Goal: Task Accomplishment & Management: Use online tool/utility

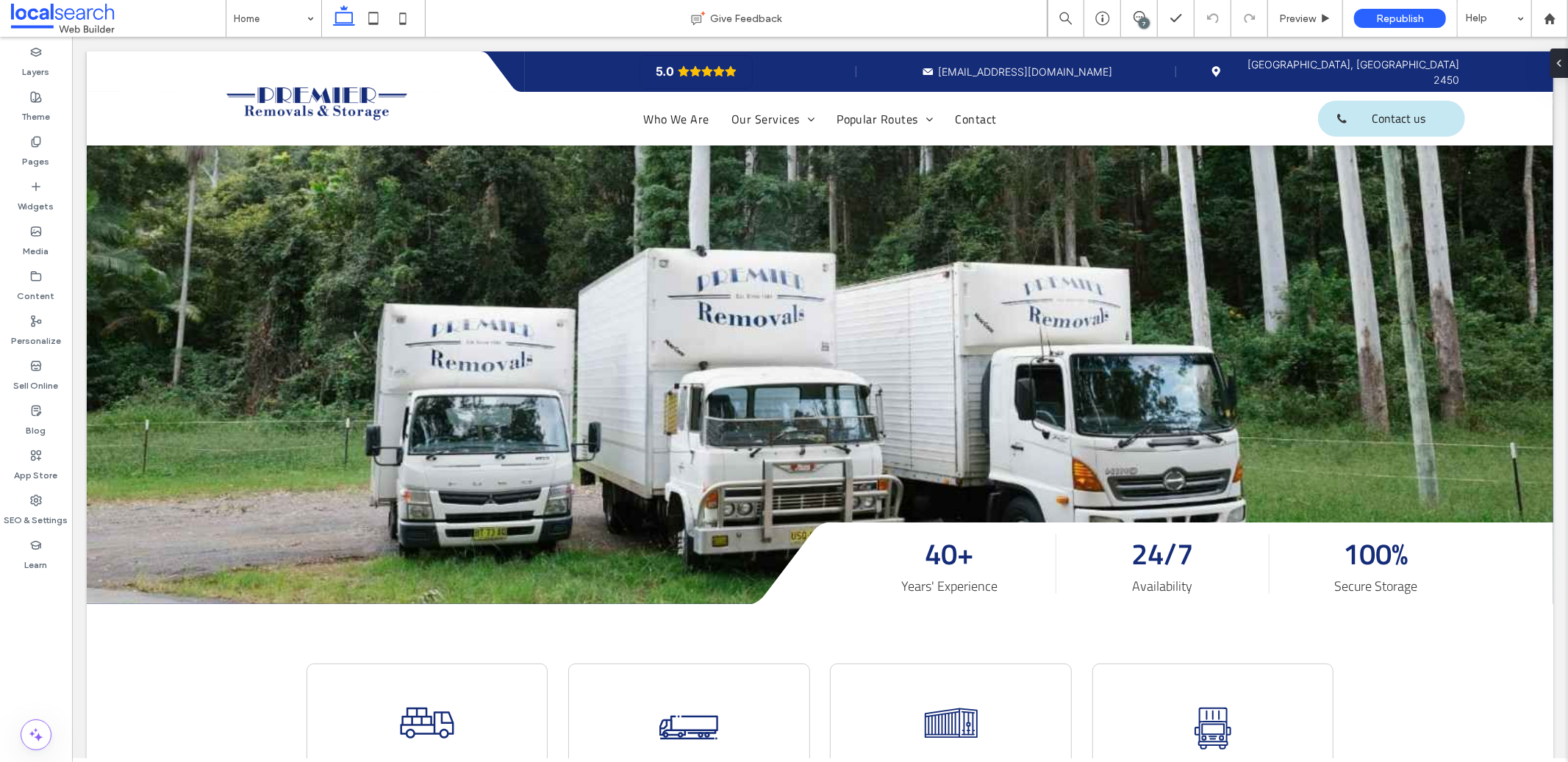
scroll to position [279, 0]
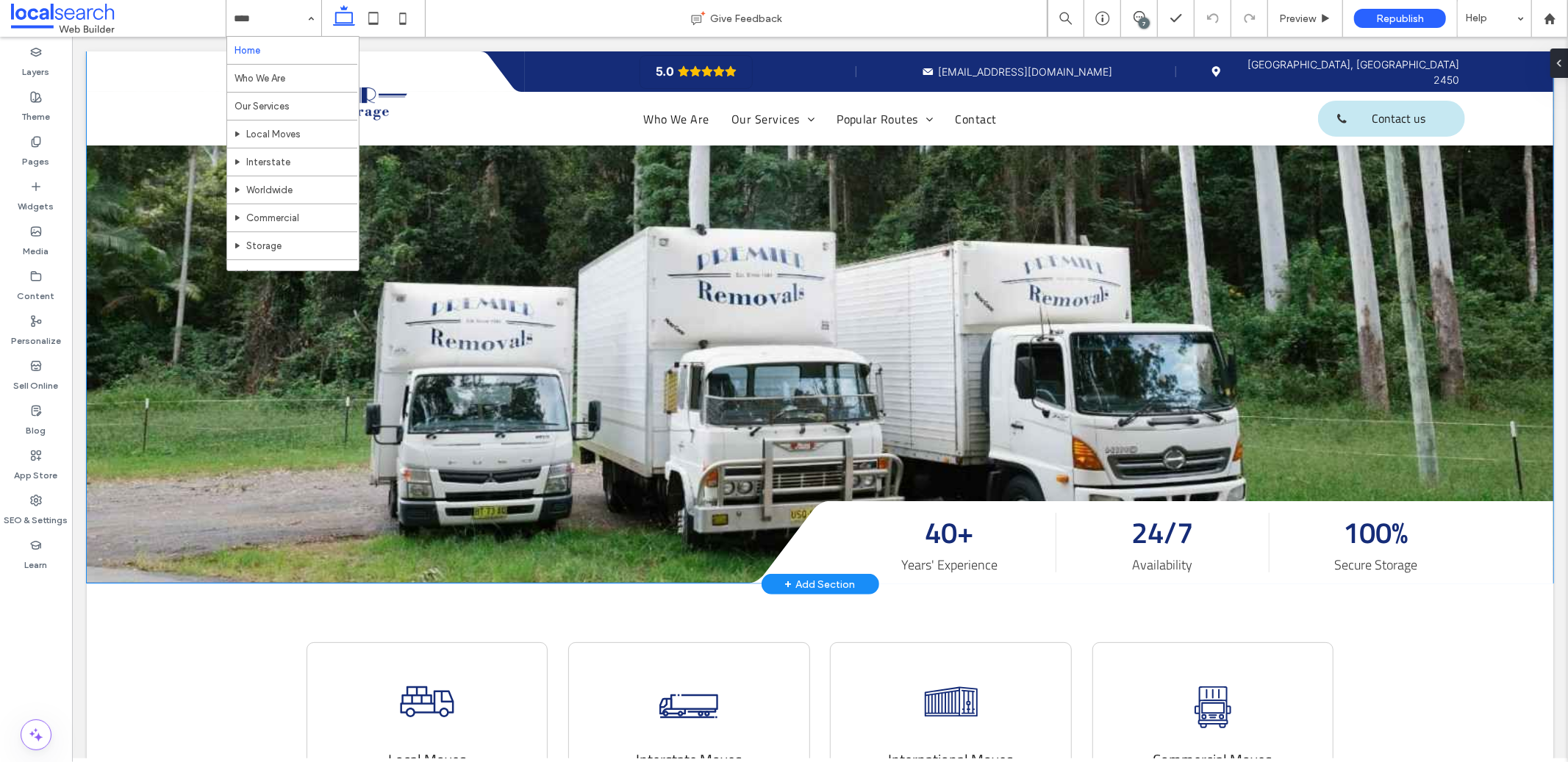
click at [1474, 396] on link at bounding box center [820, 269] width 1467 height 625
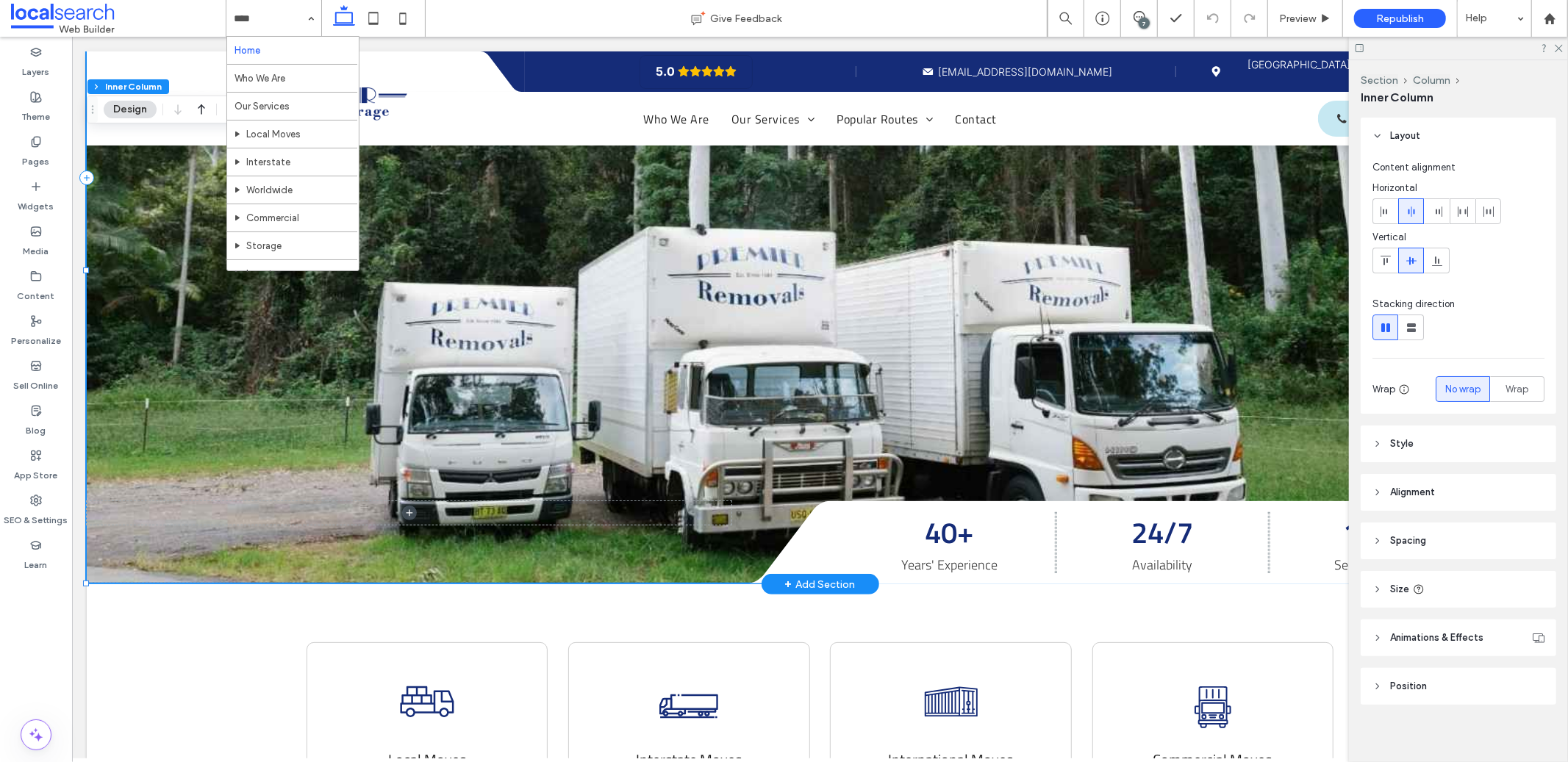
click at [1257, 405] on link at bounding box center [820, 269] width 1467 height 625
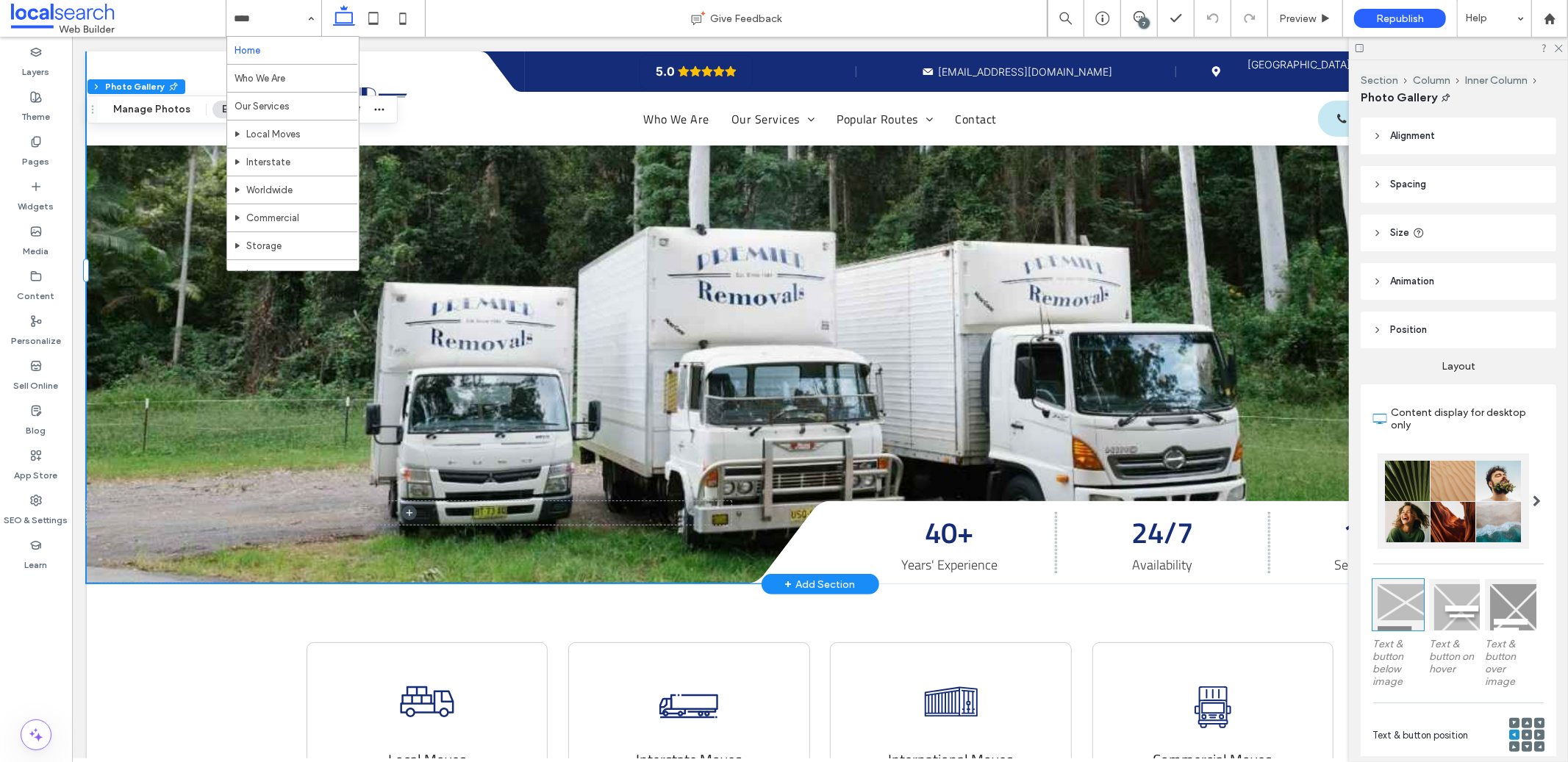
click at [162, 423] on link at bounding box center [820, 269] width 1467 height 625
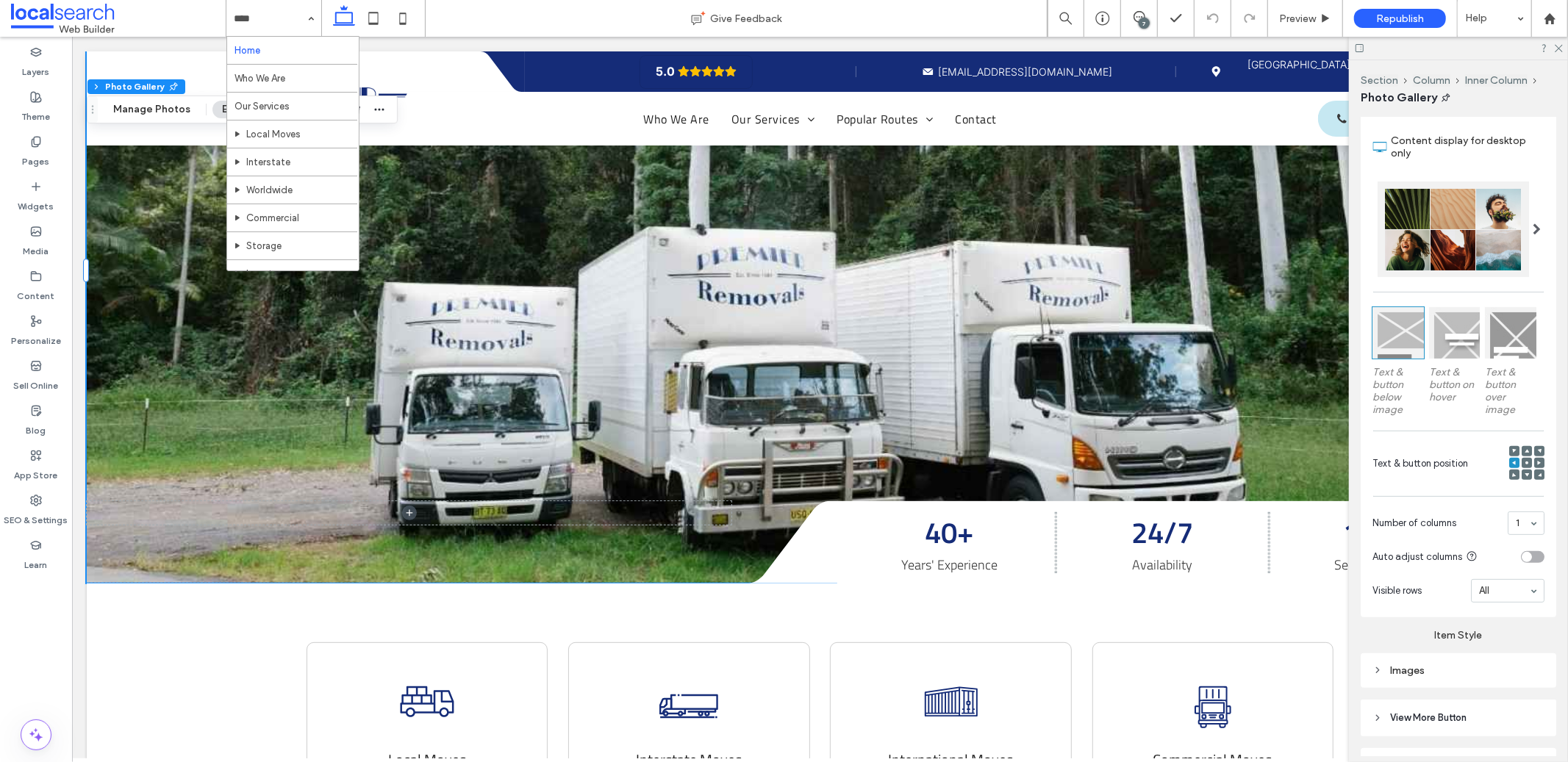
scroll to position [274, 0]
click at [1426, 651] on div "Images" at bounding box center [1459, 668] width 195 height 34
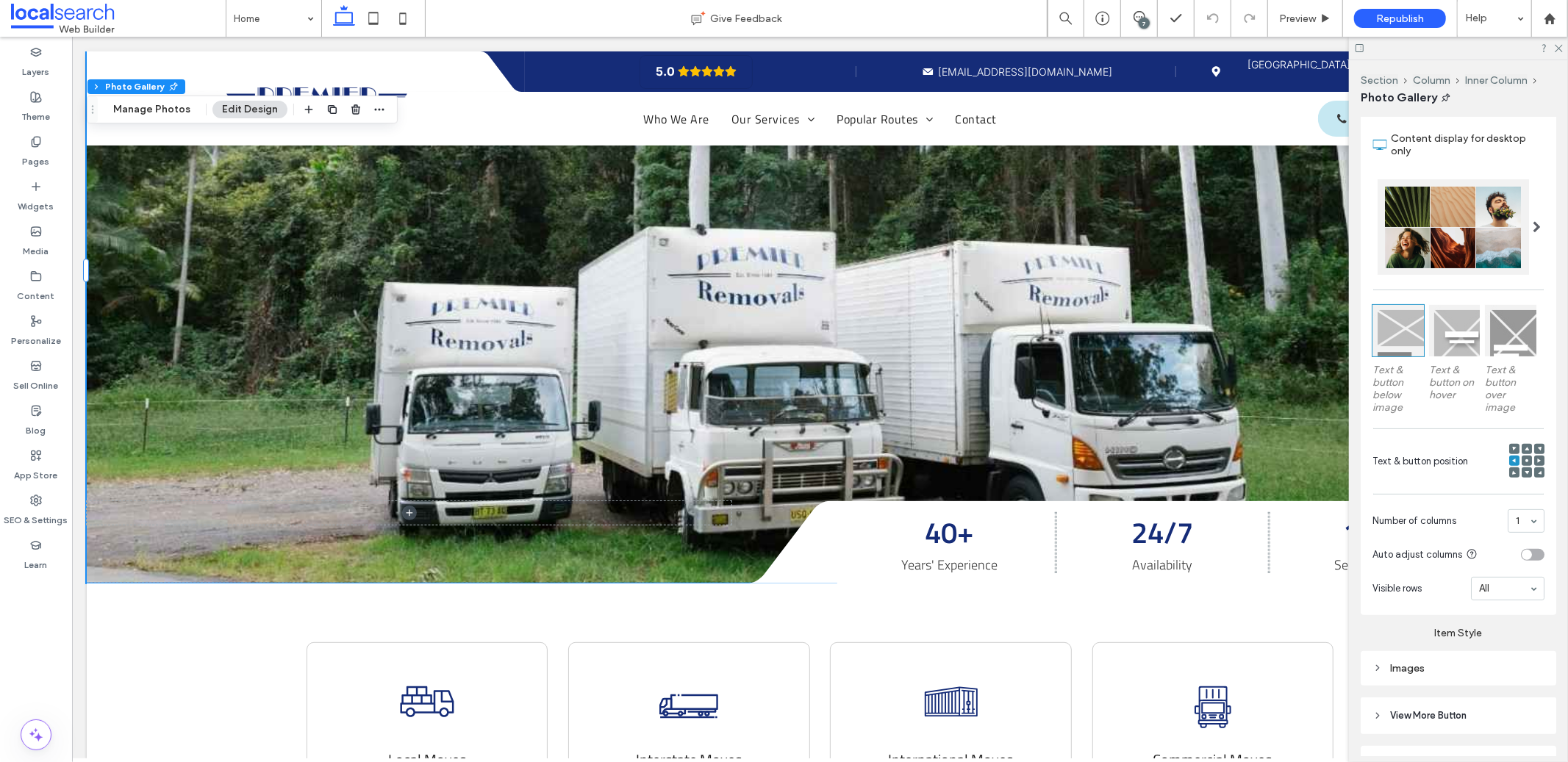
click at [1428, 659] on div "Images" at bounding box center [1458, 668] width 172 height 20
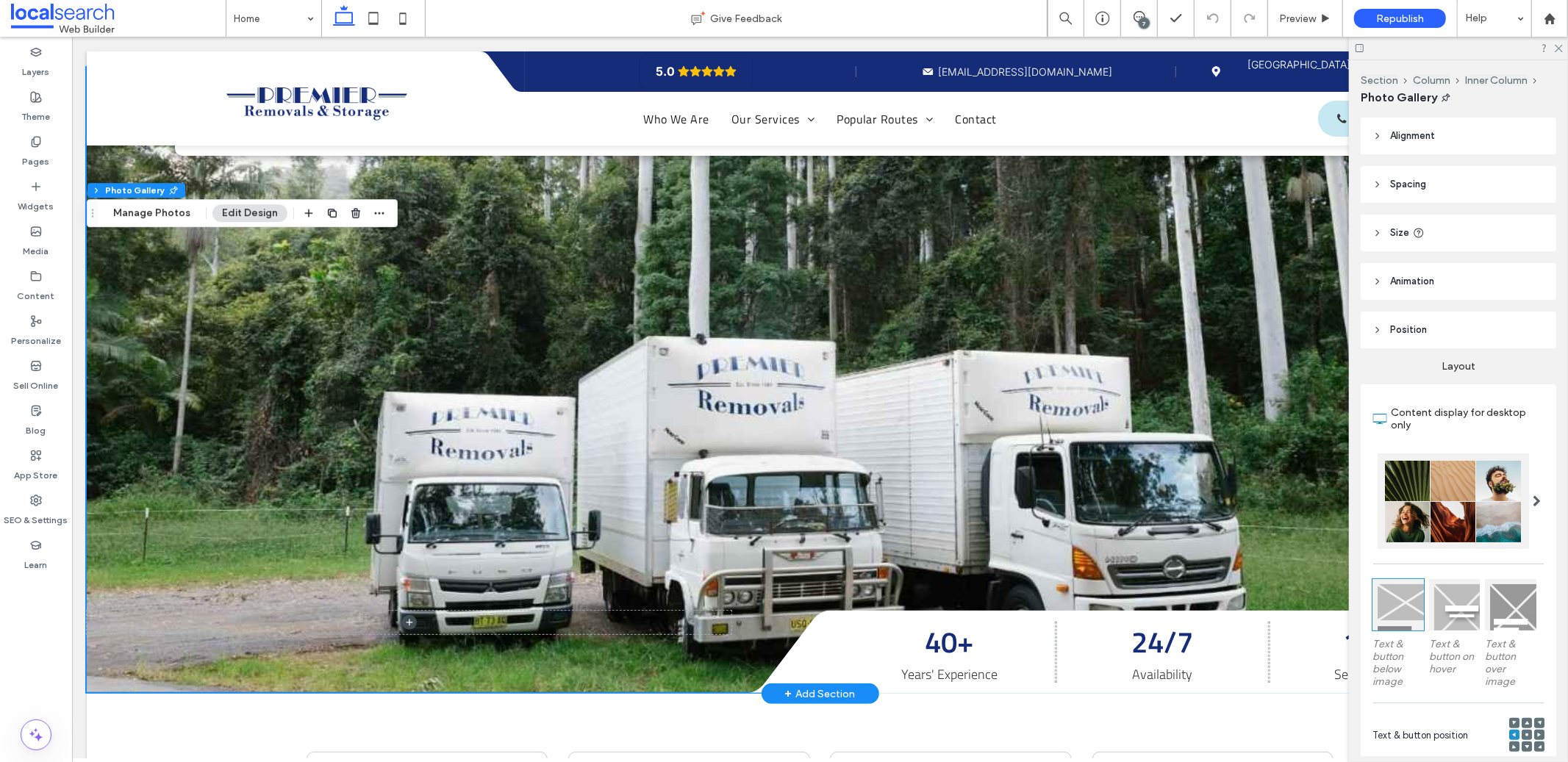
scroll to position [0, 0]
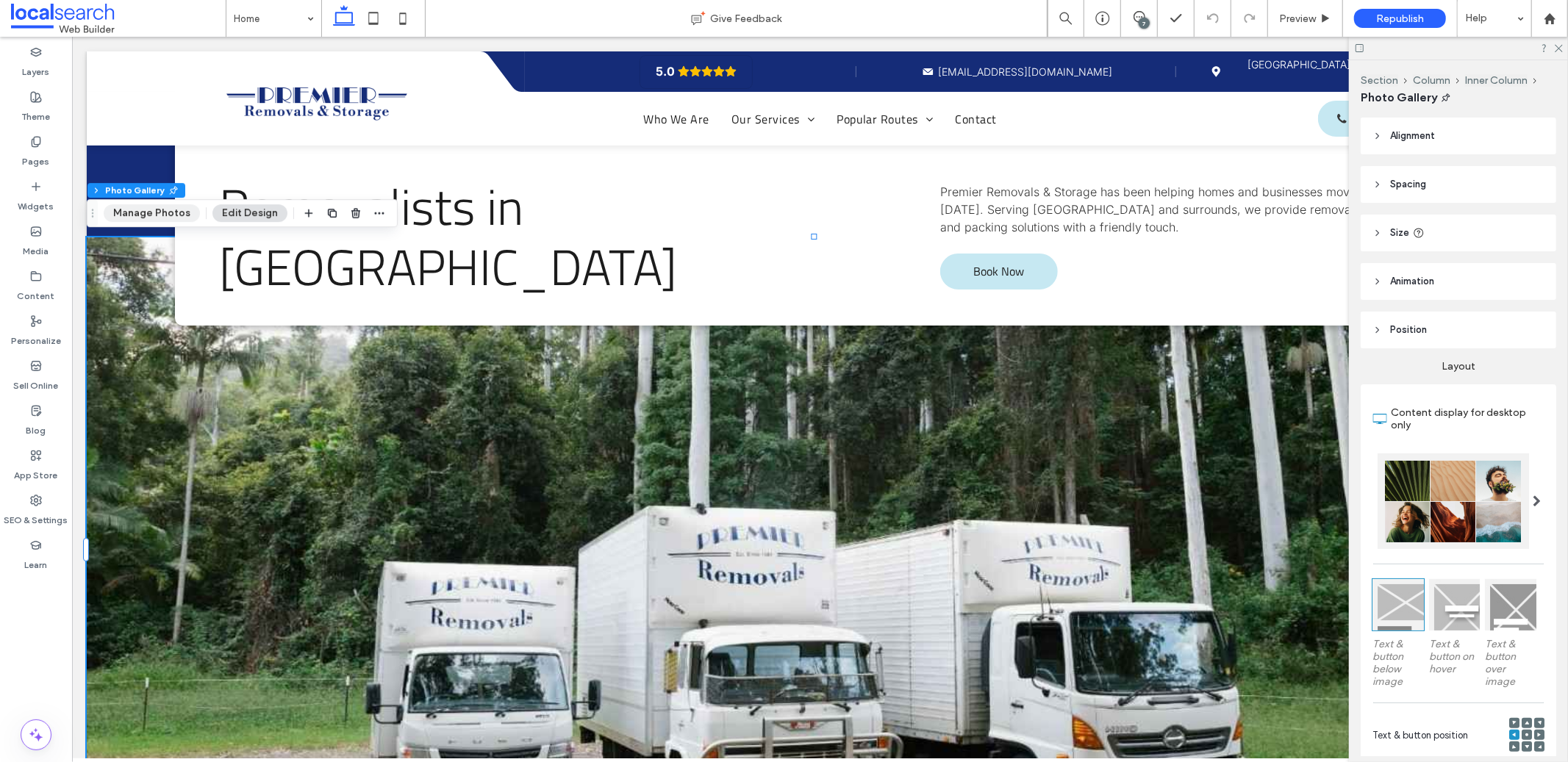
click at [116, 213] on button "Manage Photos" at bounding box center [151, 213] width 96 height 17
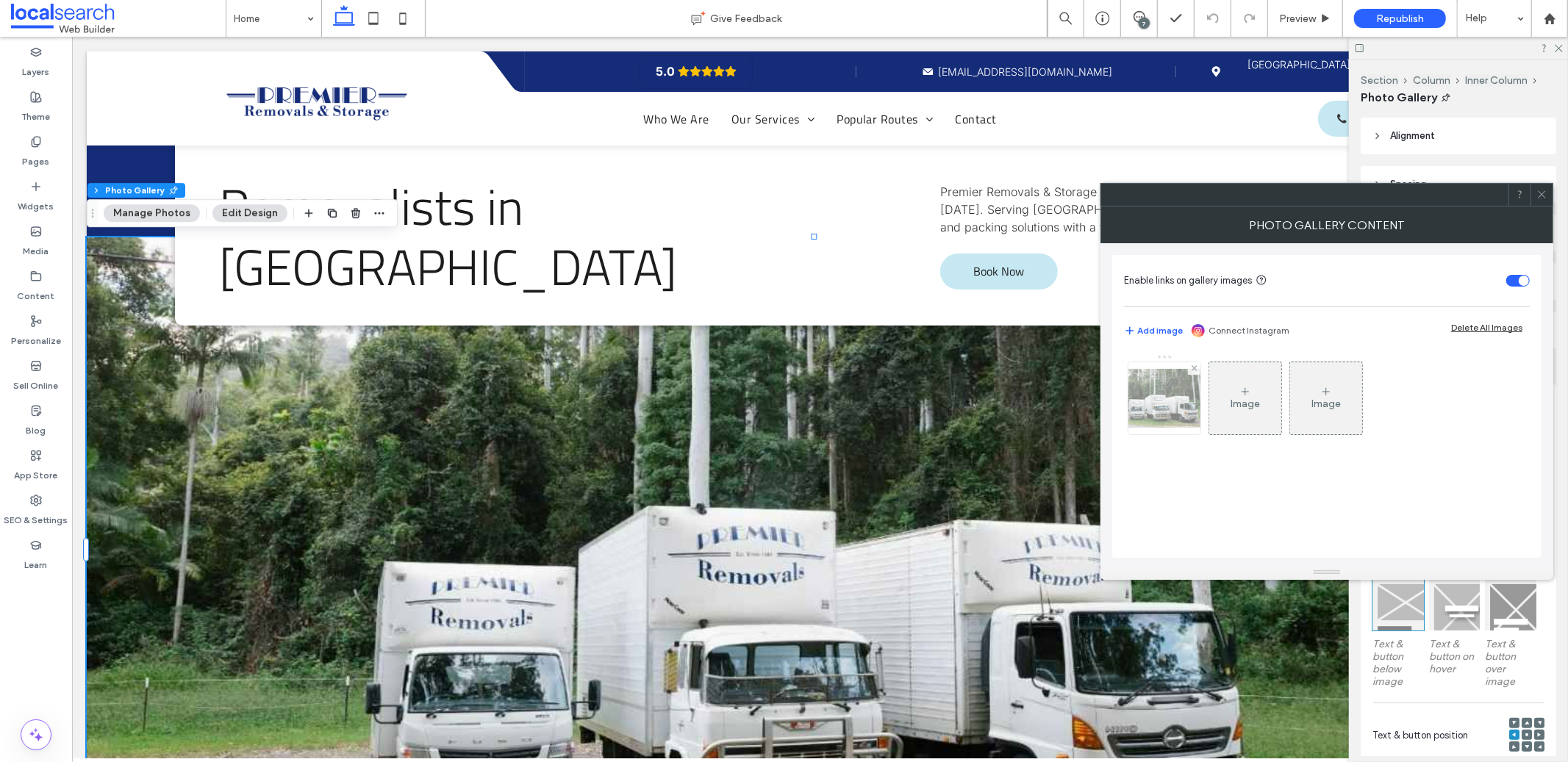
click at [1170, 410] on div at bounding box center [1165, 398] width 72 height 72
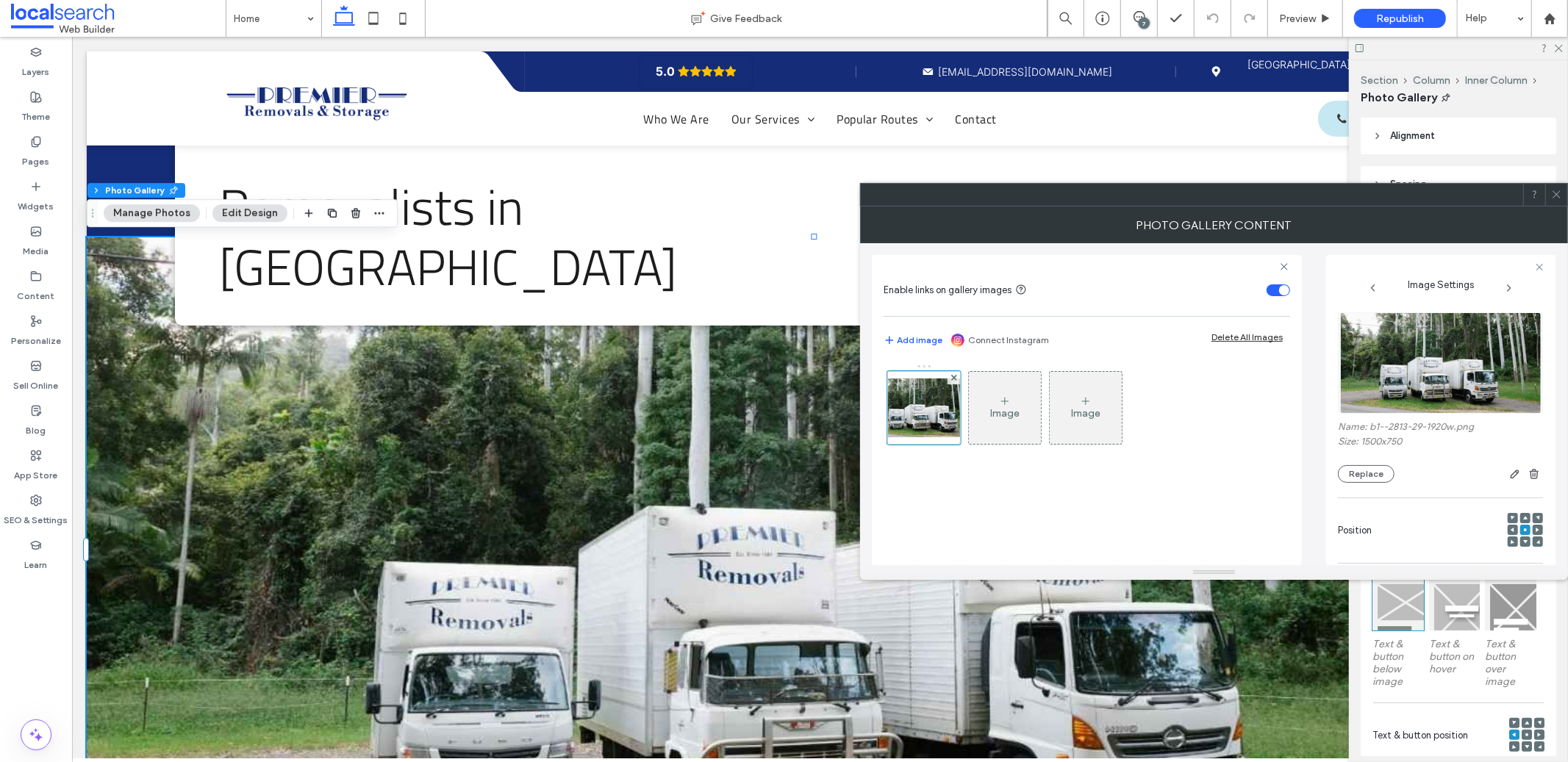
click at [1558, 192] on use at bounding box center [1556, 195] width 7 height 7
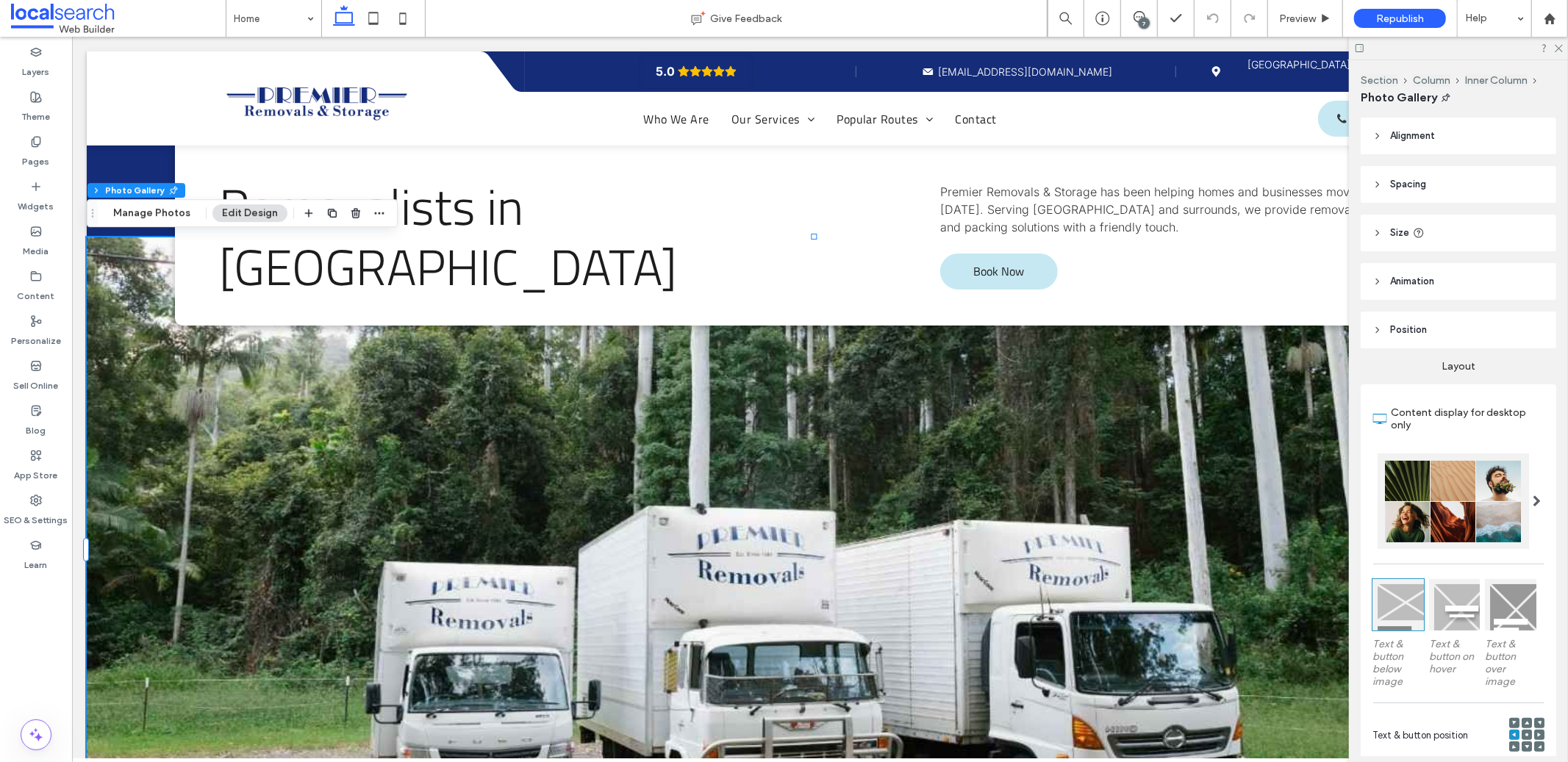
click at [1356, 45] on use at bounding box center [1359, 48] width 8 height 8
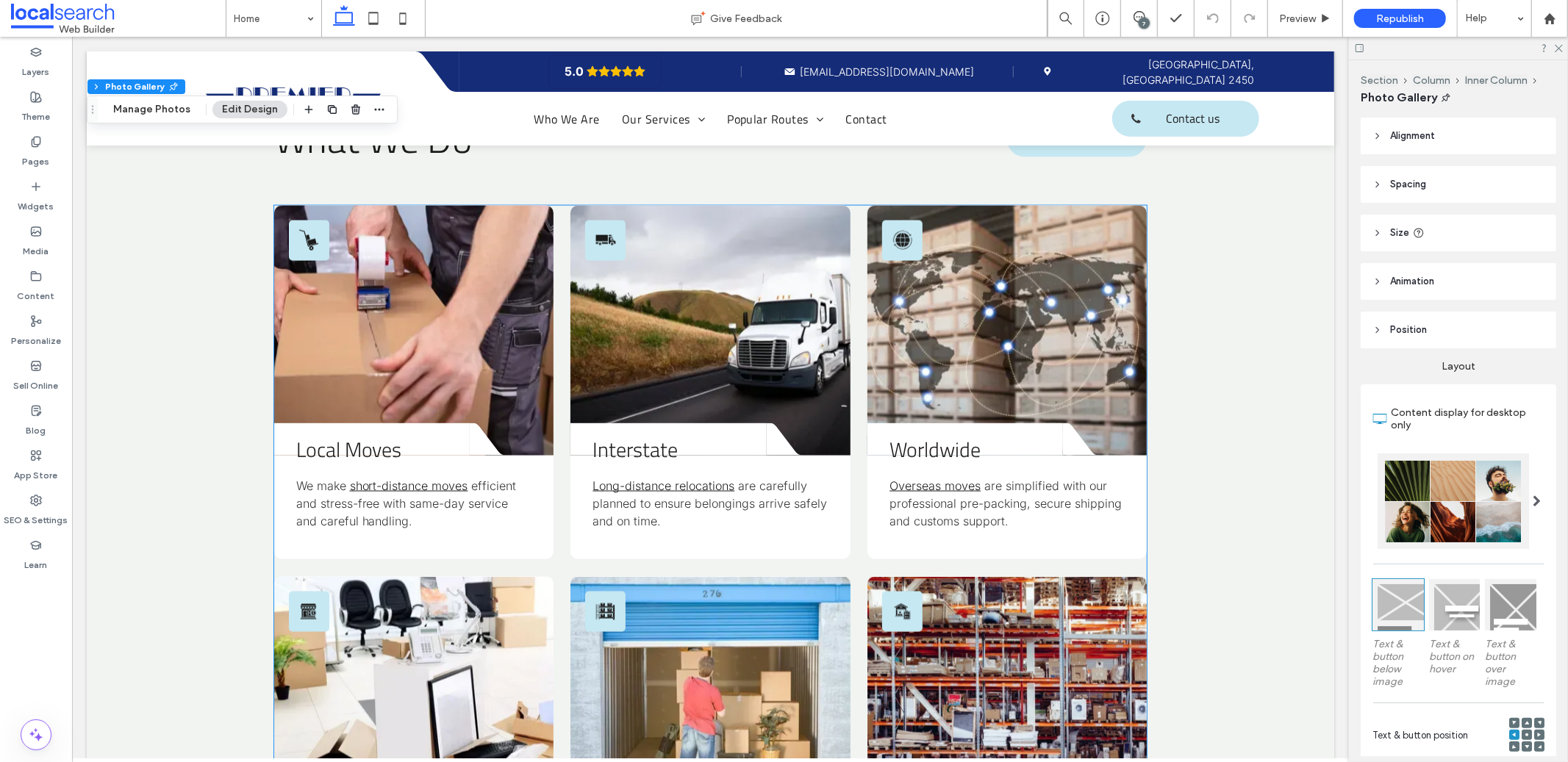
scroll to position [1679, 0]
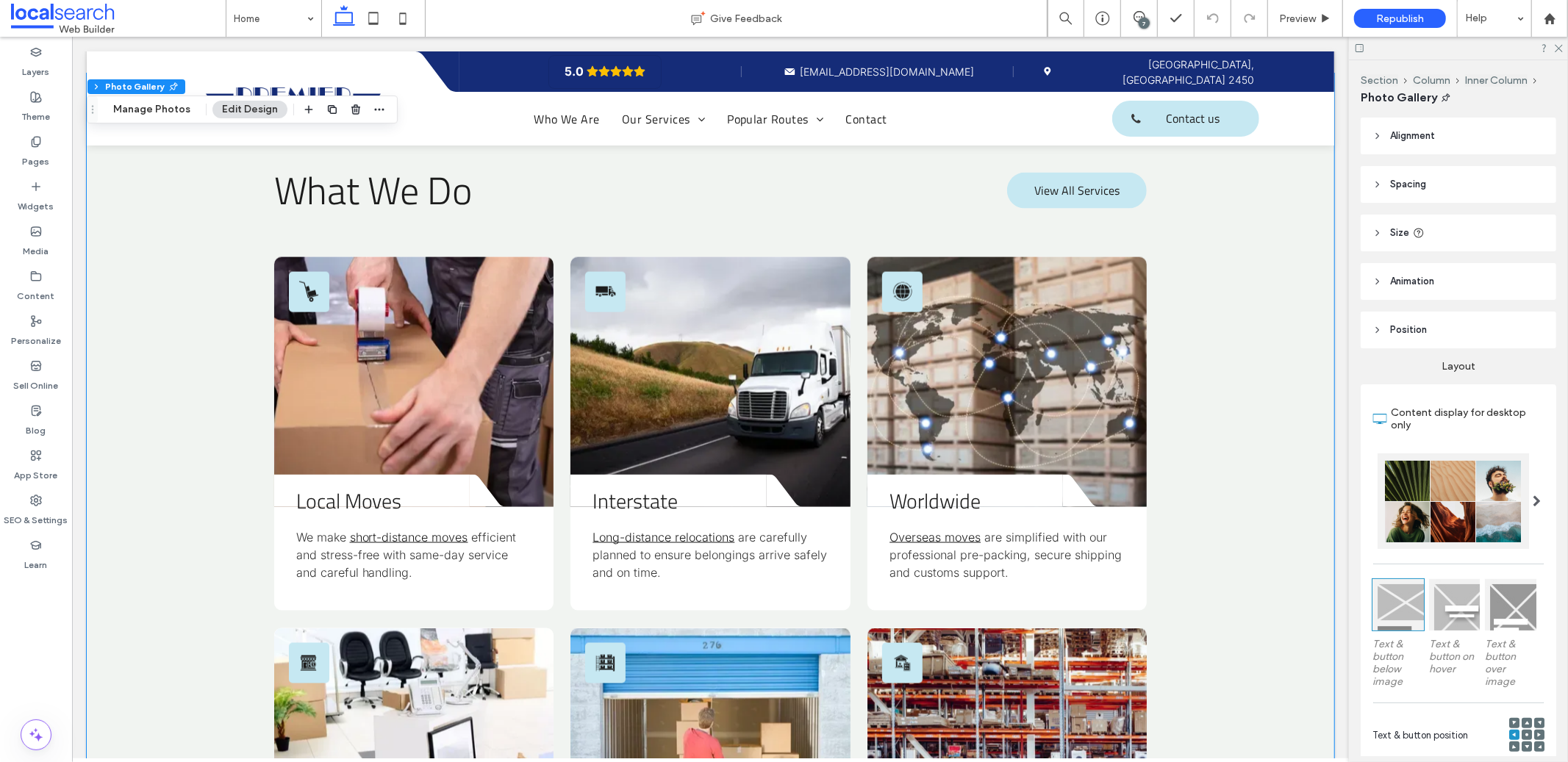
click at [1215, 466] on div "What We Do View All Services Boxes in a Cart Icon Divider Icon Local Moves We m…" at bounding box center [710, 757] width 1248 height 1369
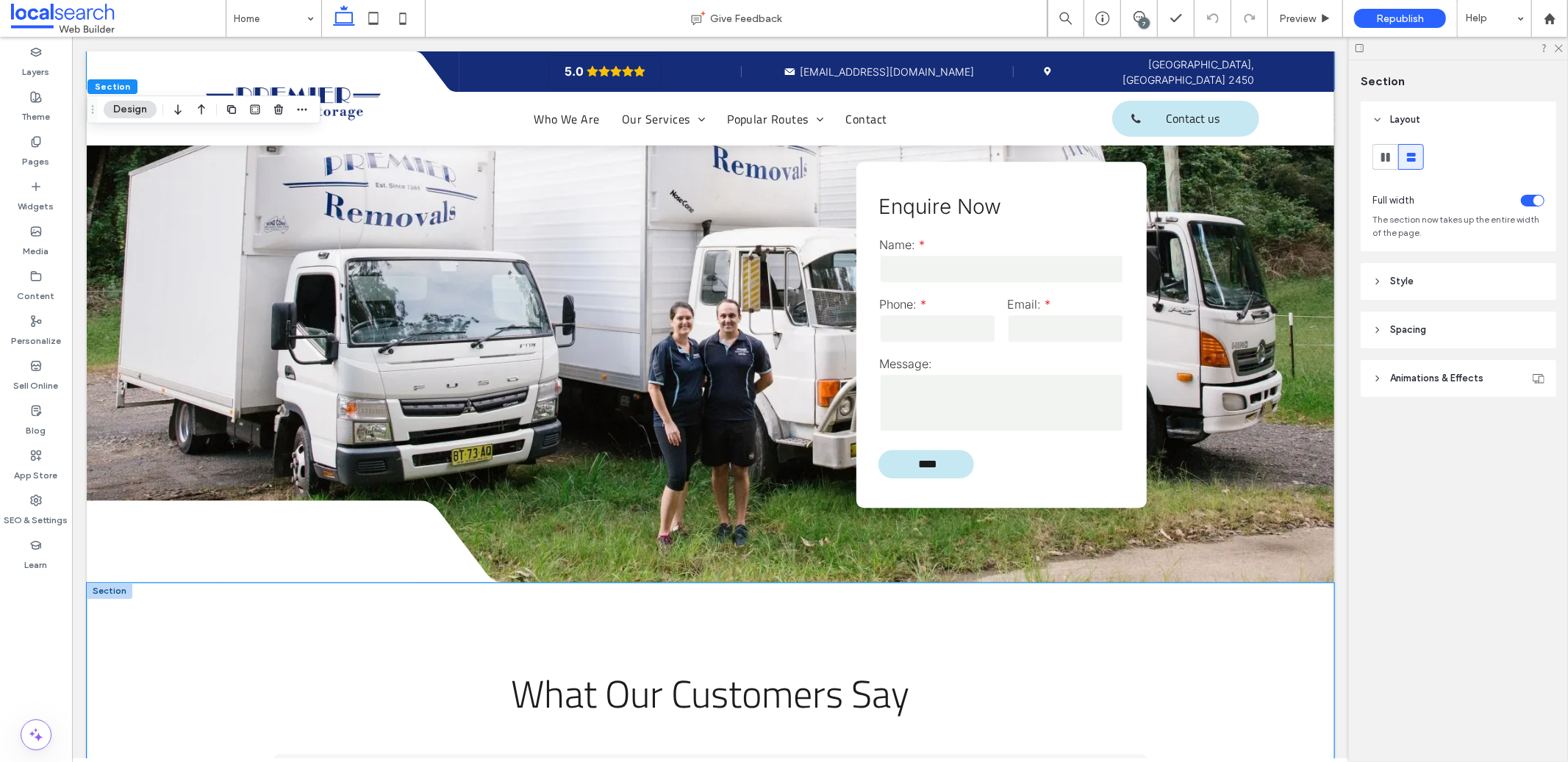
scroll to position [3034, 0]
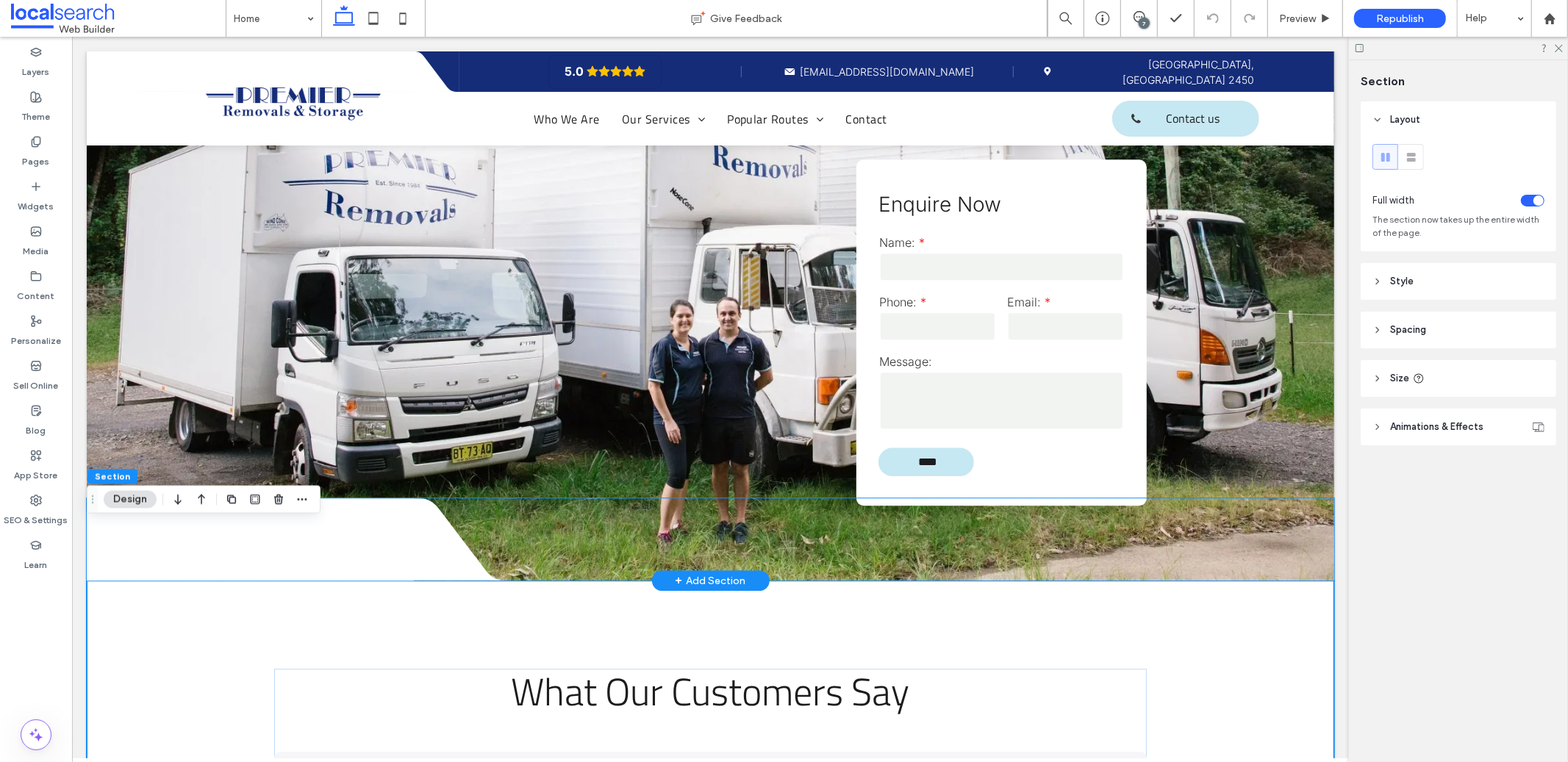
click at [413, 498] on icon at bounding box center [465, 539] width 106 height 82
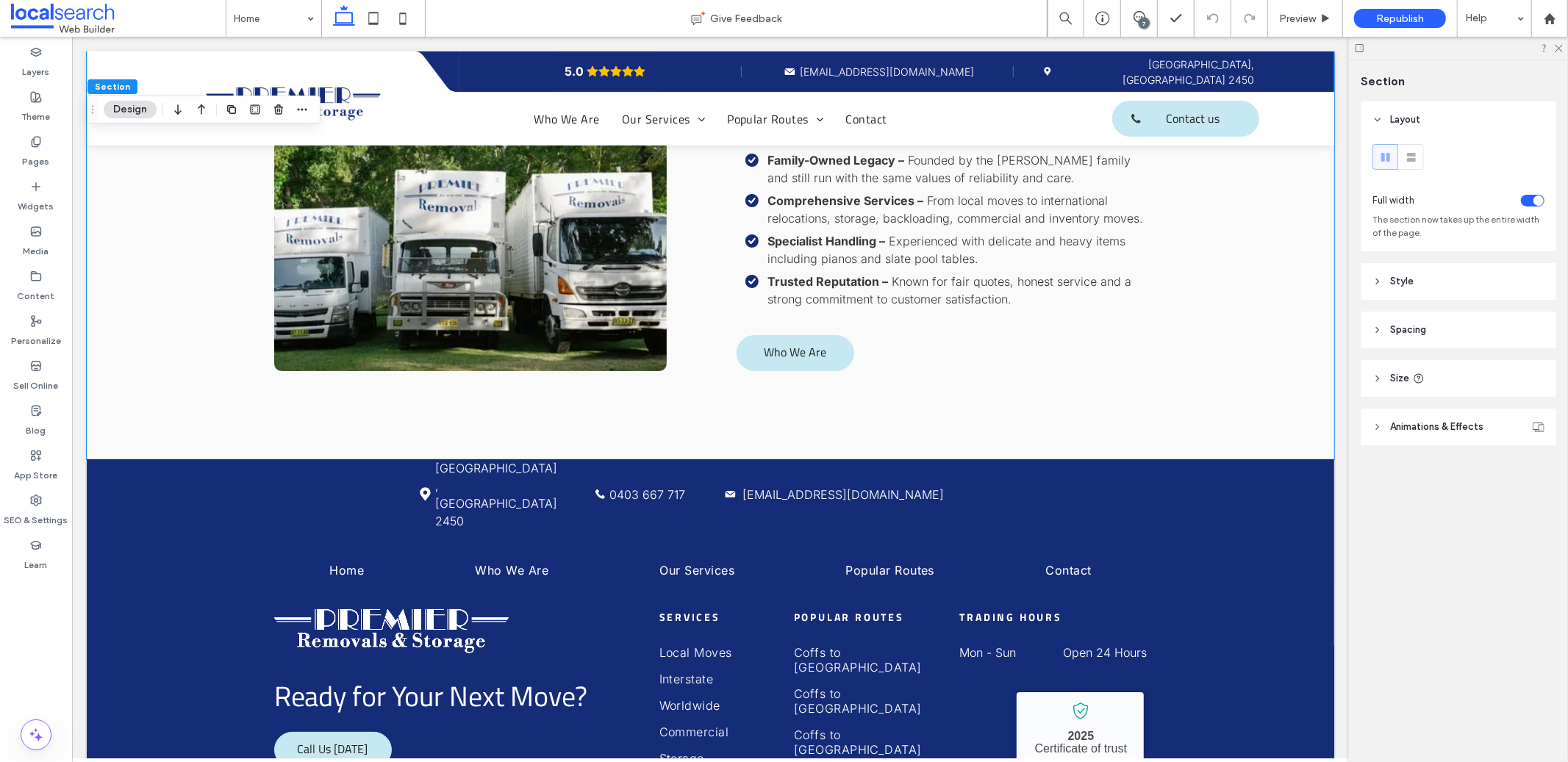
scroll to position [4616, 0]
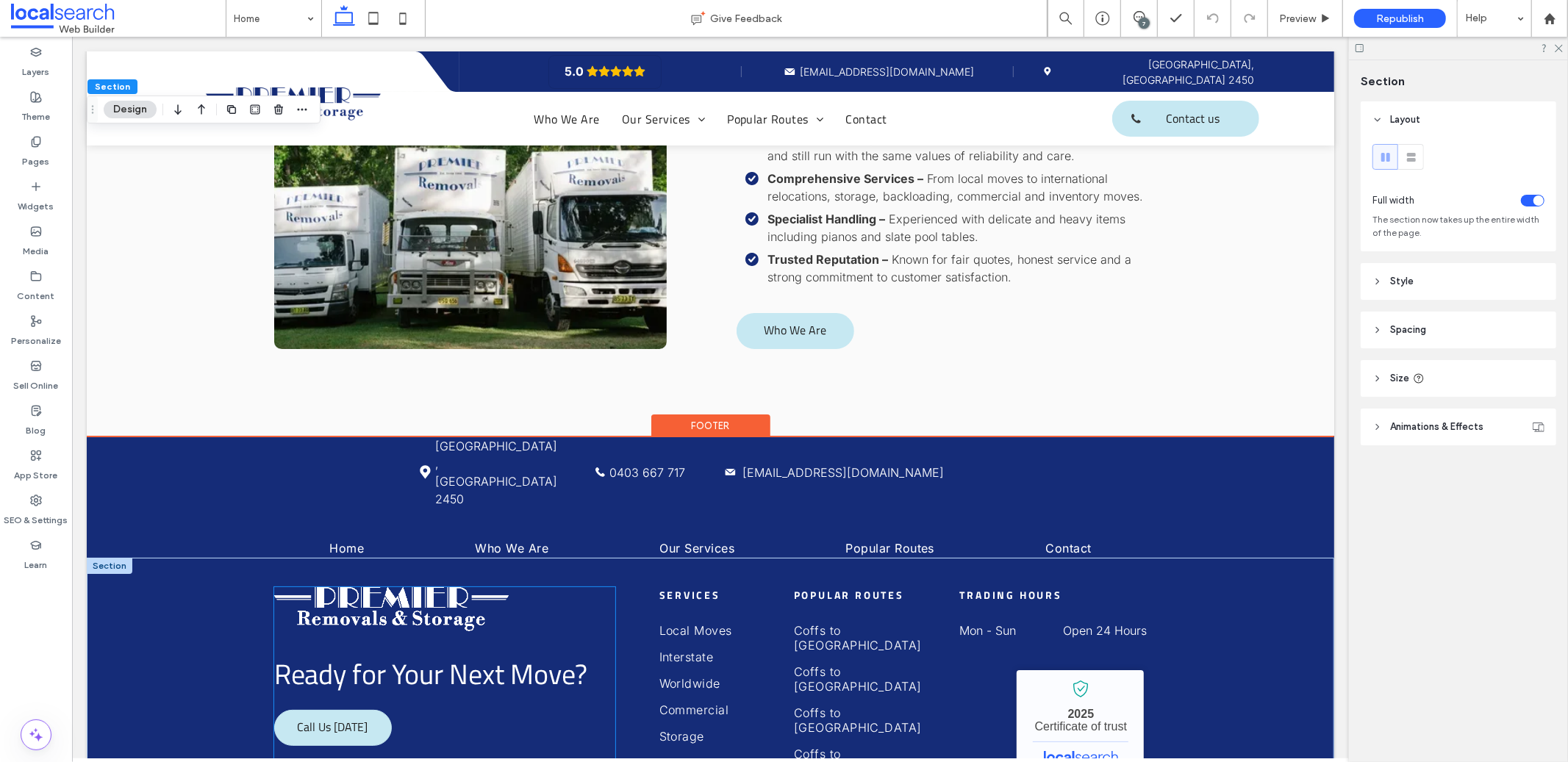
click at [431, 586] on img at bounding box center [391, 608] width 235 height 44
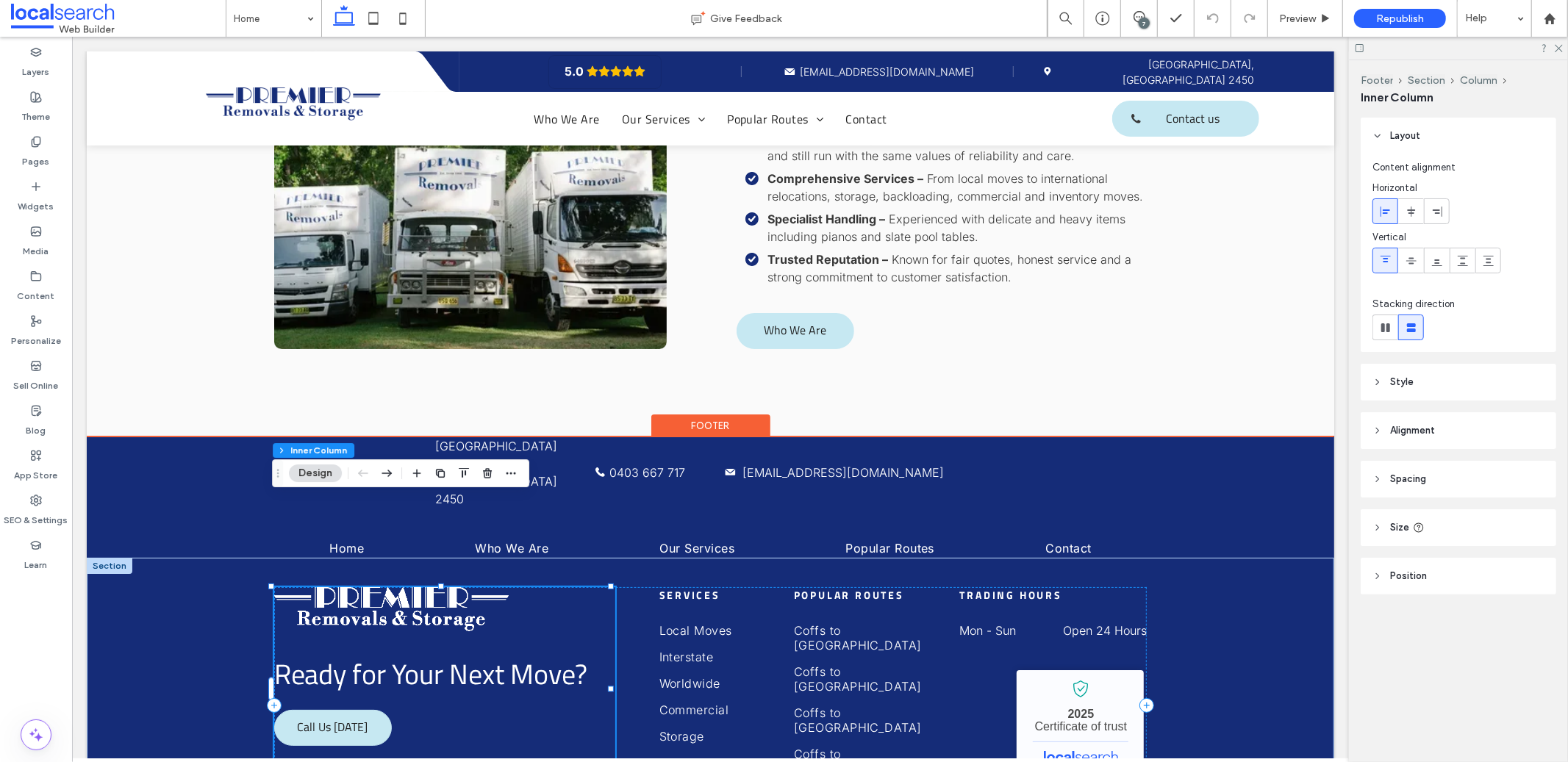
click at [431, 586] on img at bounding box center [391, 608] width 235 height 44
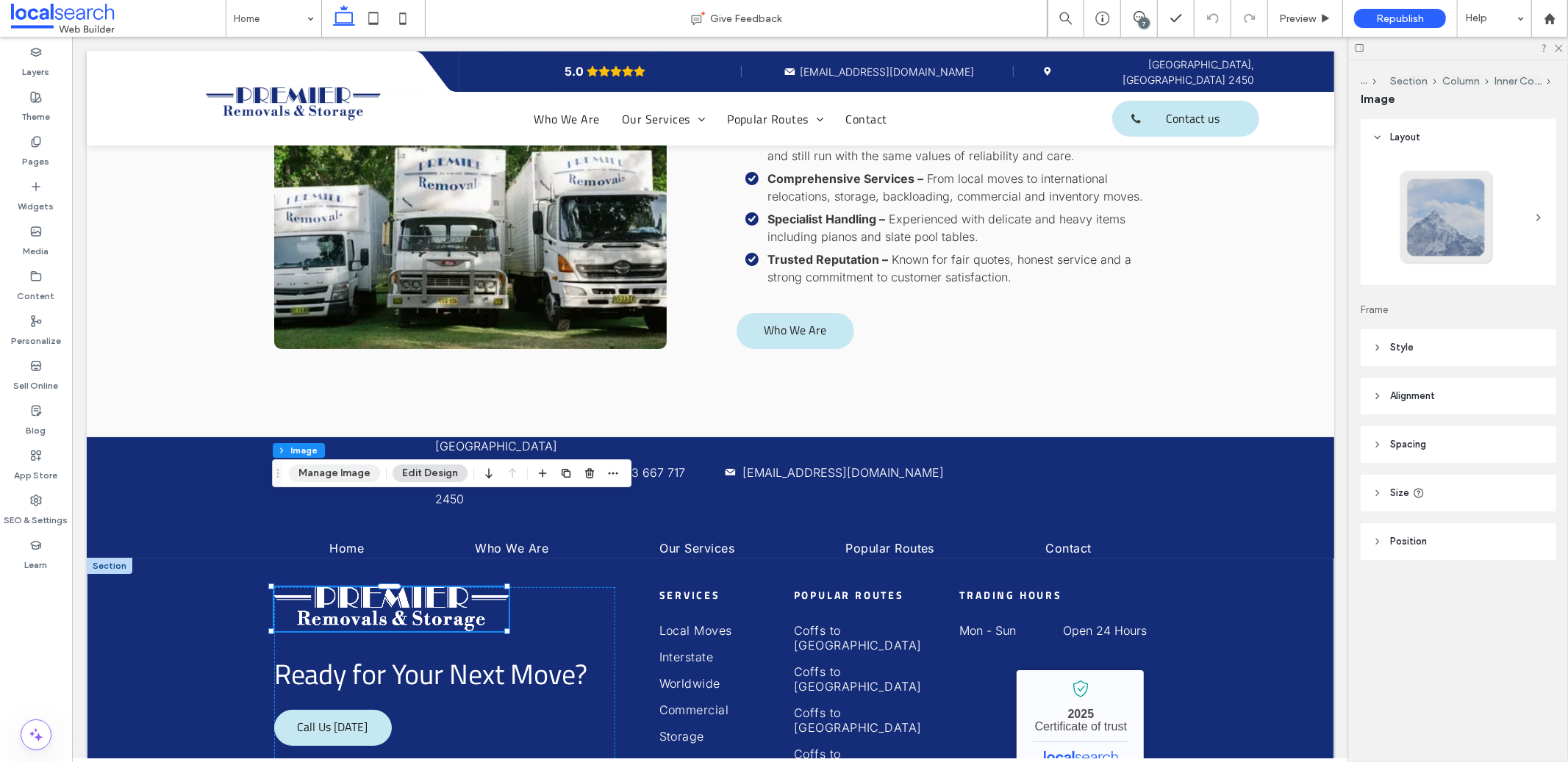
click at [362, 466] on button "Manage Image" at bounding box center [334, 473] width 91 height 17
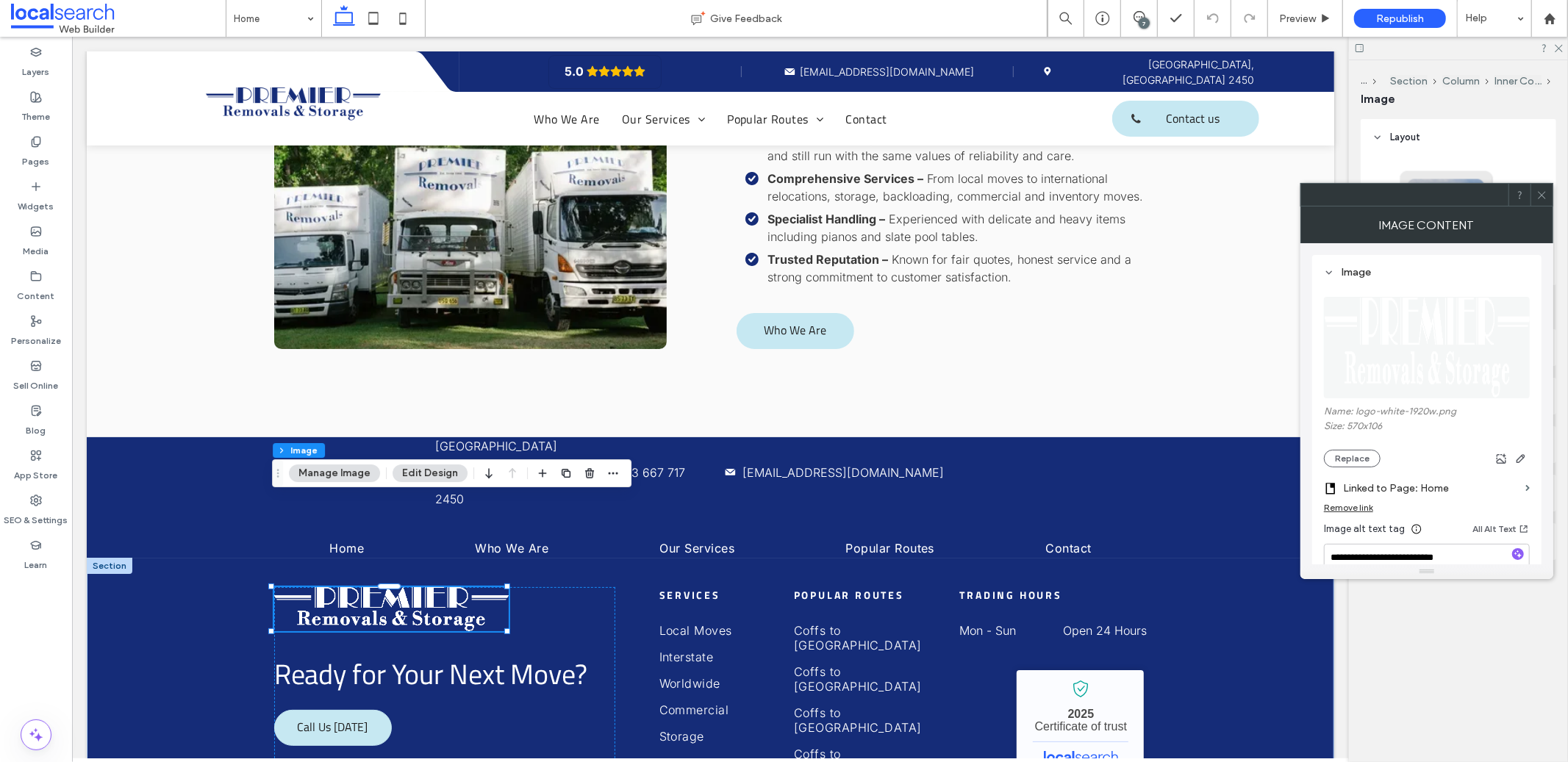
click at [1546, 195] on icon at bounding box center [1542, 195] width 11 height 11
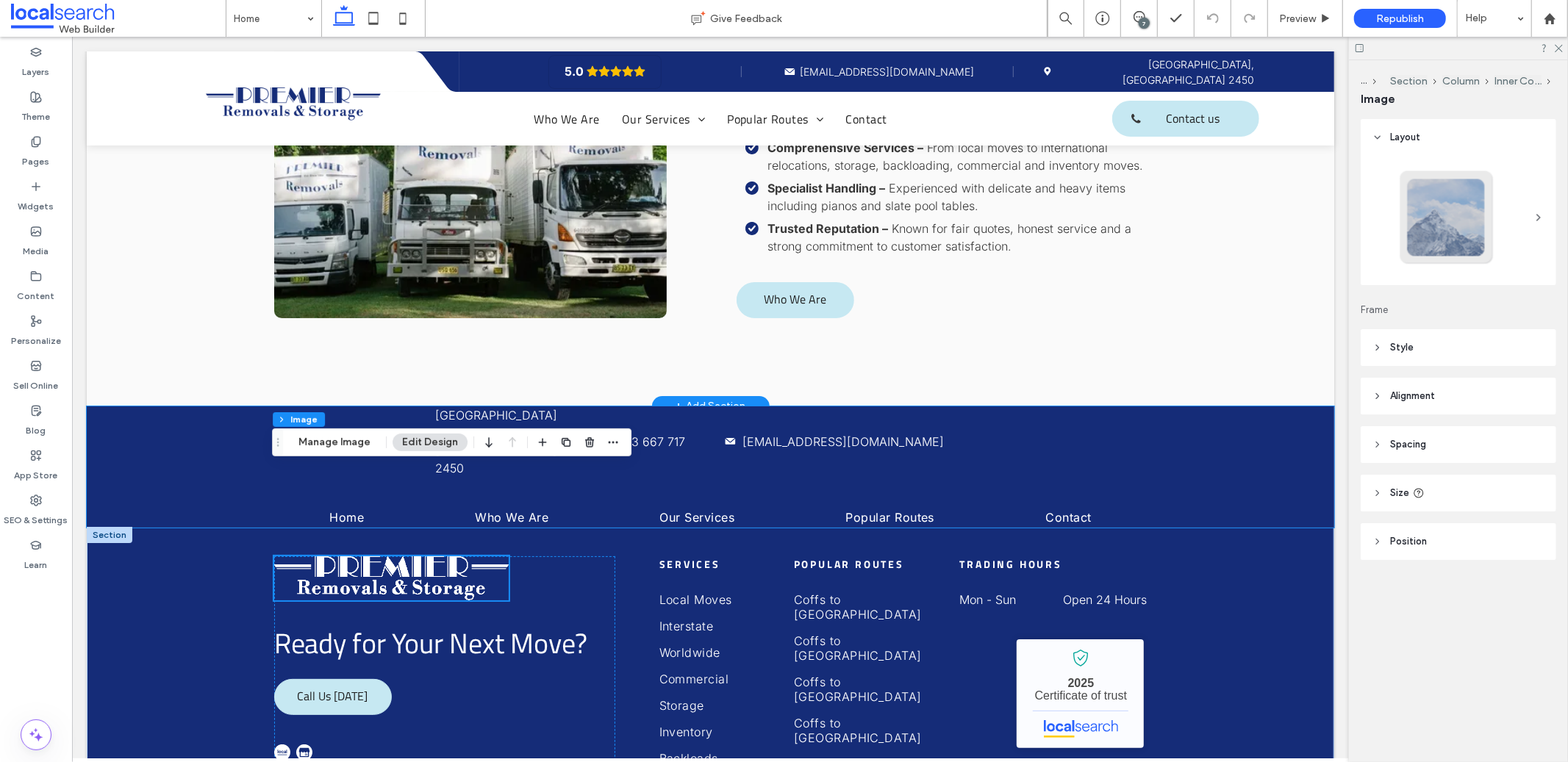
scroll to position [4638, 0]
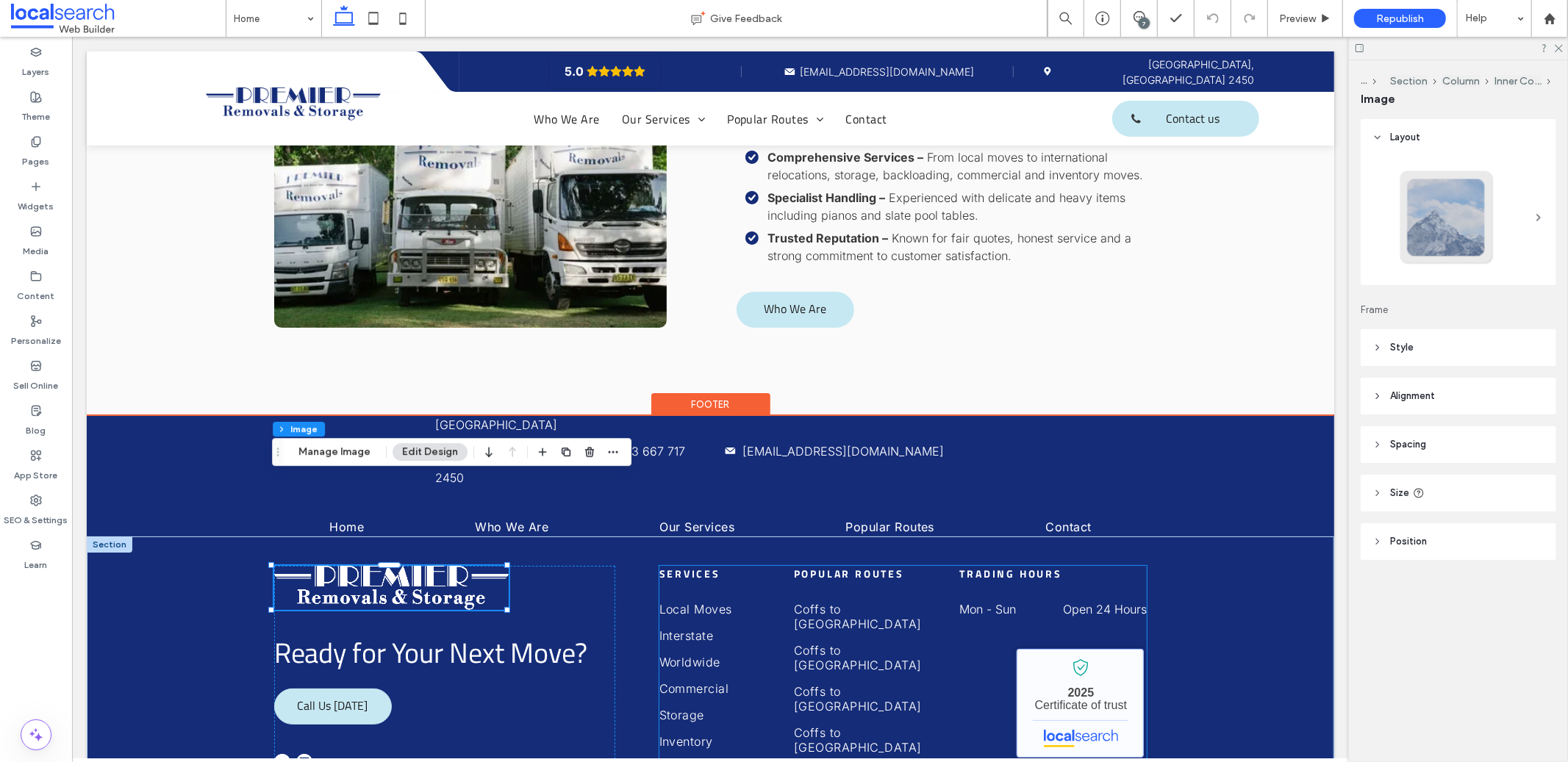
click at [1121, 648] on link "Premier Removals & Storage - Localsearch verified business" at bounding box center [1079, 702] width 127 height 108
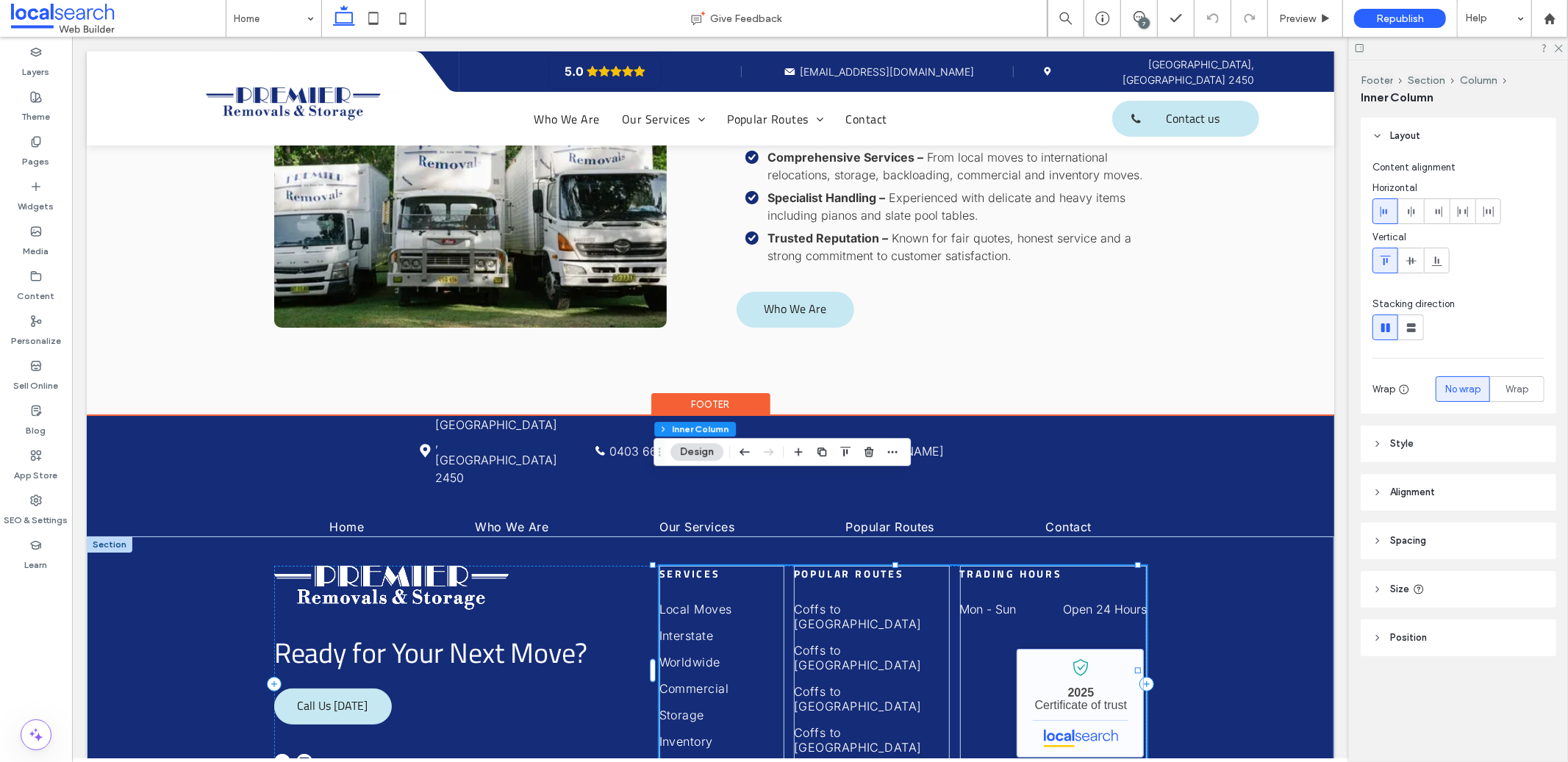
click at [1114, 648] on link "Premier Removals & Storage - Localsearch verified business" at bounding box center [1079, 702] width 127 height 108
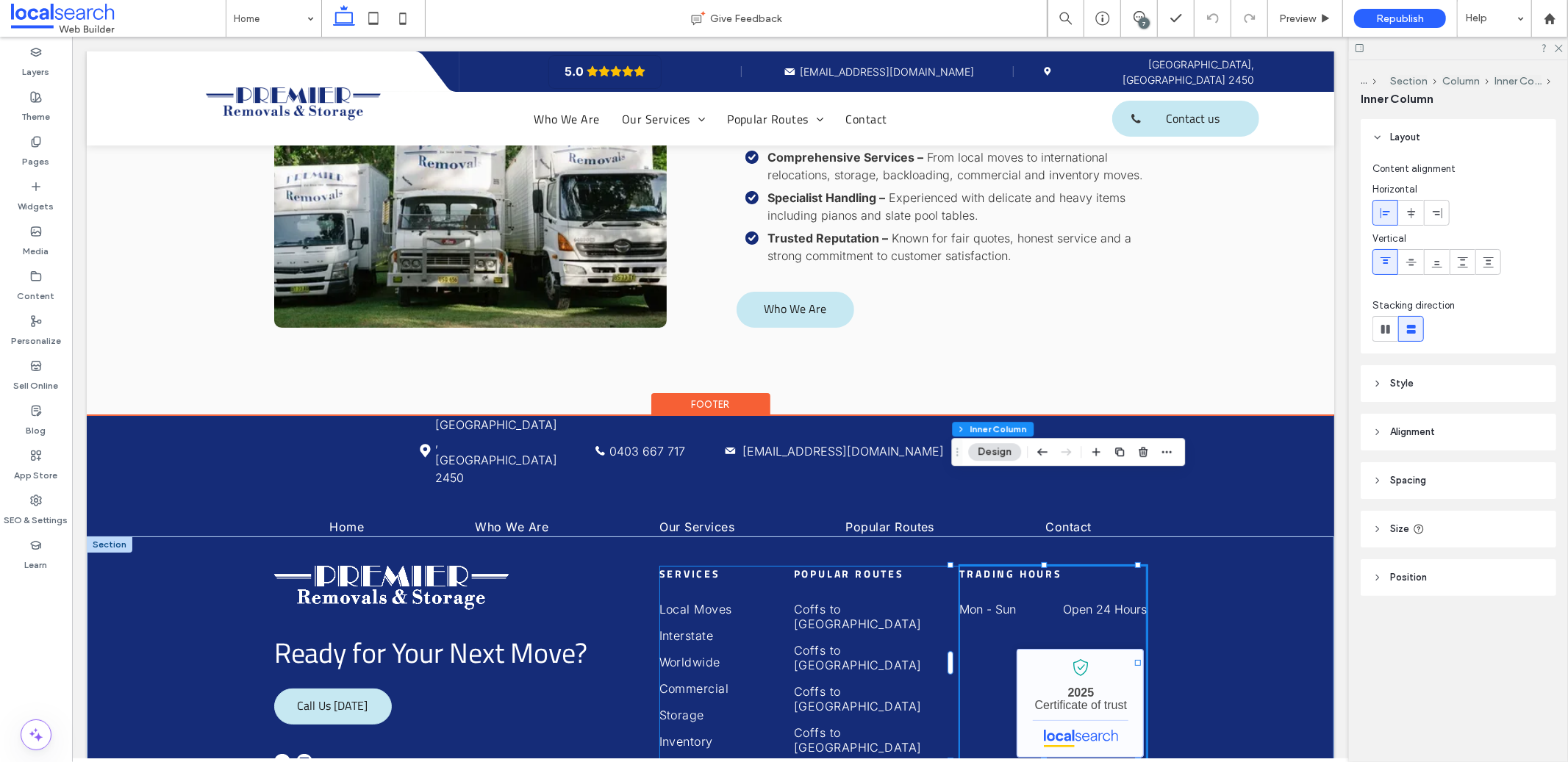
click at [1064, 648] on link "Premier Removals & Storage - Localsearch verified business" at bounding box center [1079, 702] width 127 height 108
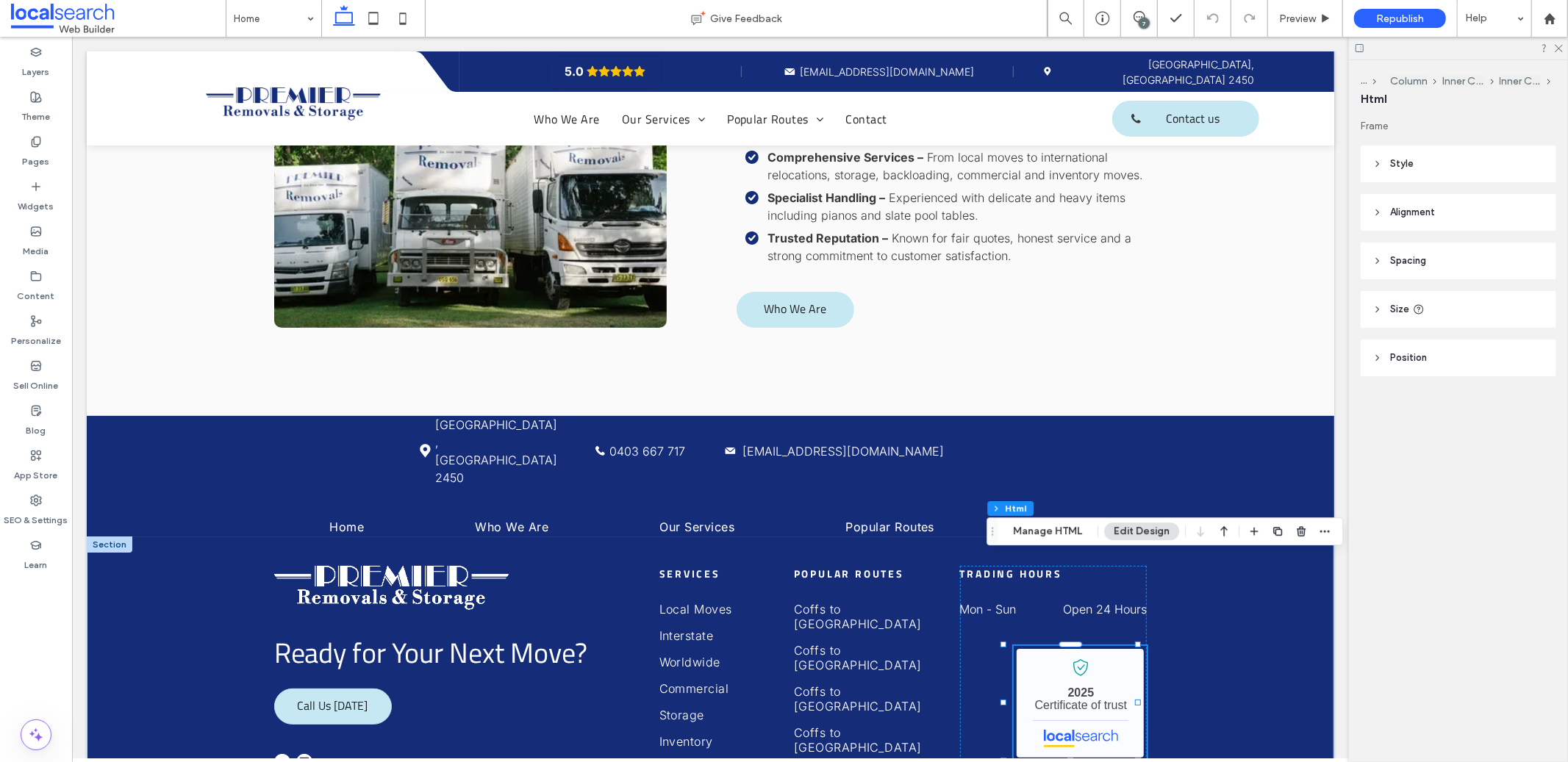
click at [1401, 172] on header "Style" at bounding box center [1459, 163] width 195 height 37
click at [1410, 159] on span "Style" at bounding box center [1401, 164] width 24 height 15
click at [1410, 209] on span "Alignment" at bounding box center [1412, 213] width 45 height 15
click at [1419, 253] on div at bounding box center [1411, 250] width 25 height 25
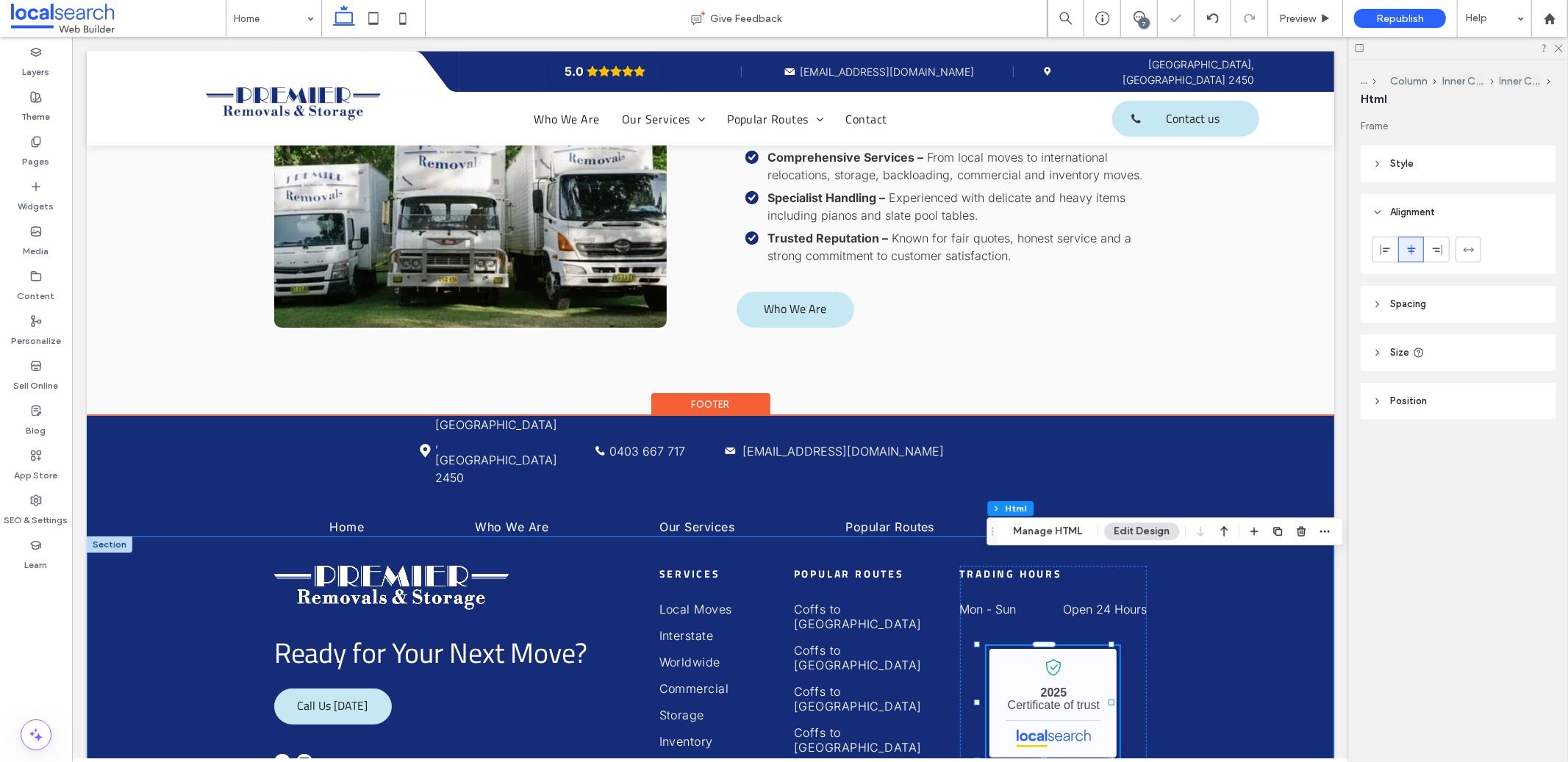
click at [1218, 653] on div "Ready for Your Next Move? Call Us Today Services Local Moves Interstate Worldwi…" at bounding box center [710, 697] width 1248 height 324
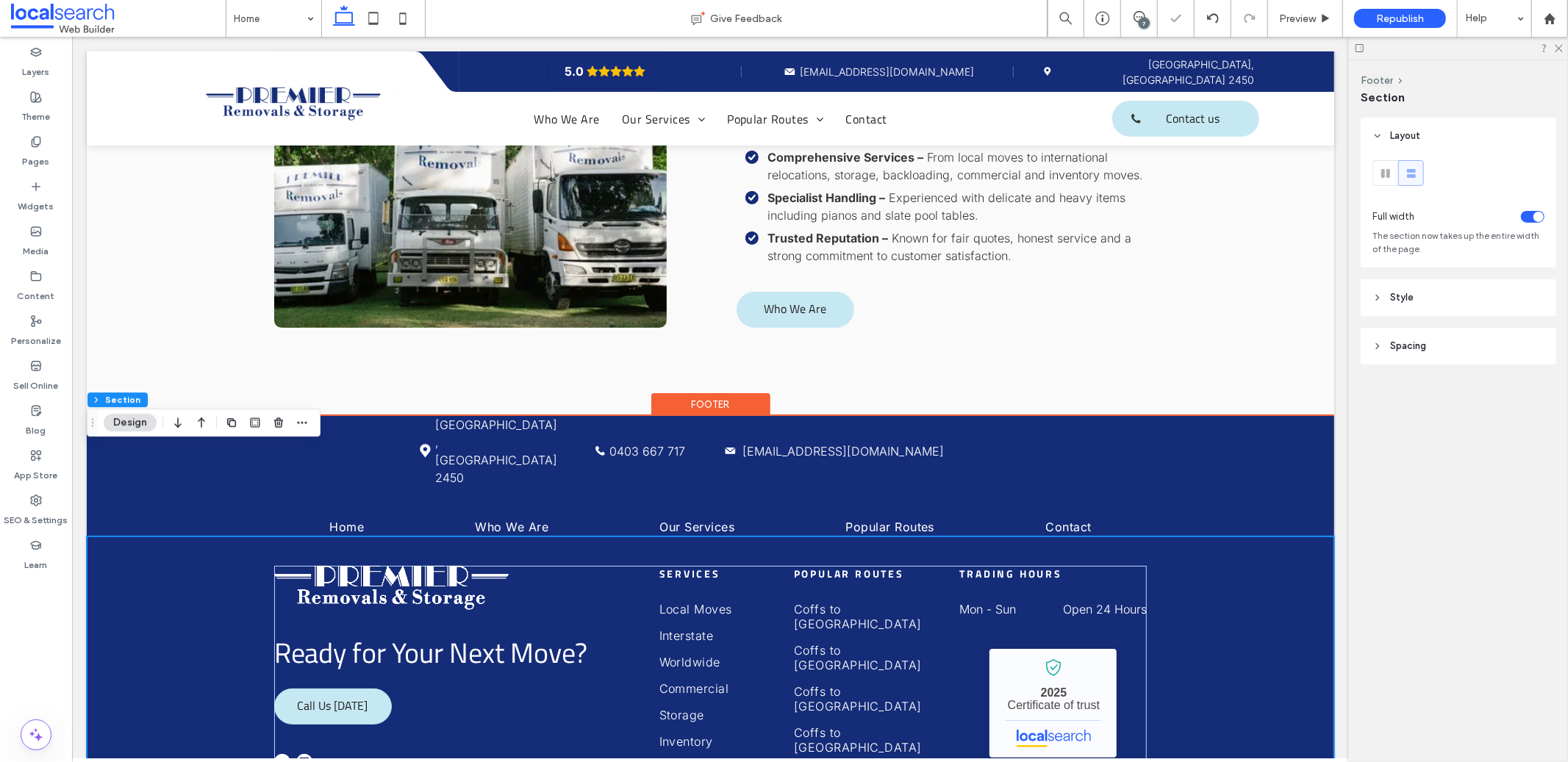
click at [1239, 696] on div "Ready for Your Next Move? Call Us Today Services Local Moves Interstate Worldwi…" at bounding box center [710, 697] width 1248 height 324
click at [1059, 648] on link "Premier Removals & Storage - Localsearch verified business" at bounding box center [1052, 702] width 127 height 108
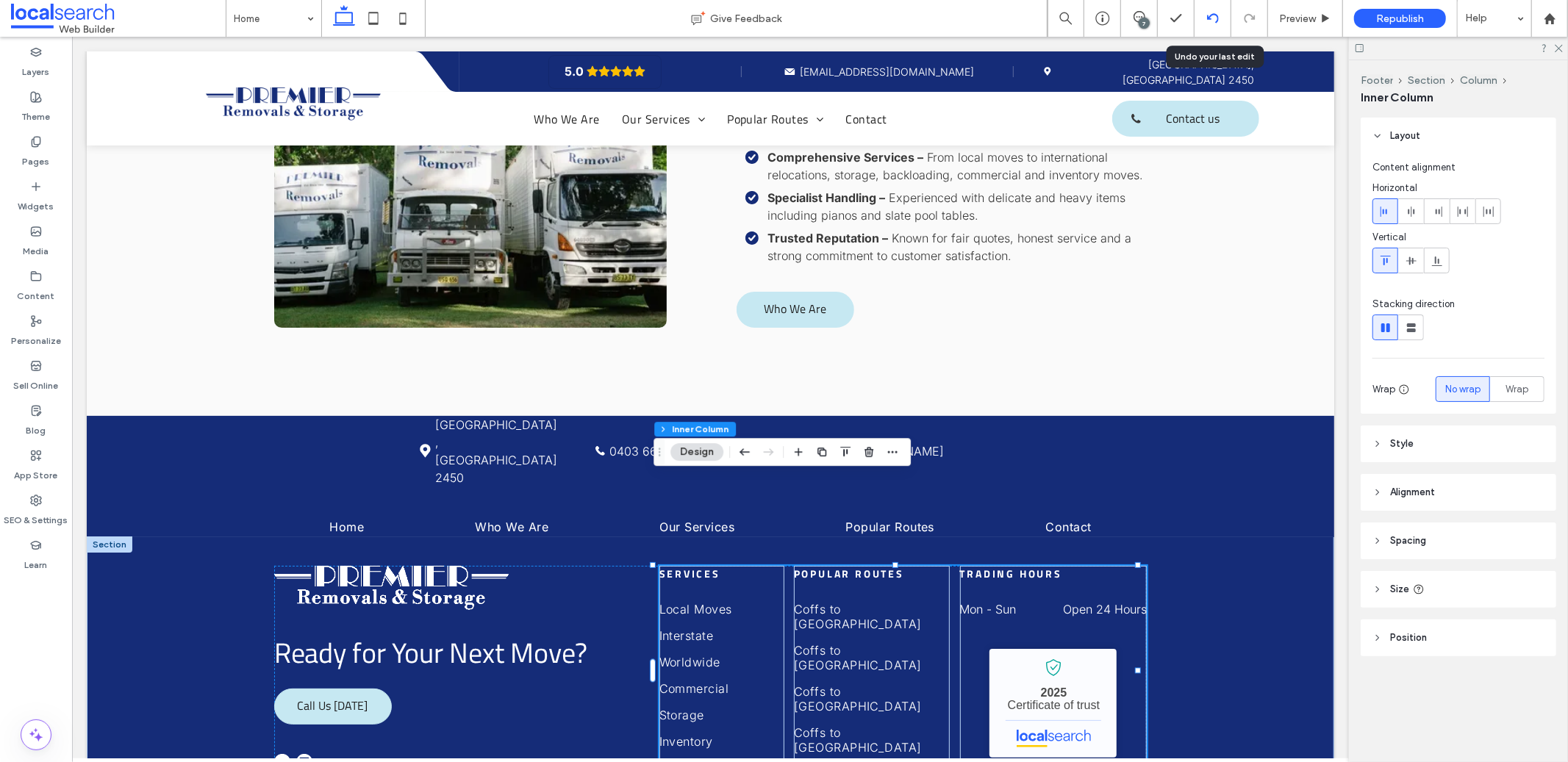
click at [1210, 16] on use at bounding box center [1212, 18] width 11 height 10
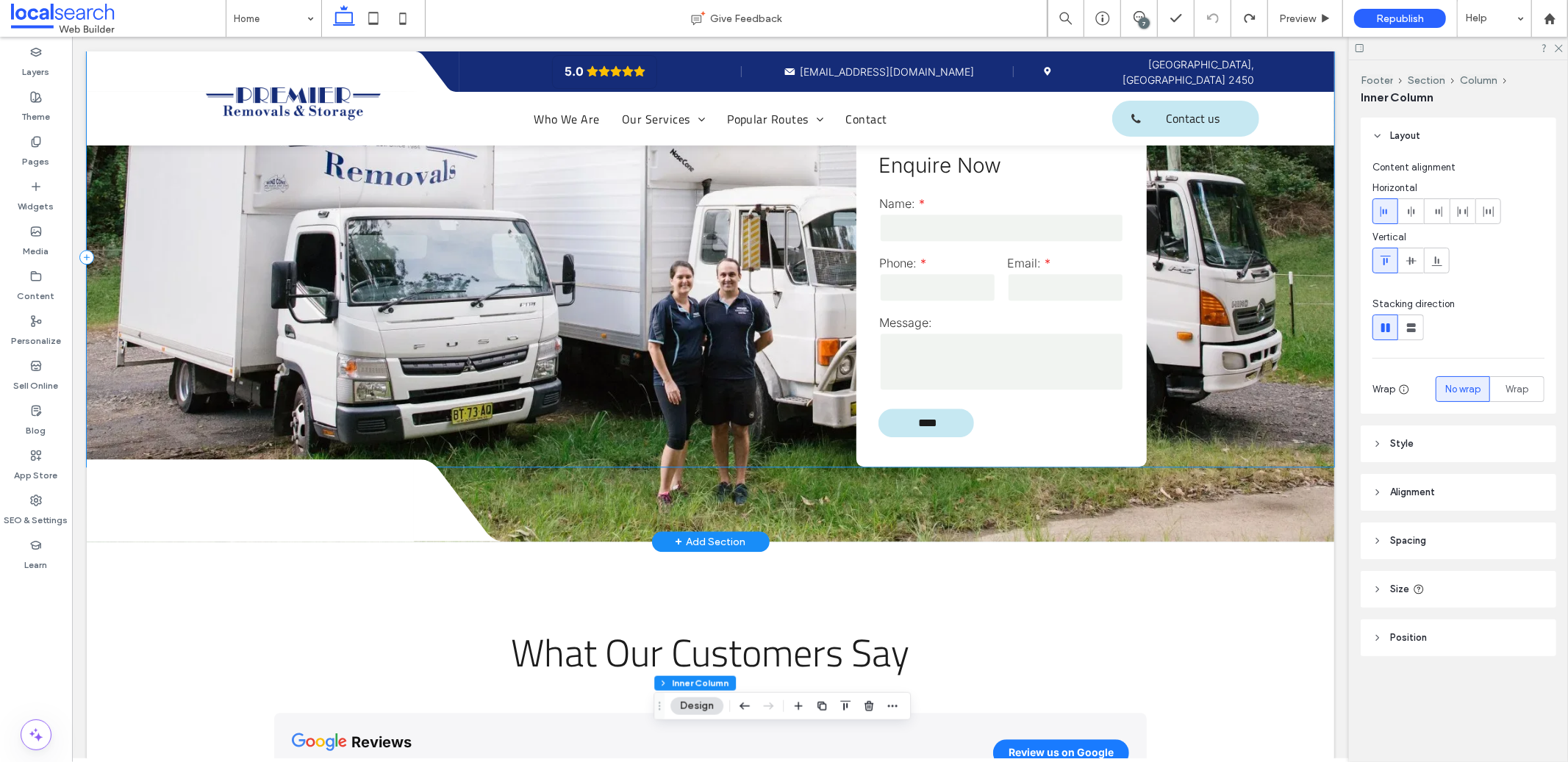
scroll to position [3074, 0]
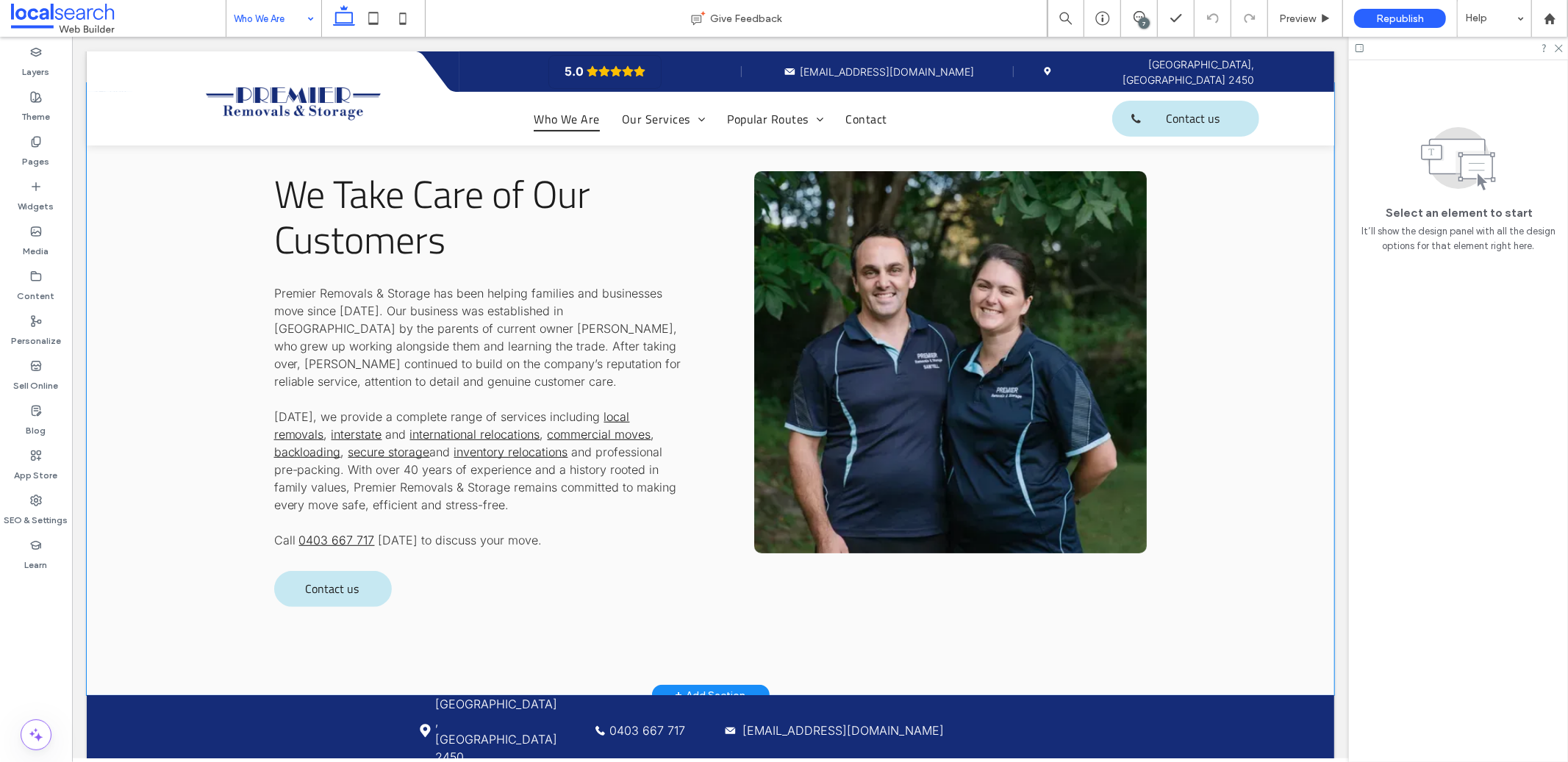
scroll to position [435, 0]
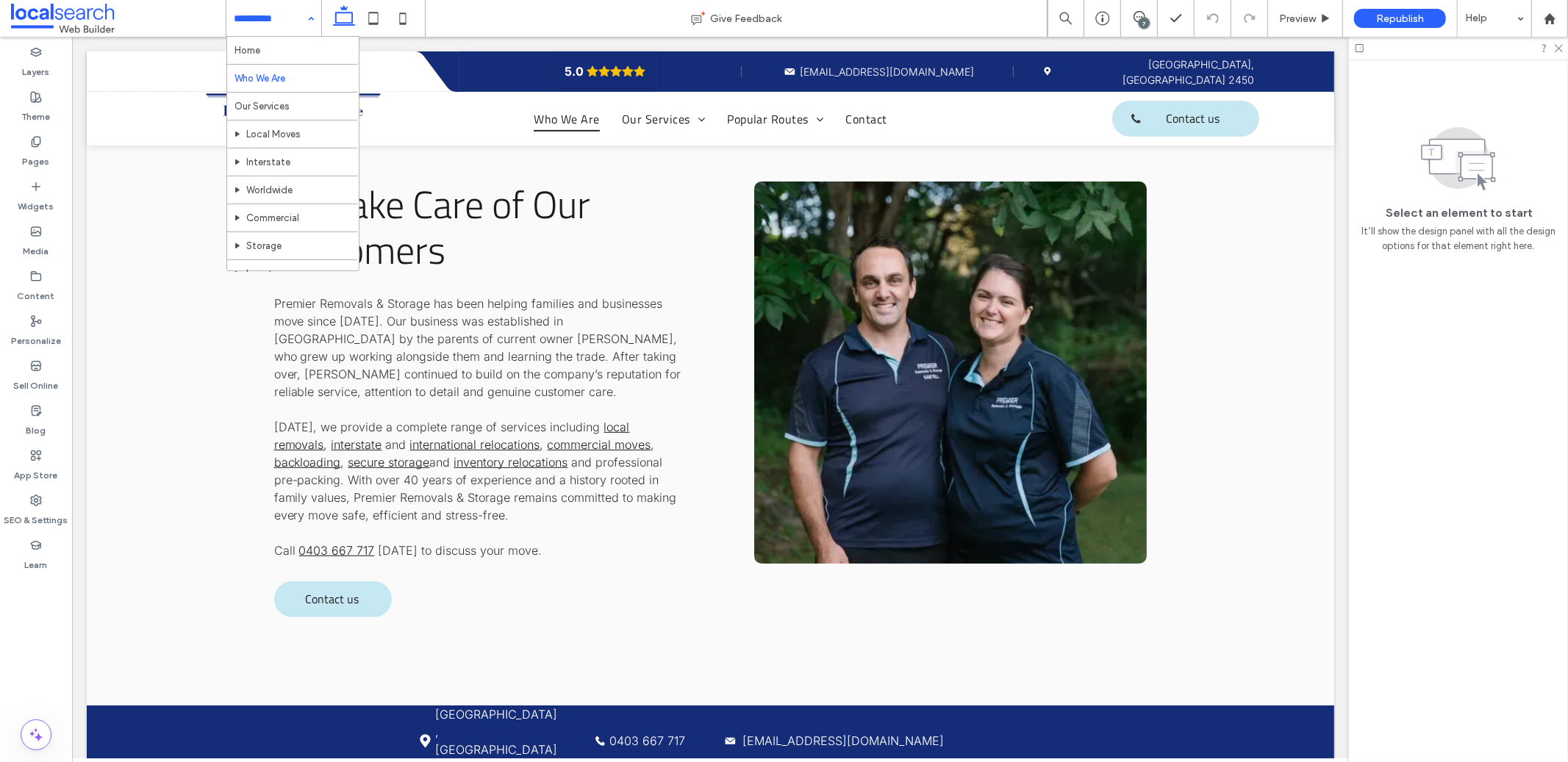
click at [291, 20] on input at bounding box center [270, 18] width 73 height 37
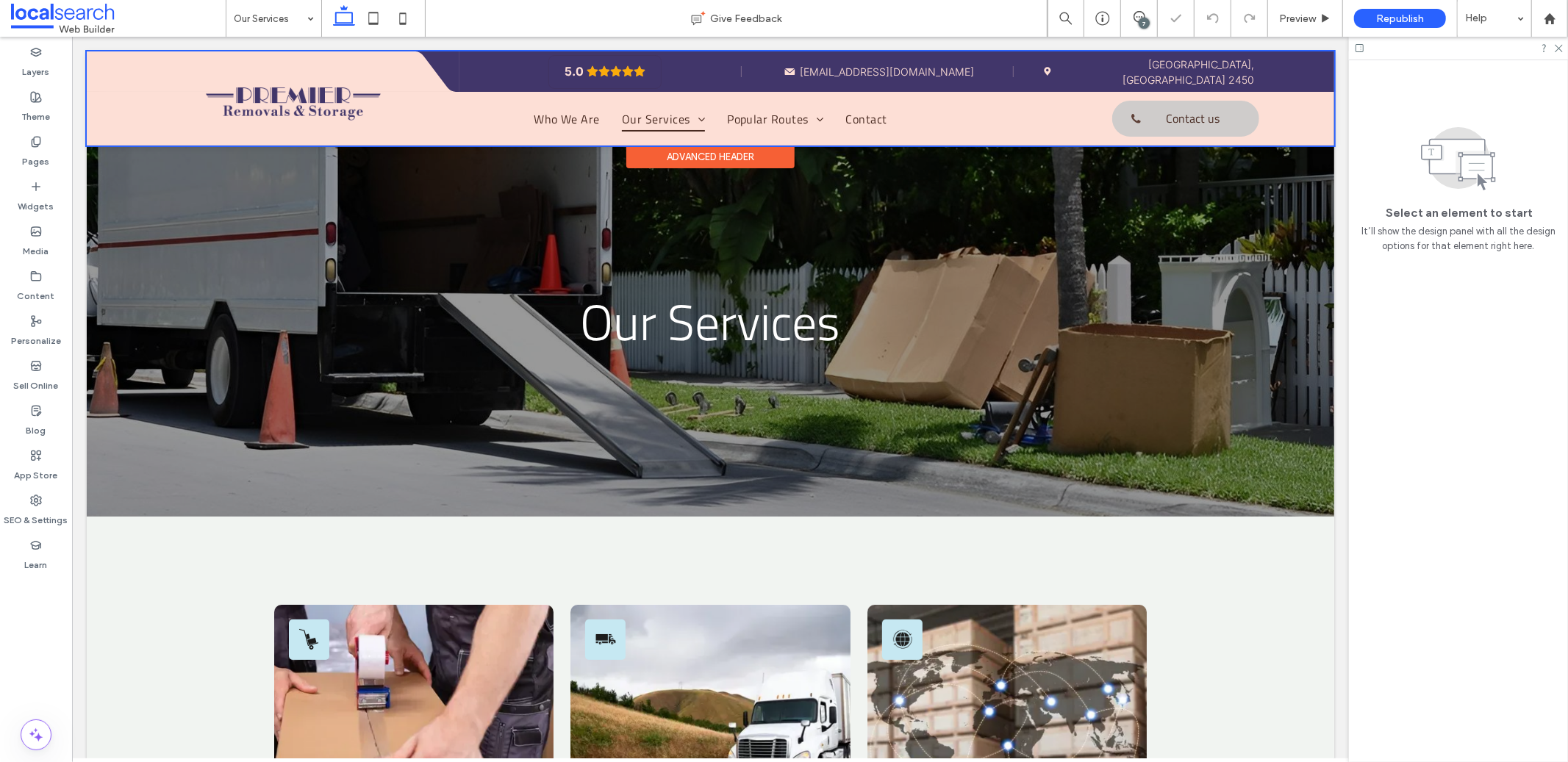
click at [303, 103] on div at bounding box center [710, 98] width 1248 height 94
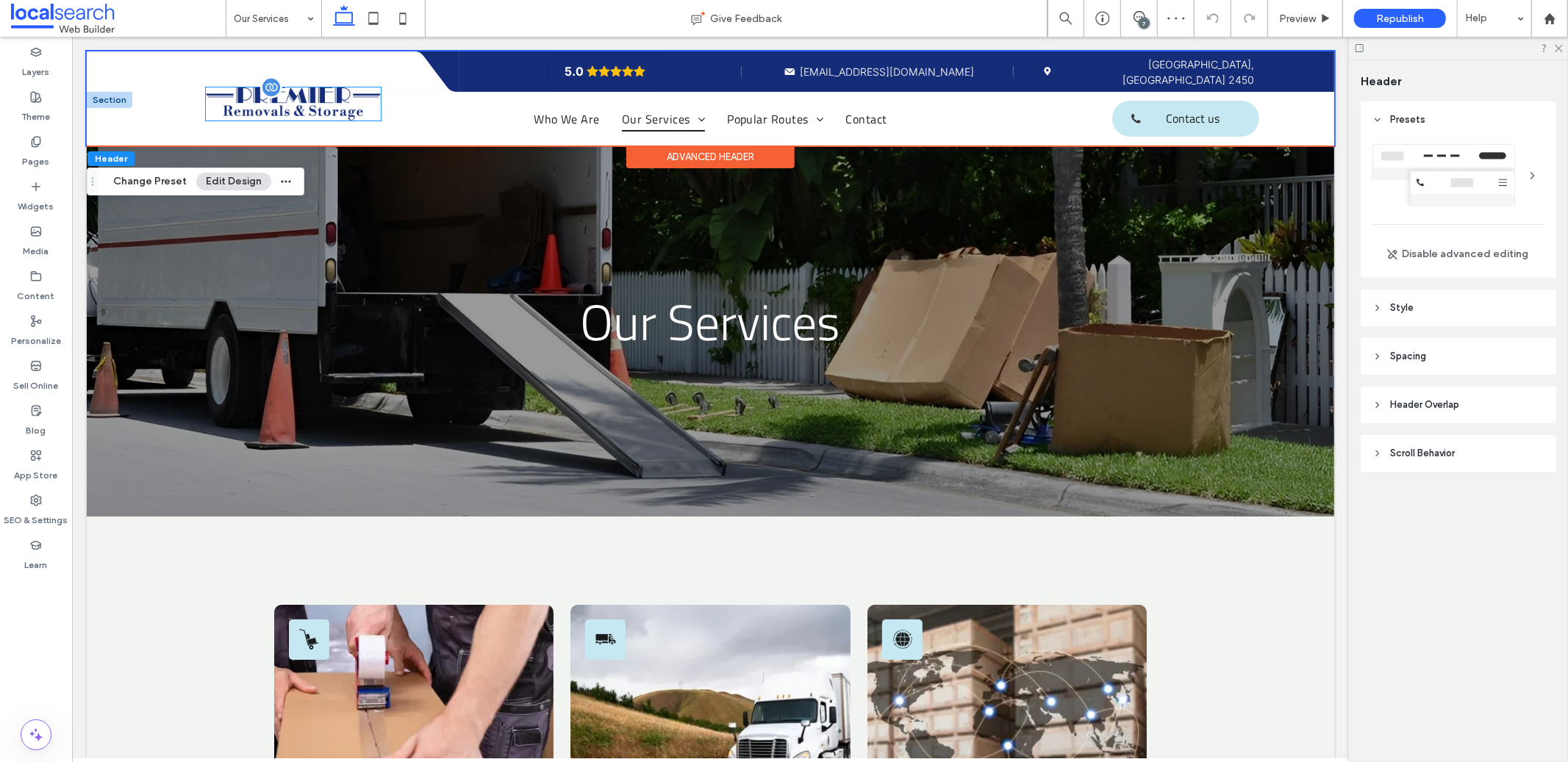
click at [305, 102] on img at bounding box center [293, 103] width 176 height 32
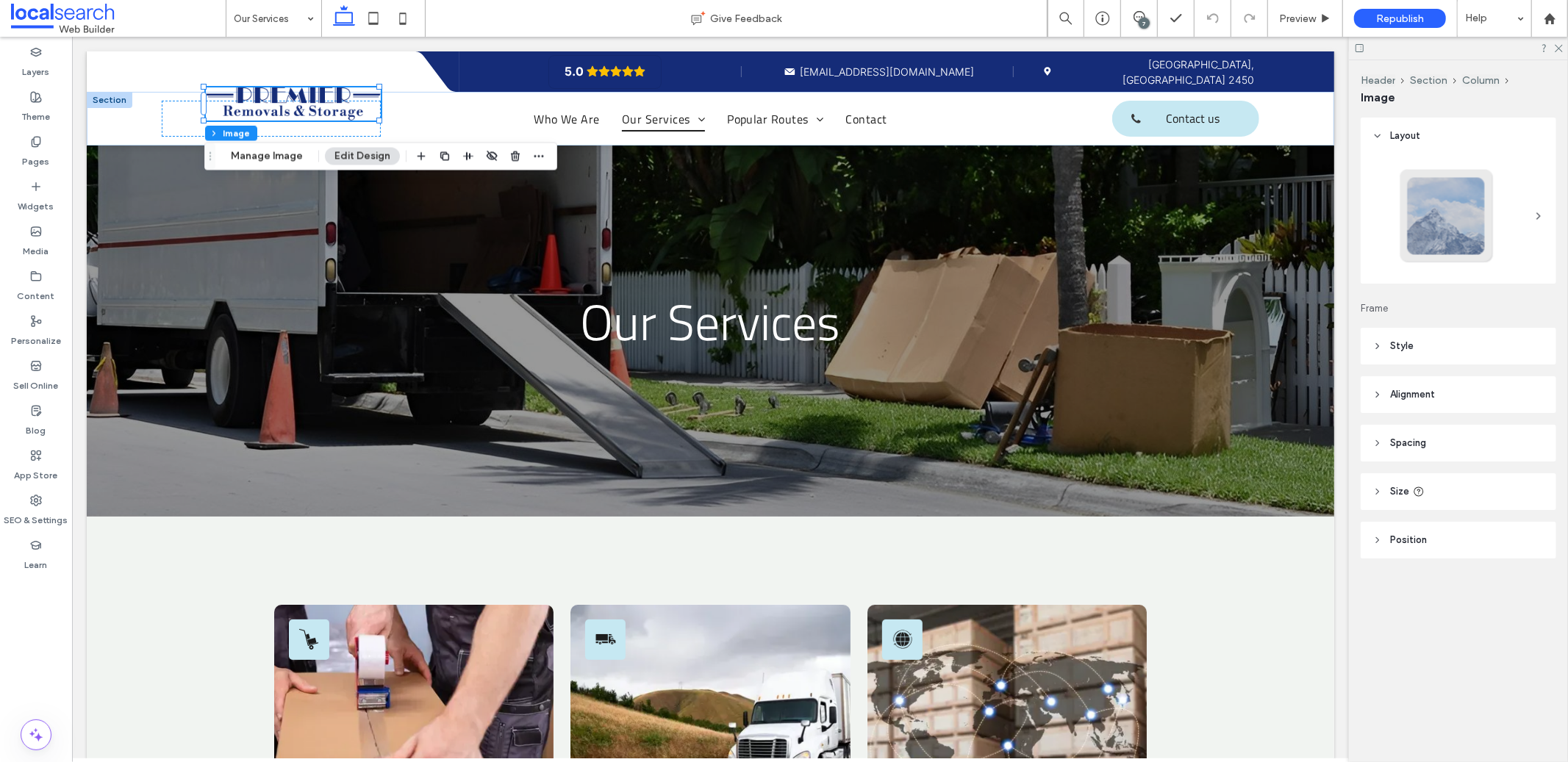
click at [1406, 383] on header "Alignment" at bounding box center [1459, 394] width 195 height 37
click at [1407, 472] on header "Spacing" at bounding box center [1459, 486] width 195 height 37
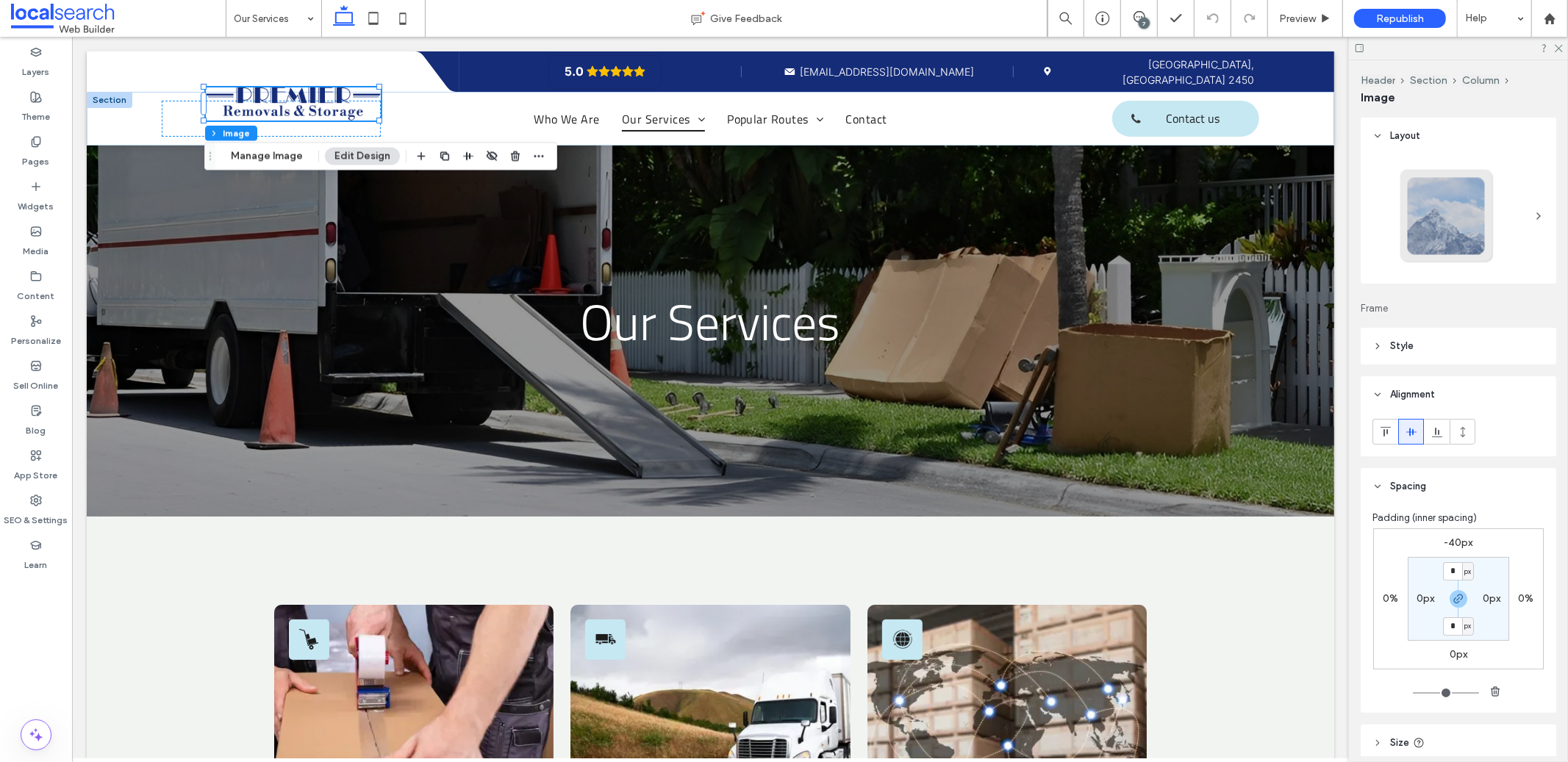
click at [1397, 596] on div "0%" at bounding box center [1391, 599] width 34 height 13
click at [1386, 593] on label "0%" at bounding box center [1391, 598] width 16 height 12
click at [1455, 600] on icon "button" at bounding box center [1459, 599] width 11 height 11
click at [1386, 599] on input "*" at bounding box center [1385, 599] width 19 height 18
type input "***"
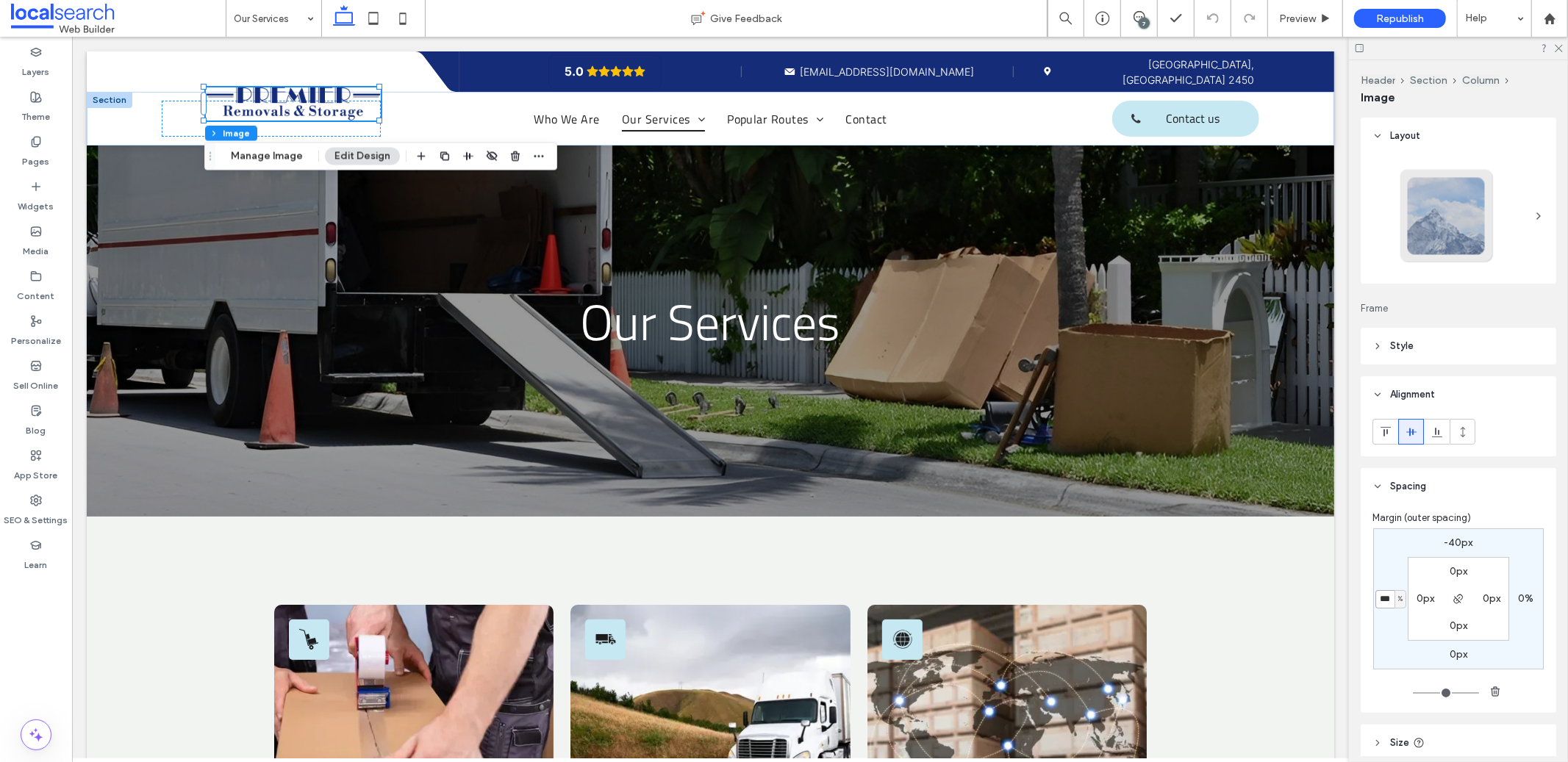
type input "*"
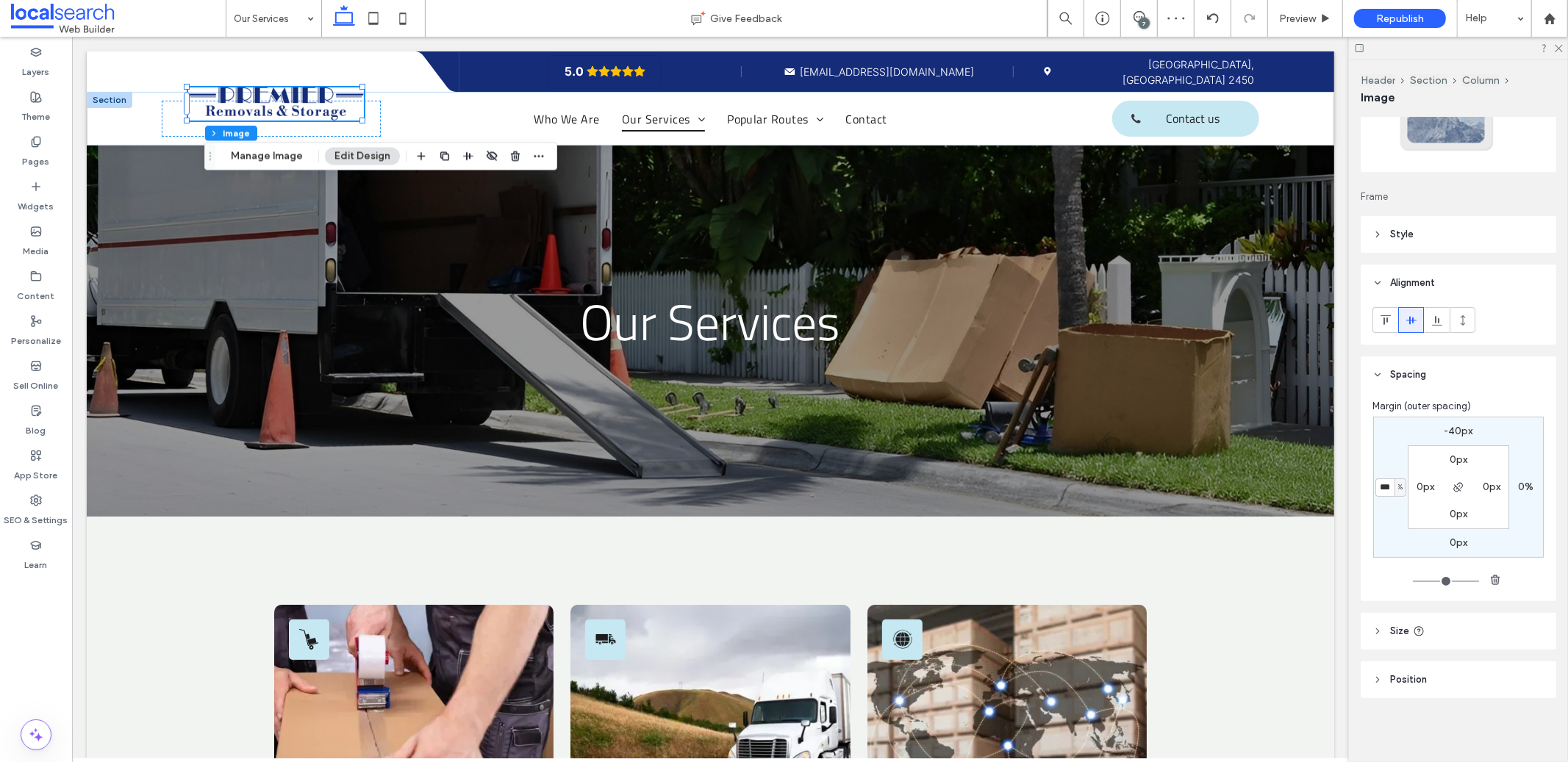
click at [1409, 631] on span "Size" at bounding box center [1399, 631] width 19 height 15
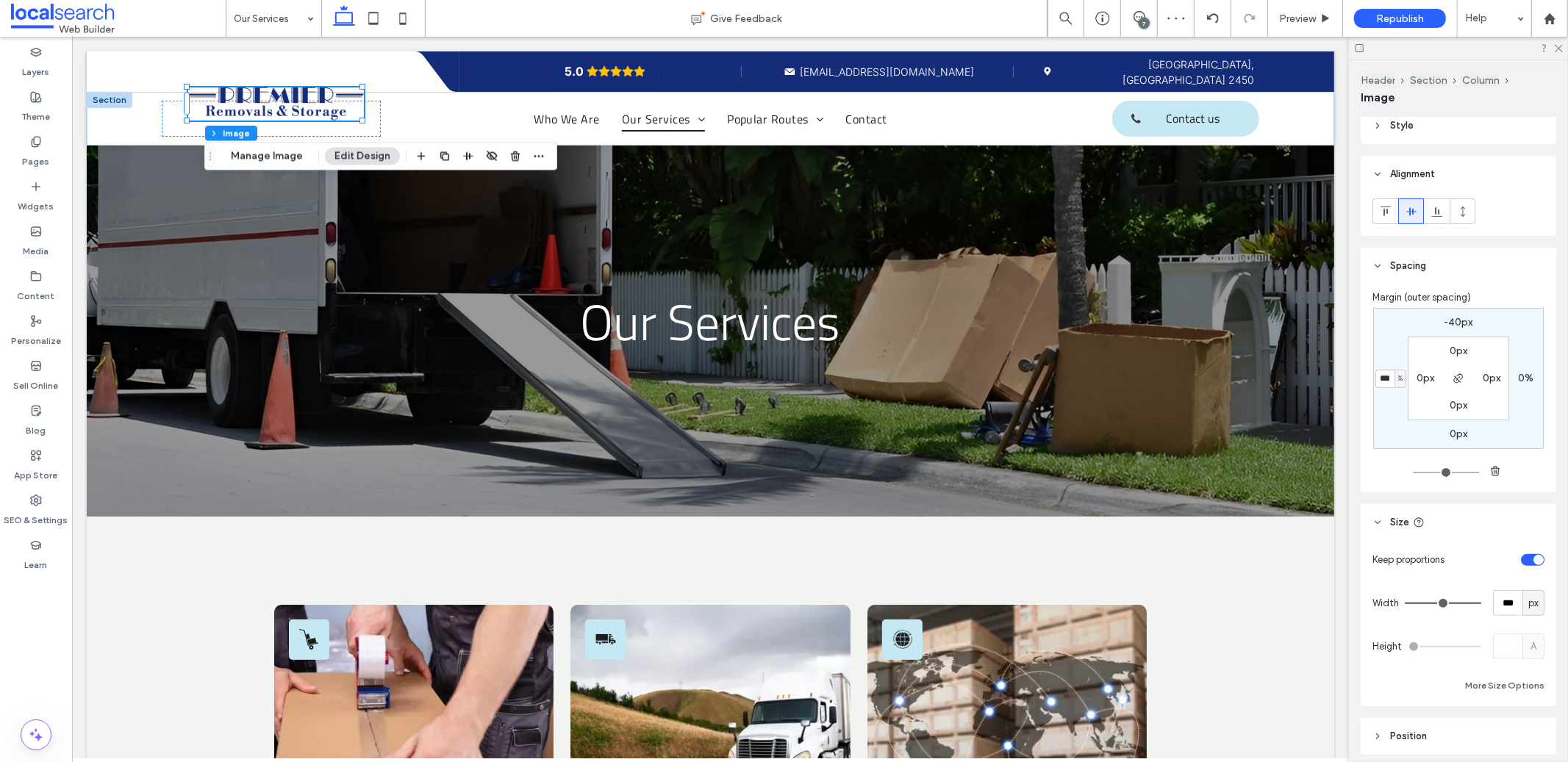
scroll to position [277, 0]
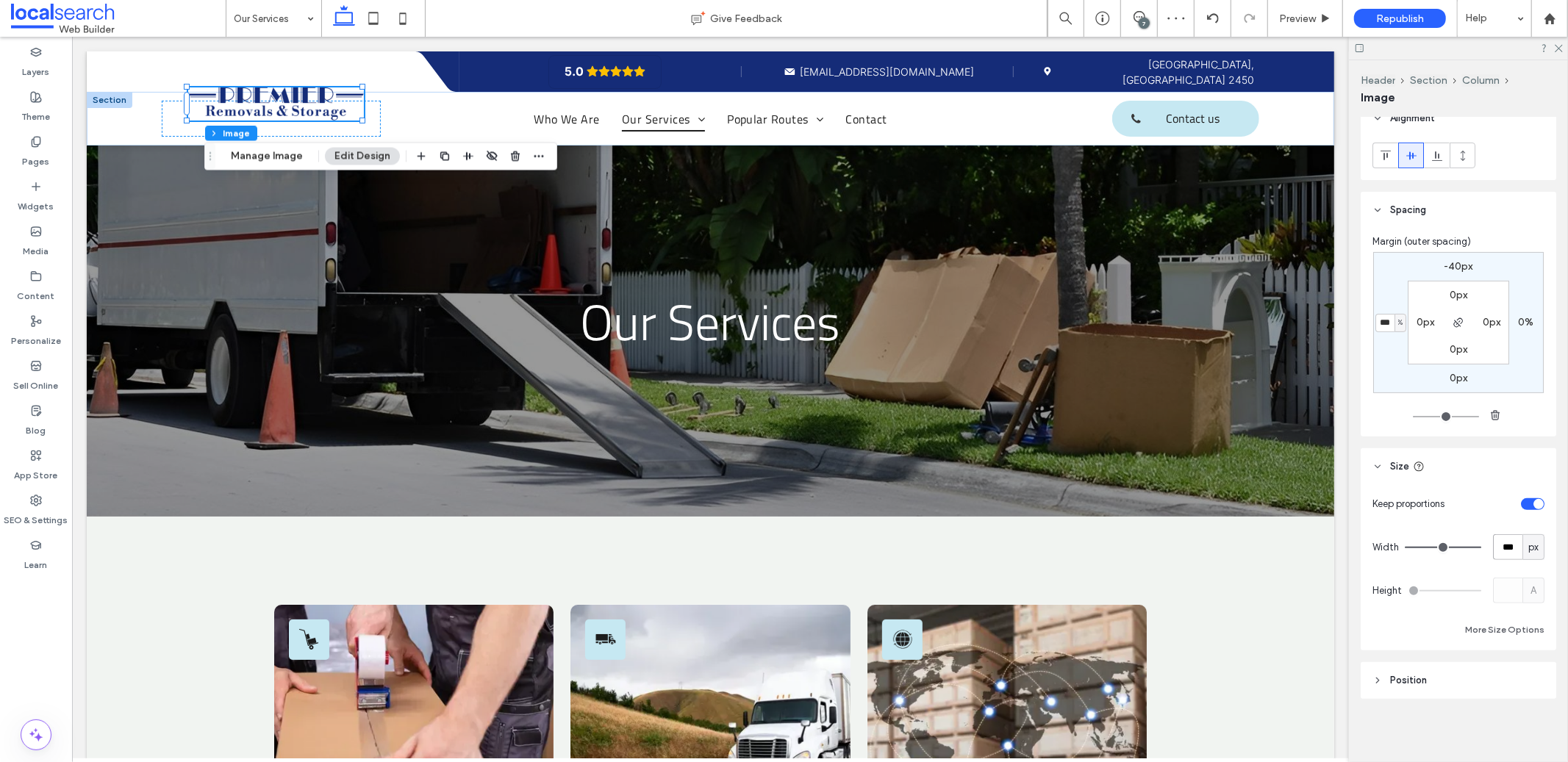
click at [1501, 550] on input "***" at bounding box center [1508, 547] width 30 height 25
type input "***"
type input "*"
type input "***"
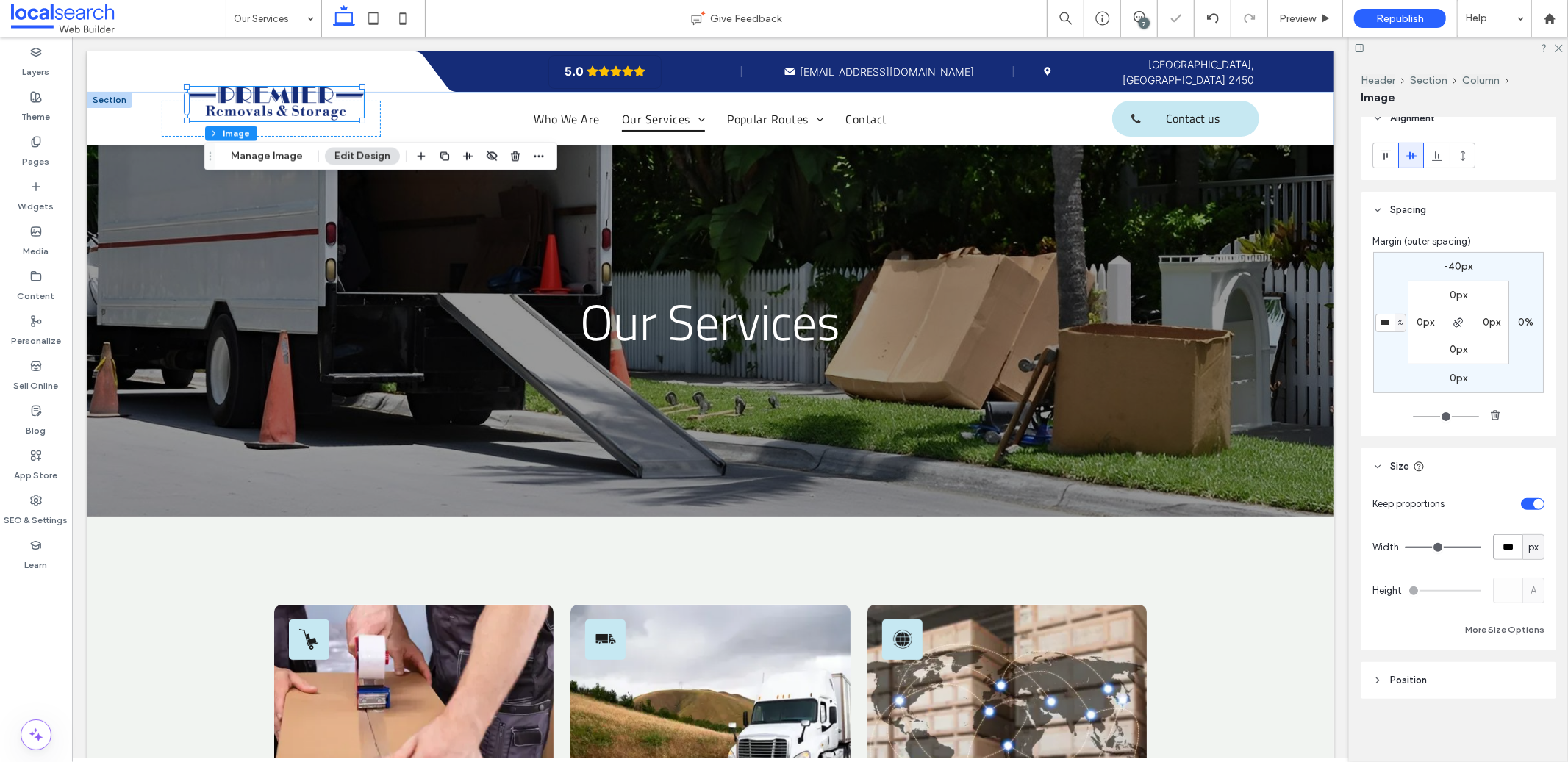
type input "*"
type input "***"
type input "*"
type input "***"
click at [1373, 563] on div "Keep proportions Width *** px Height A More Size Options" at bounding box center [1458, 565] width 172 height 148
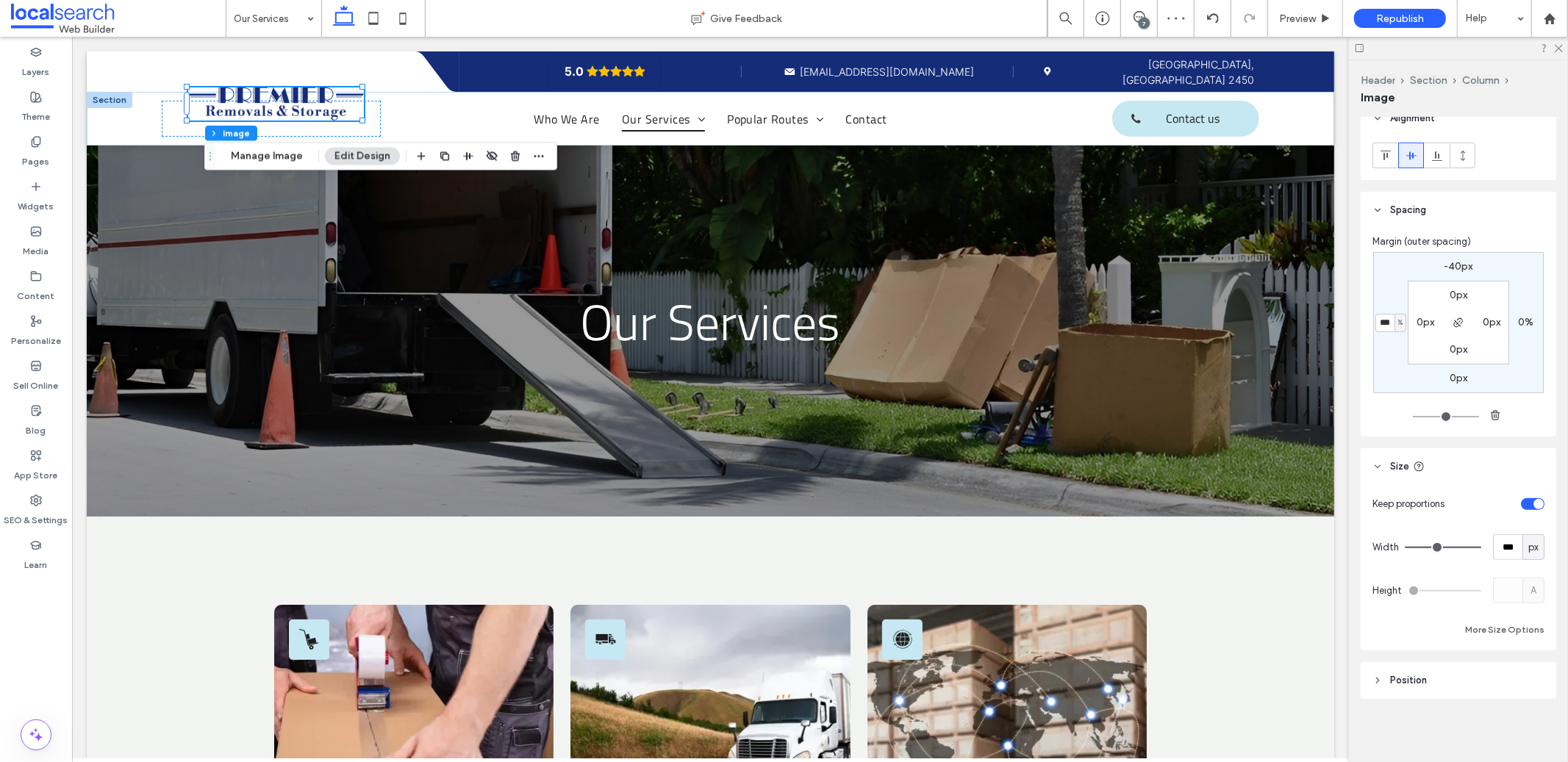
click at [1460, 268] on label "-40px" at bounding box center [1459, 266] width 29 height 12
type input "*"
click at [1454, 265] on input "***" at bounding box center [1452, 267] width 19 height 18
type input "***"
type input "*"
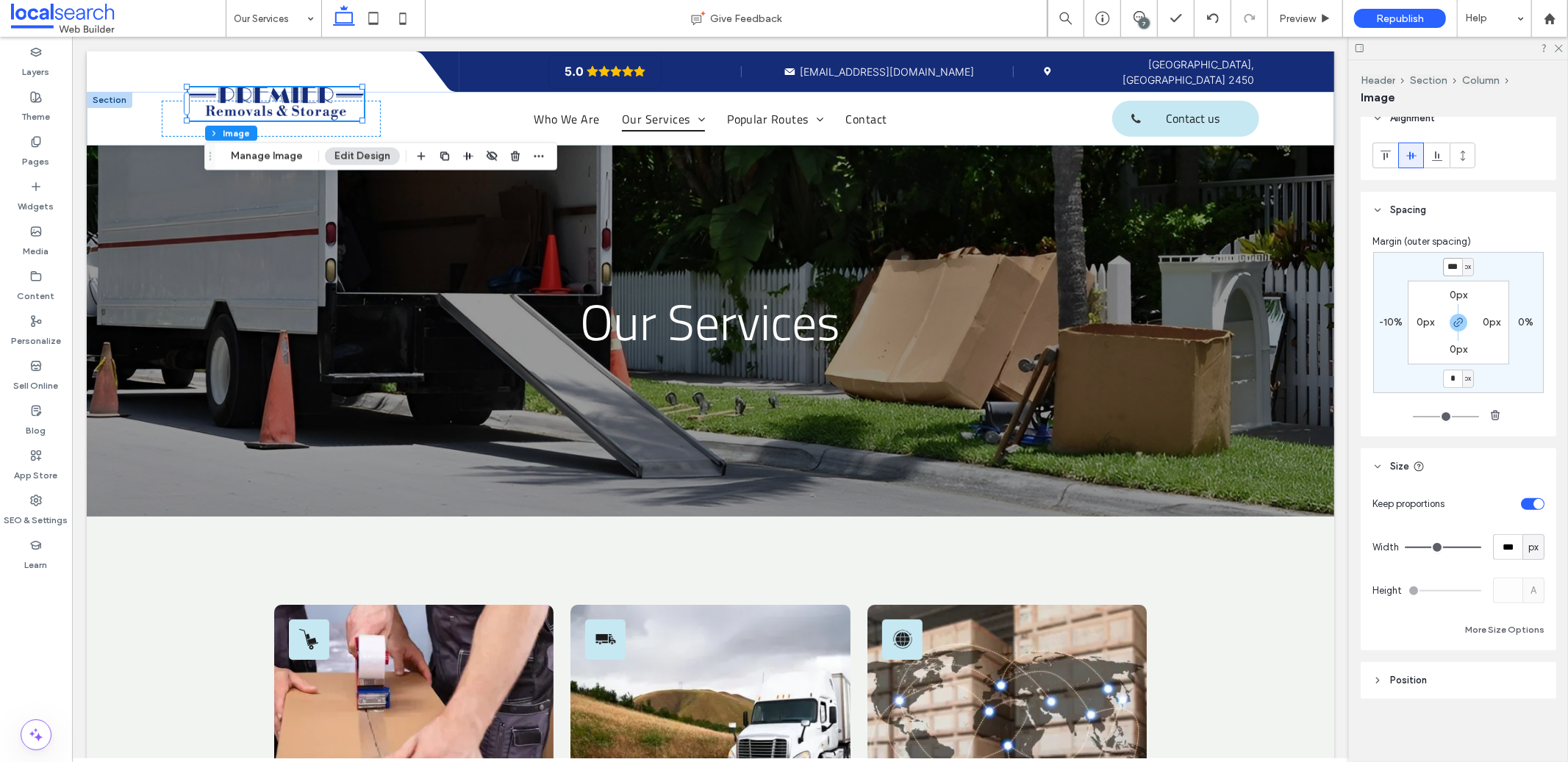
type input "***"
type input "*"
type input "***"
click at [1456, 324] on icon "button" at bounding box center [1459, 323] width 11 height 11
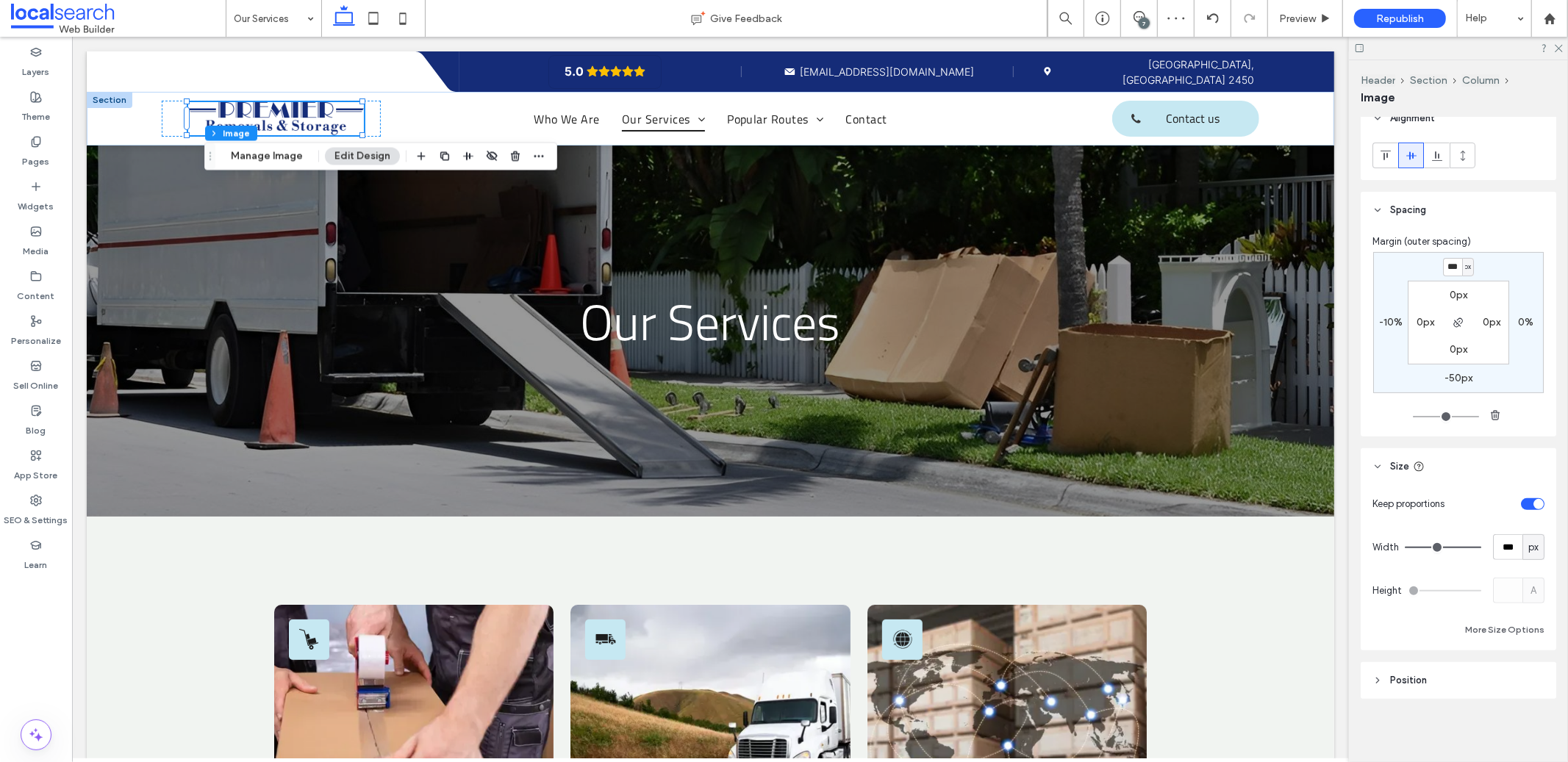
click at [1453, 383] on label "-50px" at bounding box center [1459, 378] width 28 height 12
type input "*"
click at [1511, 542] on input "***" at bounding box center [1508, 547] width 30 height 25
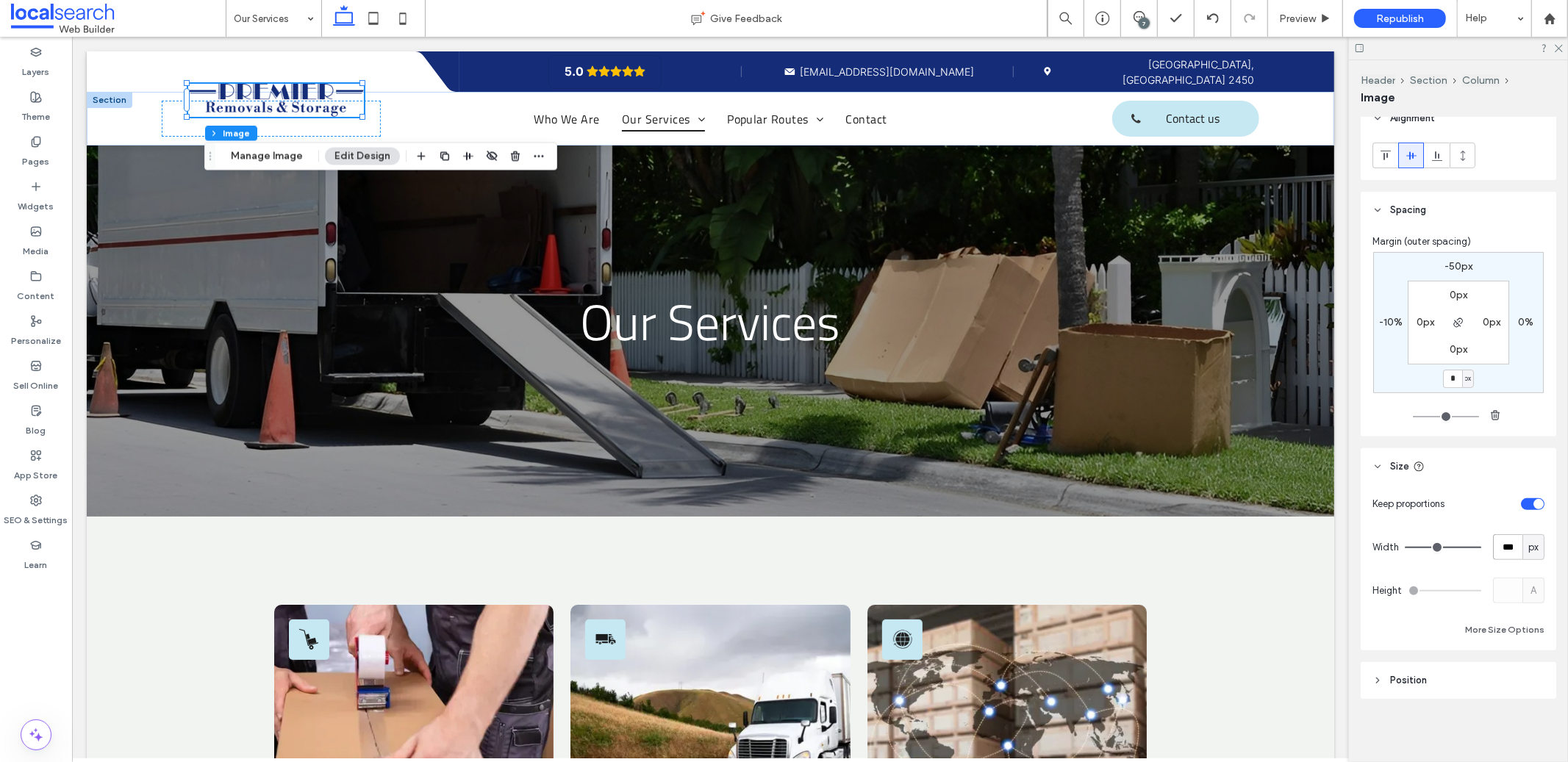
type input "***"
click at [1469, 630] on button "More Size Options" at bounding box center [1505, 629] width 80 height 17
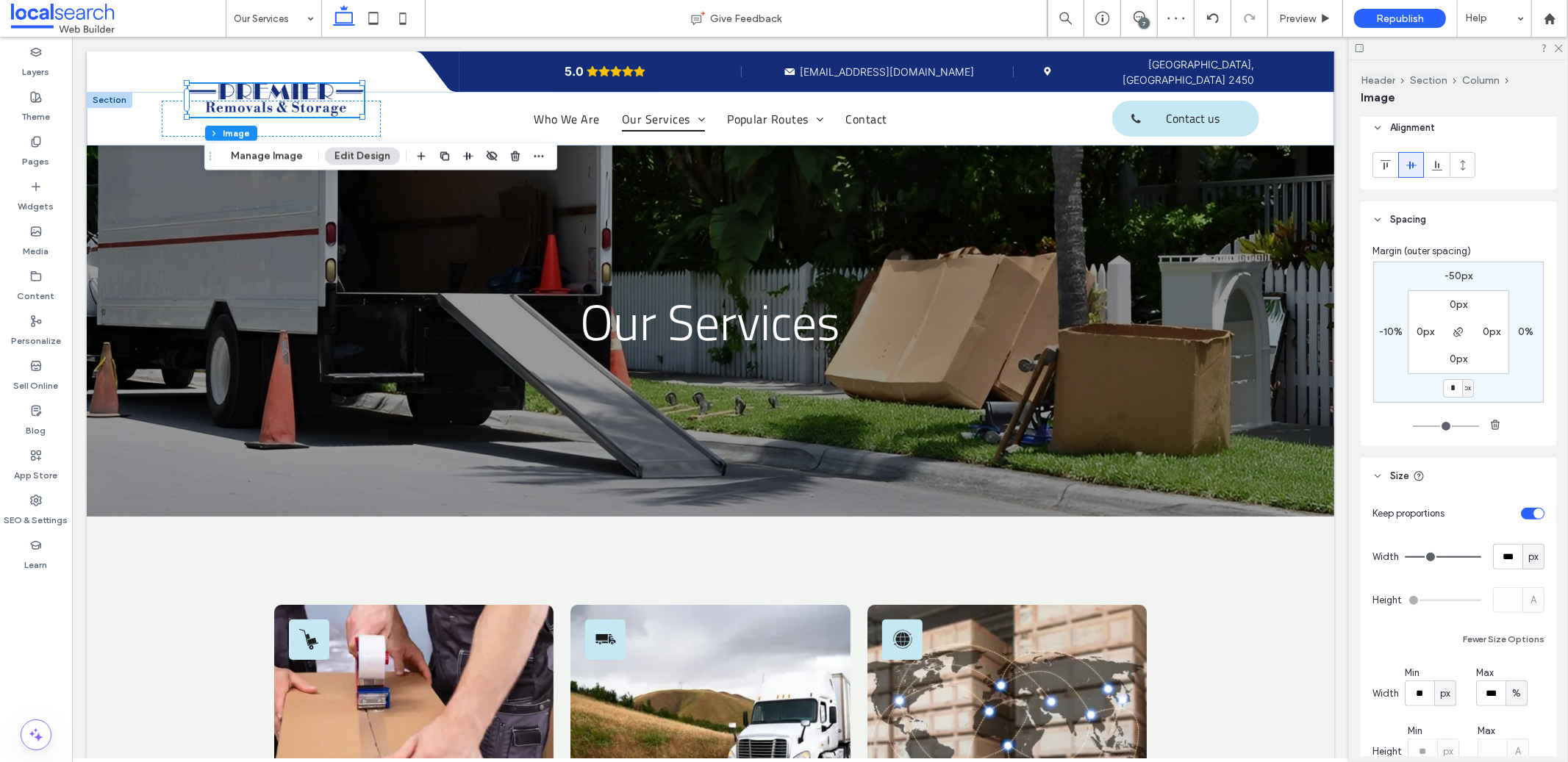
scroll to position [325, 0]
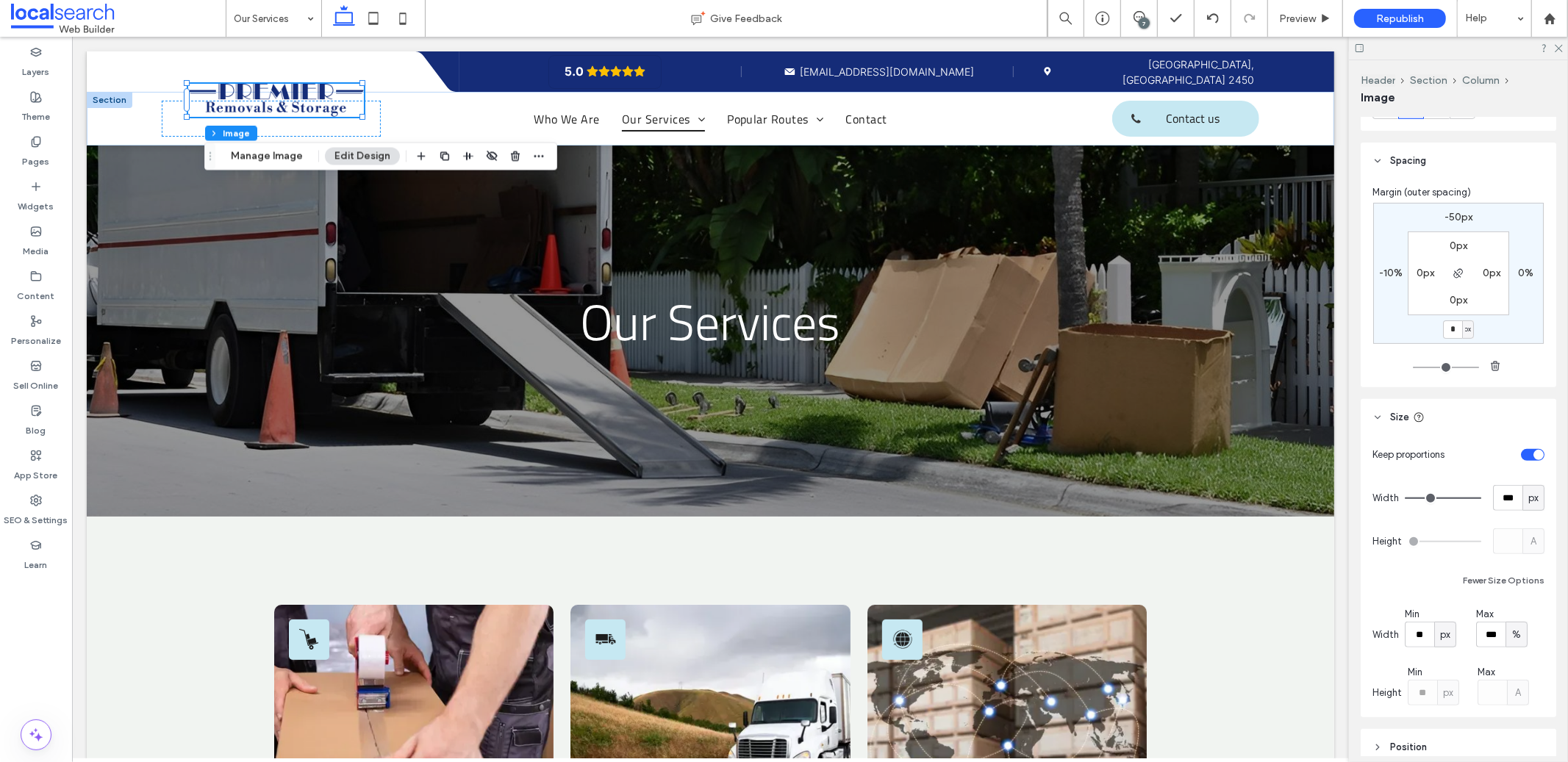
click at [1357, 484] on div "Header Section Column Image Layout Frame Style Cover Full image No repeat Posit…" at bounding box center [1458, 411] width 219 height 702
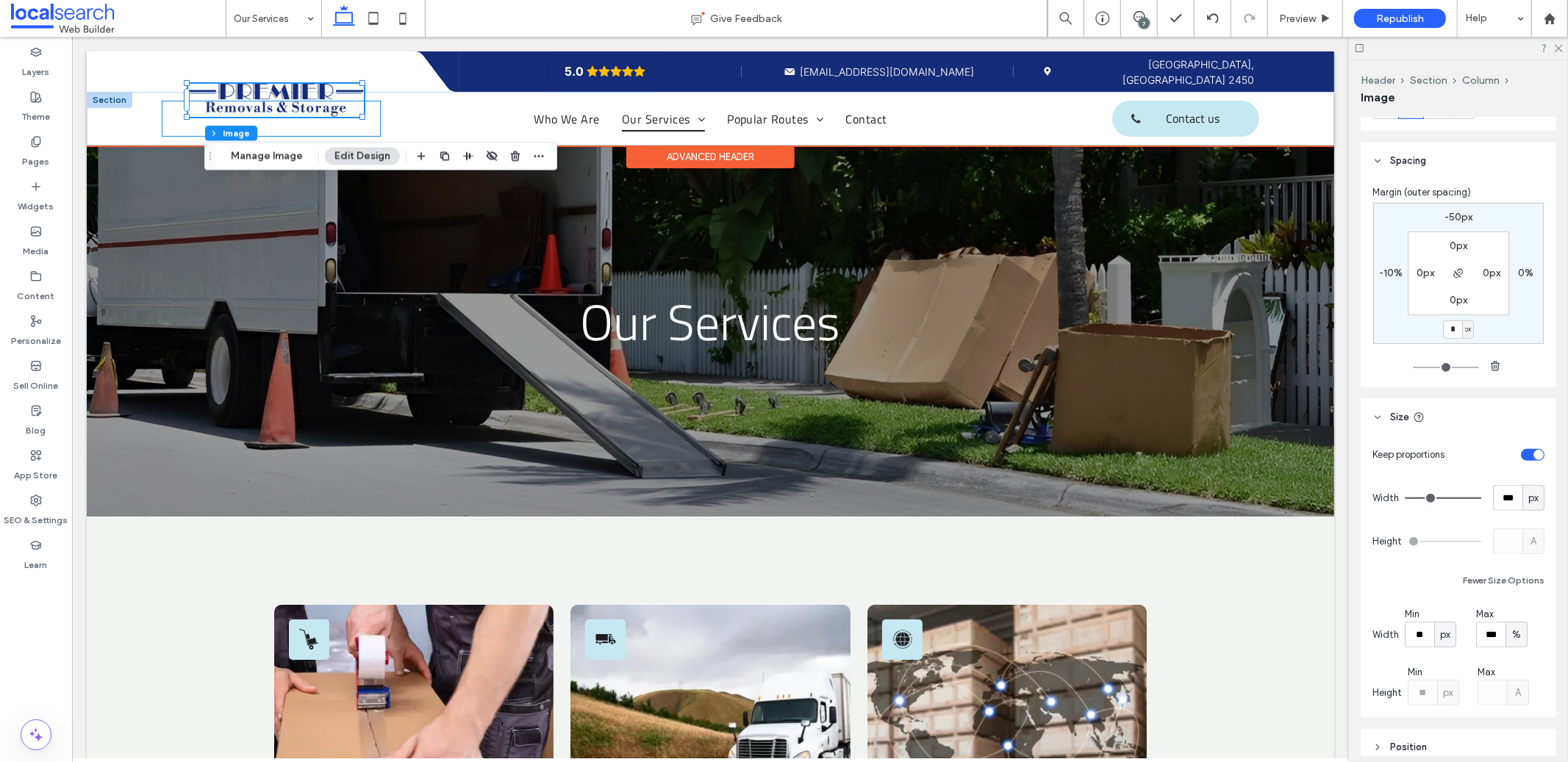
click at [371, 115] on div at bounding box center [271, 118] width 220 height 36
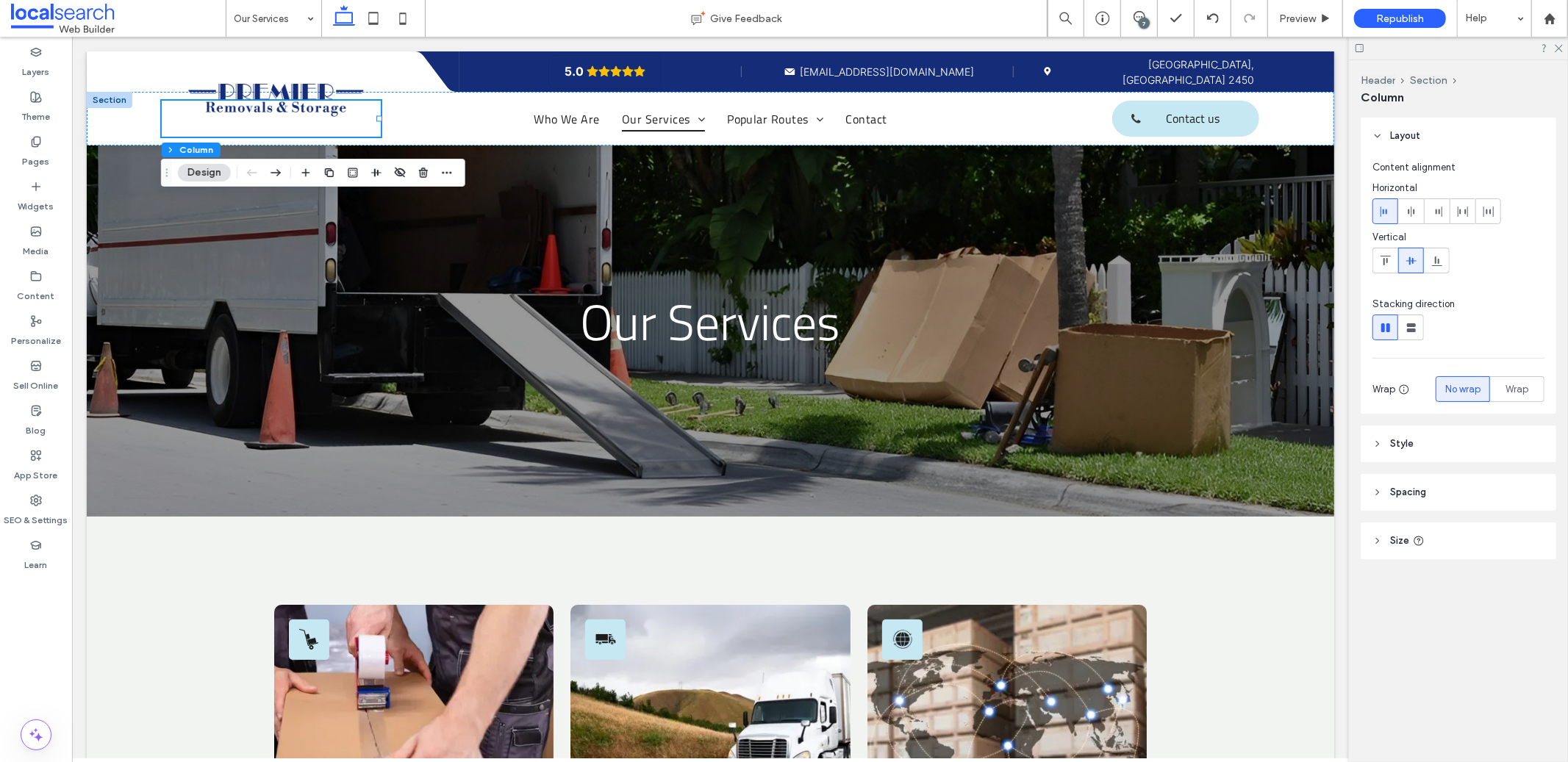
click at [1405, 529] on header "Size" at bounding box center [1459, 540] width 195 height 37
click at [1397, 495] on span "Spacing" at bounding box center [1408, 493] width 36 height 15
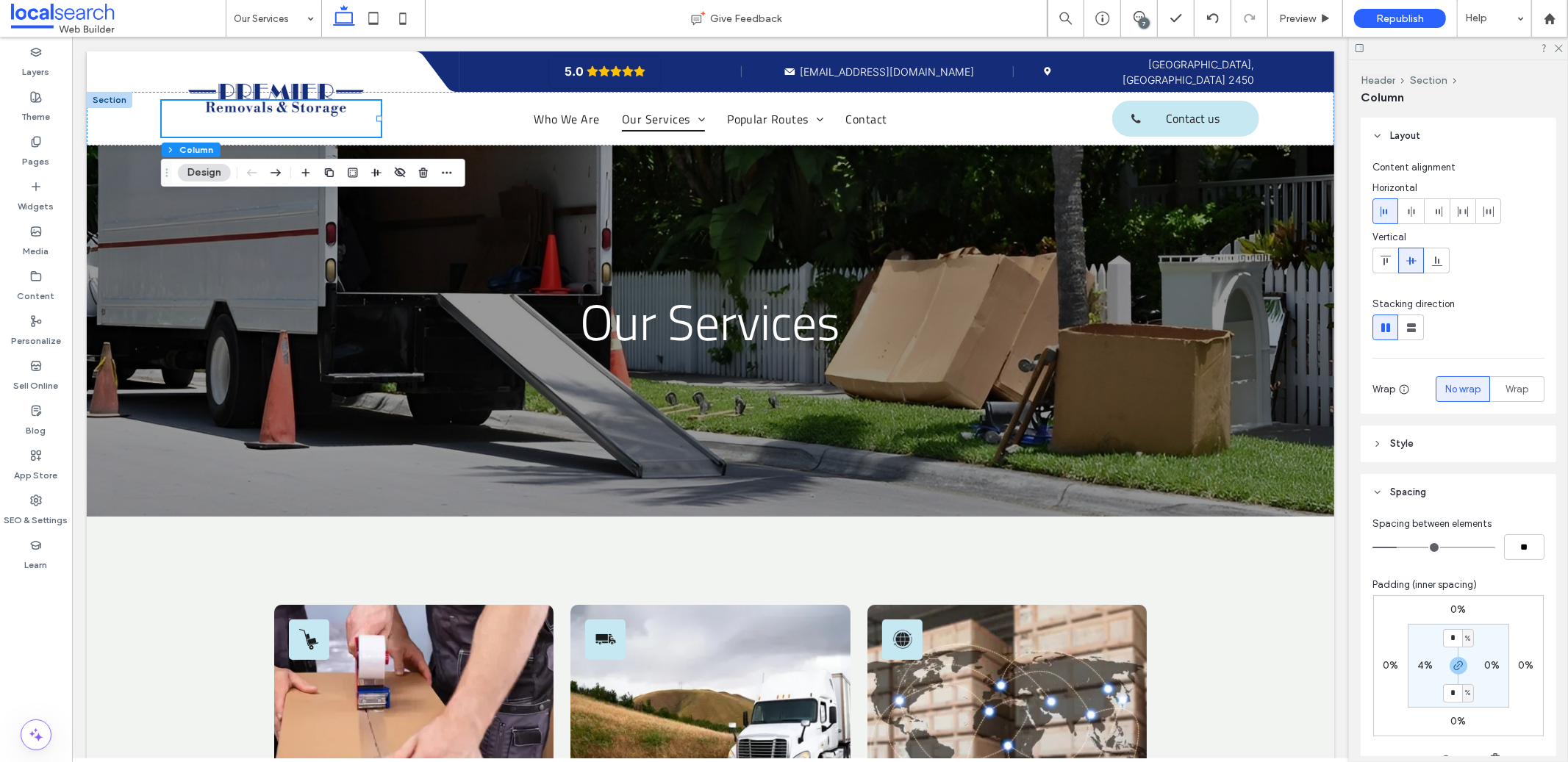
click at [1403, 457] on header "Style" at bounding box center [1459, 443] width 195 height 37
click at [1389, 440] on header "Style" at bounding box center [1459, 443] width 195 height 37
click at [1397, 486] on span "Spacing" at bounding box center [1408, 493] width 36 height 15
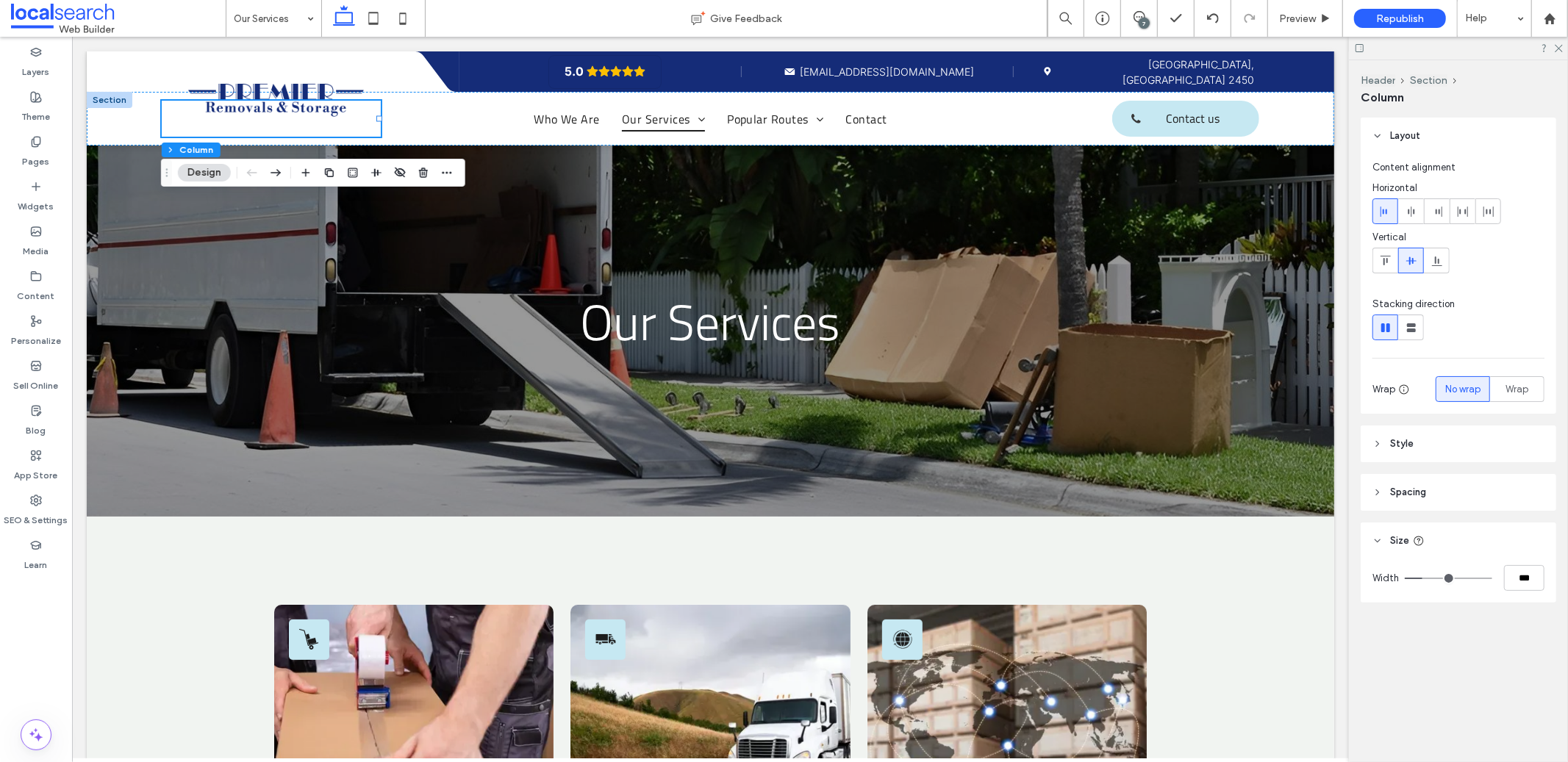
click at [1396, 539] on span "Size" at bounding box center [1399, 541] width 19 height 15
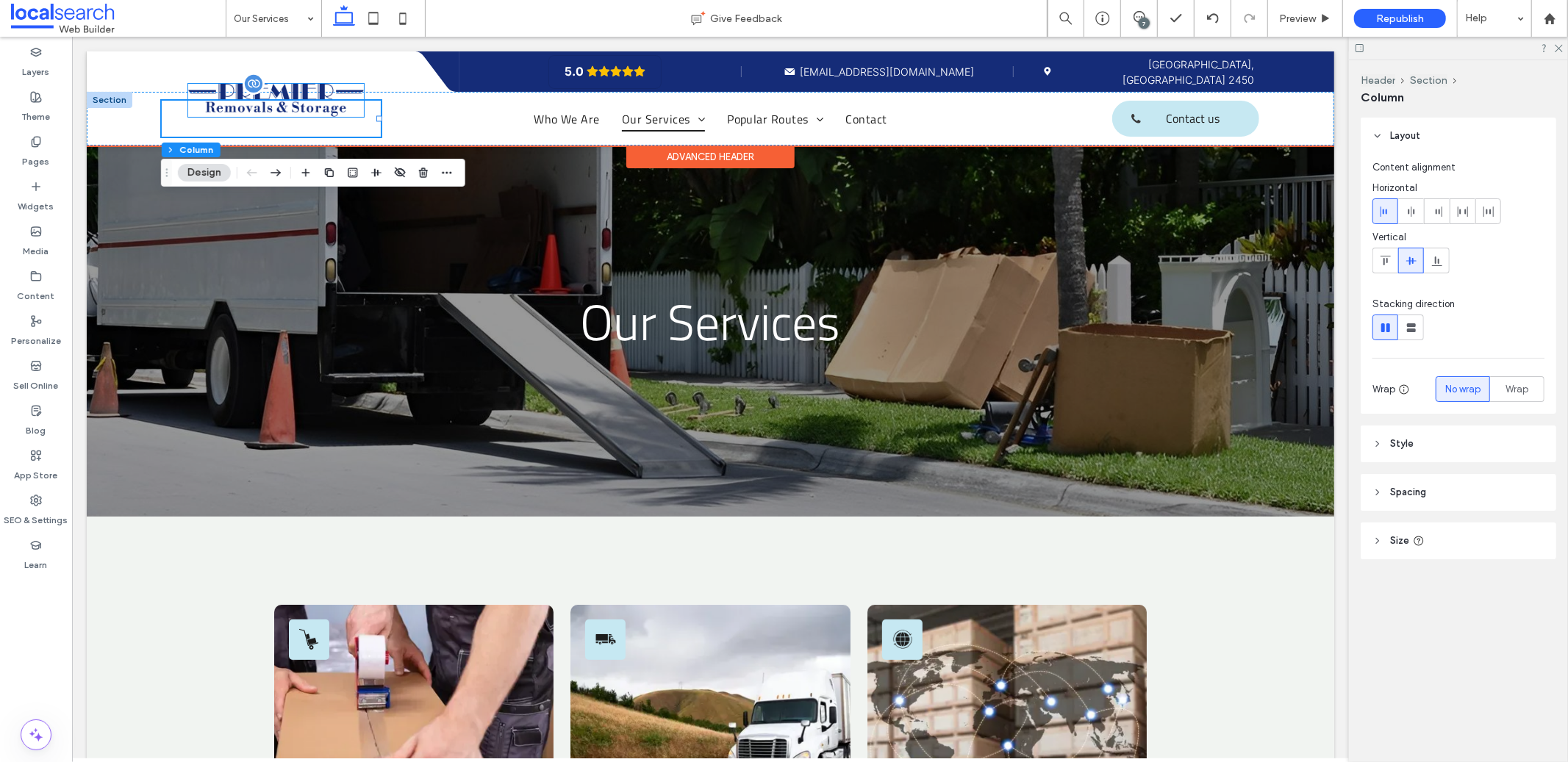
click at [287, 96] on img at bounding box center [275, 99] width 176 height 32
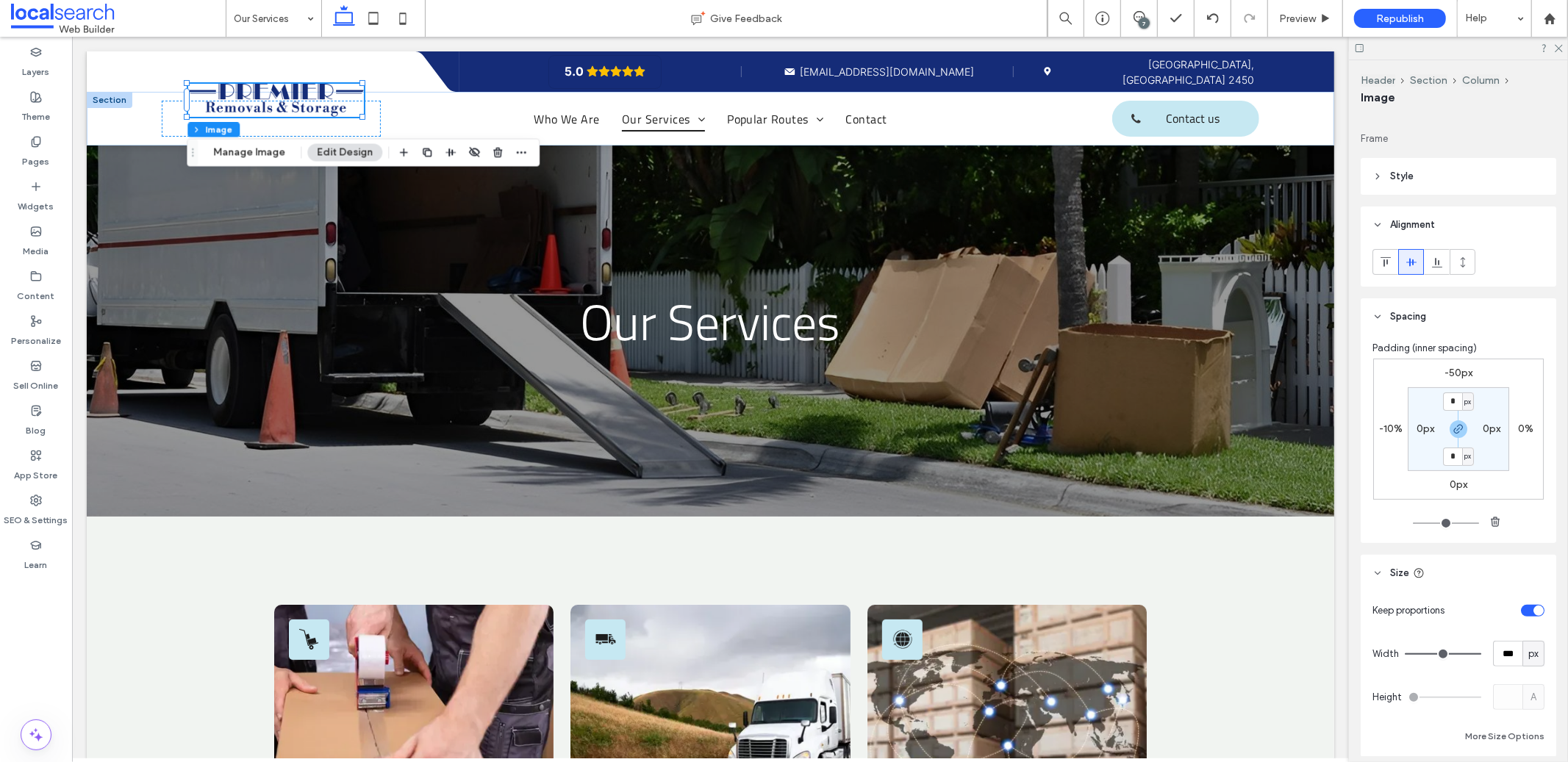
scroll to position [0, 0]
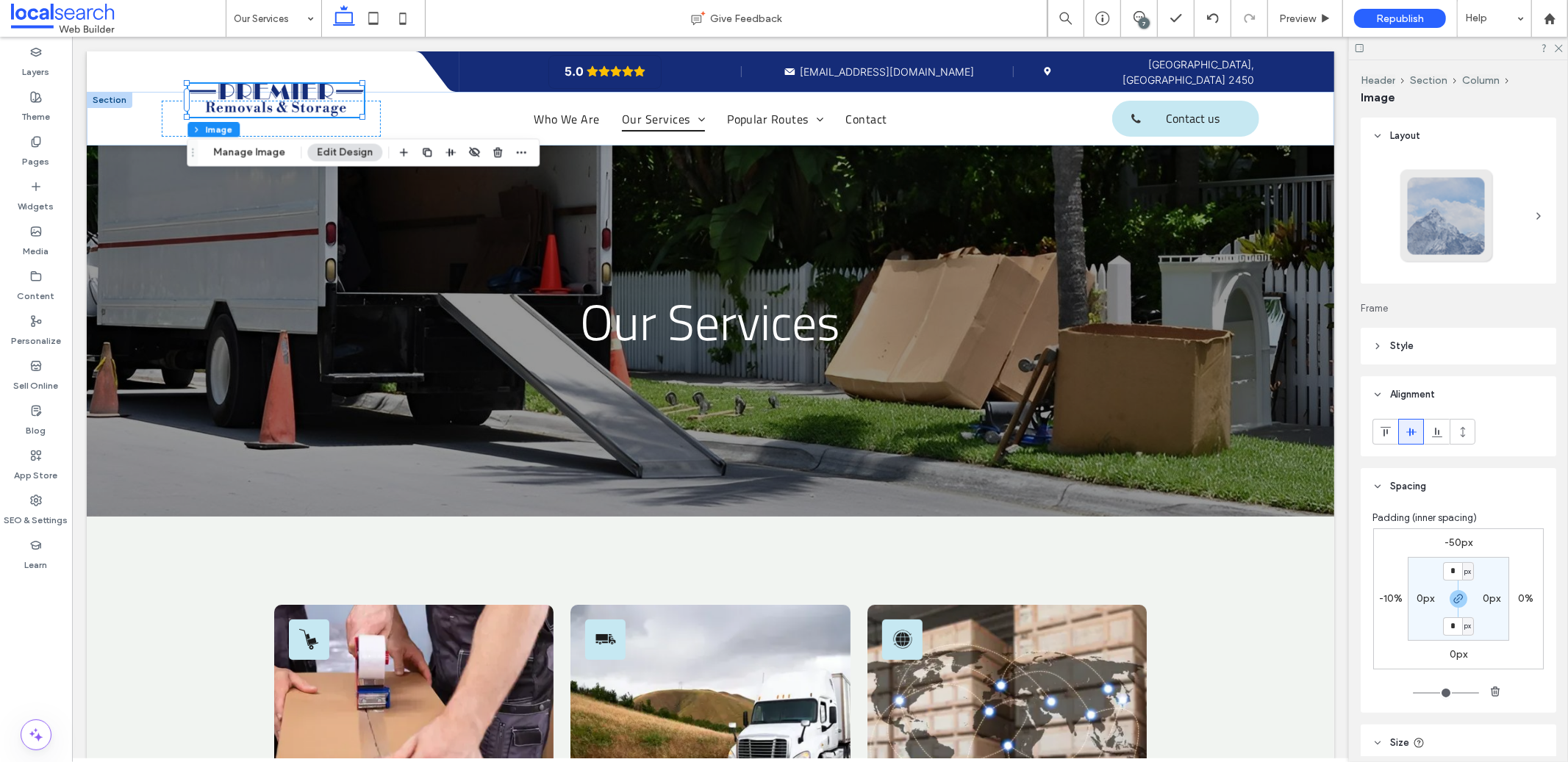
click at [1502, 216] on div at bounding box center [1458, 216] width 172 height 112
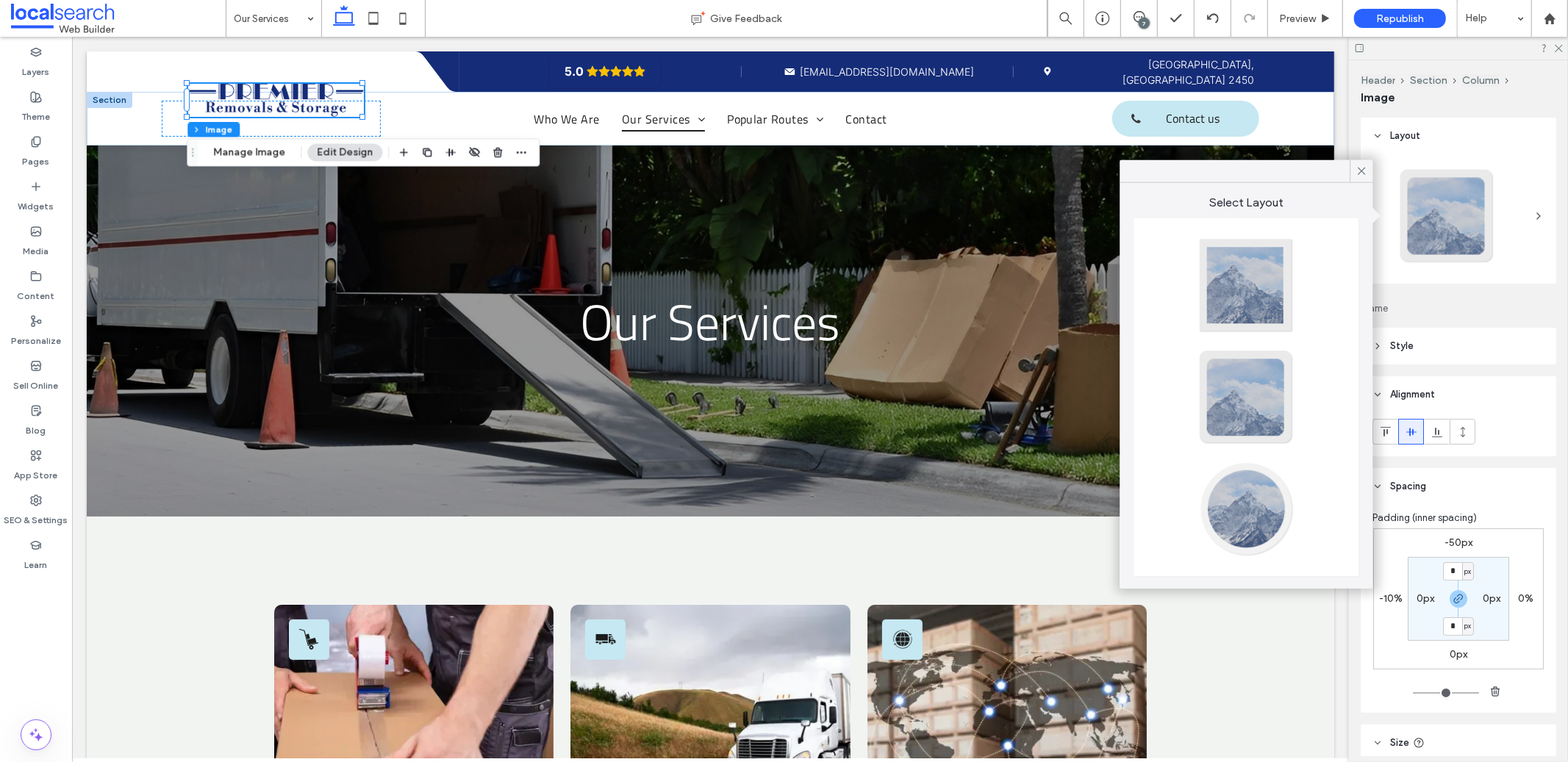
click at [1265, 305] on div at bounding box center [1246, 286] width 97 height 97
click at [1521, 296] on div "Layout Frame Style Cover Full image No repeat Position Do not optimize this ima…" at bounding box center [1464, 437] width 205 height 639
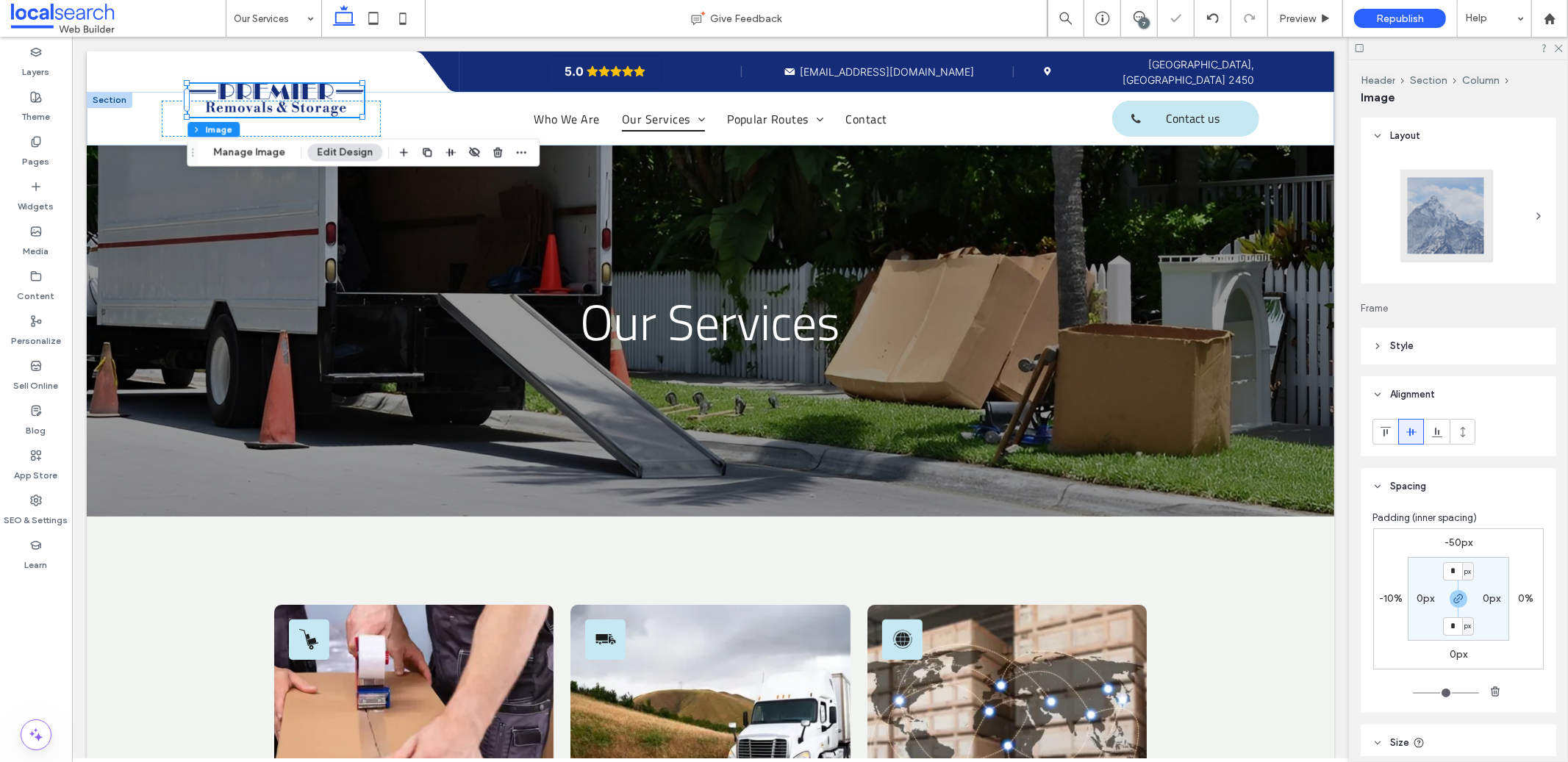
click at [1377, 360] on header "Style" at bounding box center [1459, 346] width 195 height 37
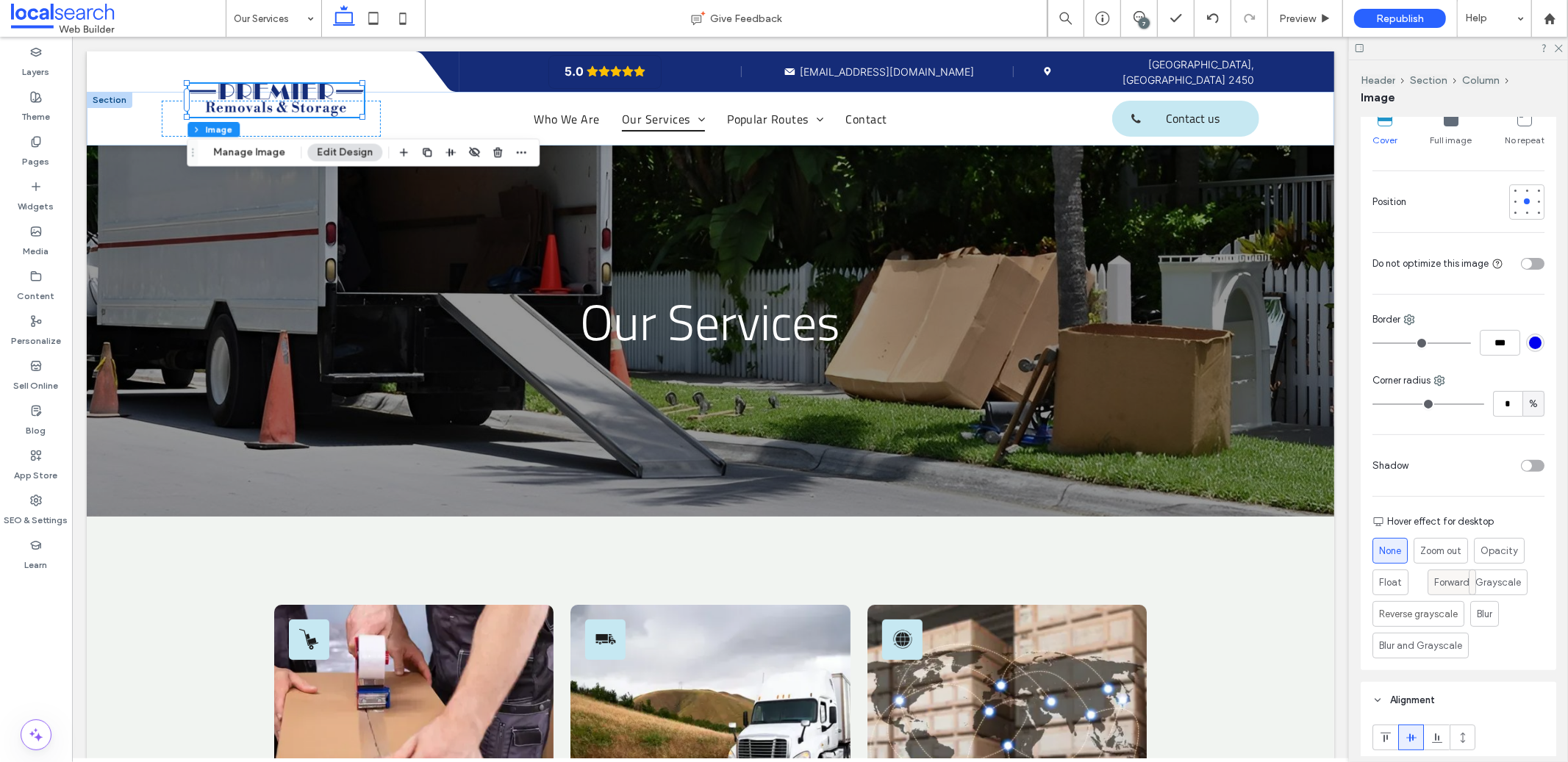
scroll to position [268, 0]
click at [1425, 543] on span "Zoom out" at bounding box center [1440, 548] width 44 height 16
click at [1535, 465] on div at bounding box center [1479, 462] width 130 height 25
click at [1528, 465] on div "toggle" at bounding box center [1533, 463] width 24 height 11
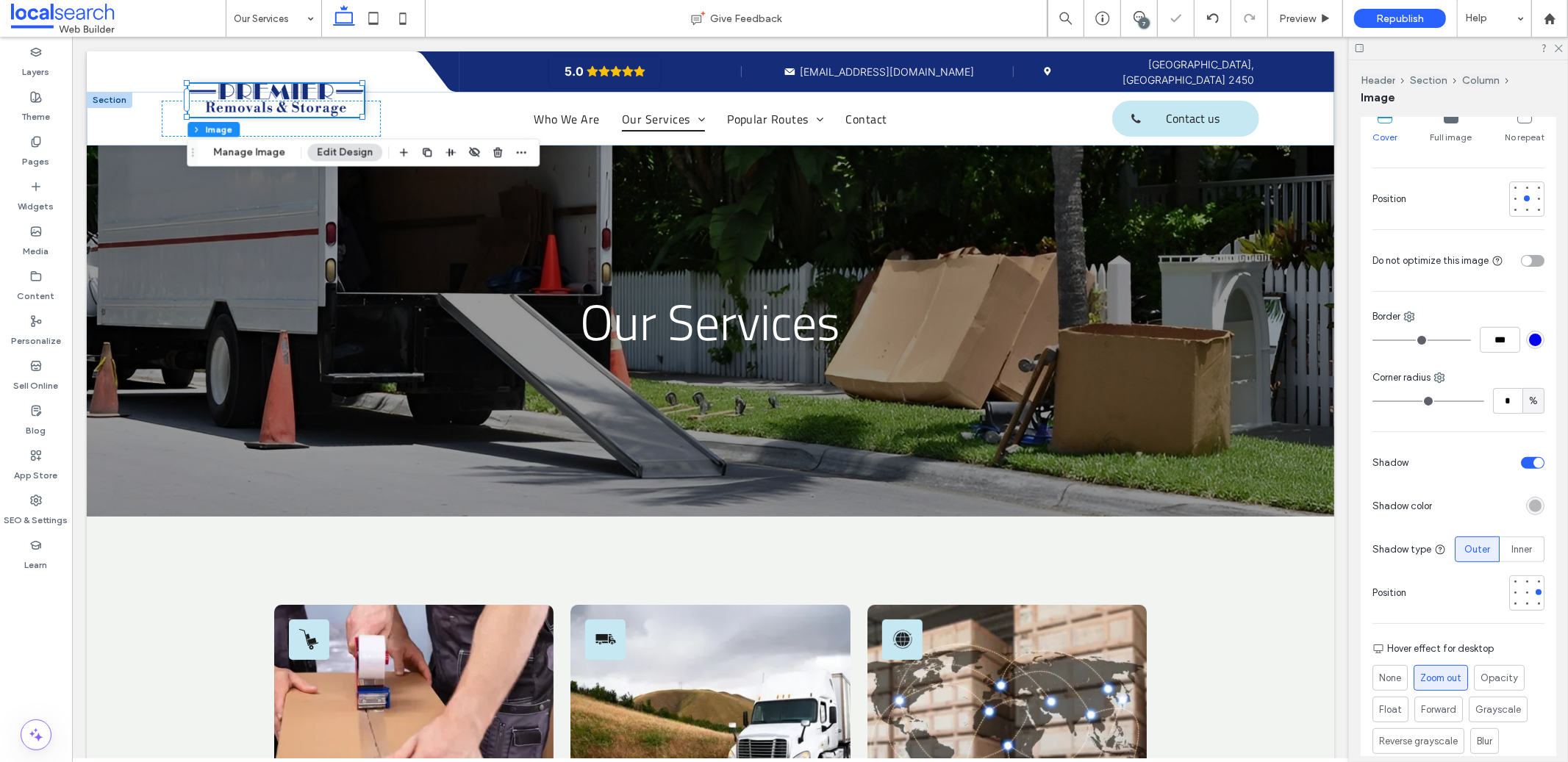
click at [1534, 465] on div "toggle" at bounding box center [1538, 463] width 11 height 11
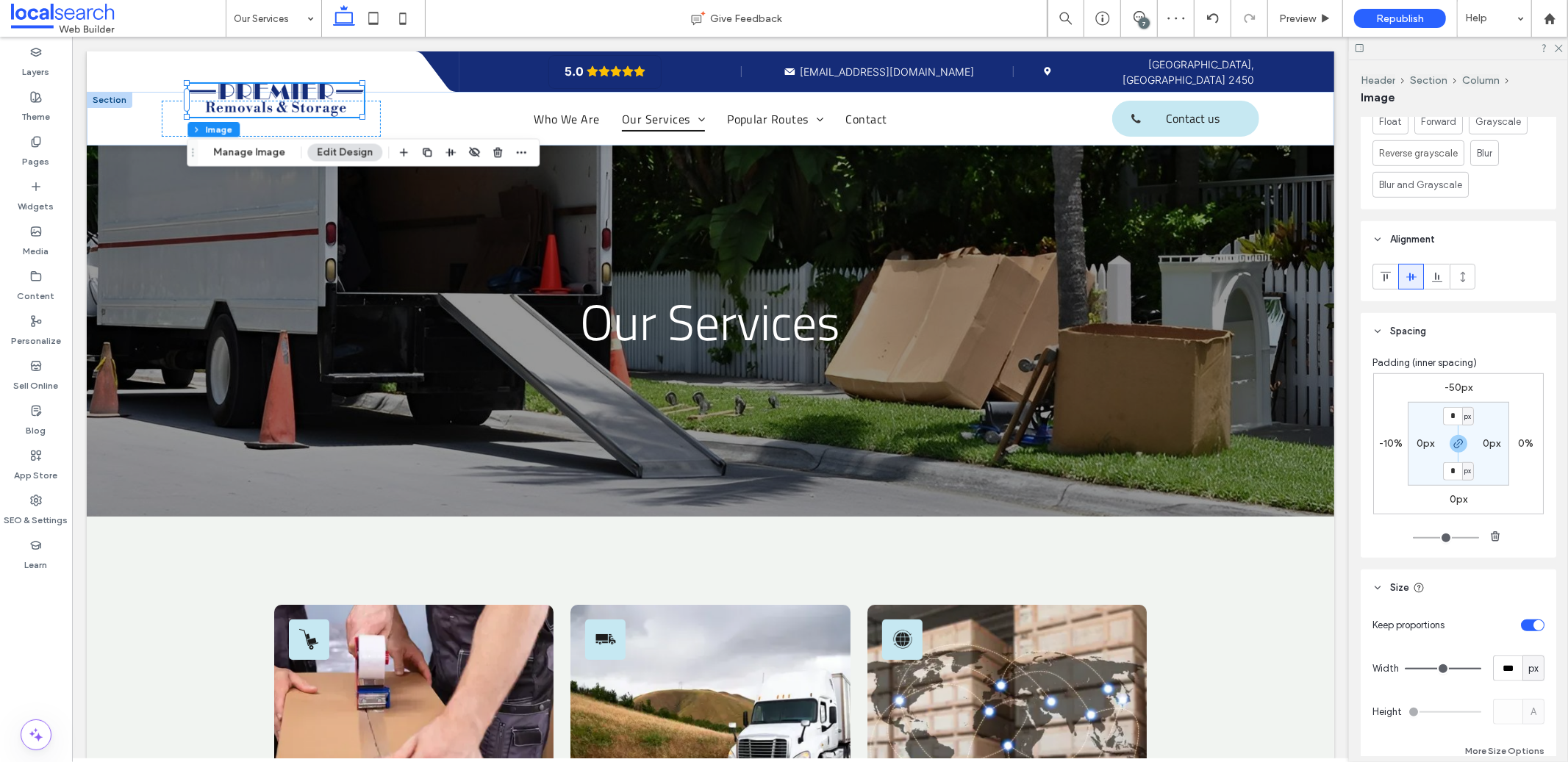
scroll to position [752, 0]
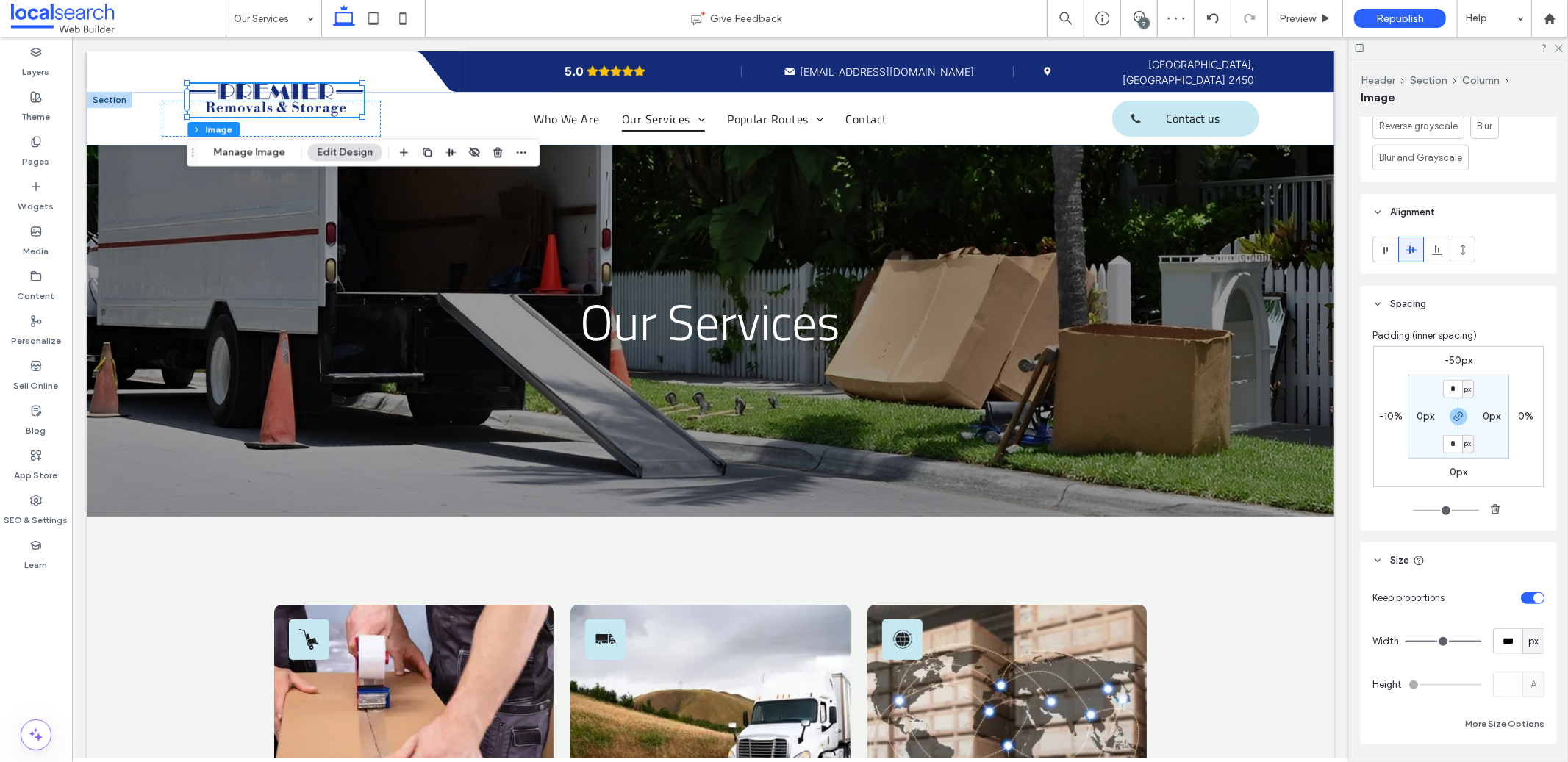
click at [1392, 405] on div "-50px 0% 0px -10% * px 0px * px 0px" at bounding box center [1459, 417] width 171 height 141
click at [1396, 420] on label "-10%" at bounding box center [1391, 415] width 24 height 12
click at [1396, 420] on div "%" at bounding box center [1400, 417] width 9 height 15
click at [1399, 443] on div "px" at bounding box center [1391, 438] width 21 height 25
type input "*"
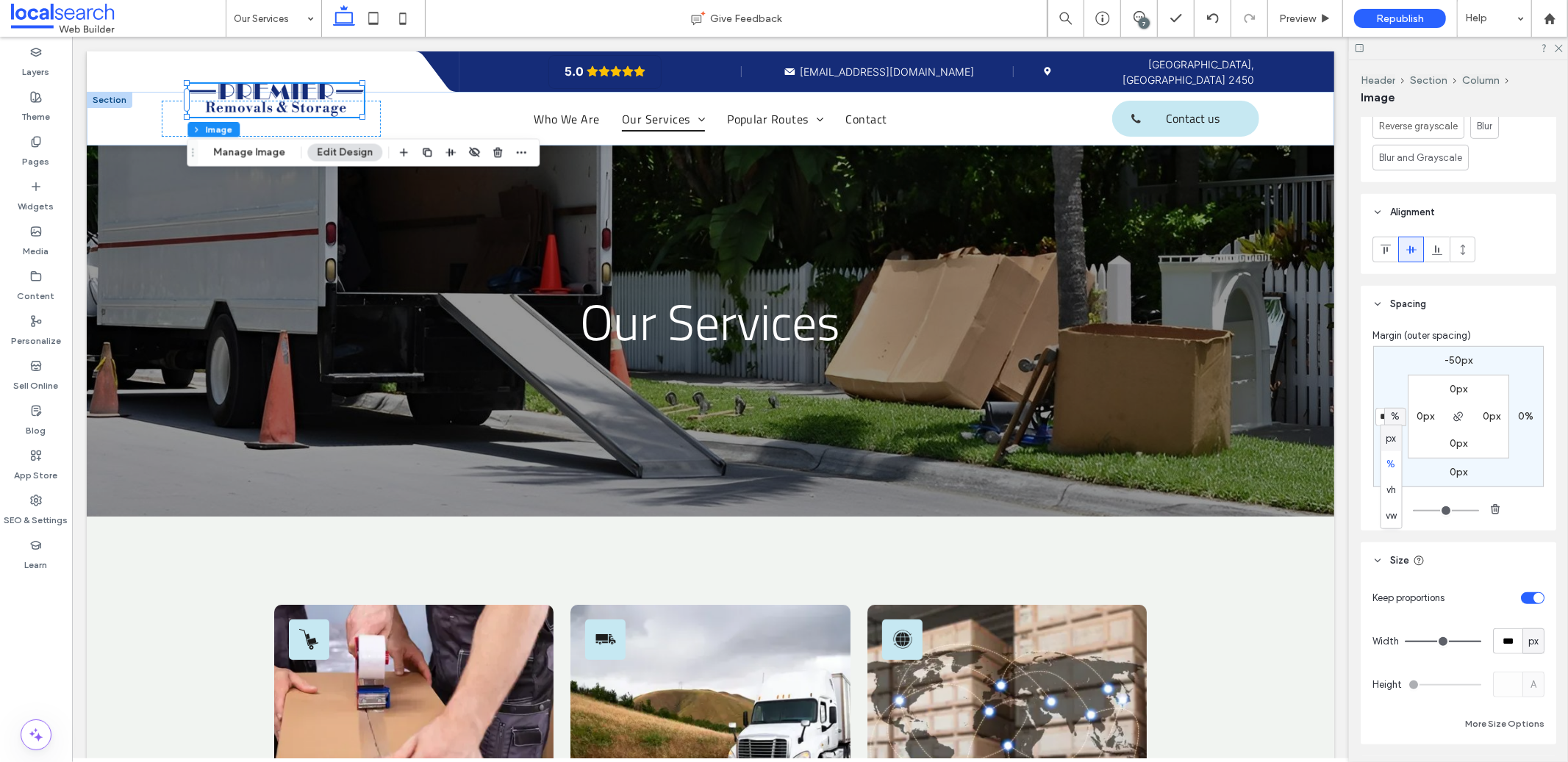
type input "******"
type input "*"
click at [1385, 422] on input "******" at bounding box center [1385, 417] width 19 height 18
type input "***"
type input "*"
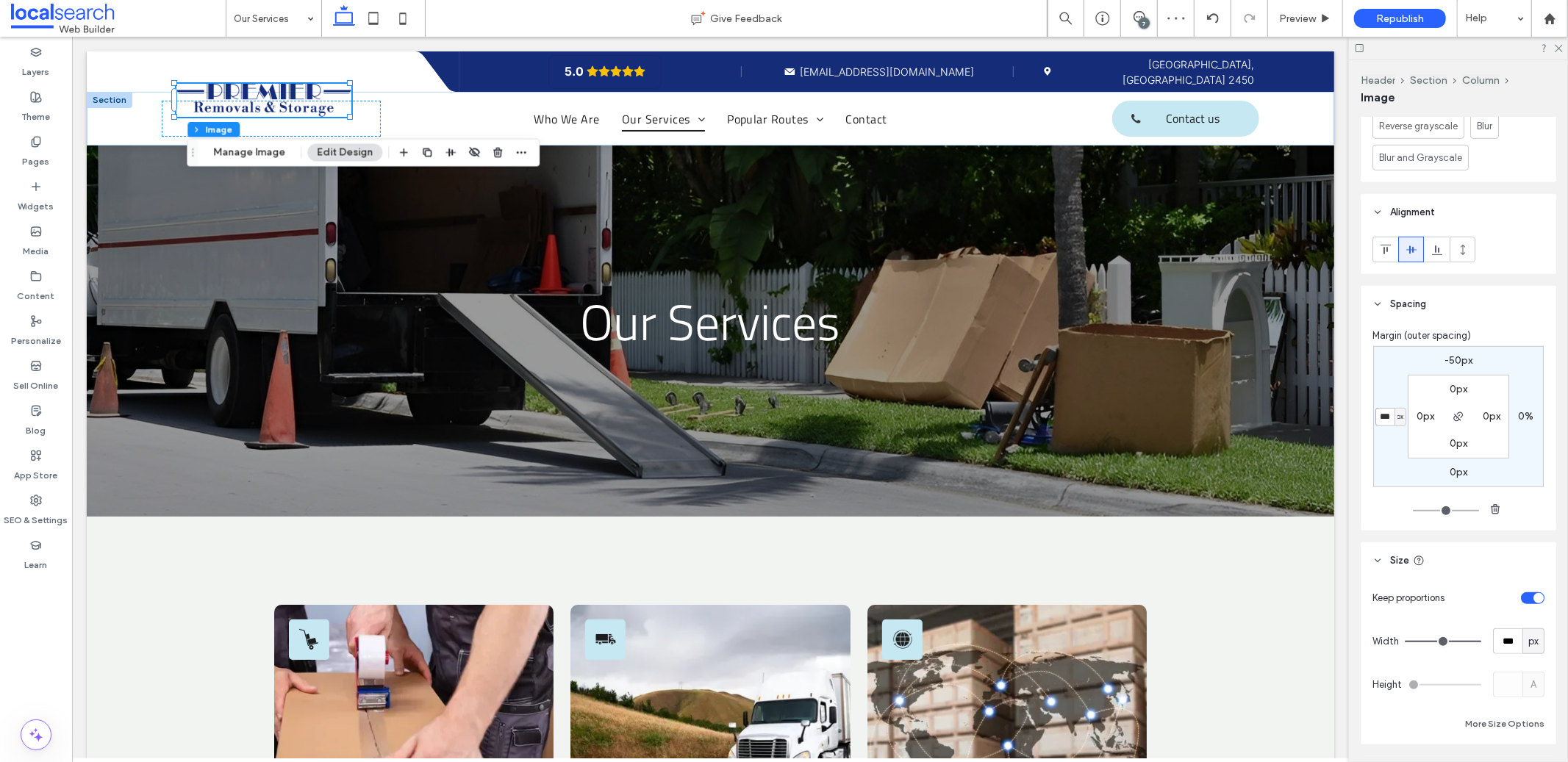
type input "***"
type input "*"
type input "***"
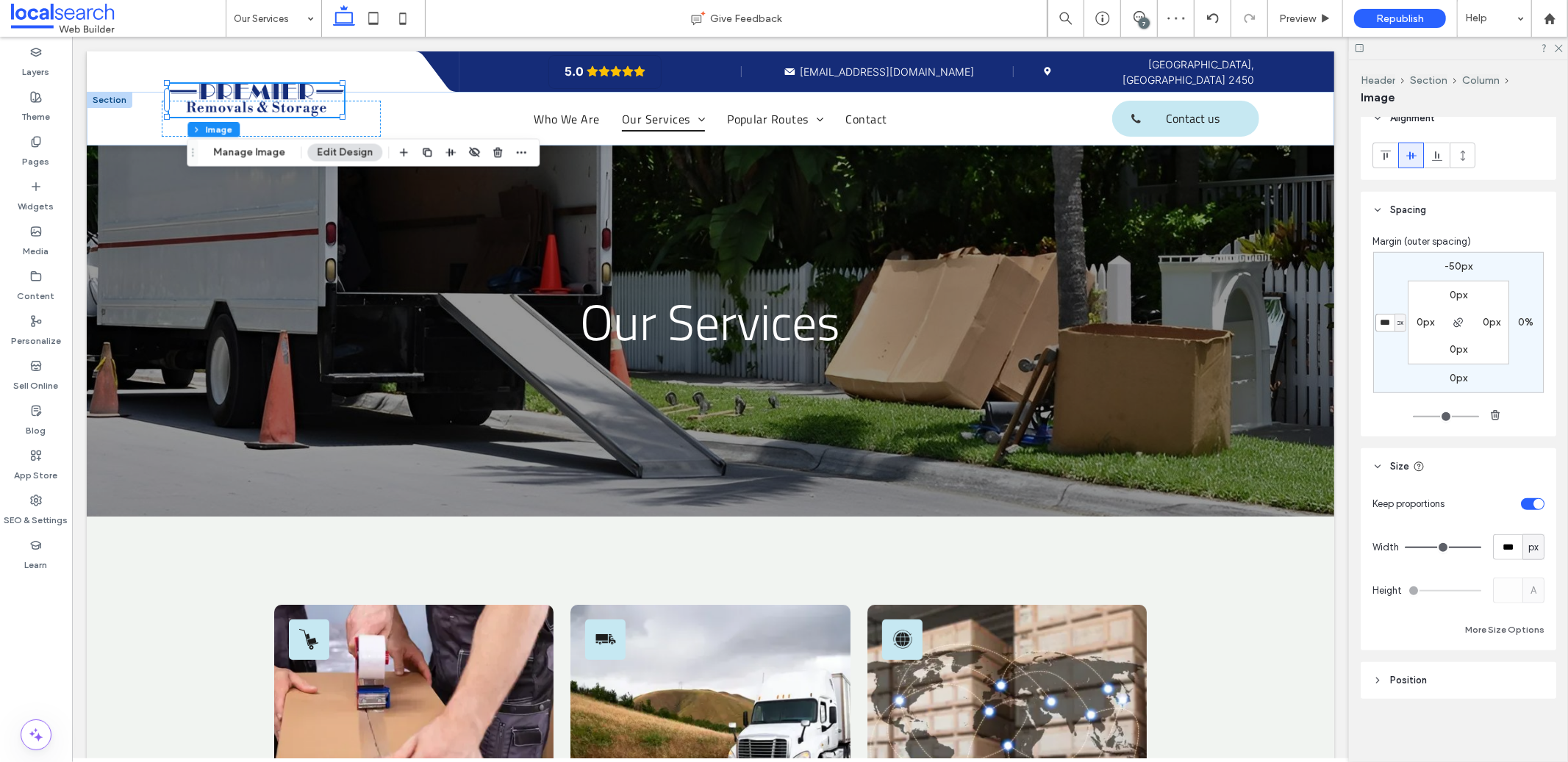
scroll to position [847, 0]
click at [1534, 501] on div "toggle" at bounding box center [1538, 503] width 11 height 11
type input "*"
type input "**"
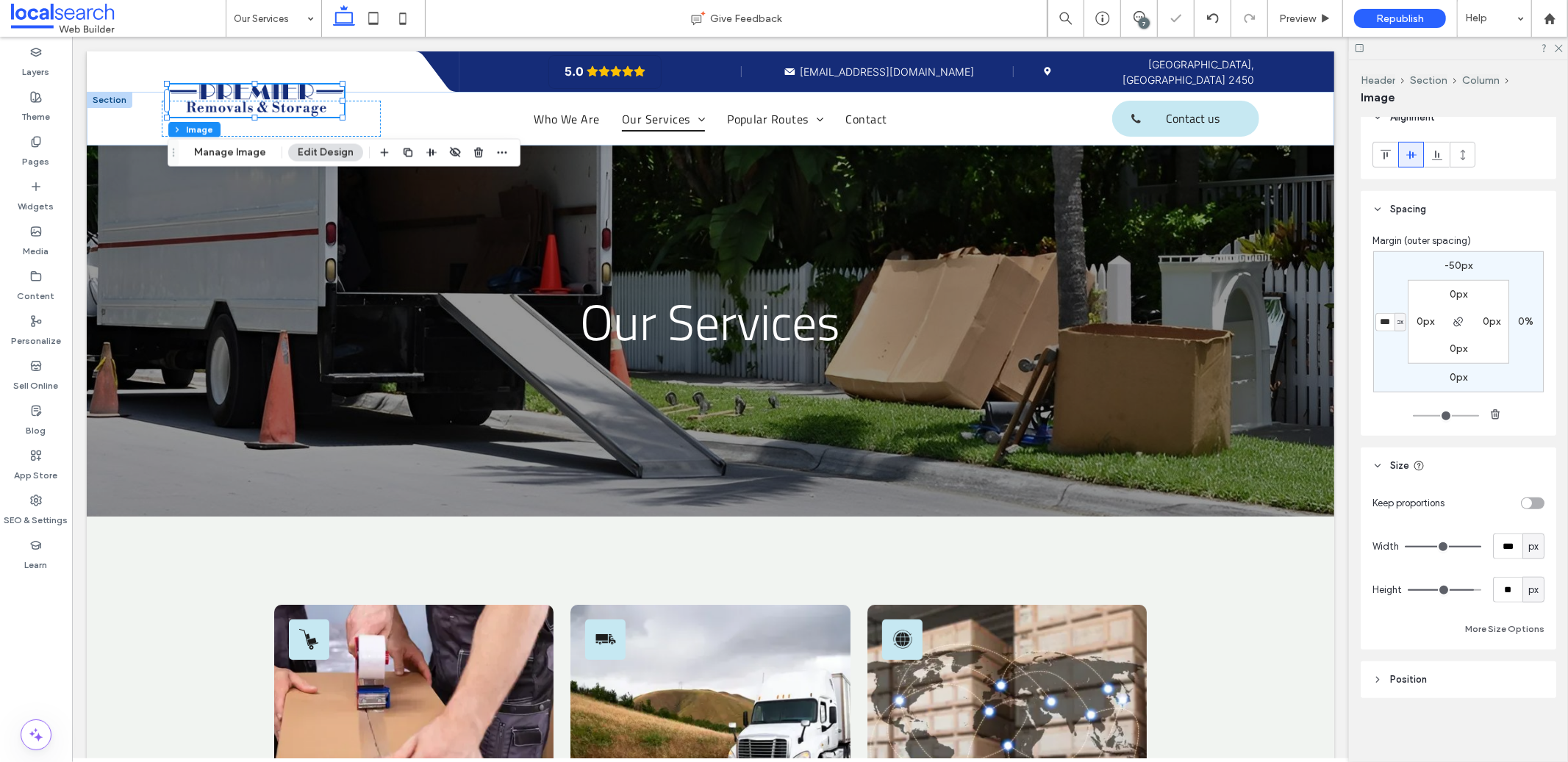
click at [1529, 501] on div "toggle" at bounding box center [1533, 503] width 24 height 11
type input "*"
click at [1534, 501] on div "toggle" at bounding box center [1538, 503] width 11 height 11
type input "*"
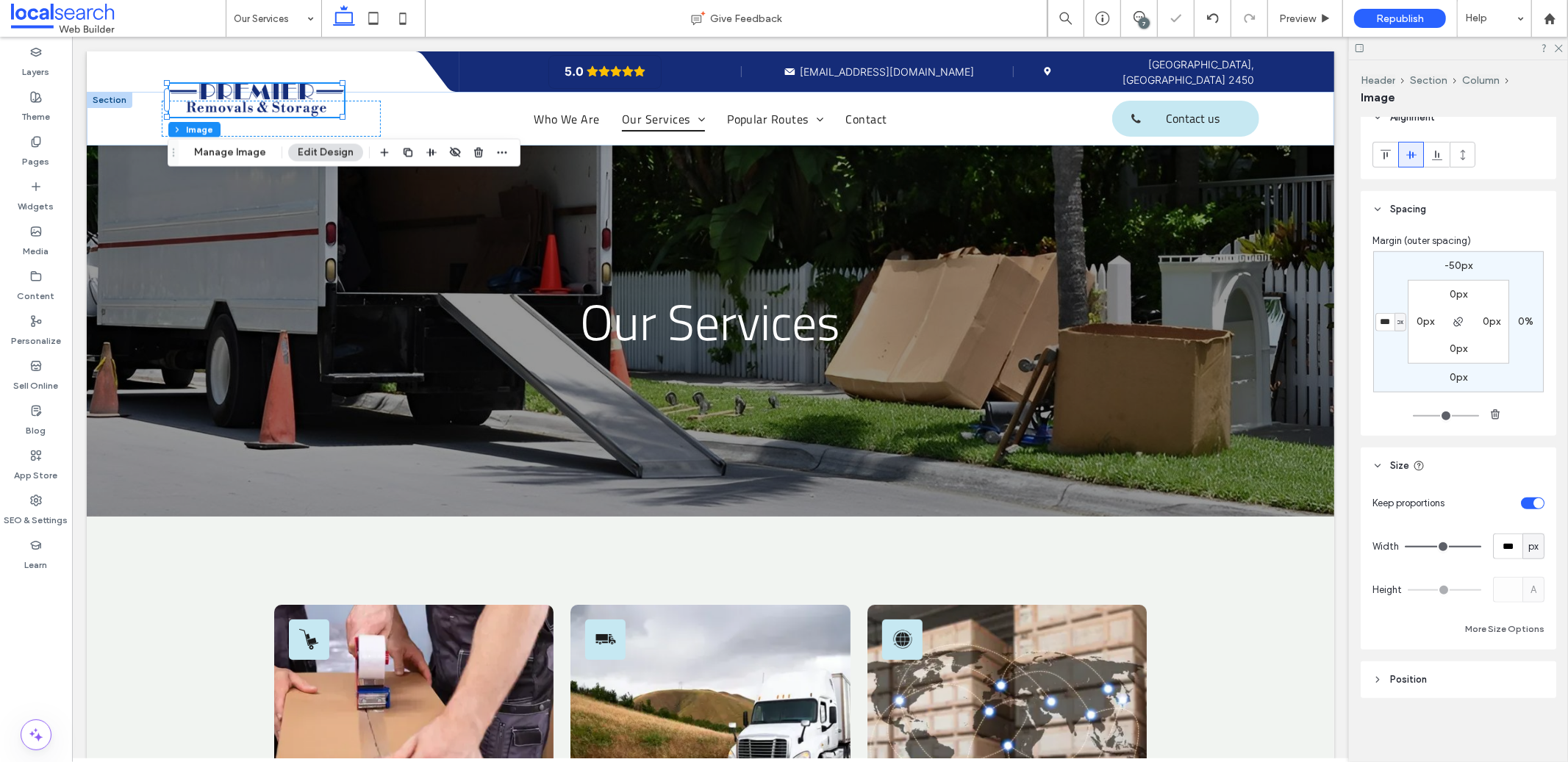
type input "**"
click at [1529, 501] on div "toggle" at bounding box center [1533, 503] width 24 height 11
type input "*"
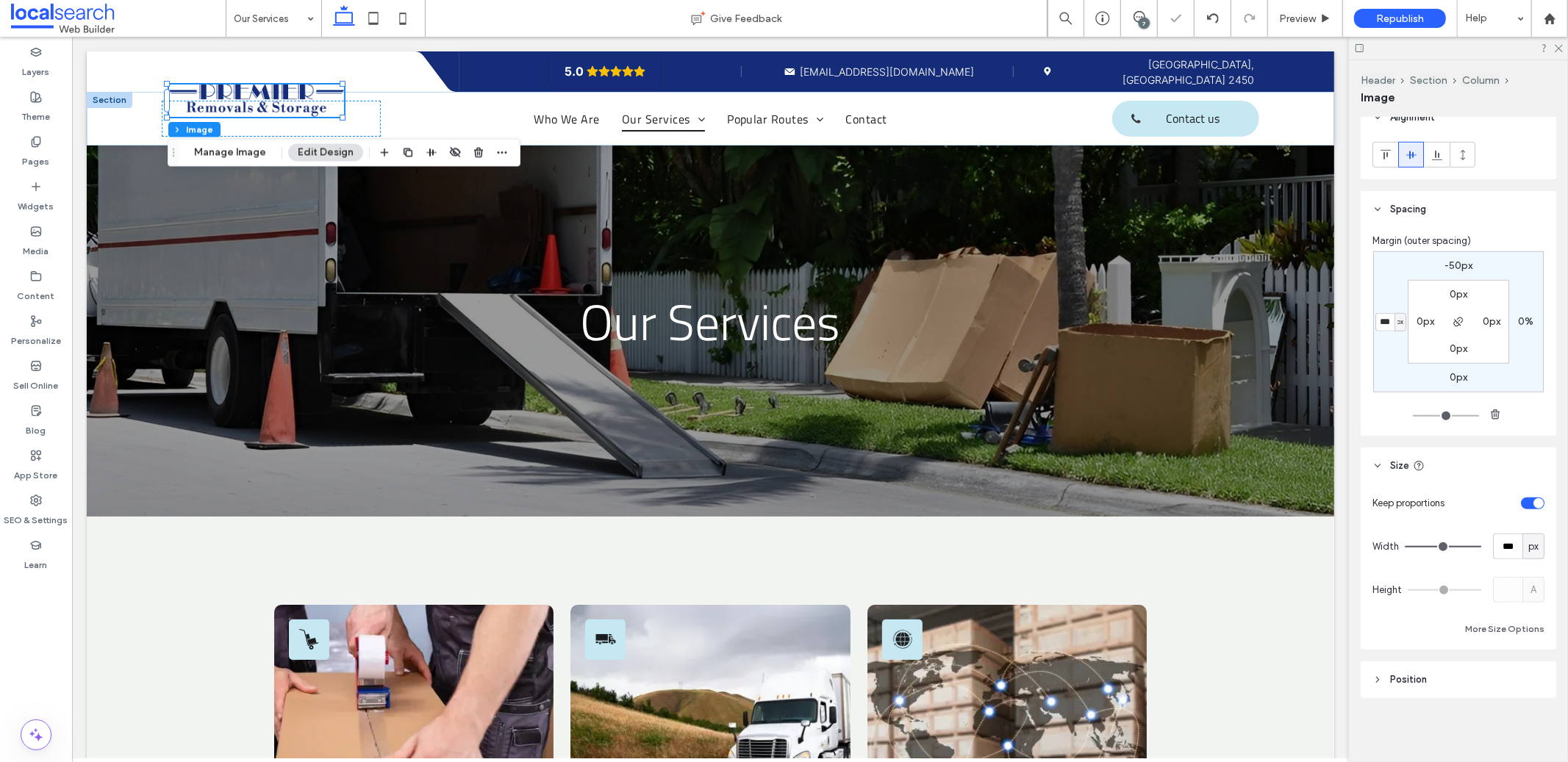
type input "*"
click at [1504, 544] on input "***" at bounding box center [1508, 546] width 30 height 25
type input "***"
type input "*"
type input "***"
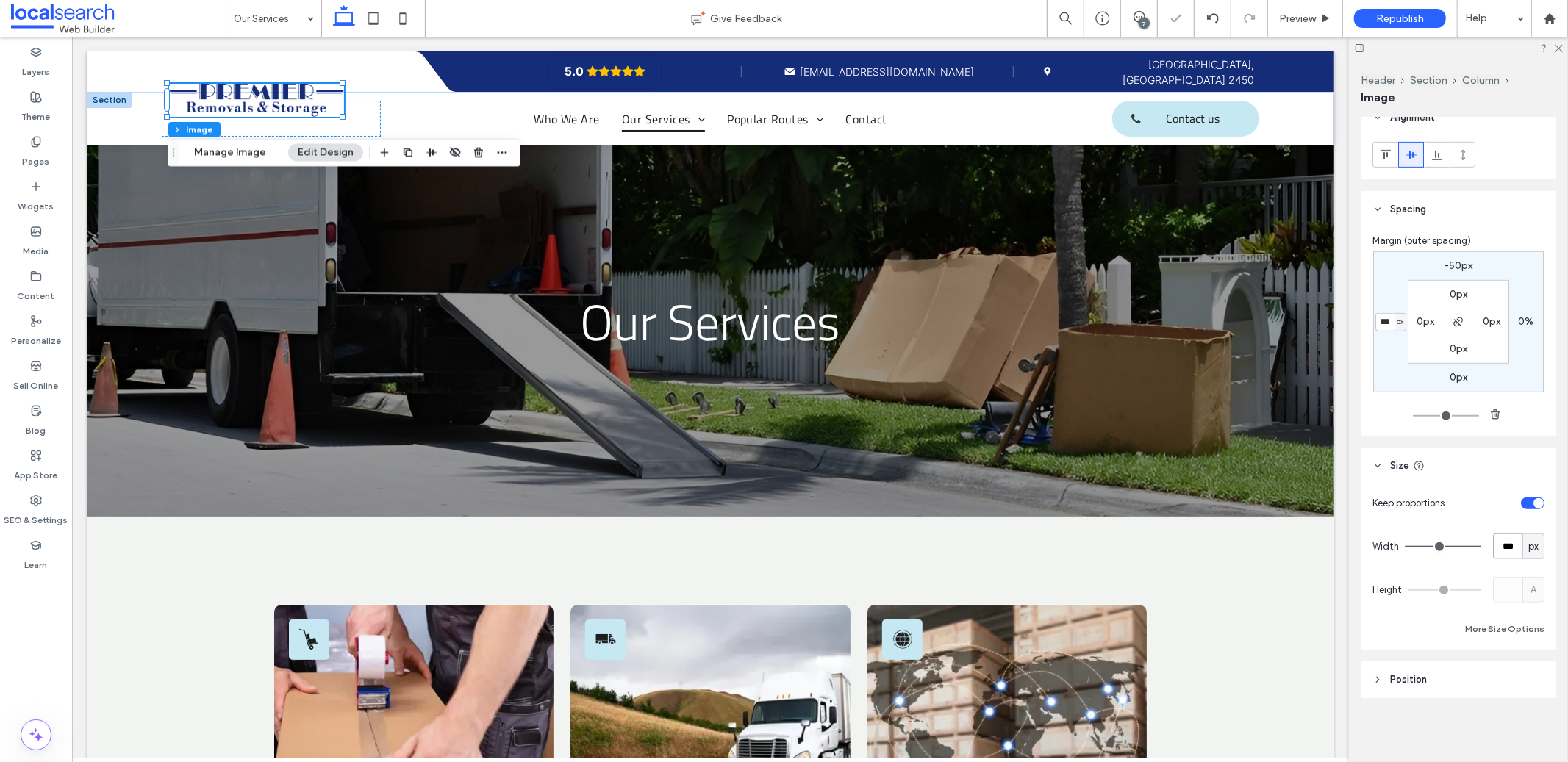
type input "*"
type input "***"
type input "*"
type input "***"
type input "*"
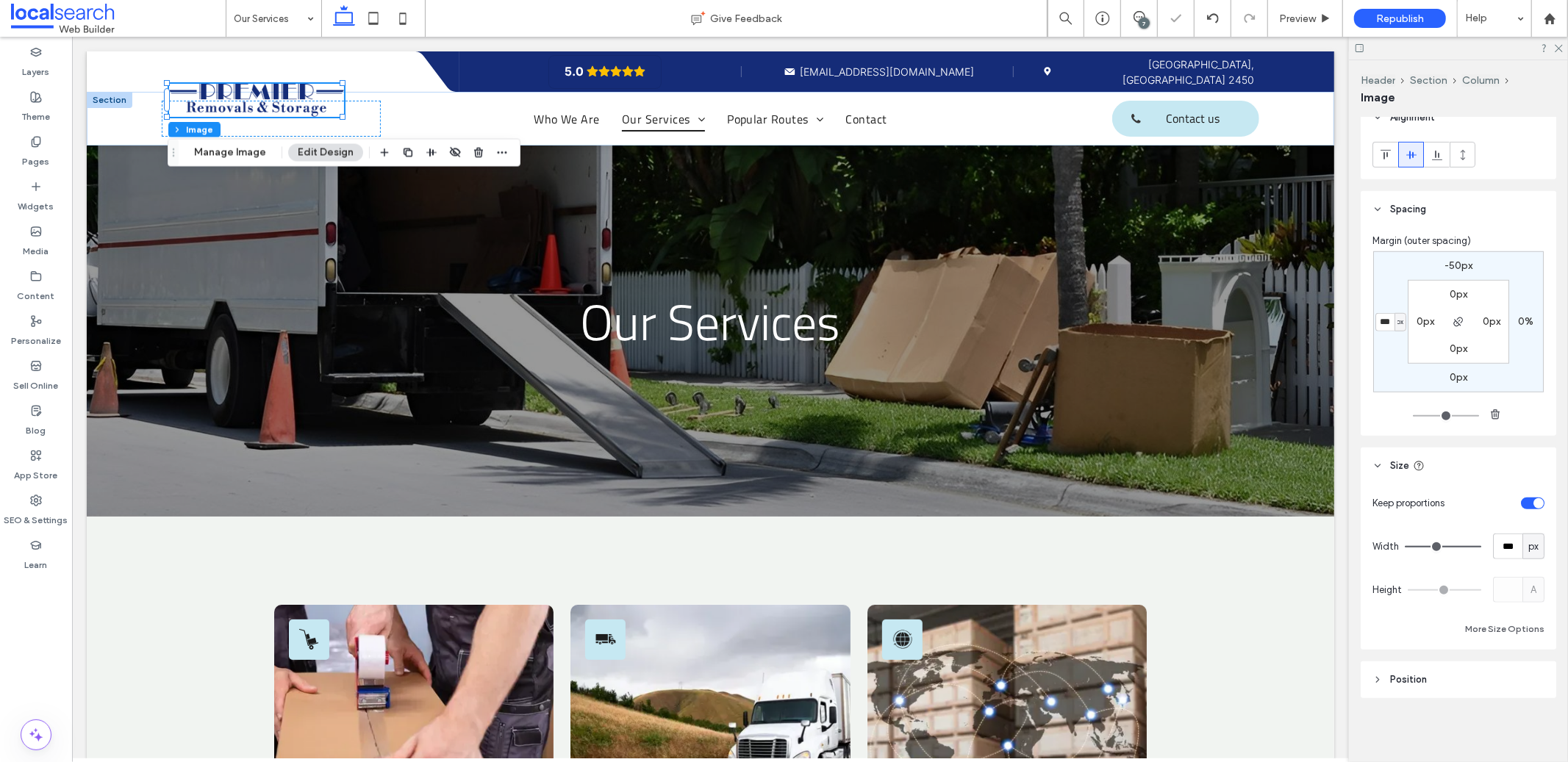
click at [1474, 577] on div "Height A" at bounding box center [1458, 590] width 172 height 25
type input "***"
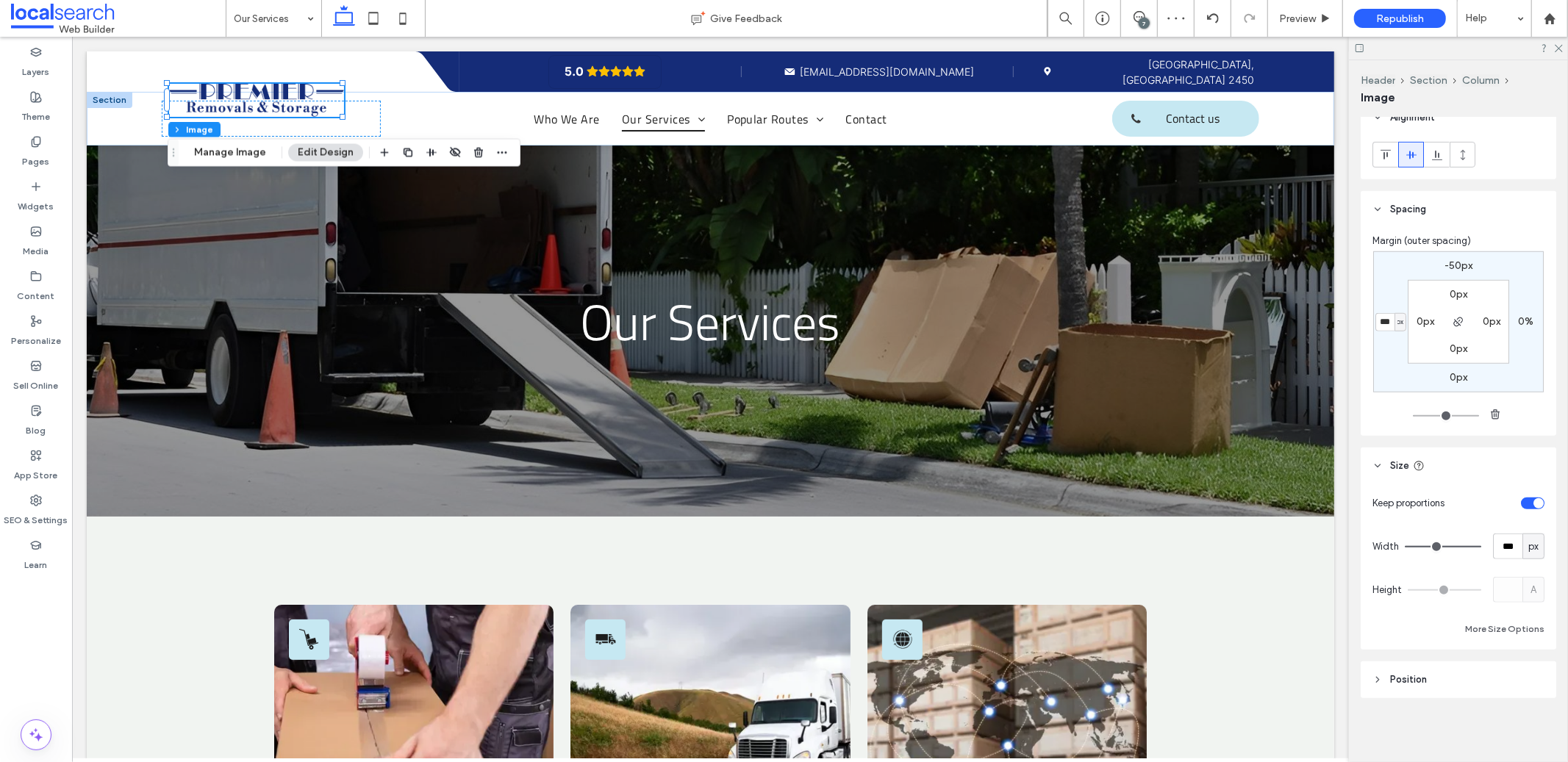
type input "**"
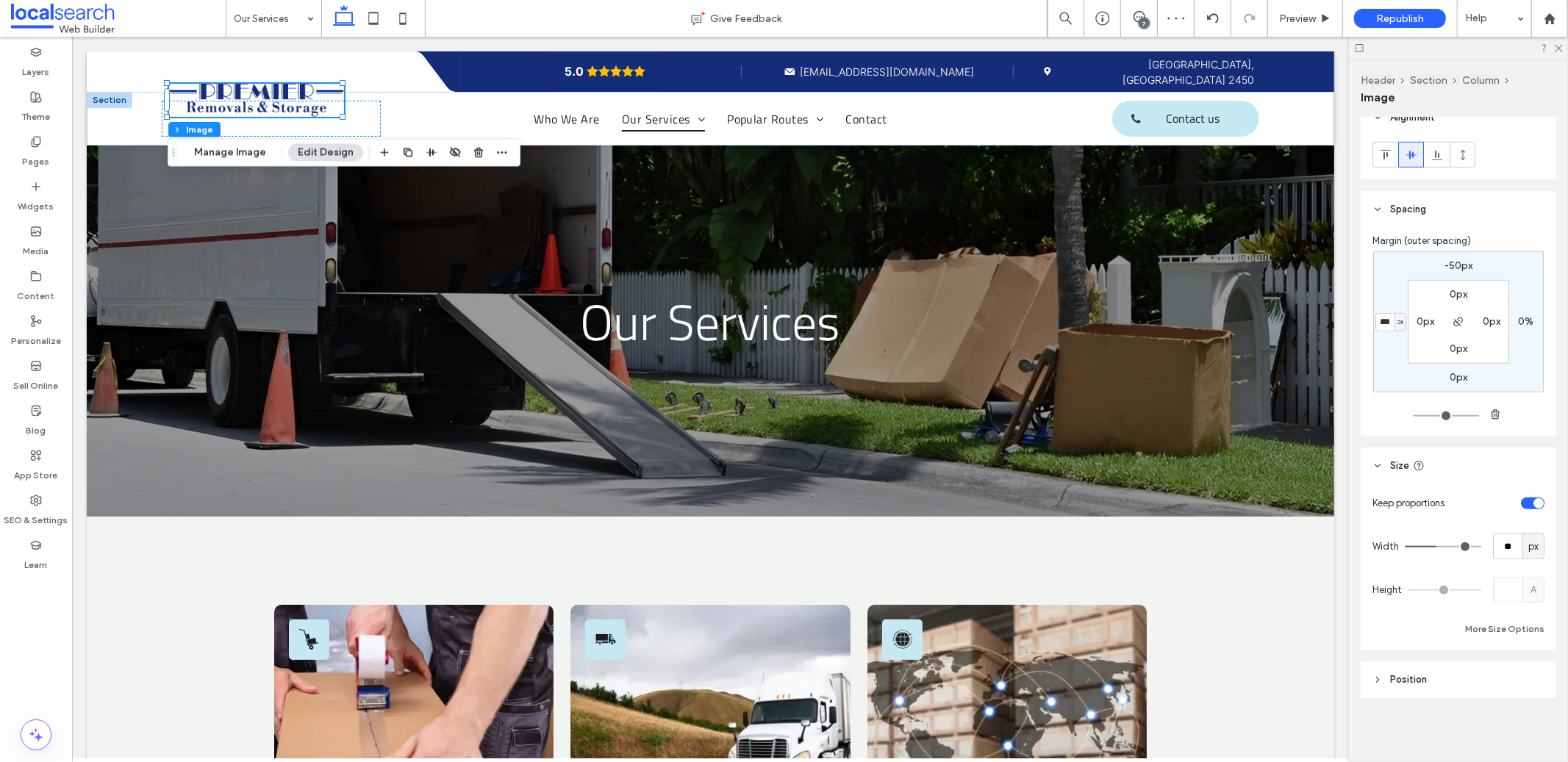
type input "**"
type input "*"
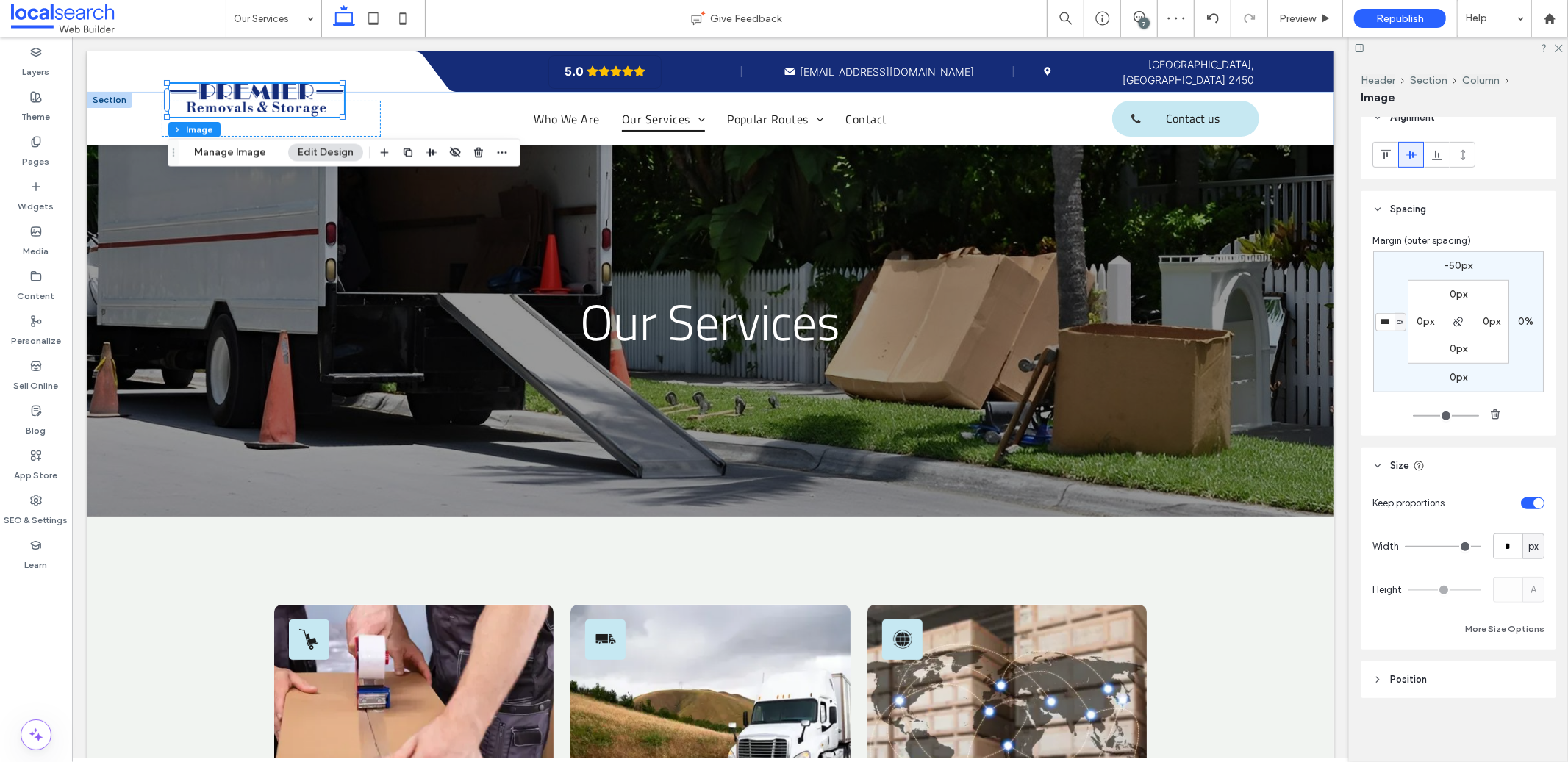
type input "**"
type input "***"
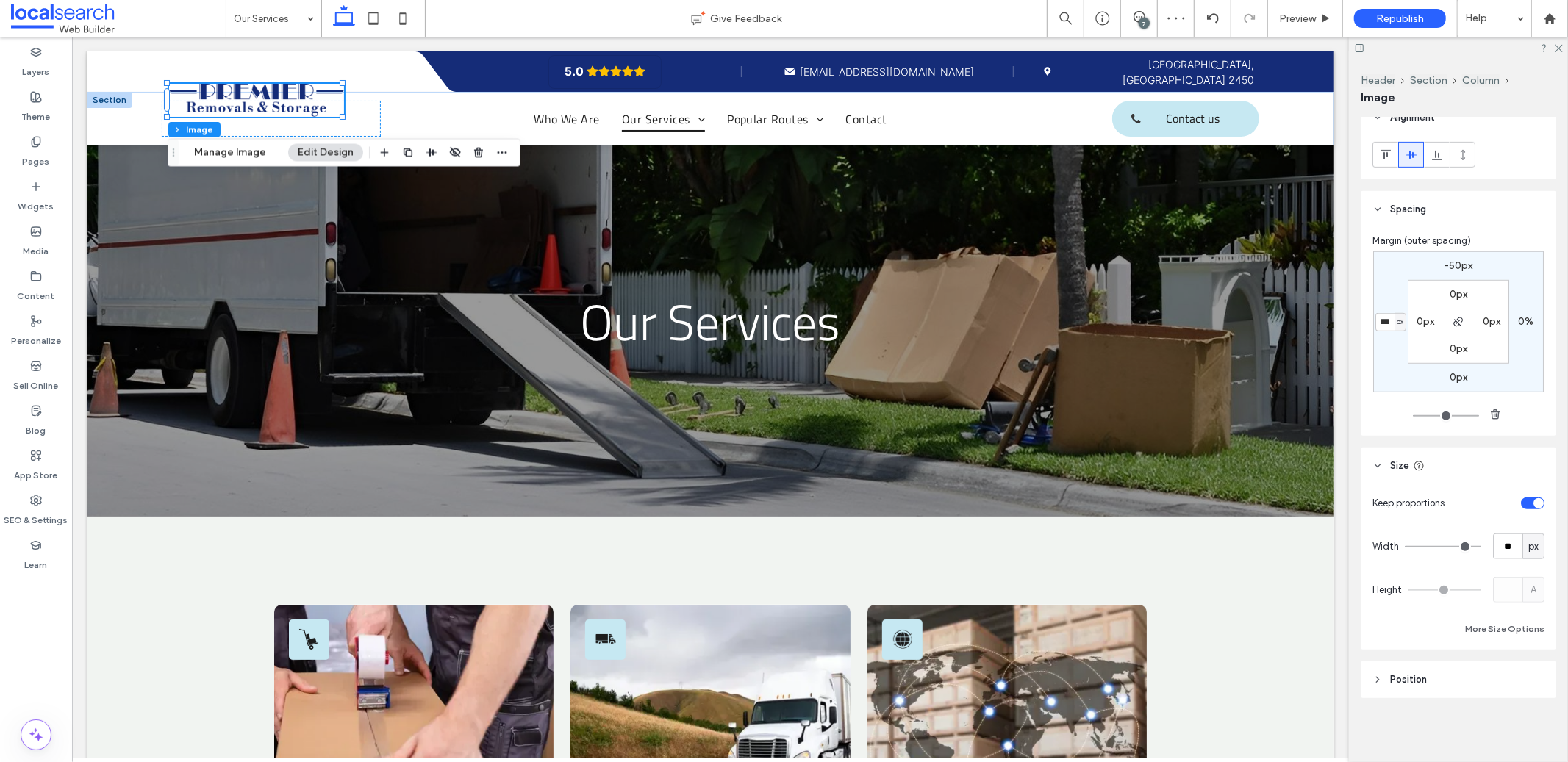
type input "***"
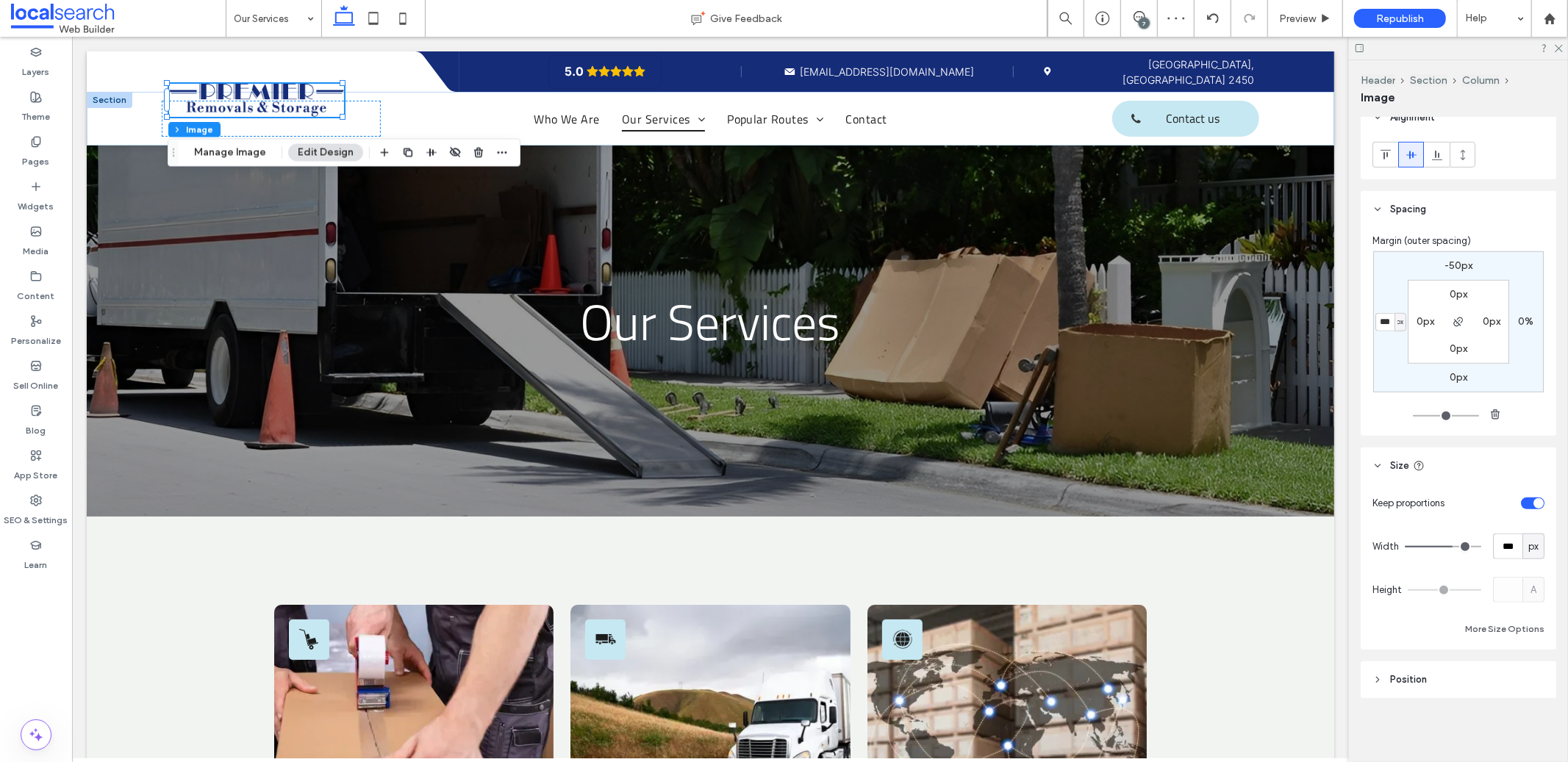
type input "***"
drag, startPoint x: 1462, startPoint y: 547, endPoint x: 1515, endPoint y: 550, distance: 53.1
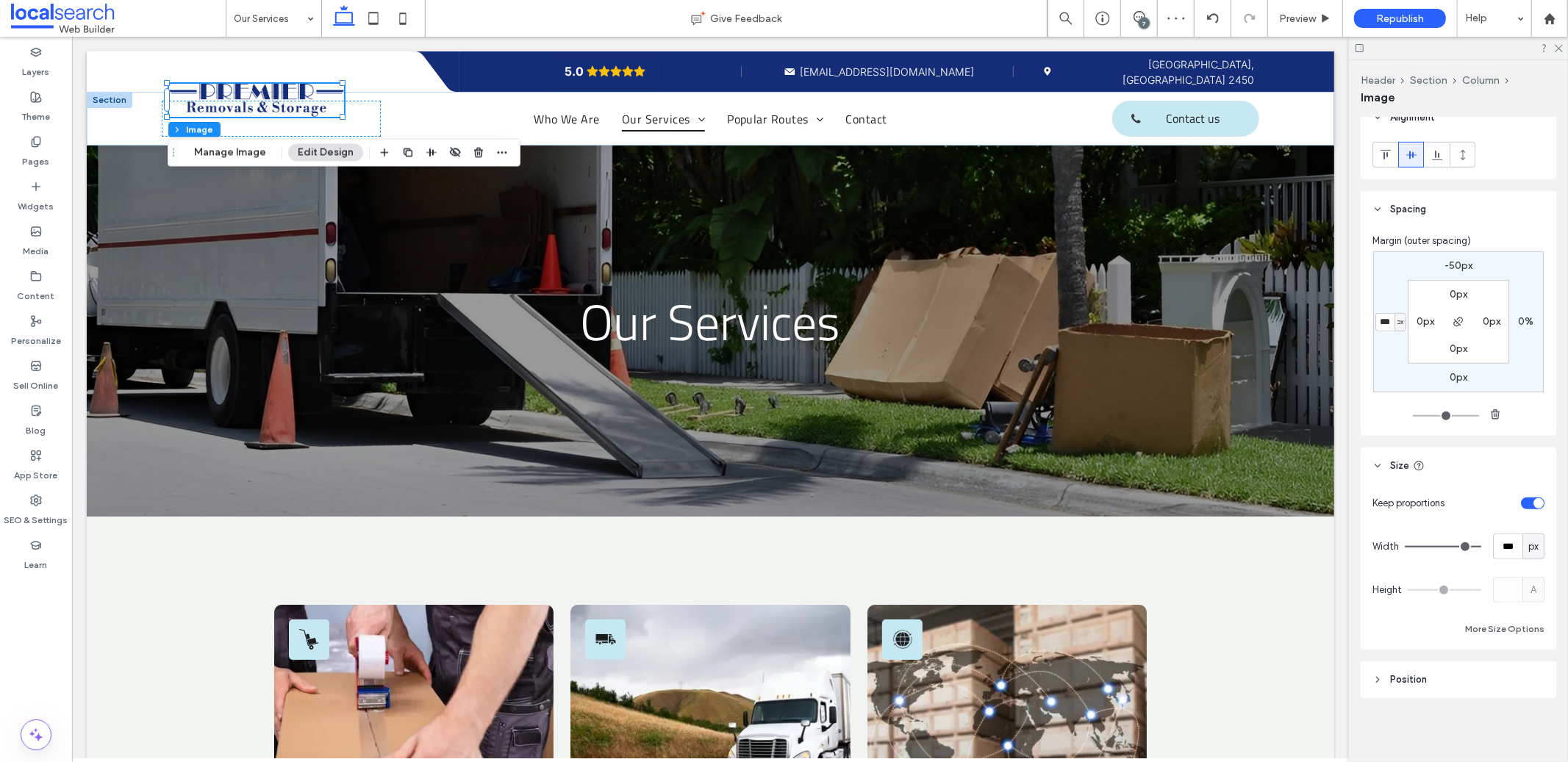
type input "***"
click at [1481, 548] on input "range" at bounding box center [1442, 547] width 76 height 2
click at [1474, 549] on div "Width *** px" at bounding box center [1458, 546] width 172 height 25
click at [1529, 549] on span "px" at bounding box center [1534, 547] width 11 height 15
click at [1532, 600] on div "%" at bounding box center [1524, 597] width 21 height 25
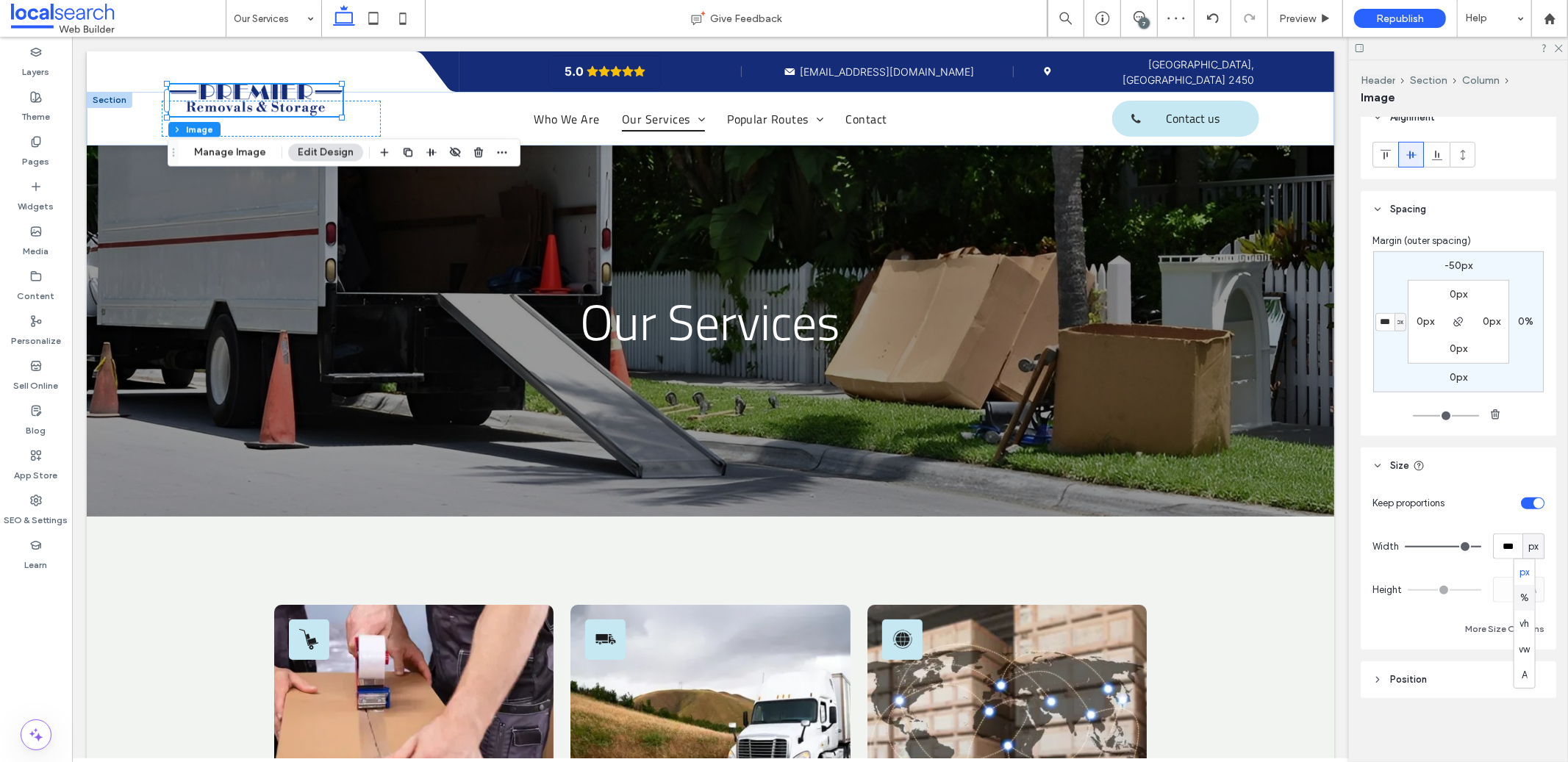
type input "*"
type input "****"
click at [1506, 545] on input "****" at bounding box center [1508, 546] width 30 height 25
click at [1529, 545] on span "%" at bounding box center [1534, 547] width 9 height 15
click at [1521, 567] on span "px" at bounding box center [1524, 572] width 11 height 15
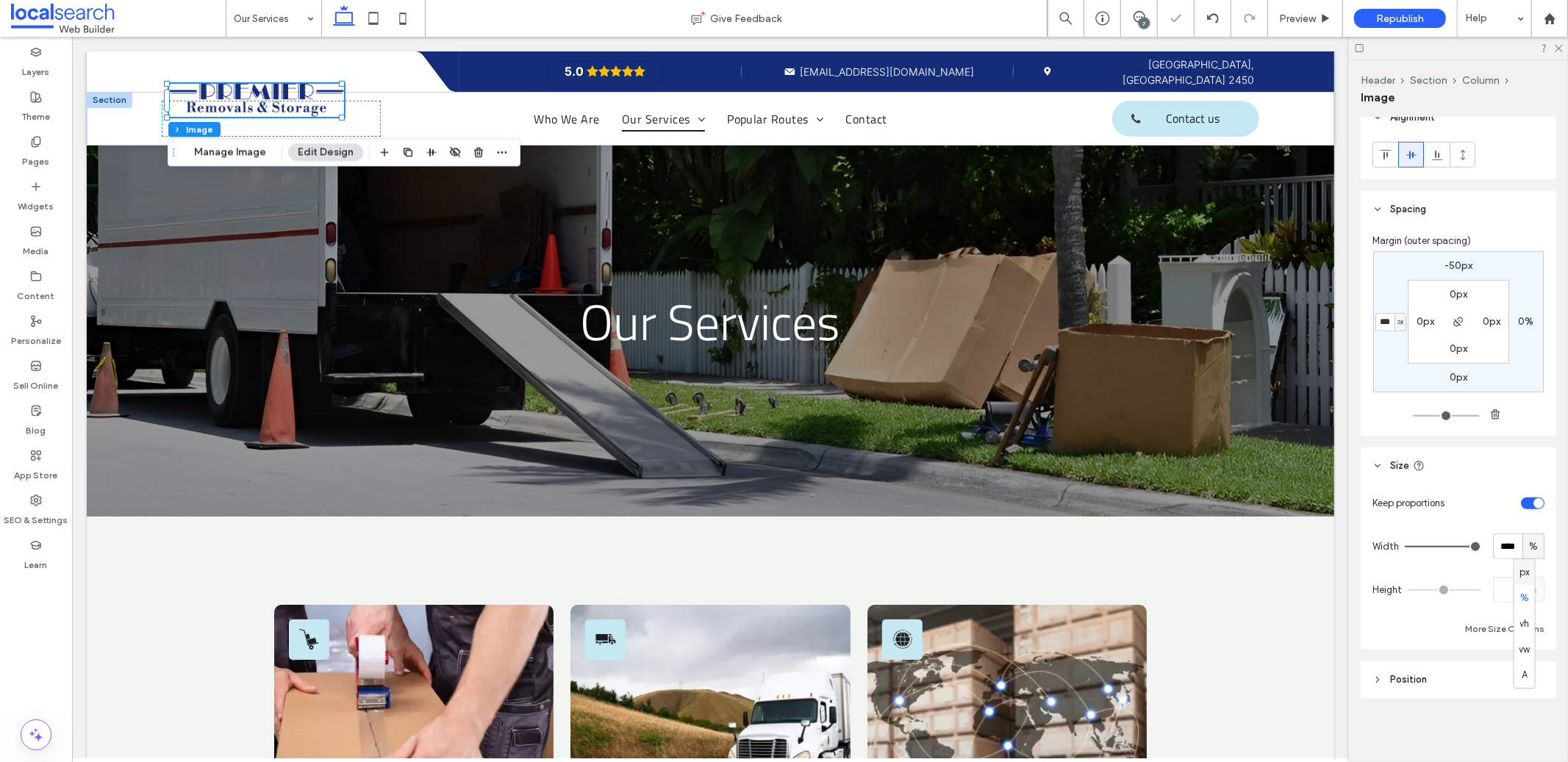
type input "*"
type input "*****"
type input "*"
click at [1497, 549] on input "*****" at bounding box center [1508, 546] width 30 height 25
type input "***"
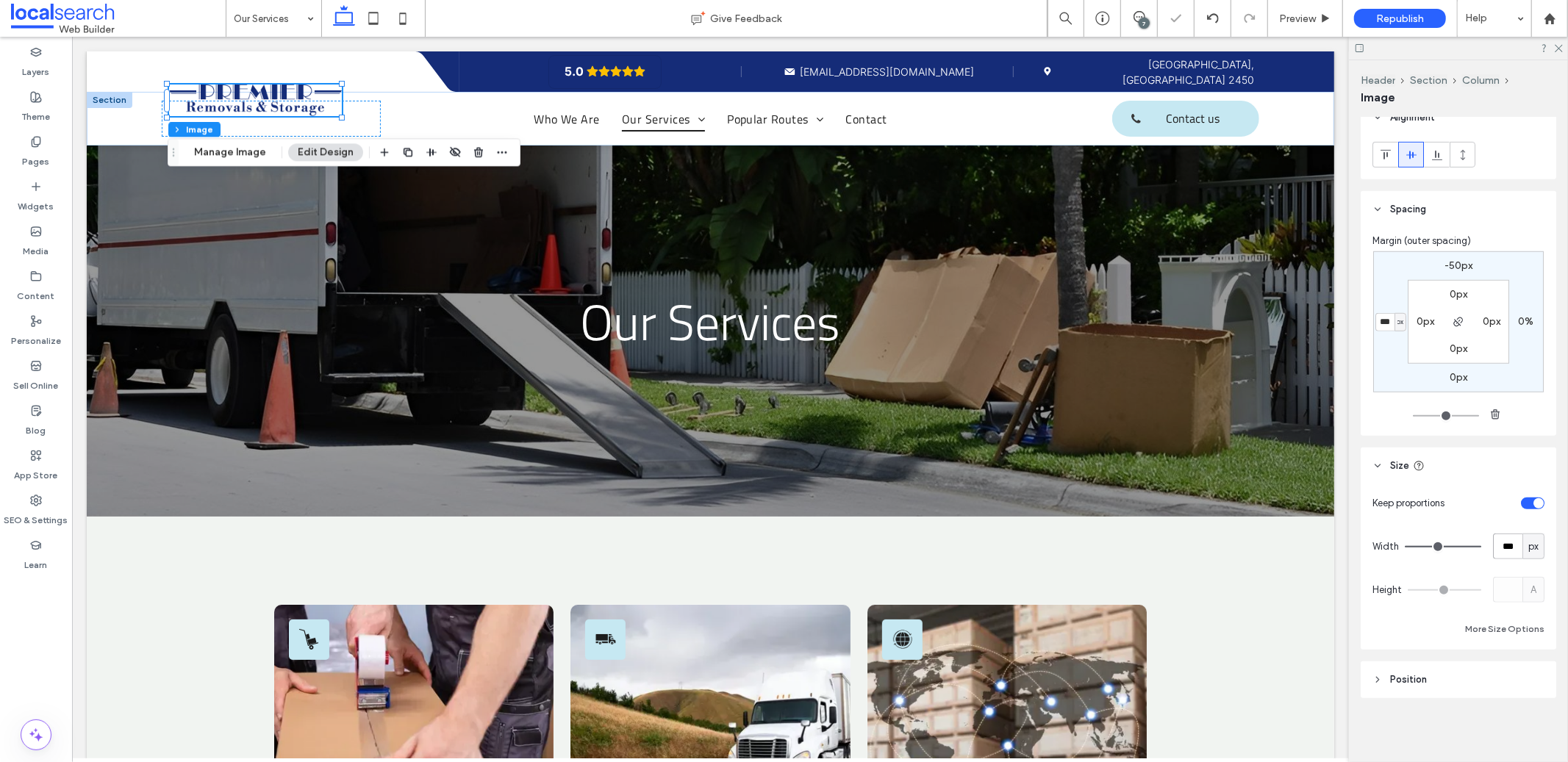
type input "*"
type input "***"
type input "*"
click at [1451, 695] on header "Position" at bounding box center [1459, 680] width 195 height 37
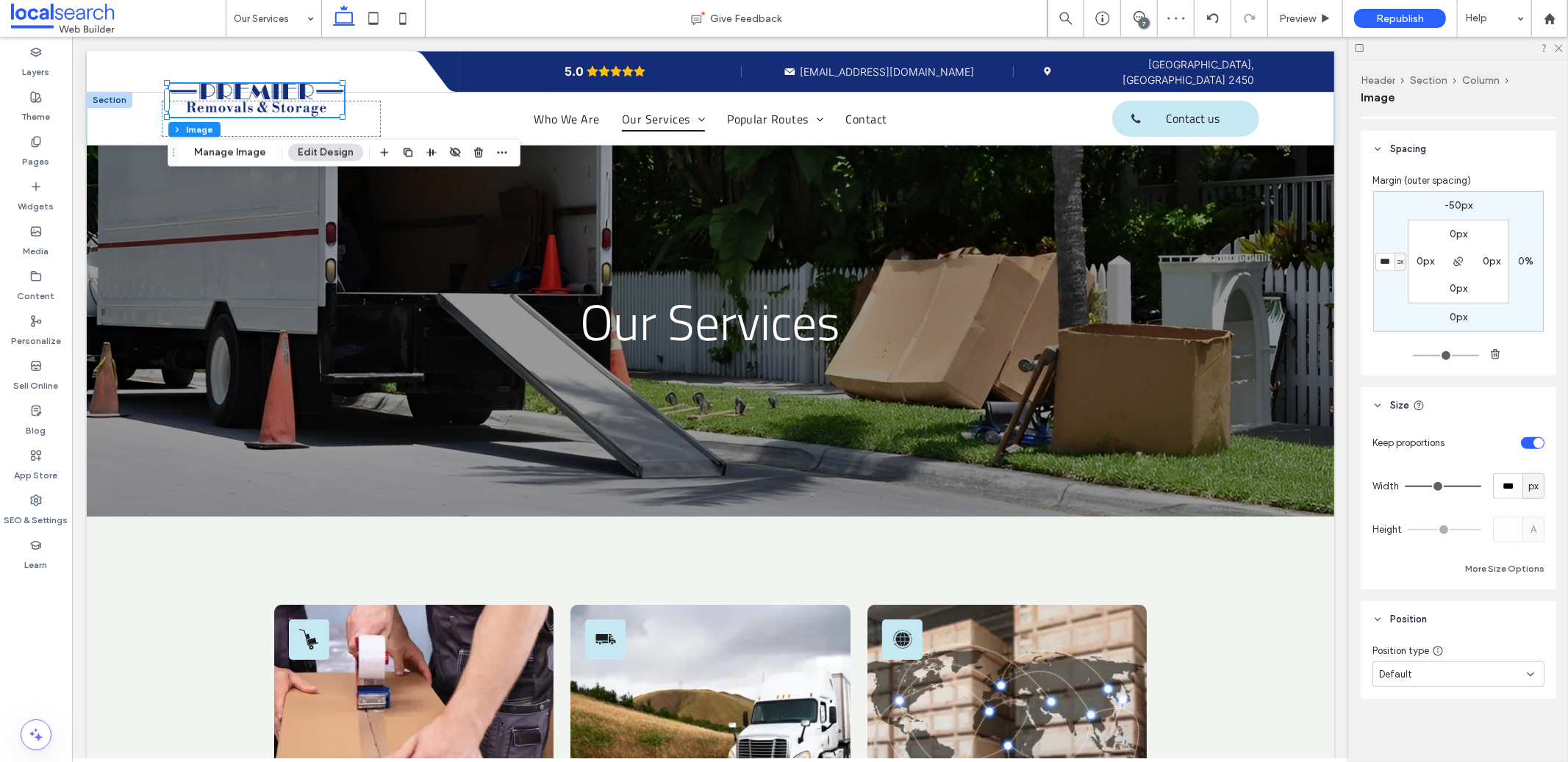
click at [1410, 627] on header "Position" at bounding box center [1459, 619] width 195 height 37
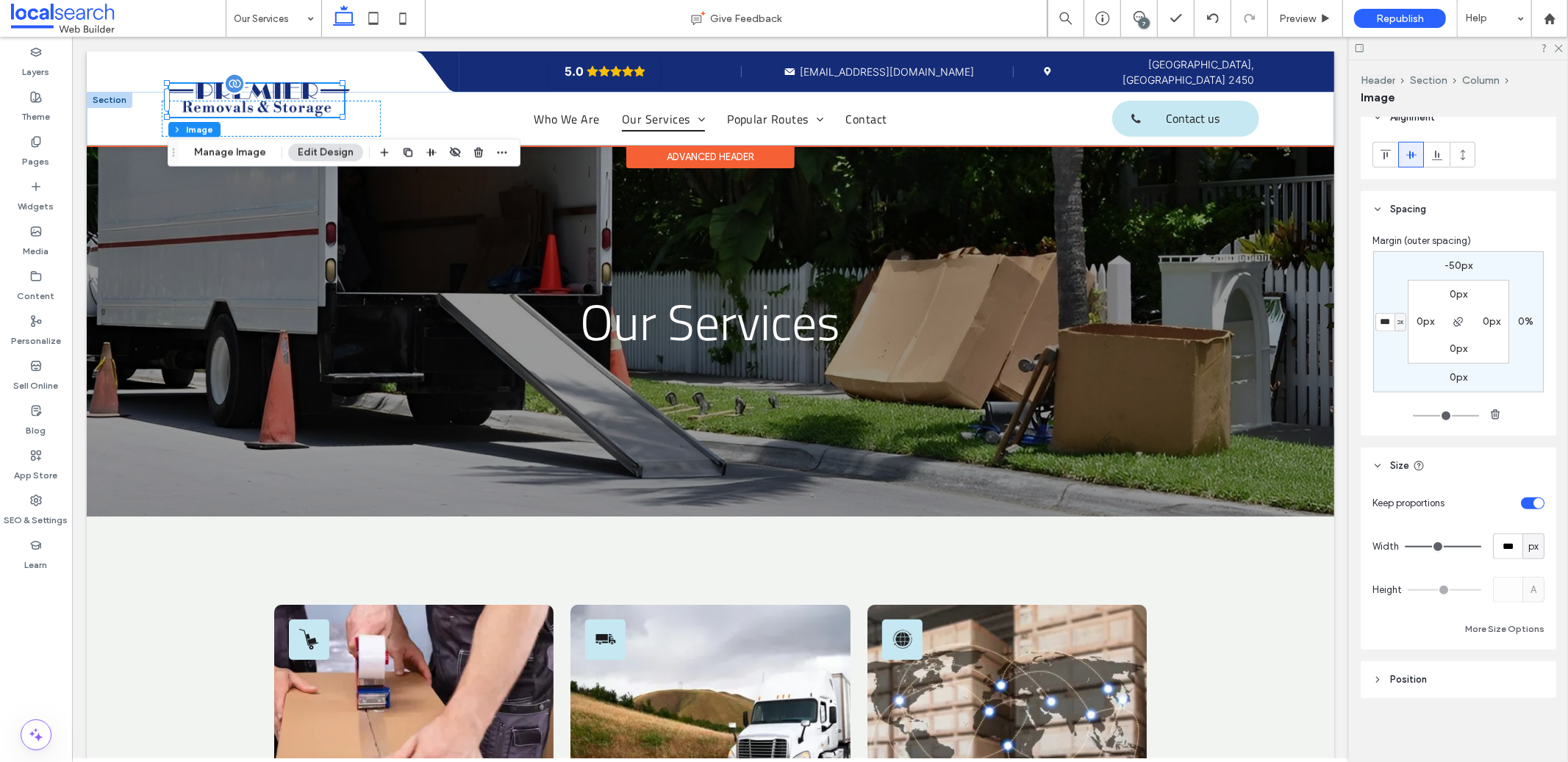
click at [296, 112] on img at bounding box center [255, 99] width 186 height 34
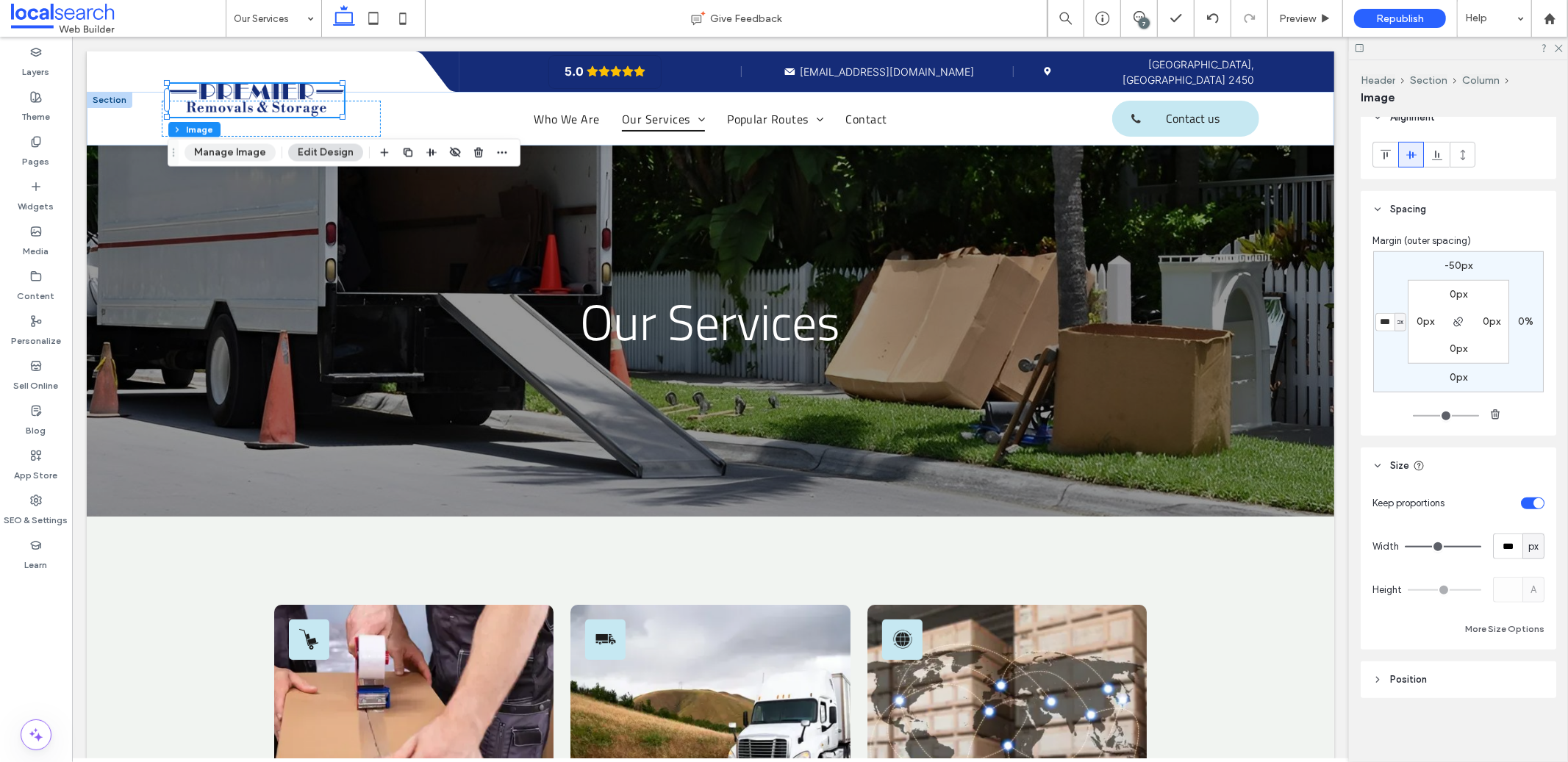
click at [219, 156] on button "Manage Image" at bounding box center [230, 152] width 91 height 17
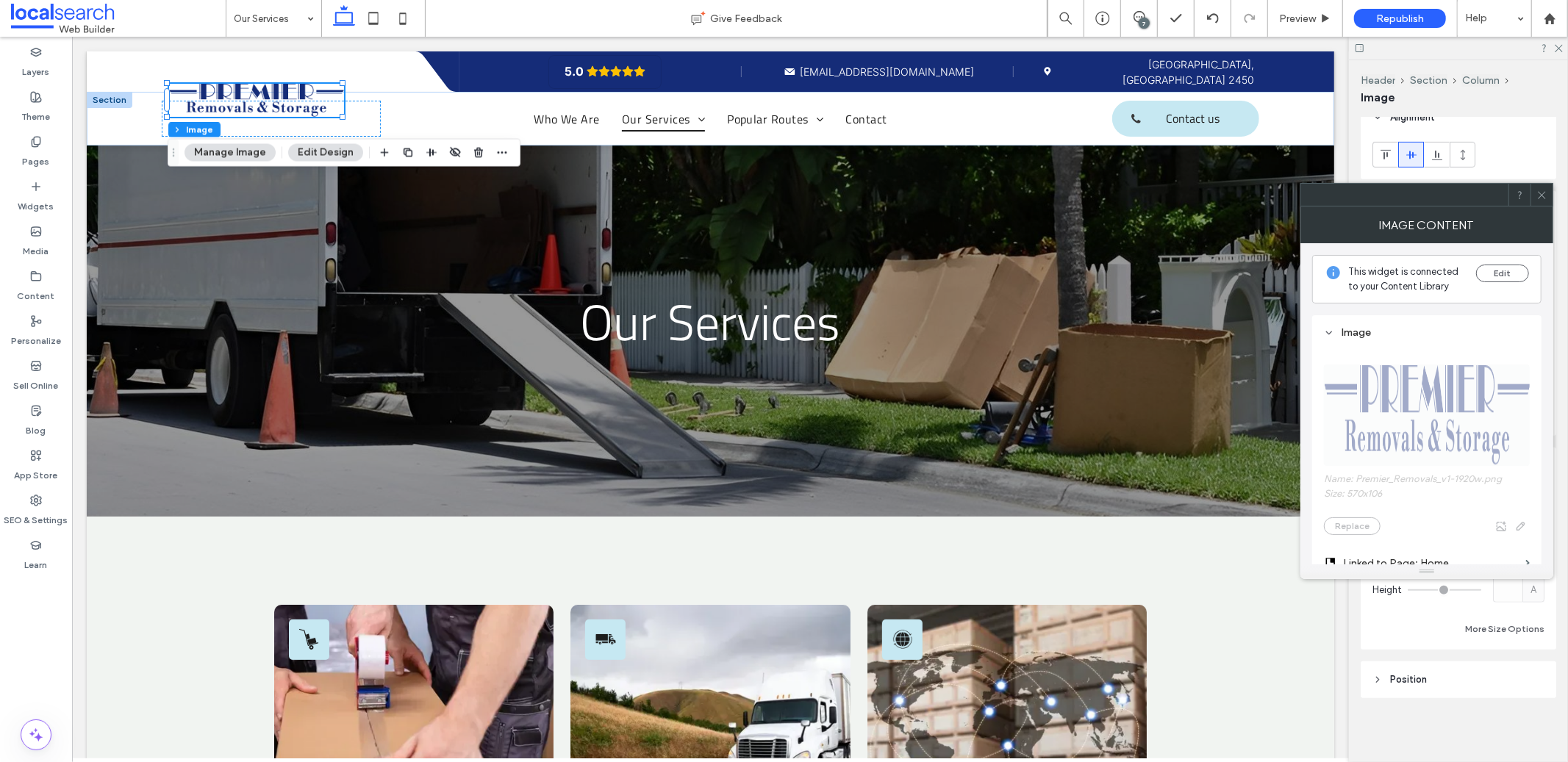
click at [1543, 190] on icon at bounding box center [1542, 195] width 11 height 11
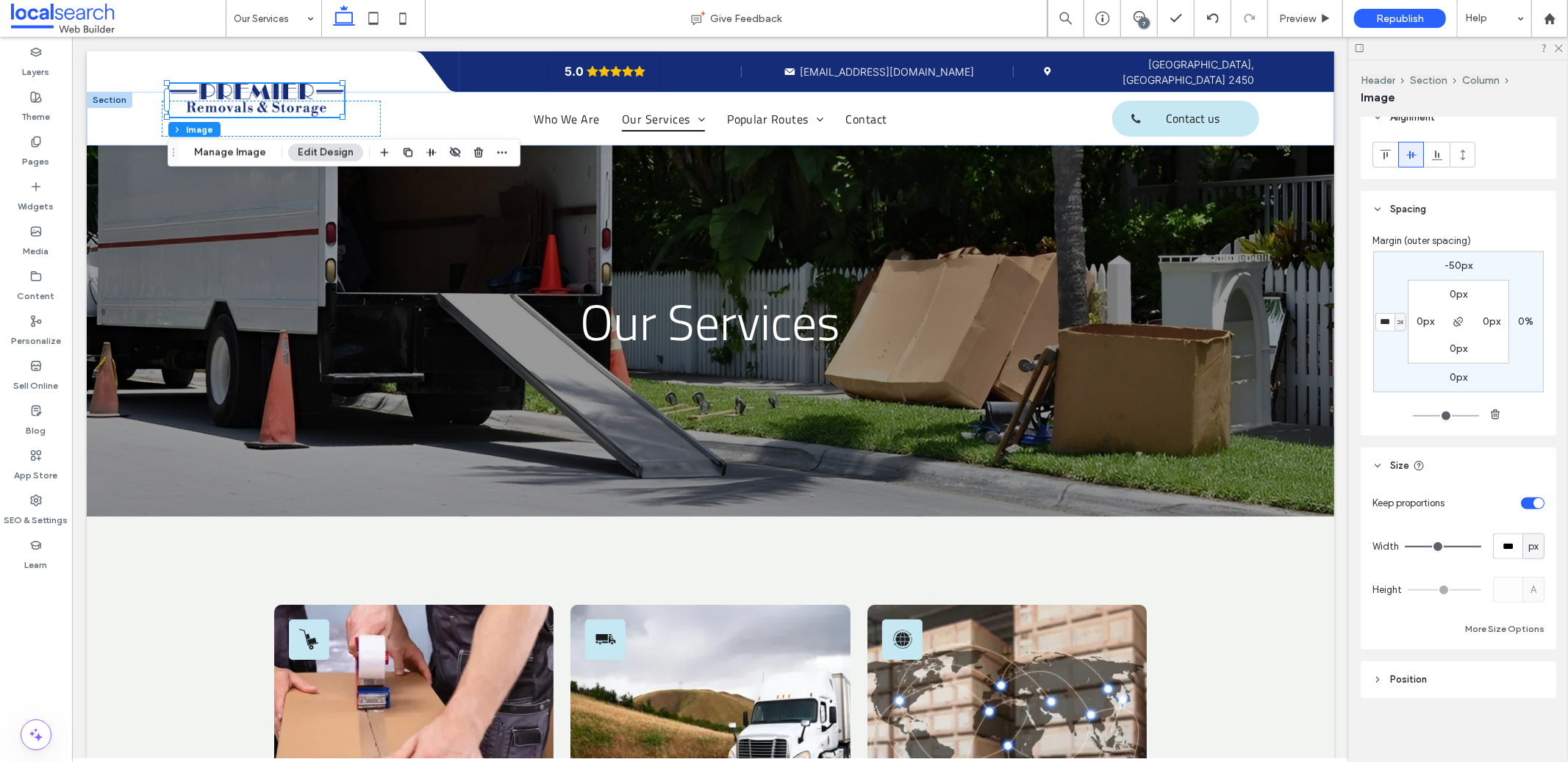
click at [1497, 445] on div "Layout Frame Style Cover Full image No repeat Position Do not optimize this ima…" at bounding box center [1464, 437] width 205 height 639
click at [480, 302] on div "Our Services" at bounding box center [710, 283] width 1248 height 466
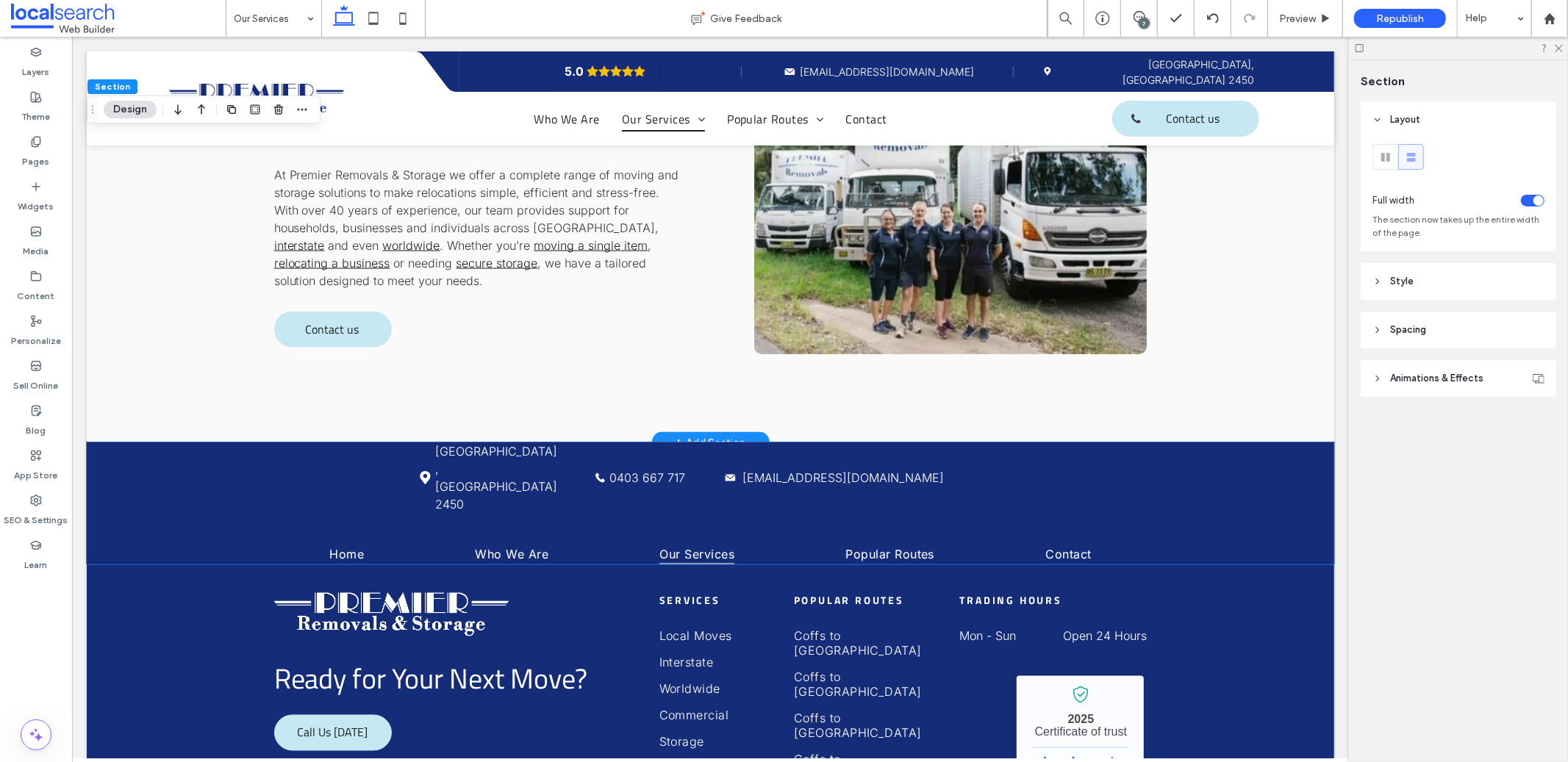
scroll to position [1985, 0]
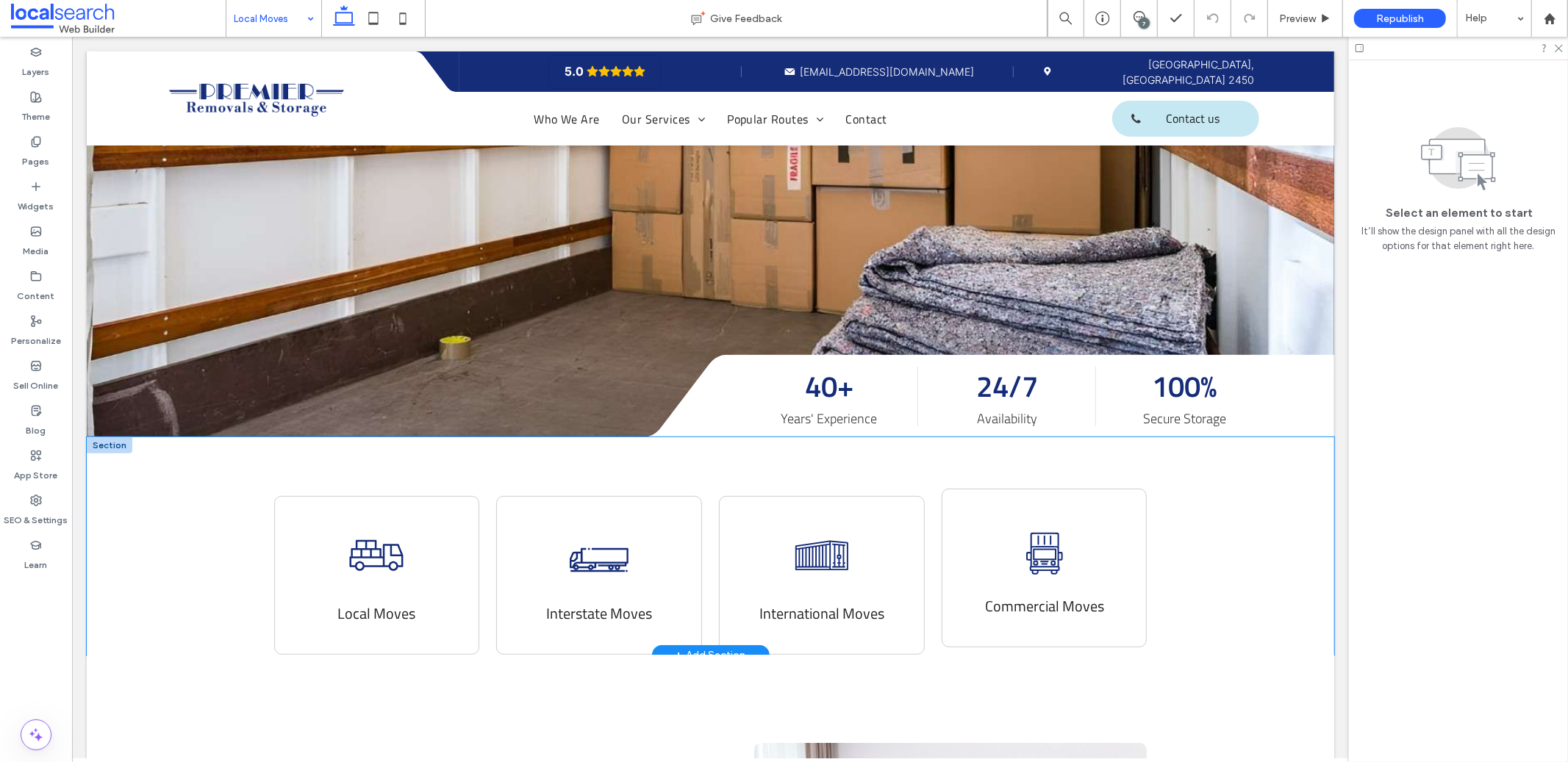
scroll to position [630, 0]
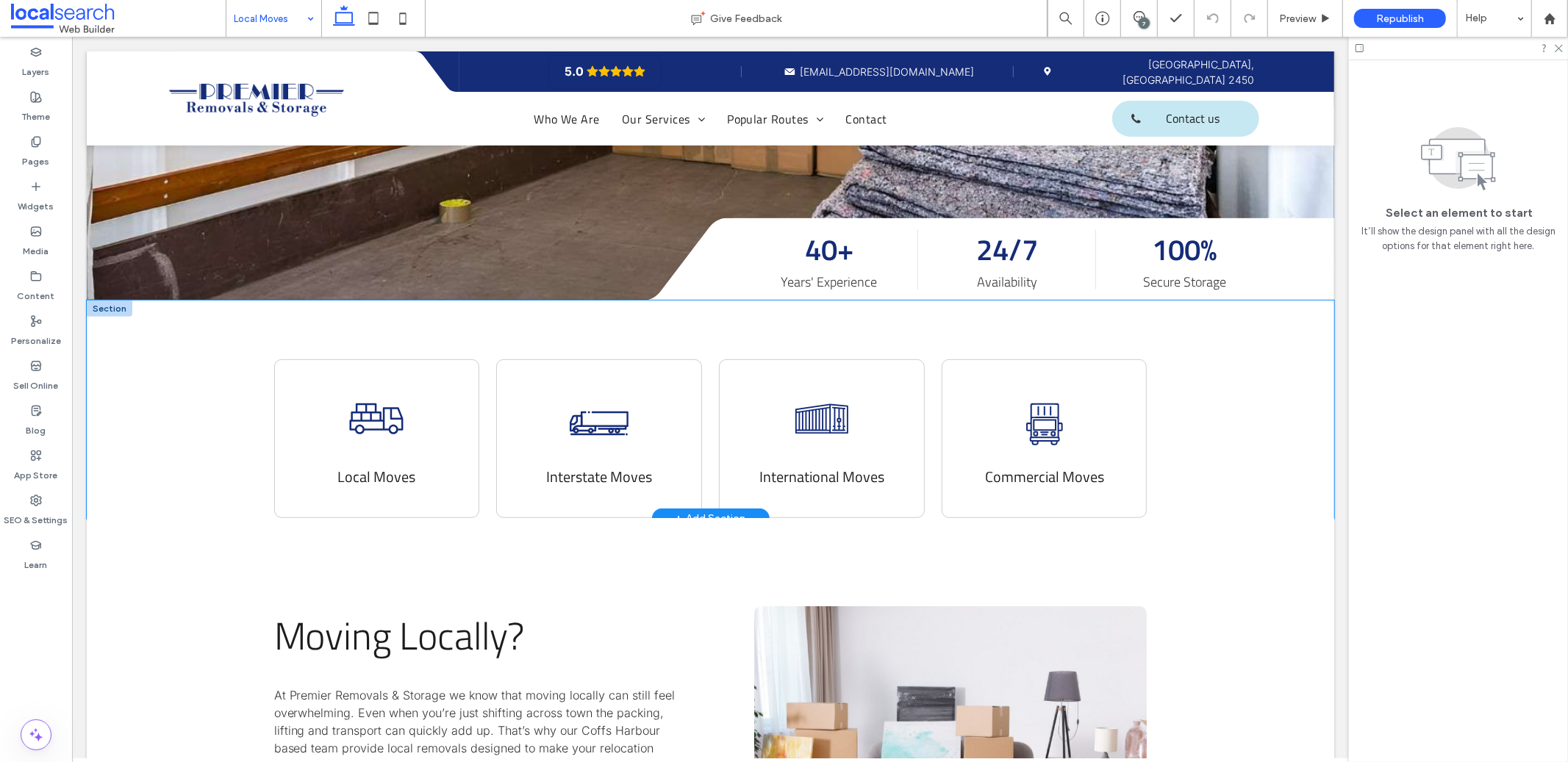
click at [1248, 397] on div "Removalist Truck Icon Local Moves Large Removalist Truck Icon Interstate Moves …" at bounding box center [710, 409] width 1248 height 218
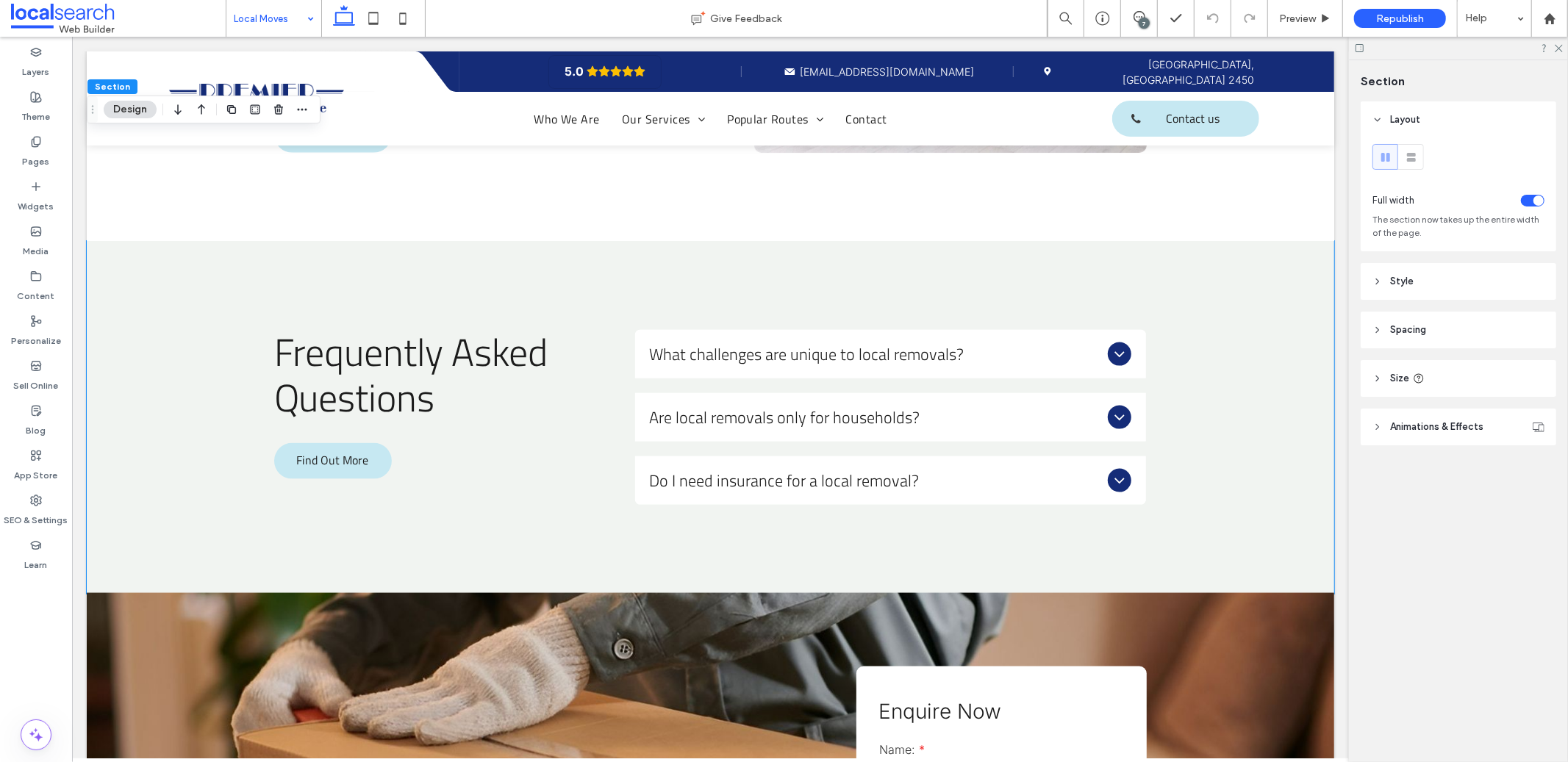
scroll to position [1471, 0]
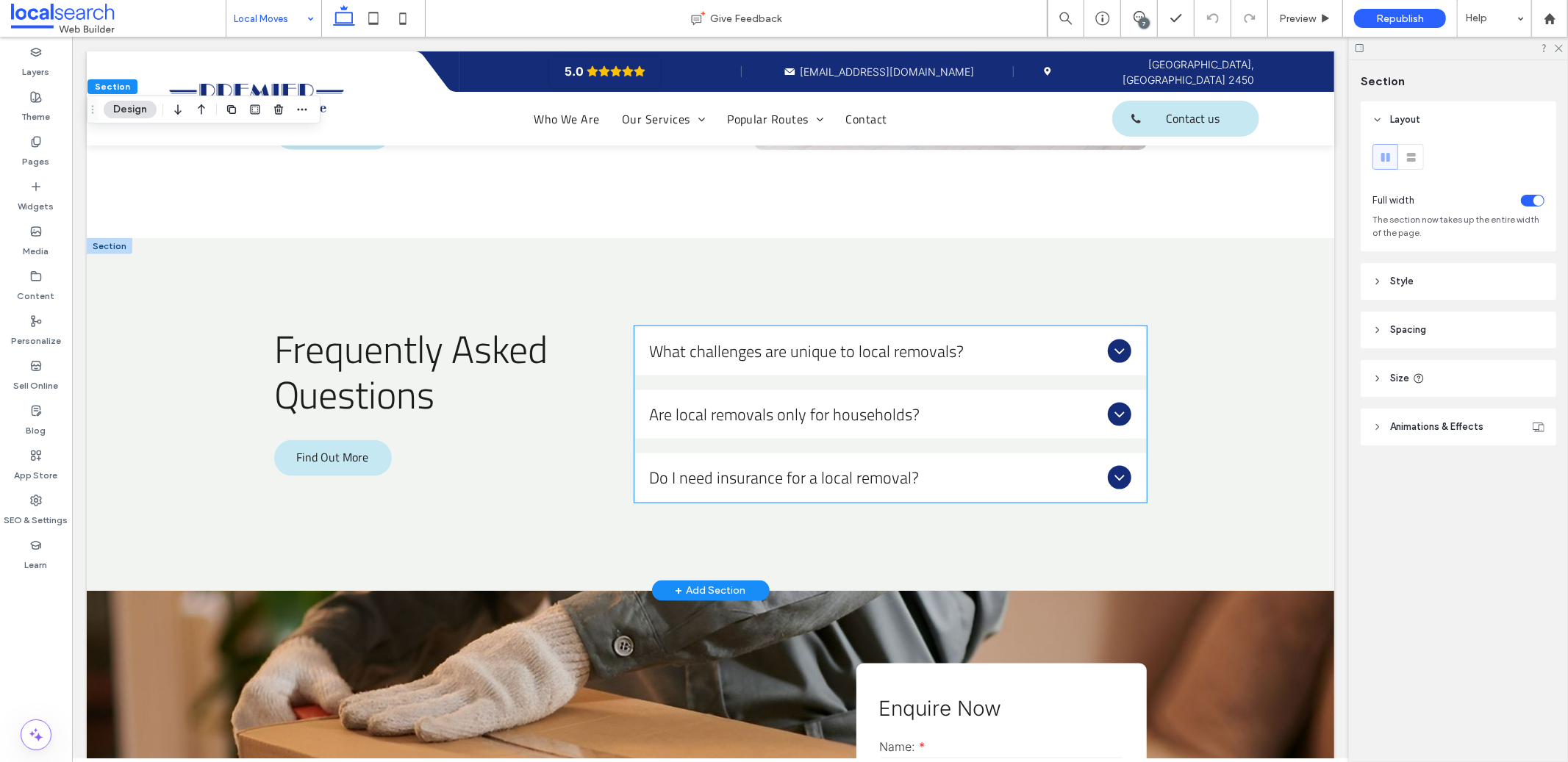
click at [1081, 465] on span "Do I need insurance for a local removal?" at bounding box center [875, 477] width 453 height 25
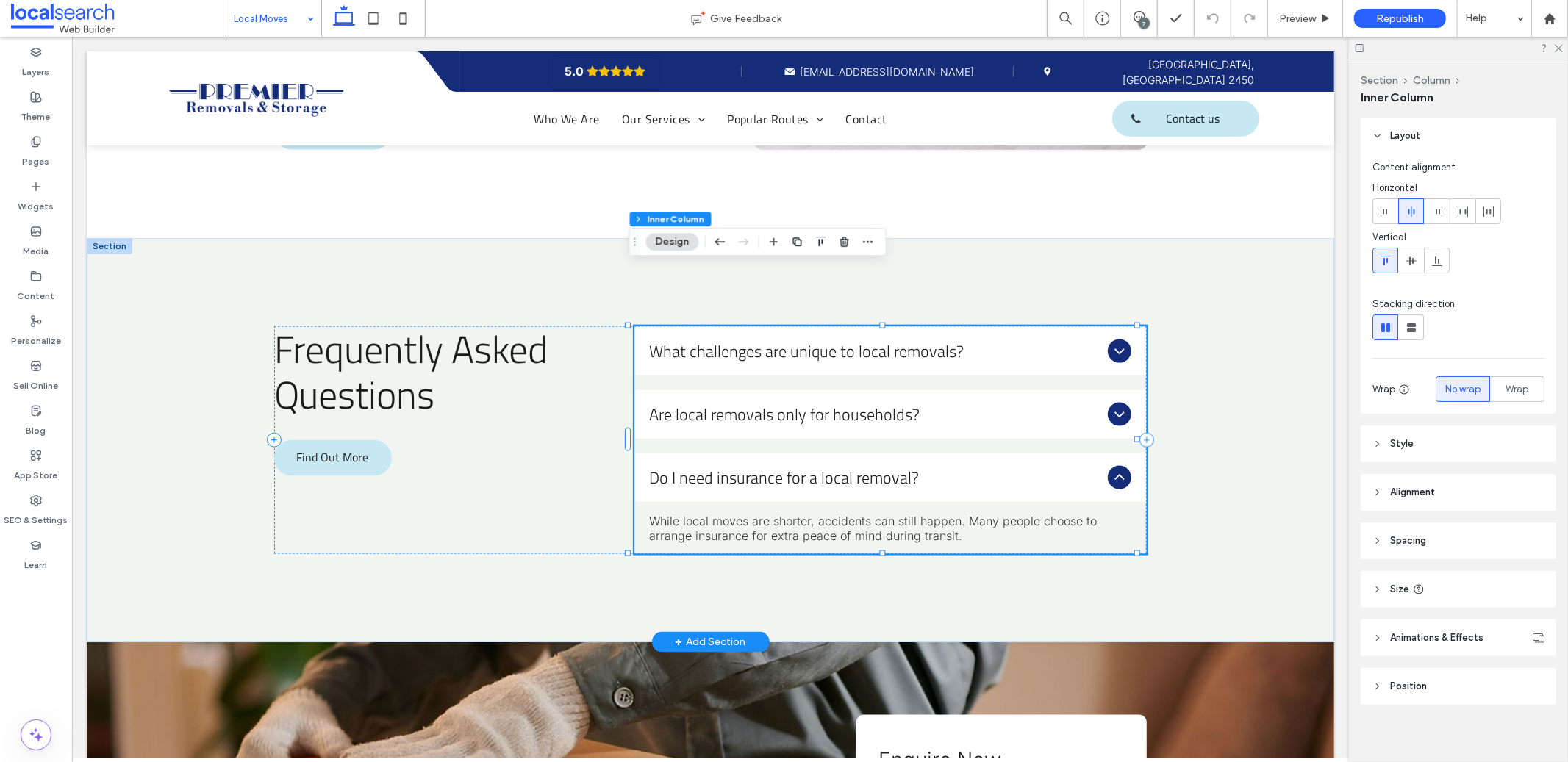
click at [1114, 468] on icon at bounding box center [1118, 476] width 17 height 17
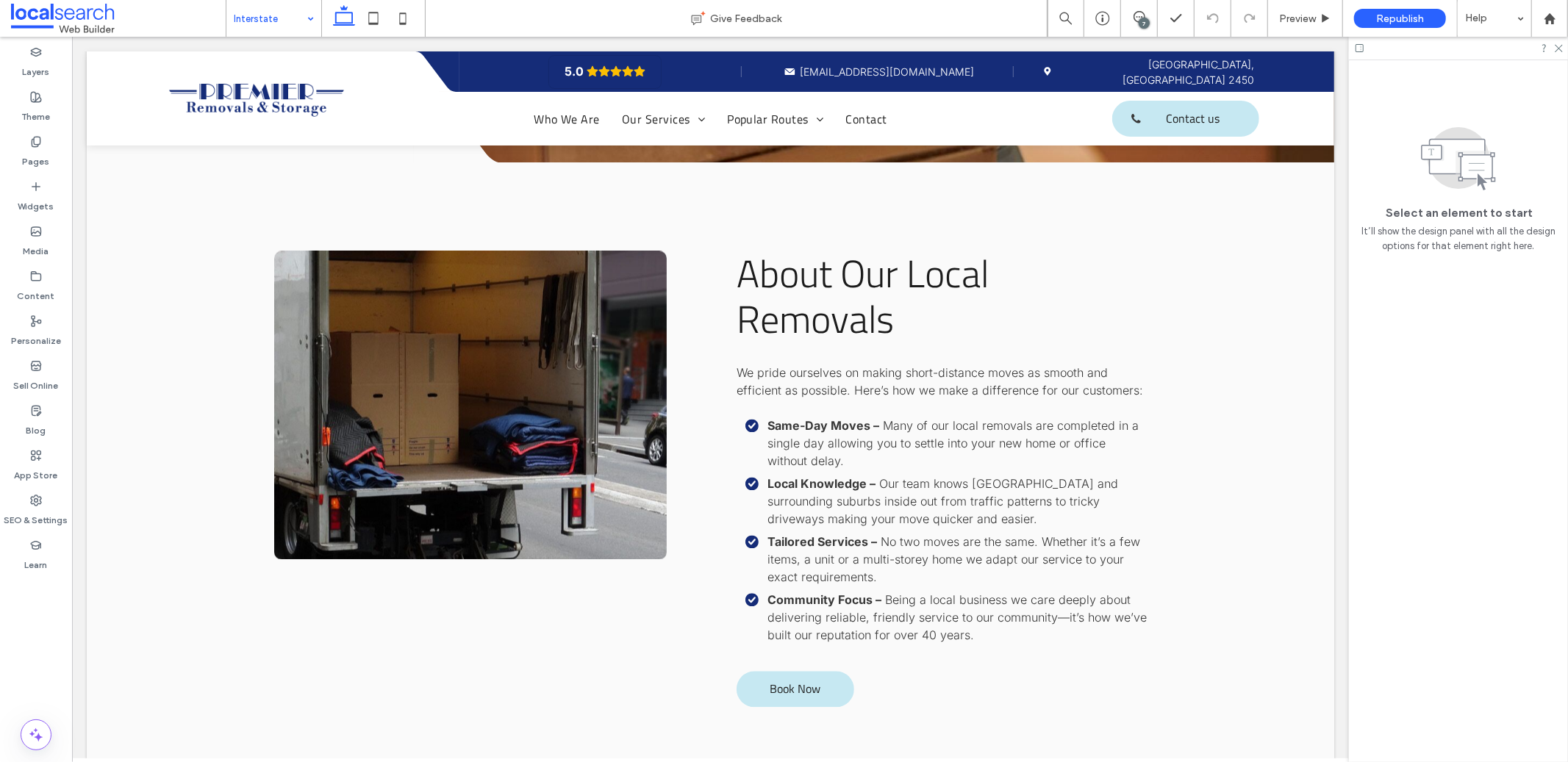
scroll to position [2342, 0]
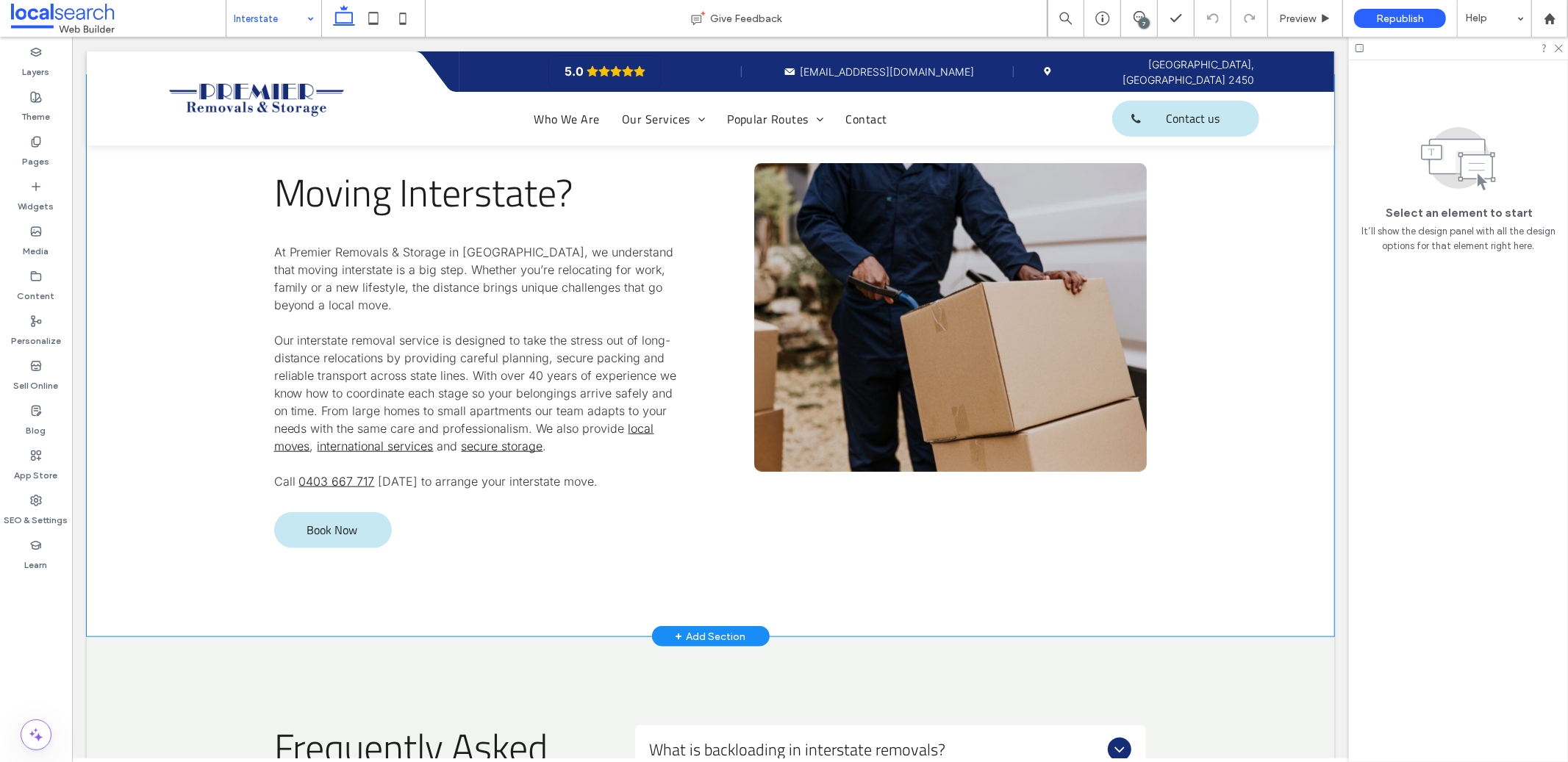
scroll to position [1485, 0]
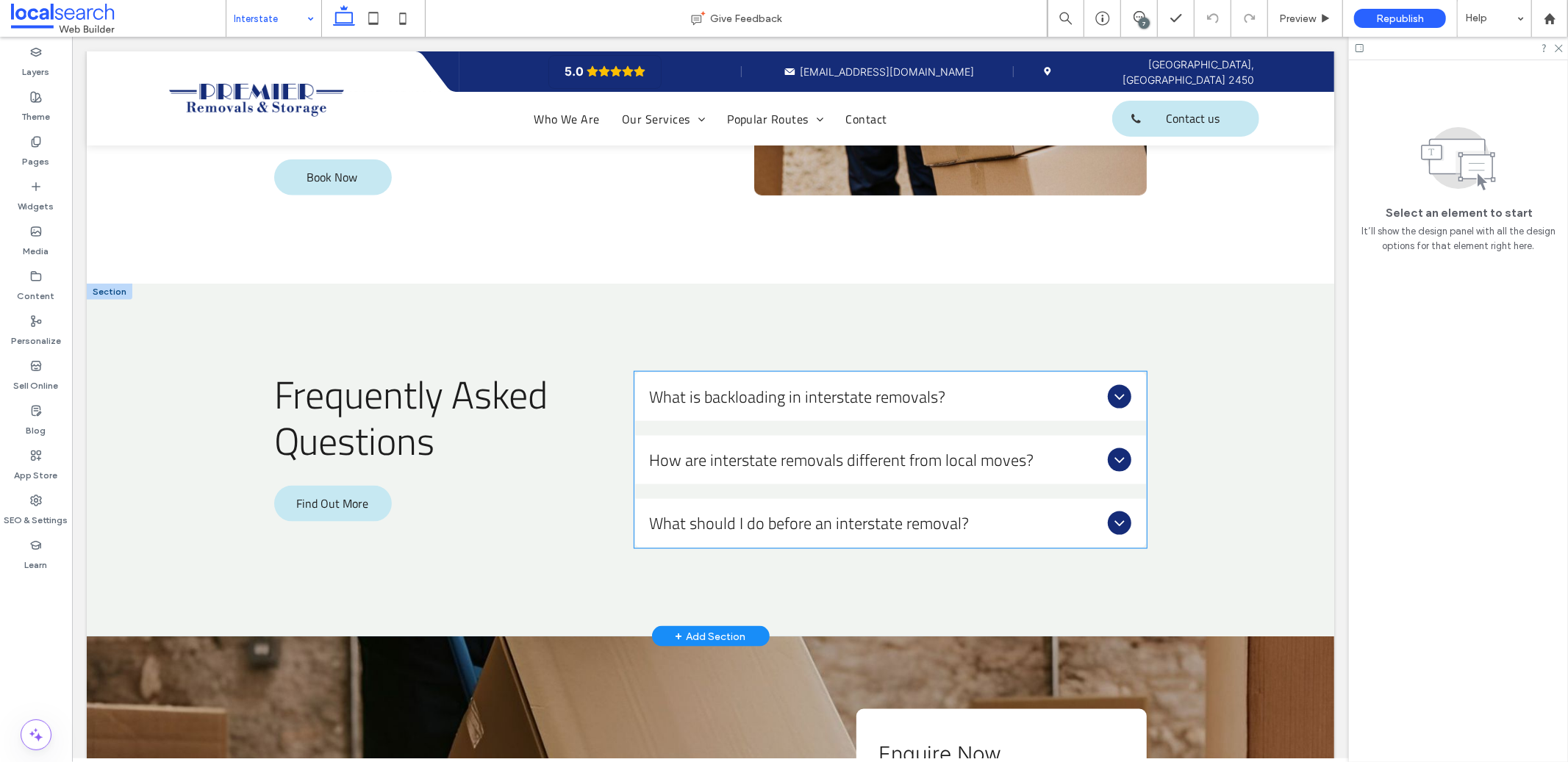
click at [1046, 510] on span "What should I do before an interstate removal?" at bounding box center [875, 522] width 453 height 25
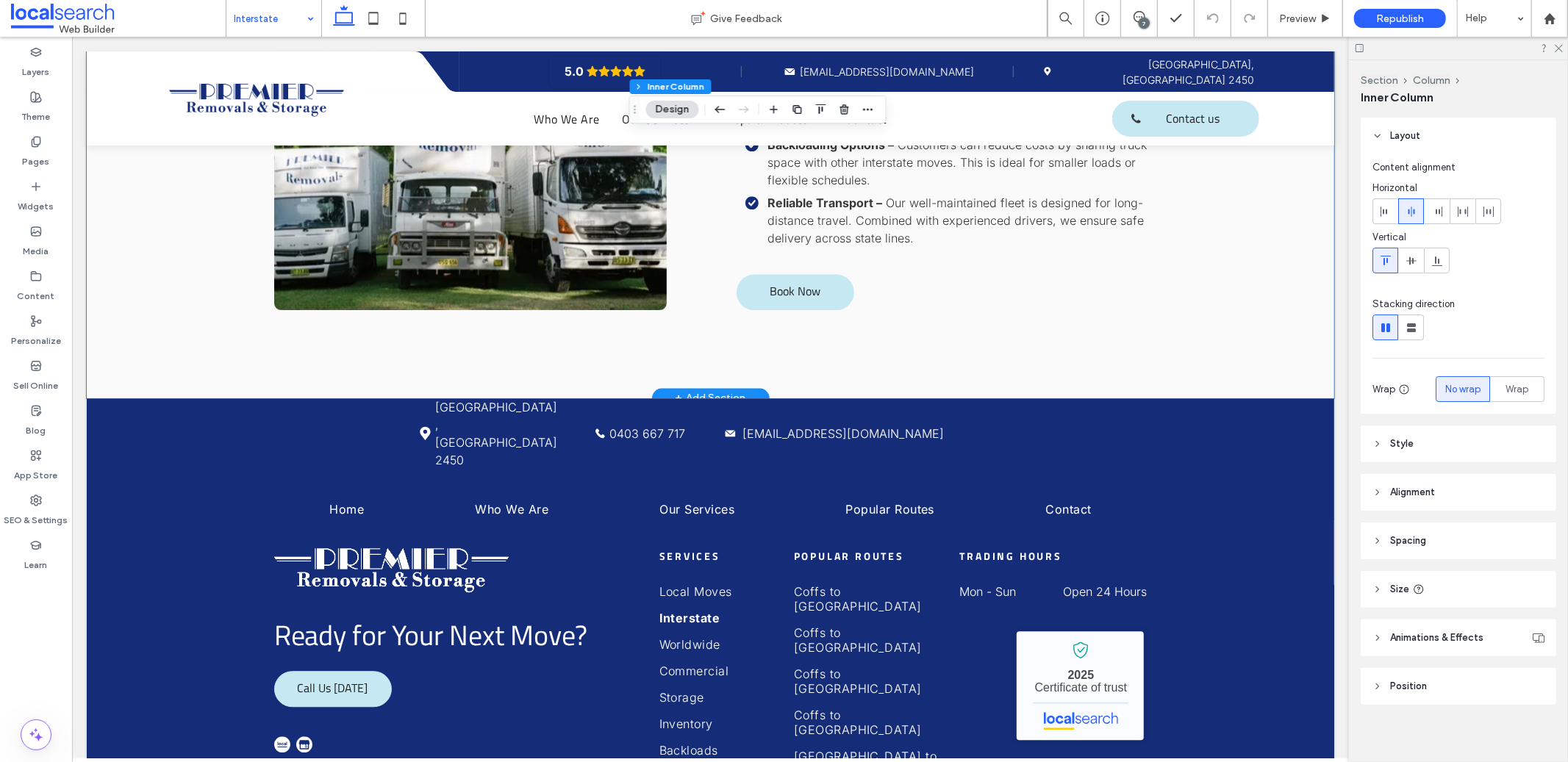
scroll to position [2928, 0]
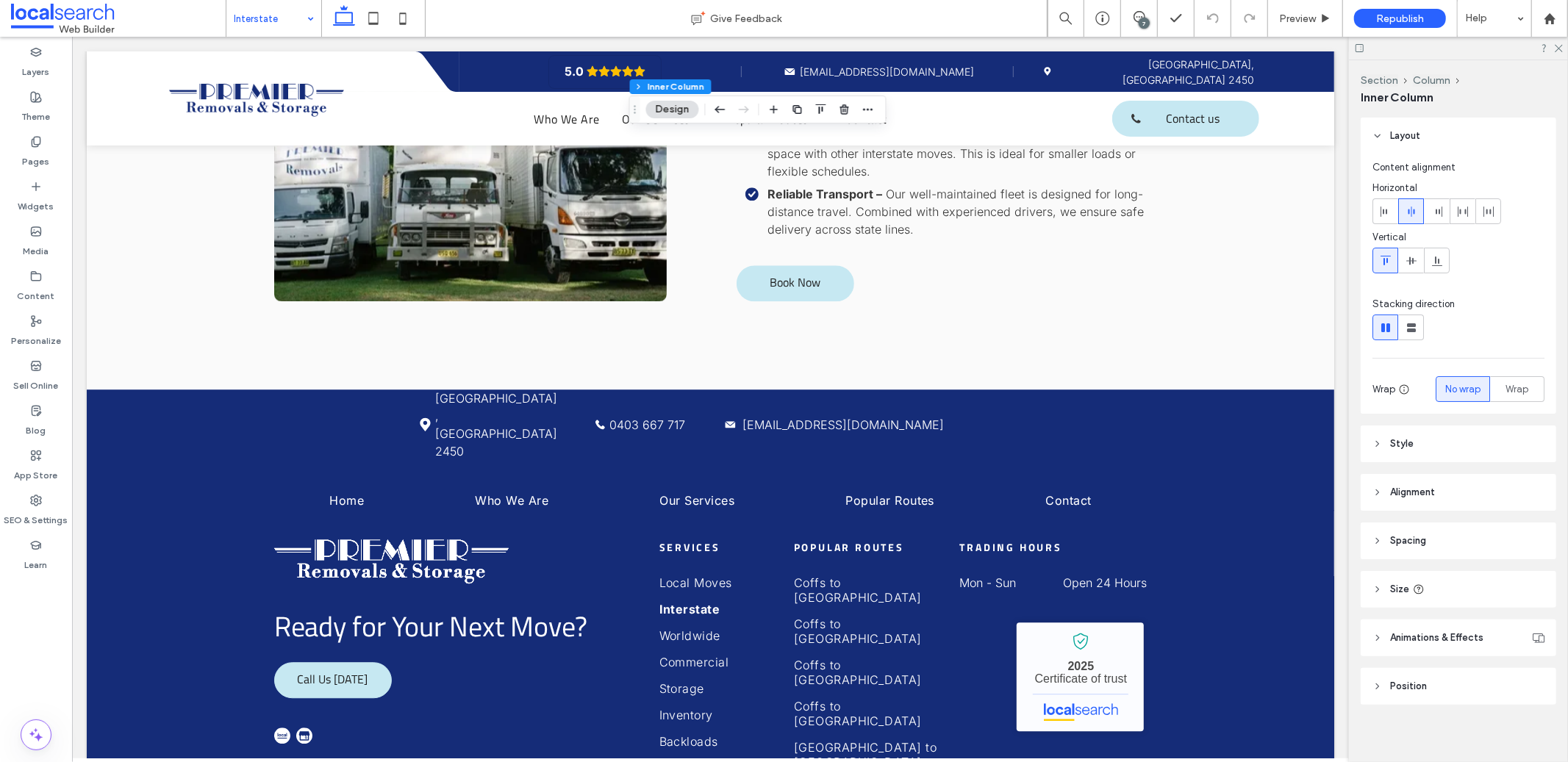
click at [263, 16] on input at bounding box center [270, 18] width 73 height 37
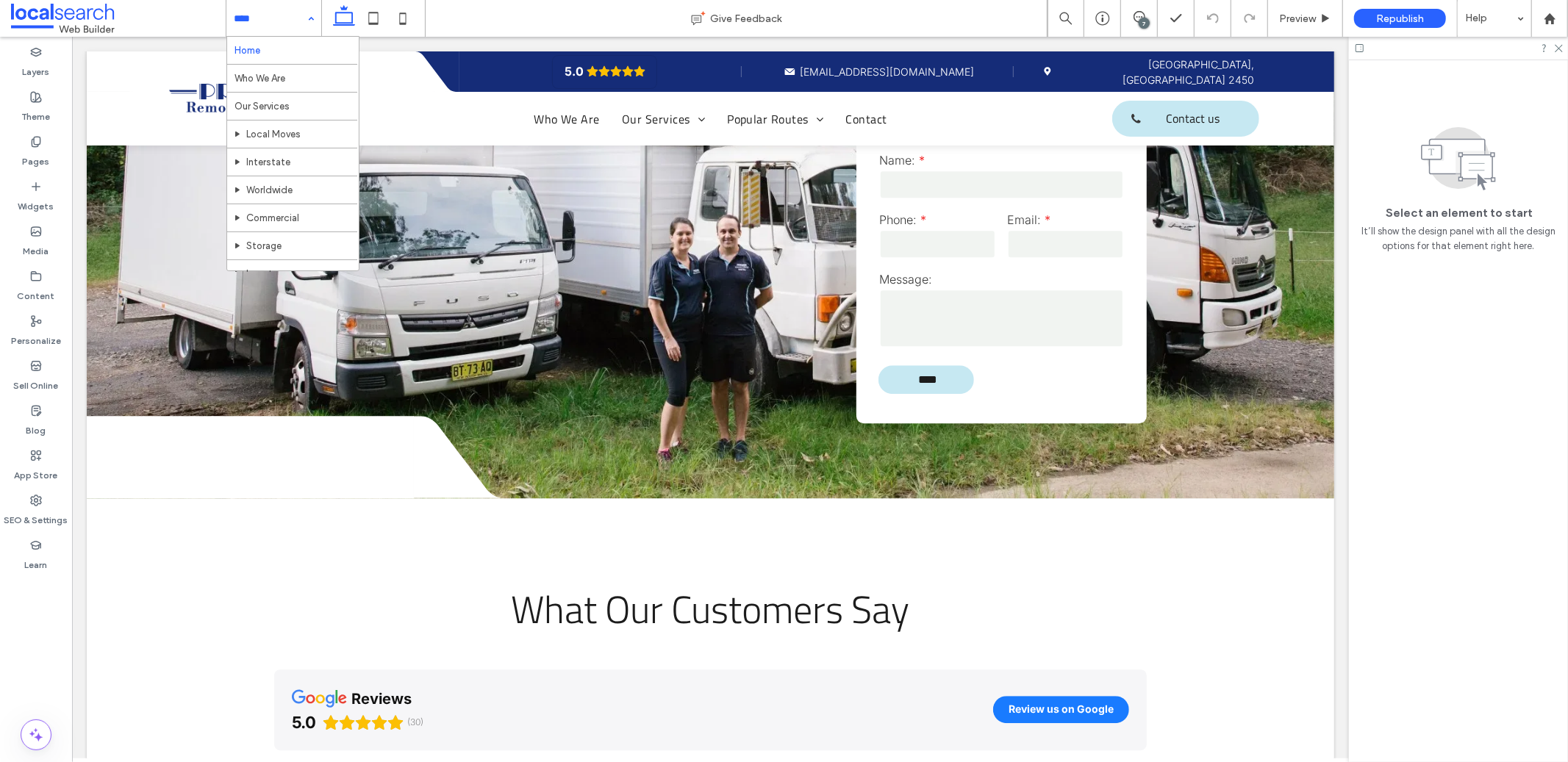
scroll to position [3083, 0]
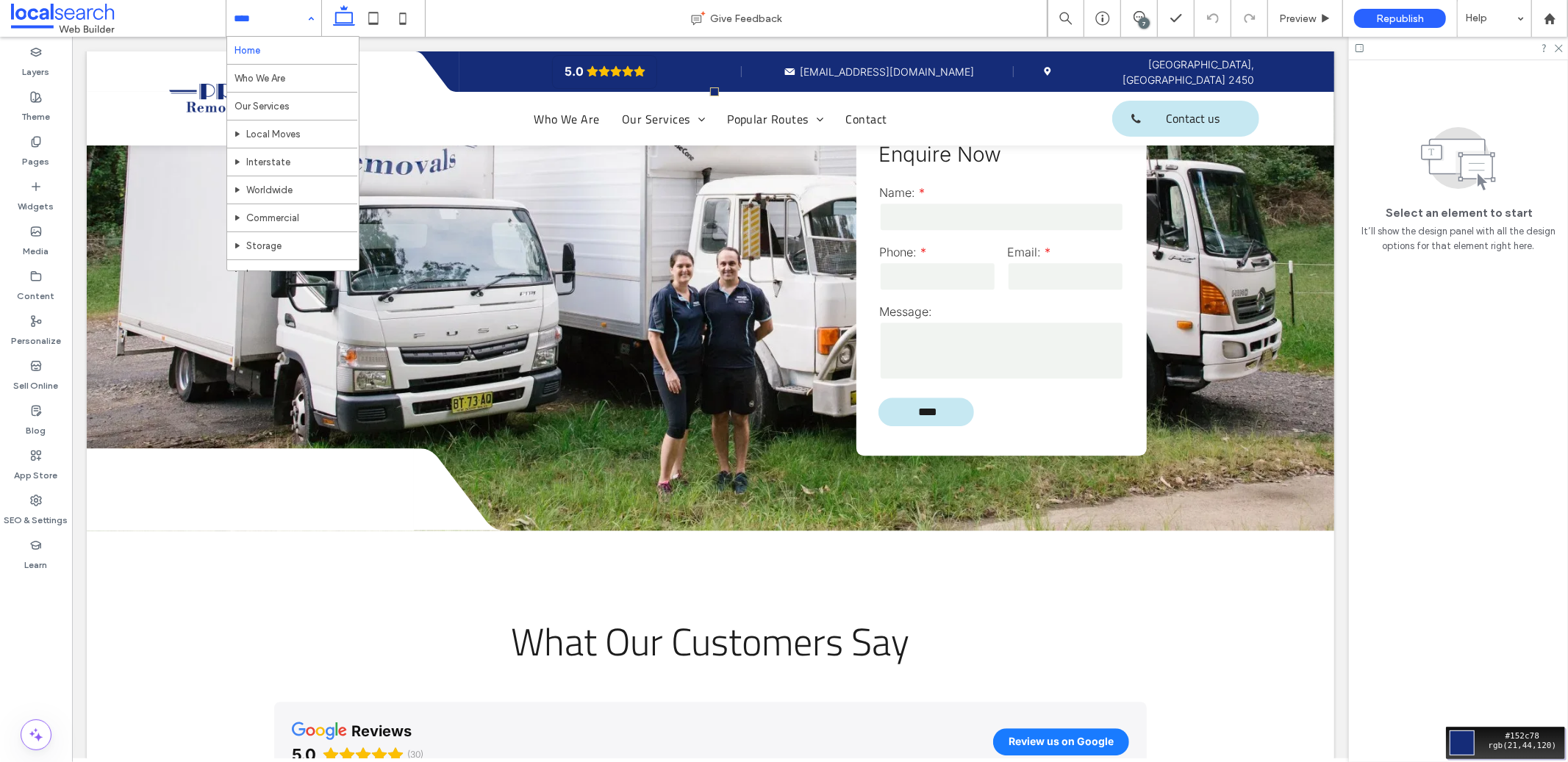
click at [699, 73] on div "Move your 🖱️ to pick a color #152c78 rgb(21,44,120)" at bounding box center [784, 381] width 1568 height 762
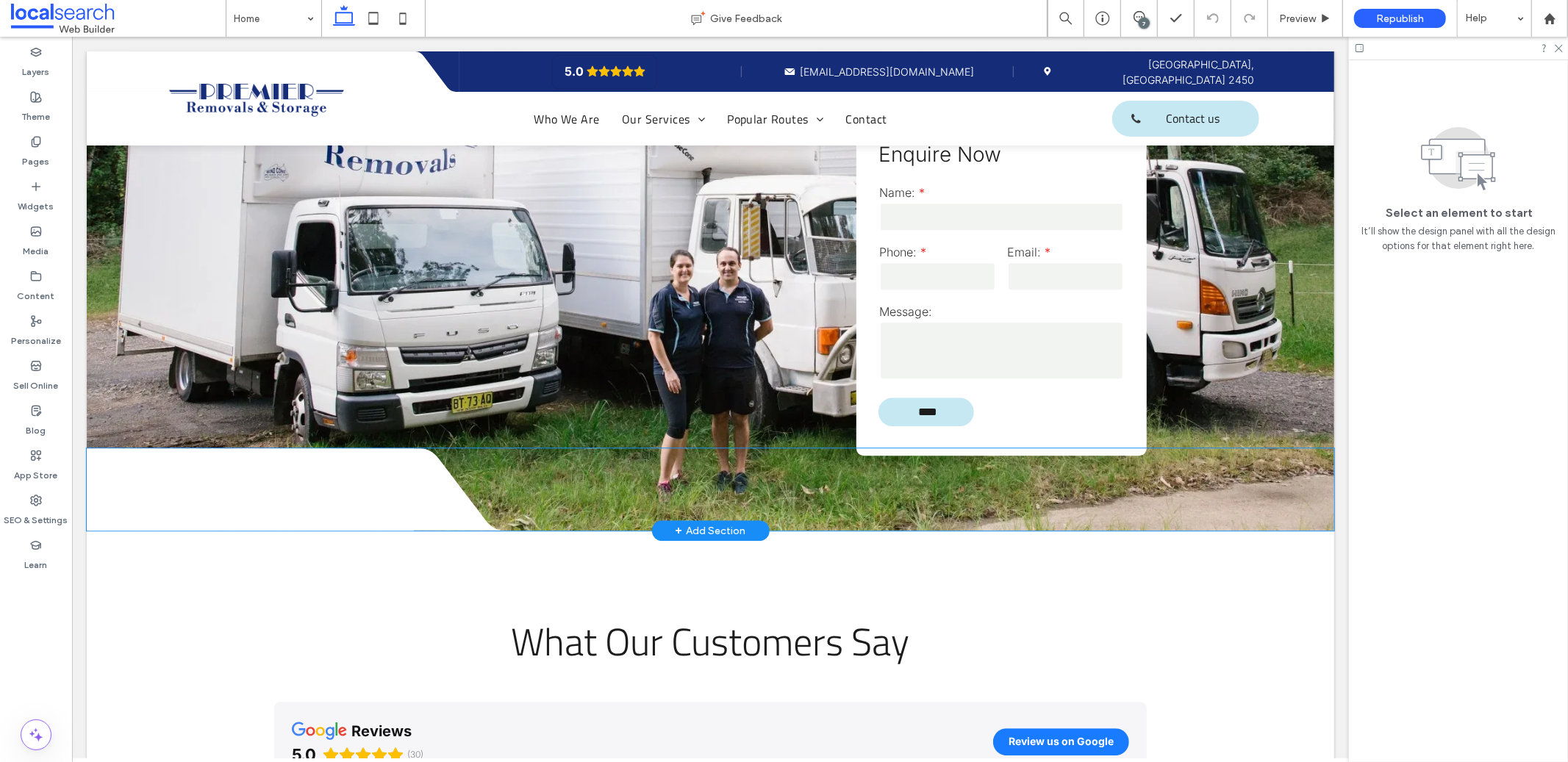
scroll to position [3083, 0]
click at [264, 448] on span at bounding box center [250, 489] width 327 height 82
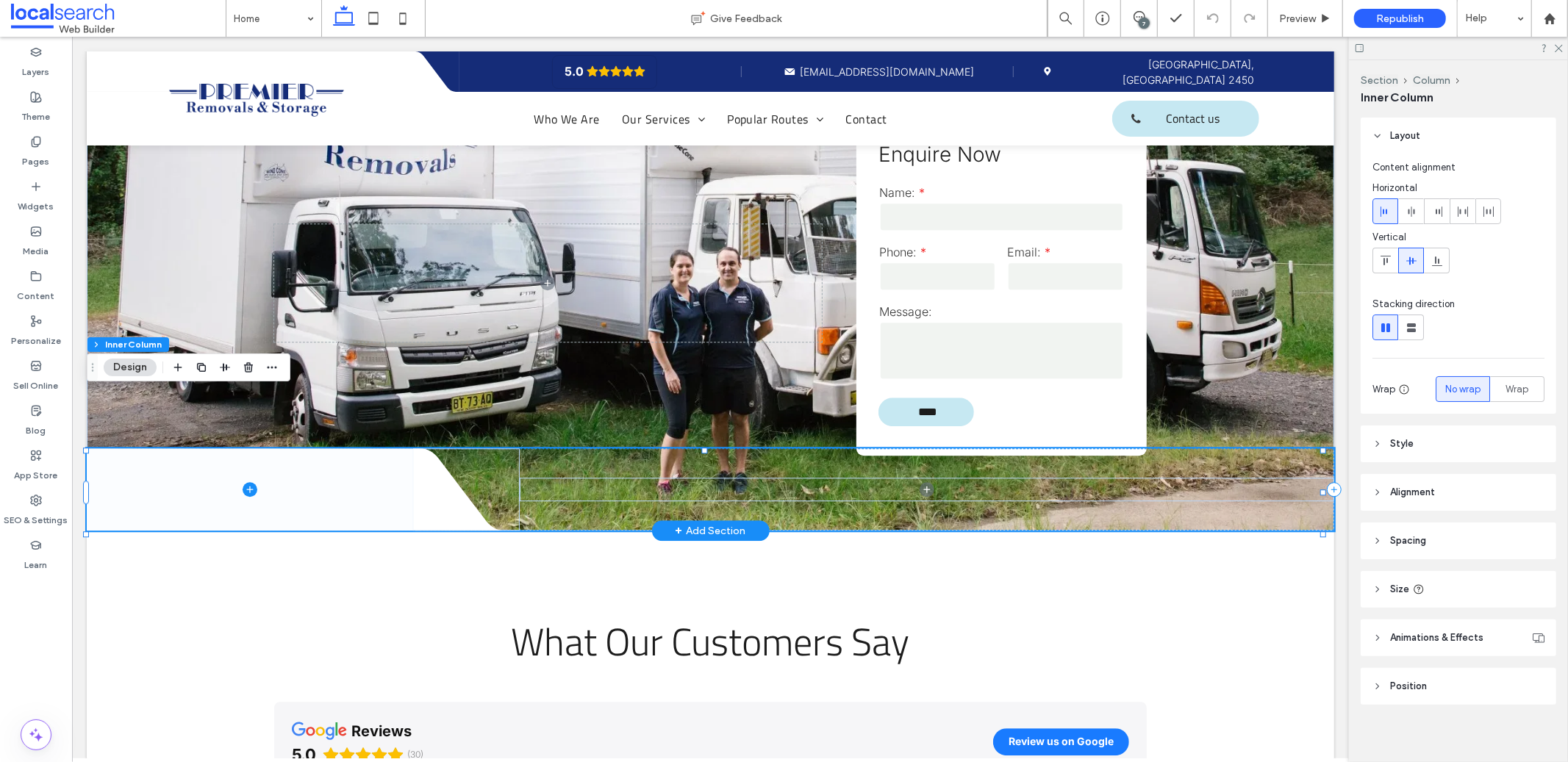
click at [250, 481] on icon at bounding box center [249, 489] width 15 height 15
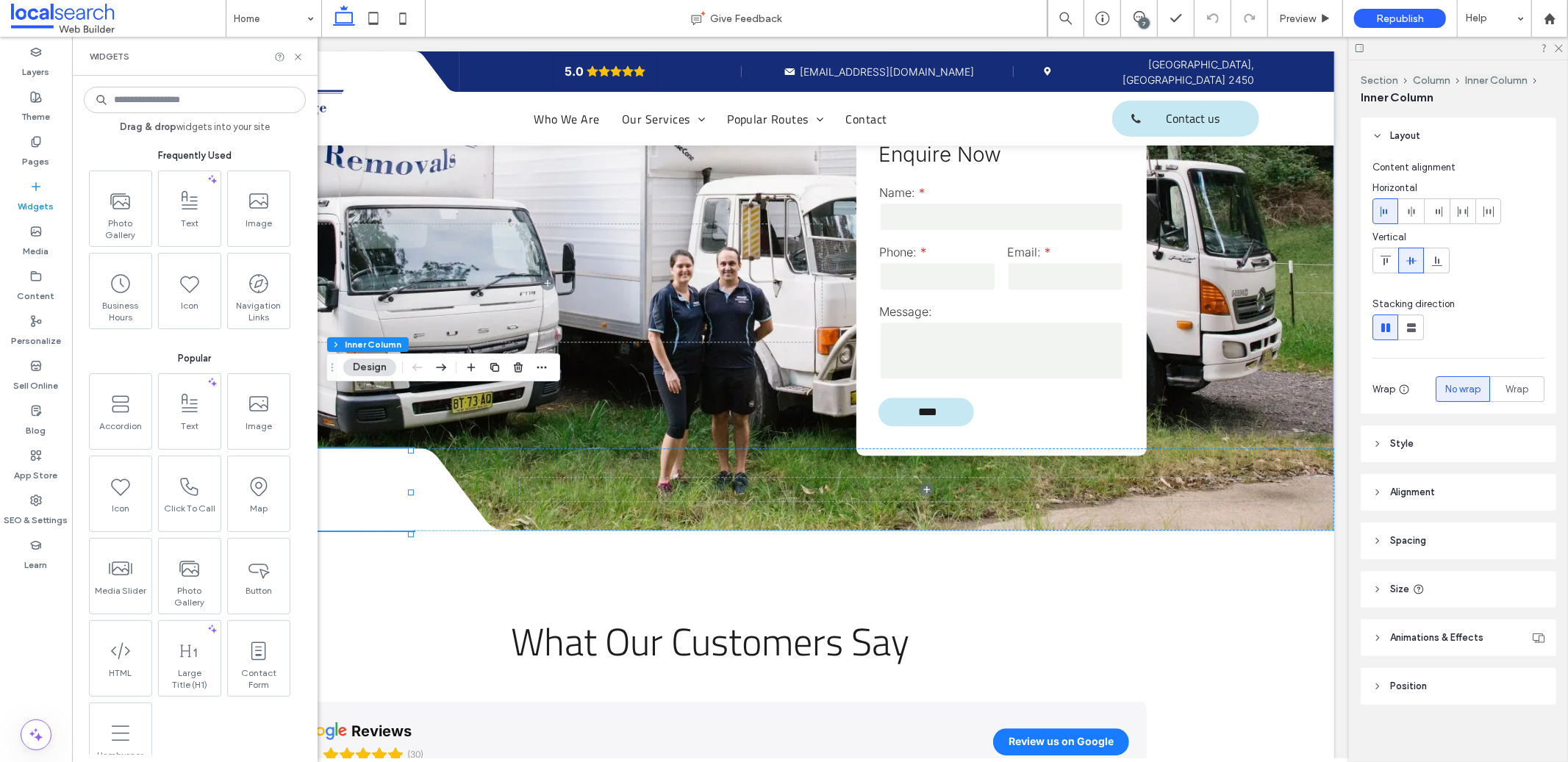
click at [182, 108] on input at bounding box center [195, 100] width 222 height 26
click at [188, 282] on icon at bounding box center [188, 282] width 24 height 24
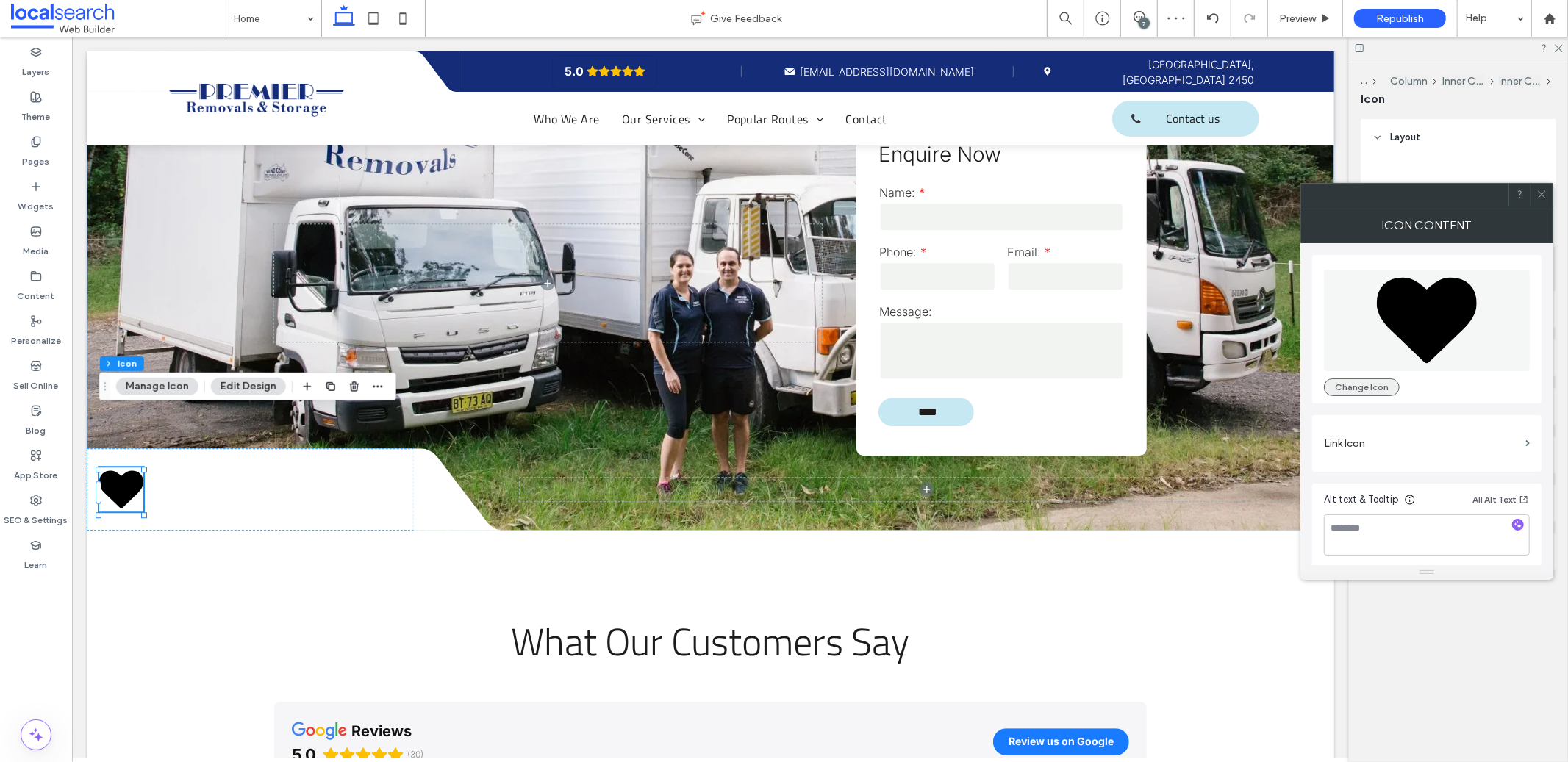
click at [1374, 390] on button "Change Icon" at bounding box center [1362, 387] width 76 height 17
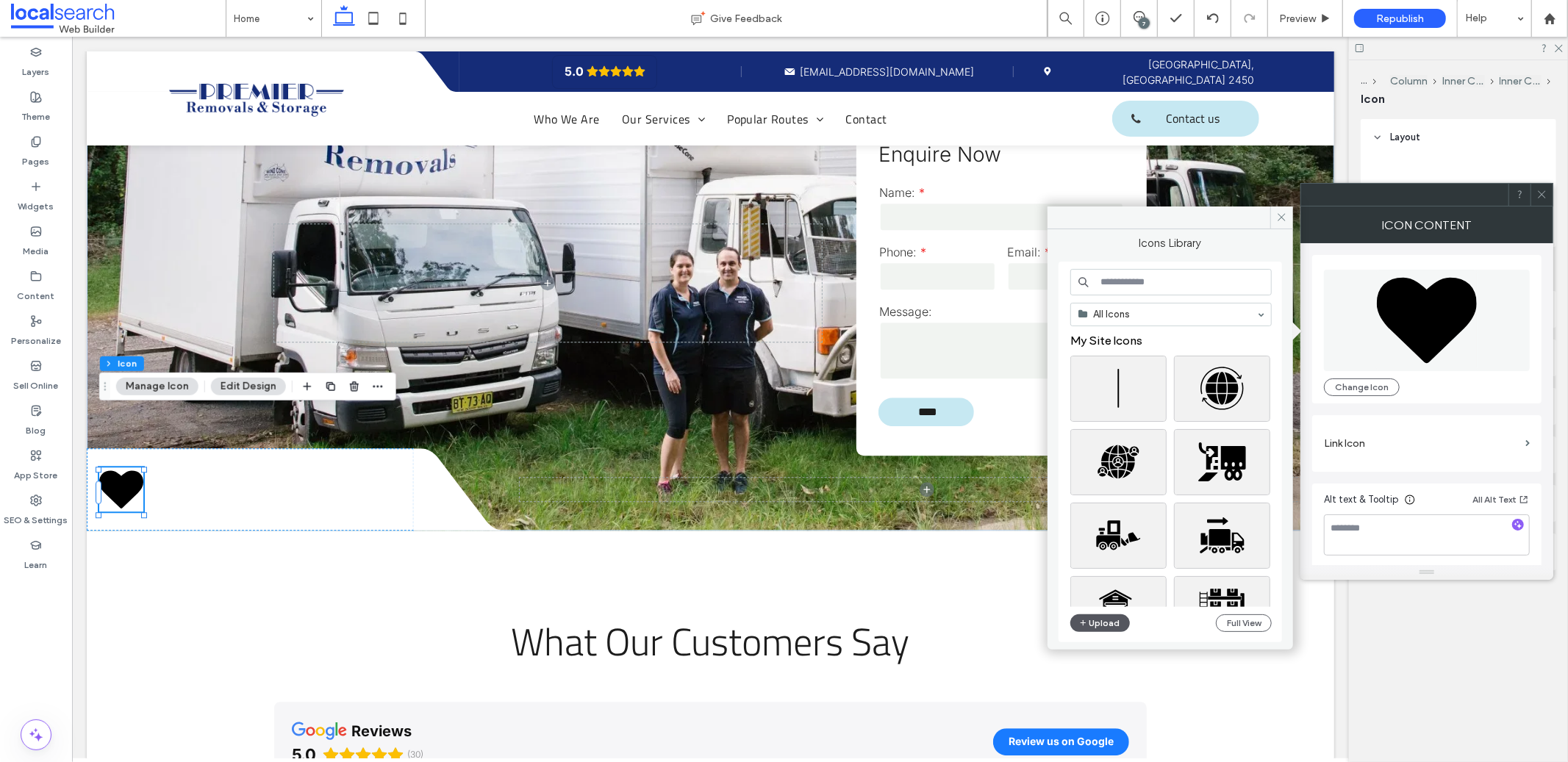
click at [1113, 627] on button "Upload" at bounding box center [1100, 622] width 60 height 17
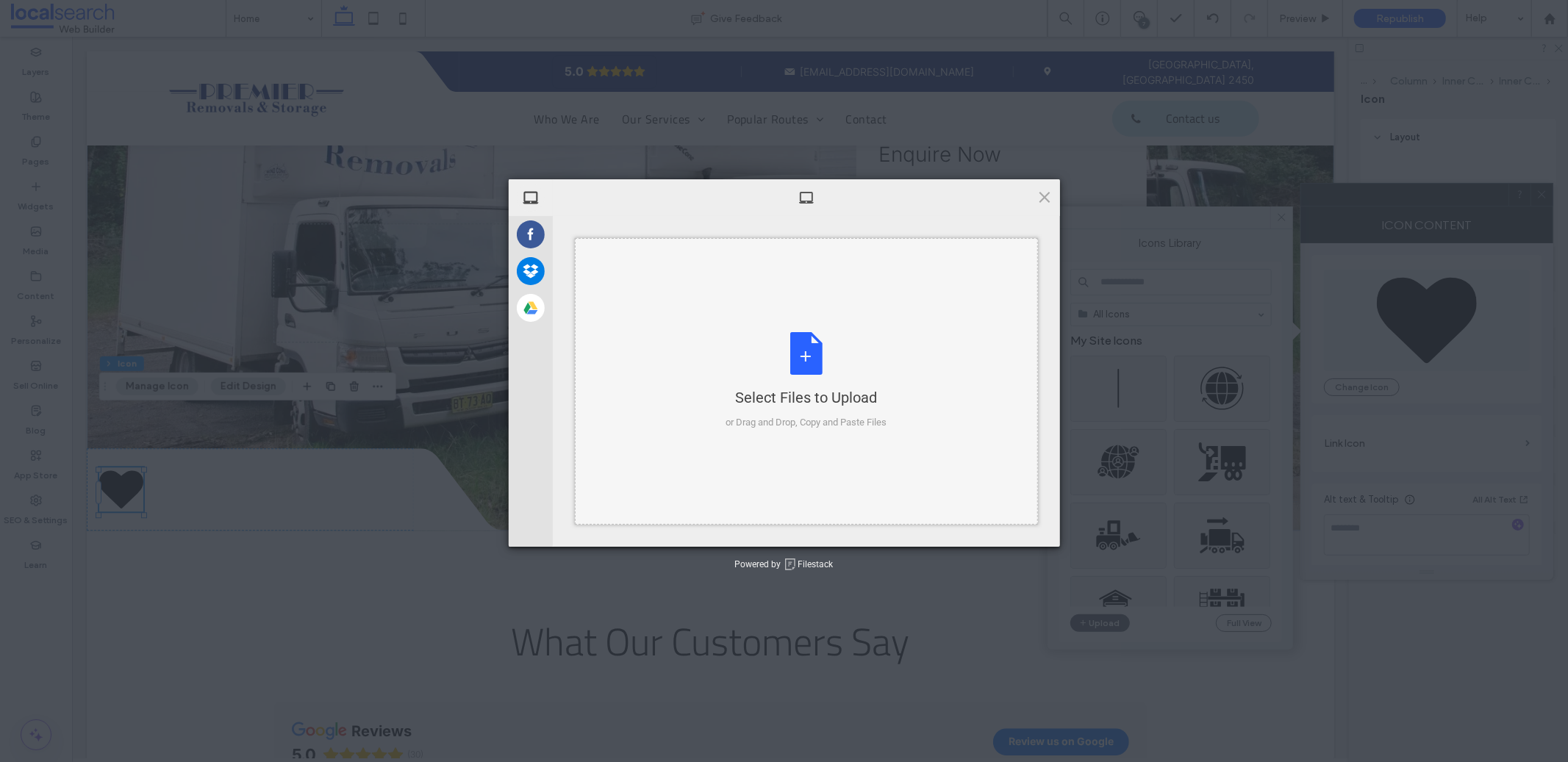
click at [809, 365] on div "Select Files to Upload or Drag and Drop, Copy and Paste Files" at bounding box center [806, 381] width 161 height 98
click at [978, 383] on div "Select Files to Upload or Drag and Drop, Copy and Paste Files" at bounding box center [807, 381] width 463 height 287
type input "**********"
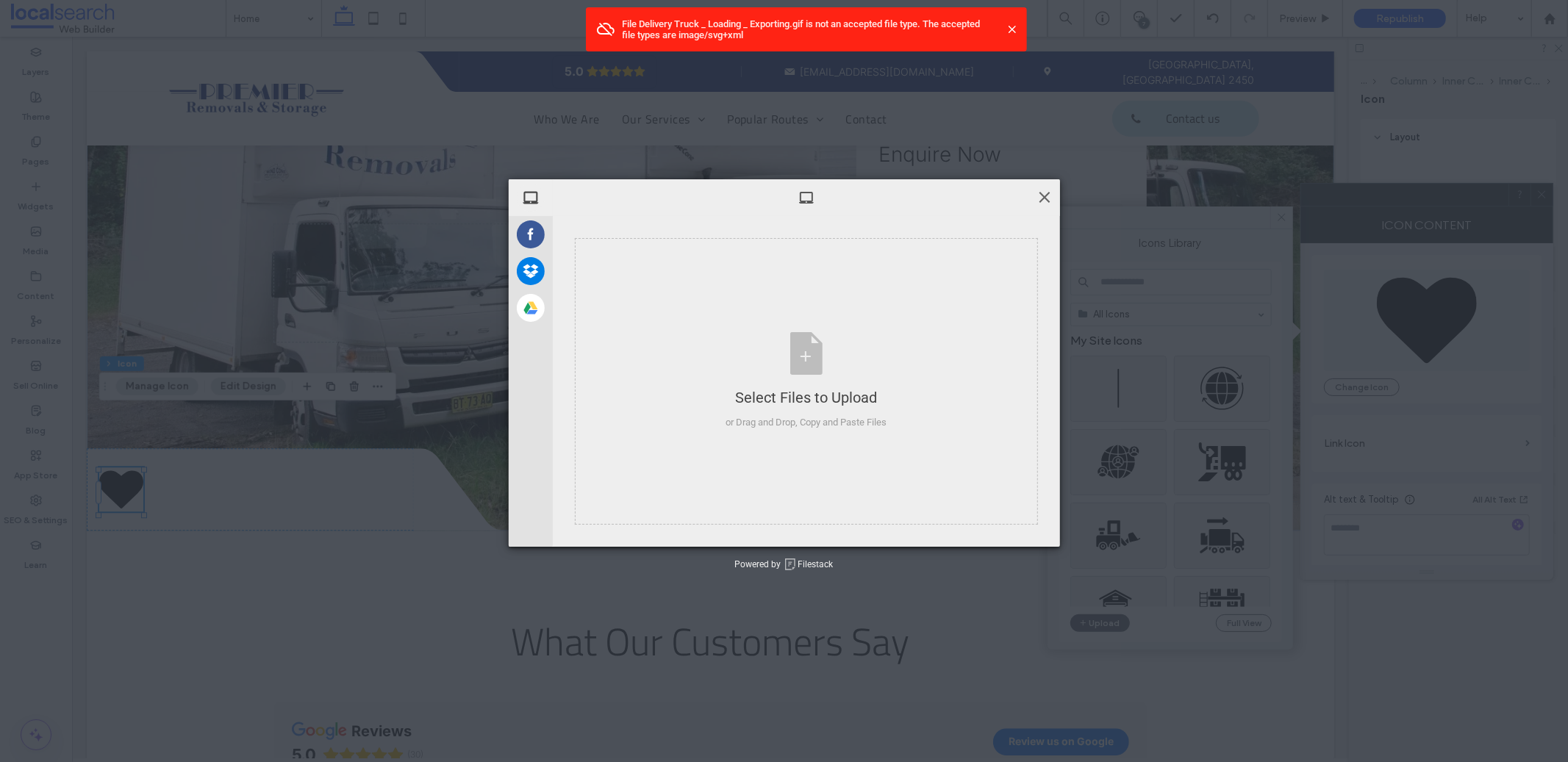
click at [1043, 201] on span at bounding box center [1045, 197] width 16 height 16
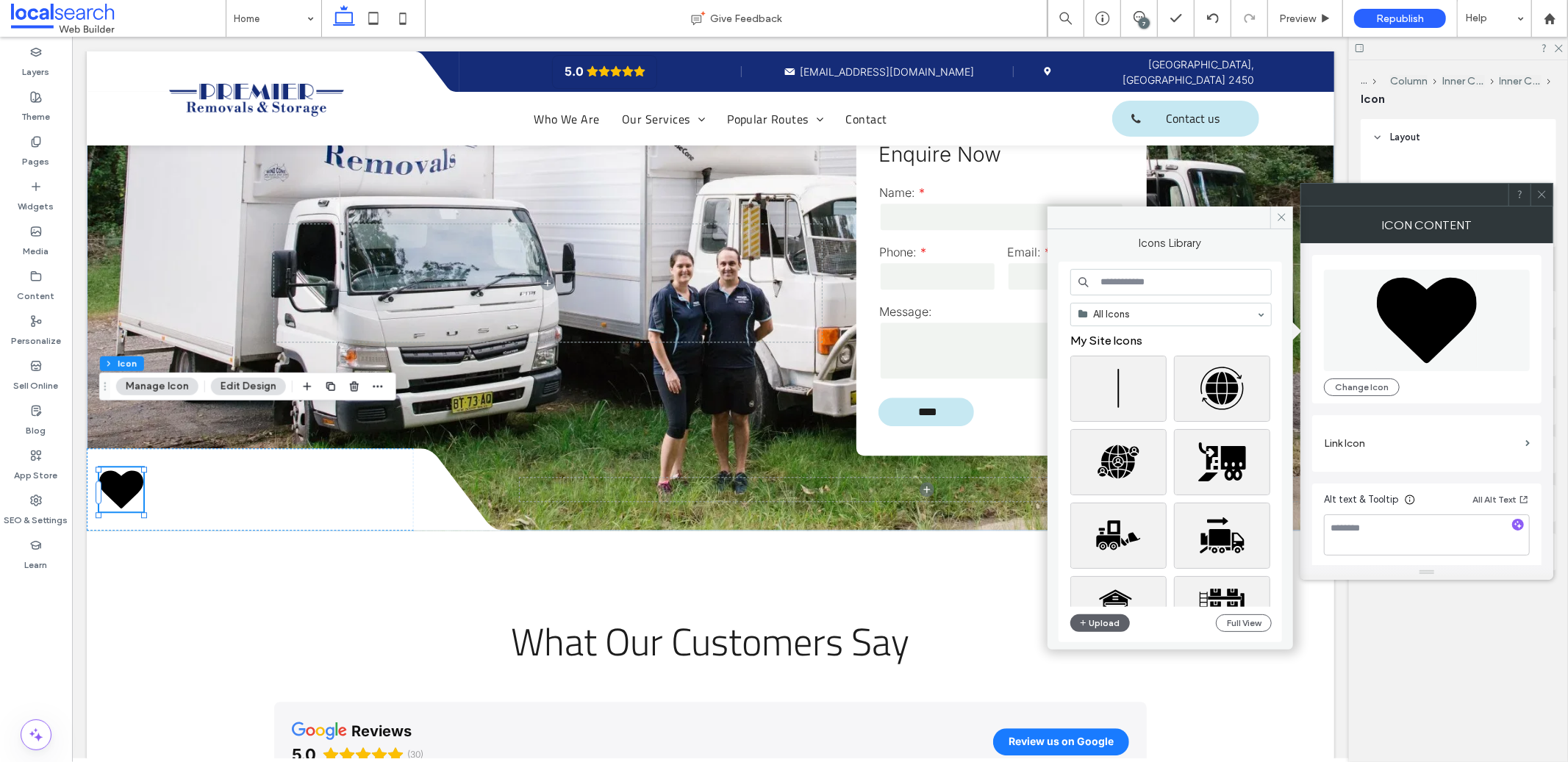
click at [1042, 261] on input "email" at bounding box center [1064, 276] width 117 height 30
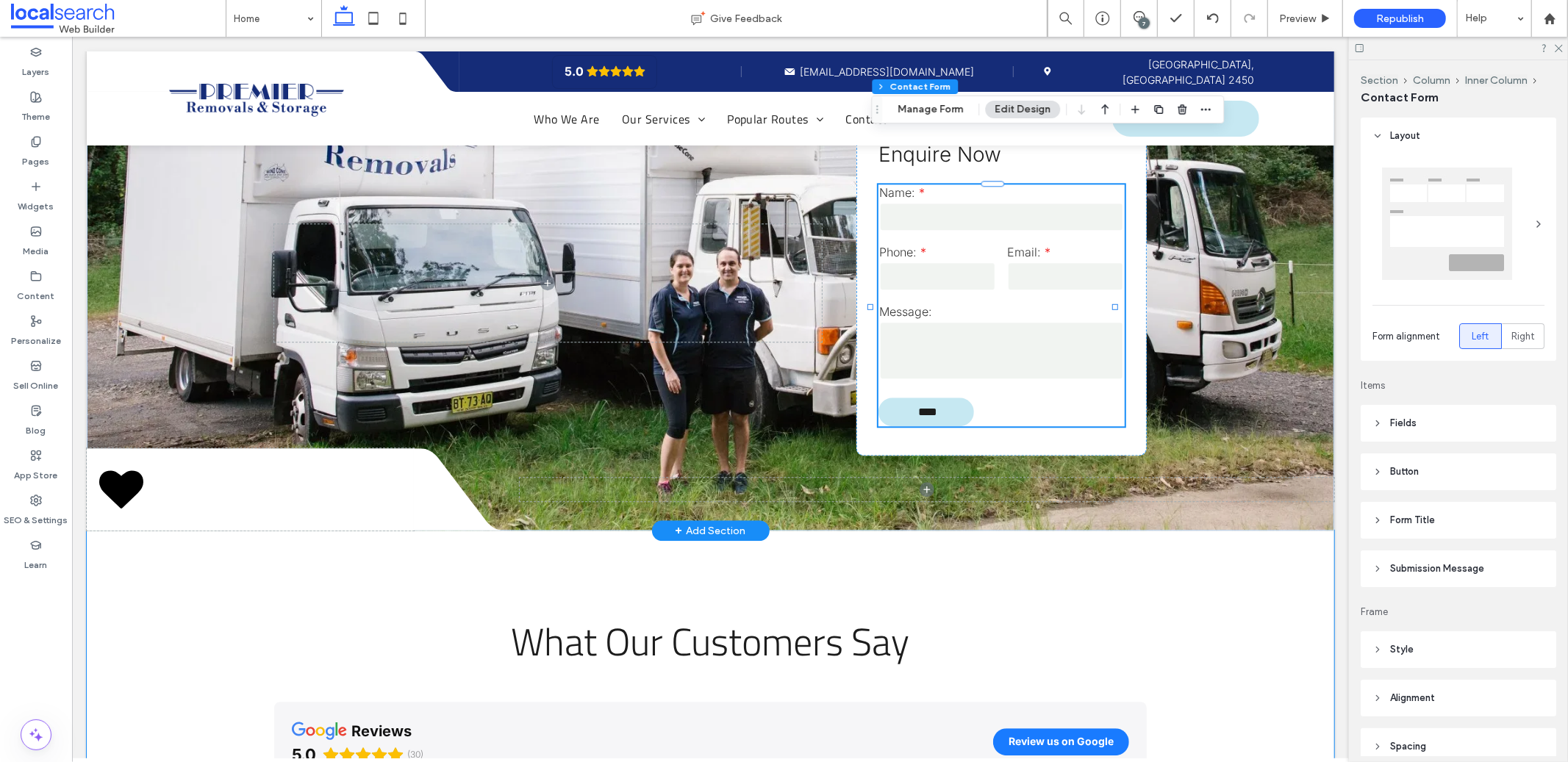
type input "*"
type input "***"
type input "**"
type input "*"
type input "***"
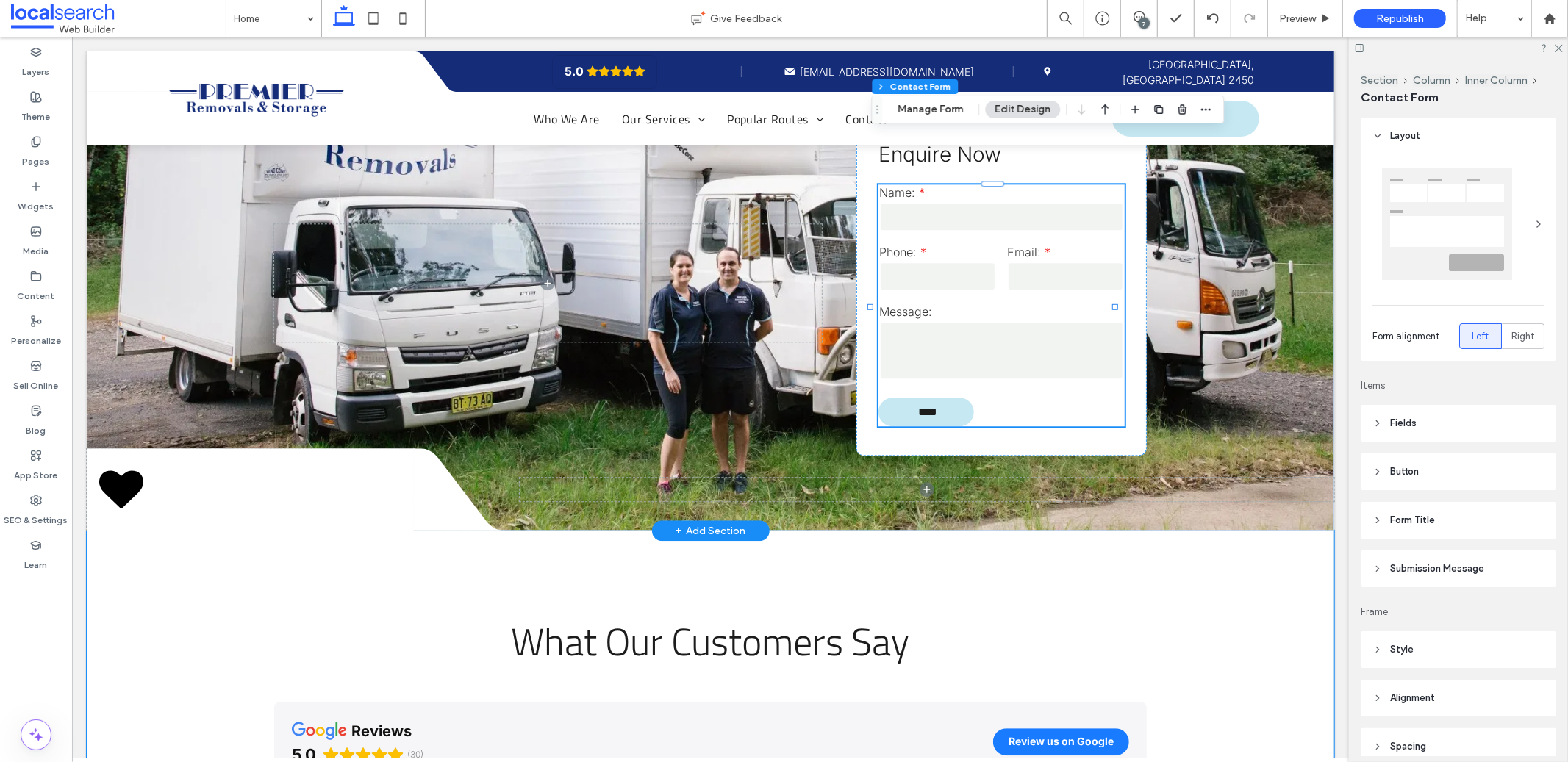
type input "*"
click at [1214, 17] on icon at bounding box center [1213, 18] width 11 height 11
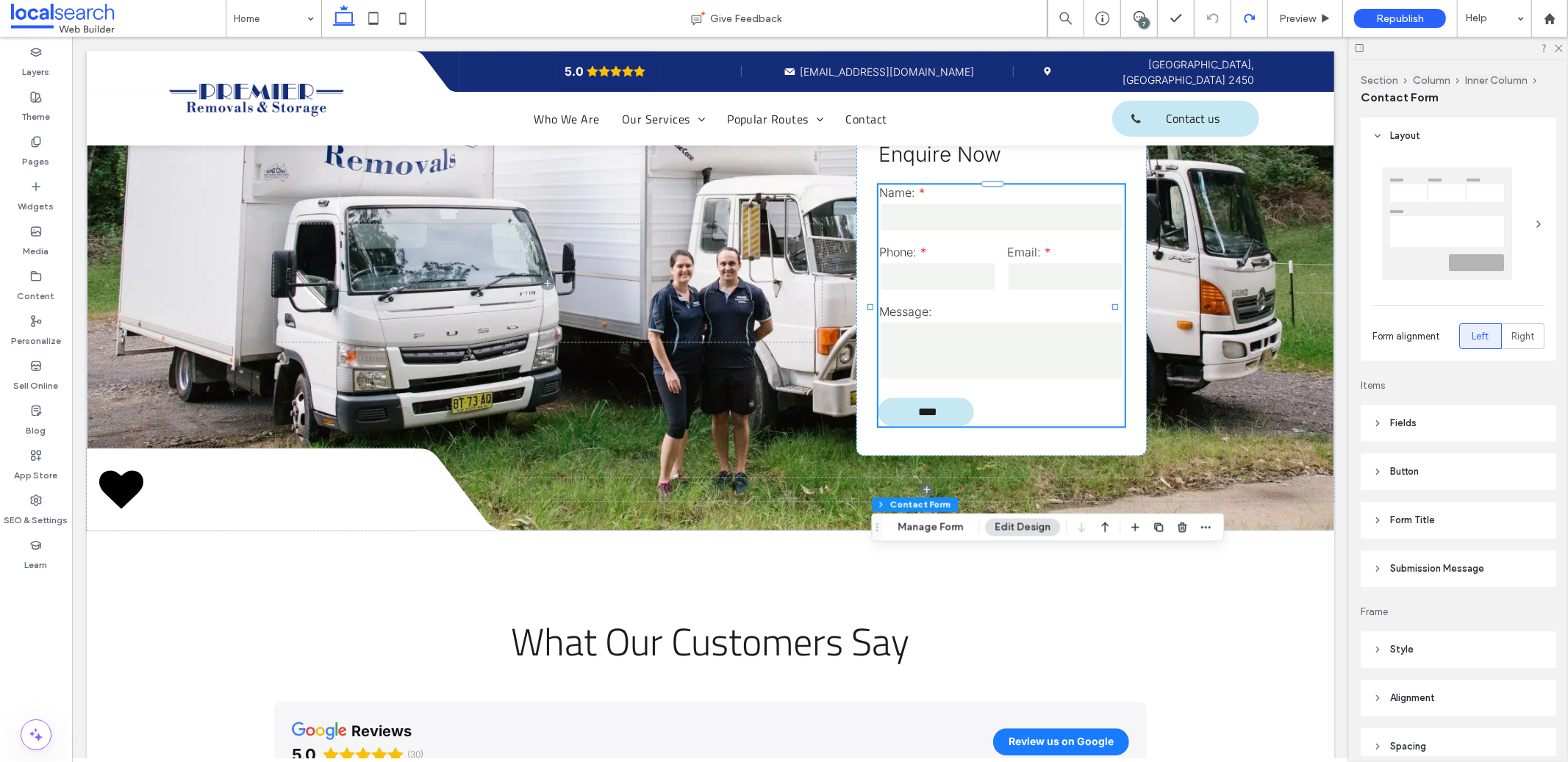
type input "*"
type input "***"
type input "**"
type input "*"
type input "***"
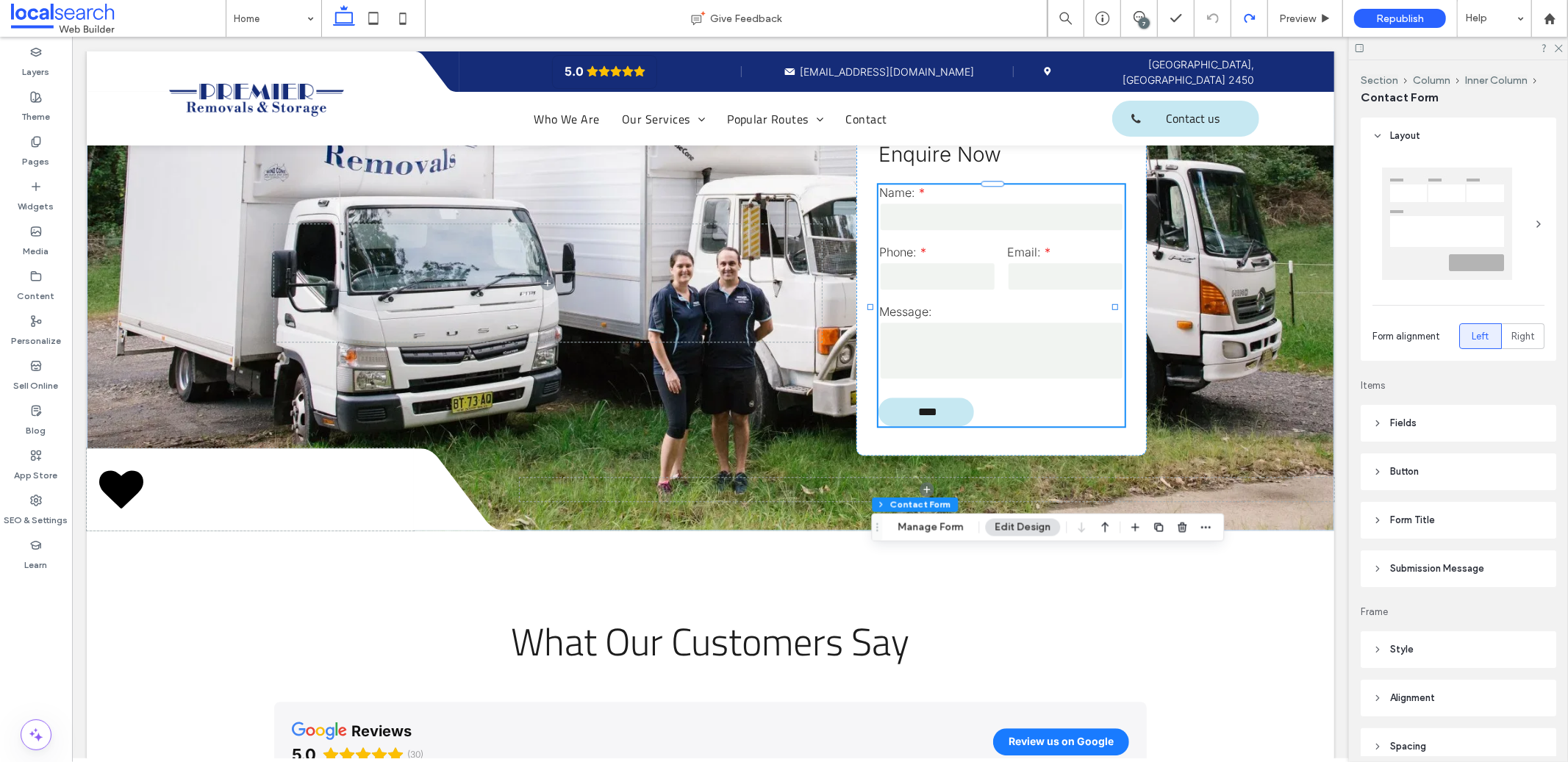
type input "*"
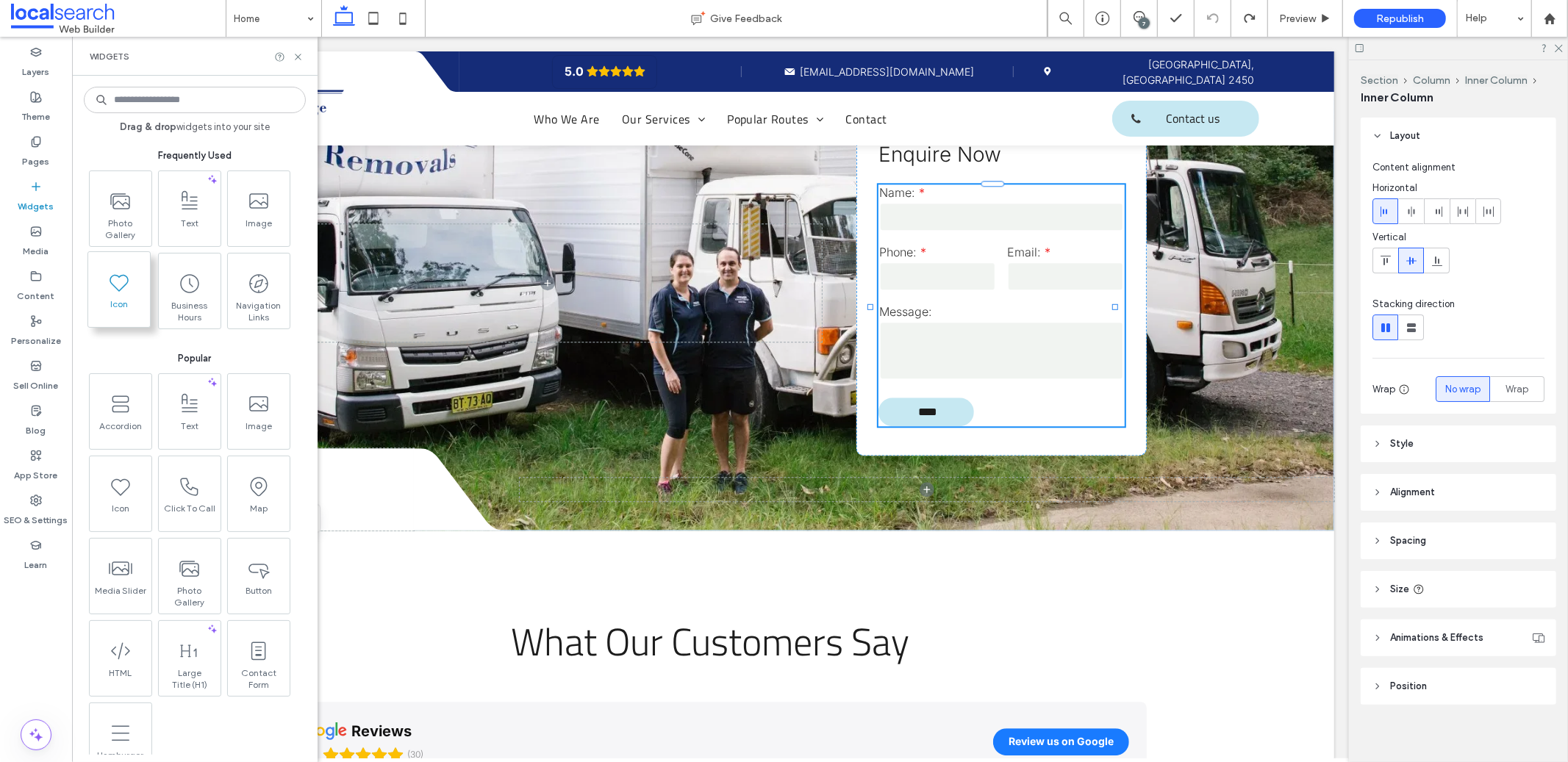
click at [123, 305] on span "Icon" at bounding box center [118, 308] width 62 height 21
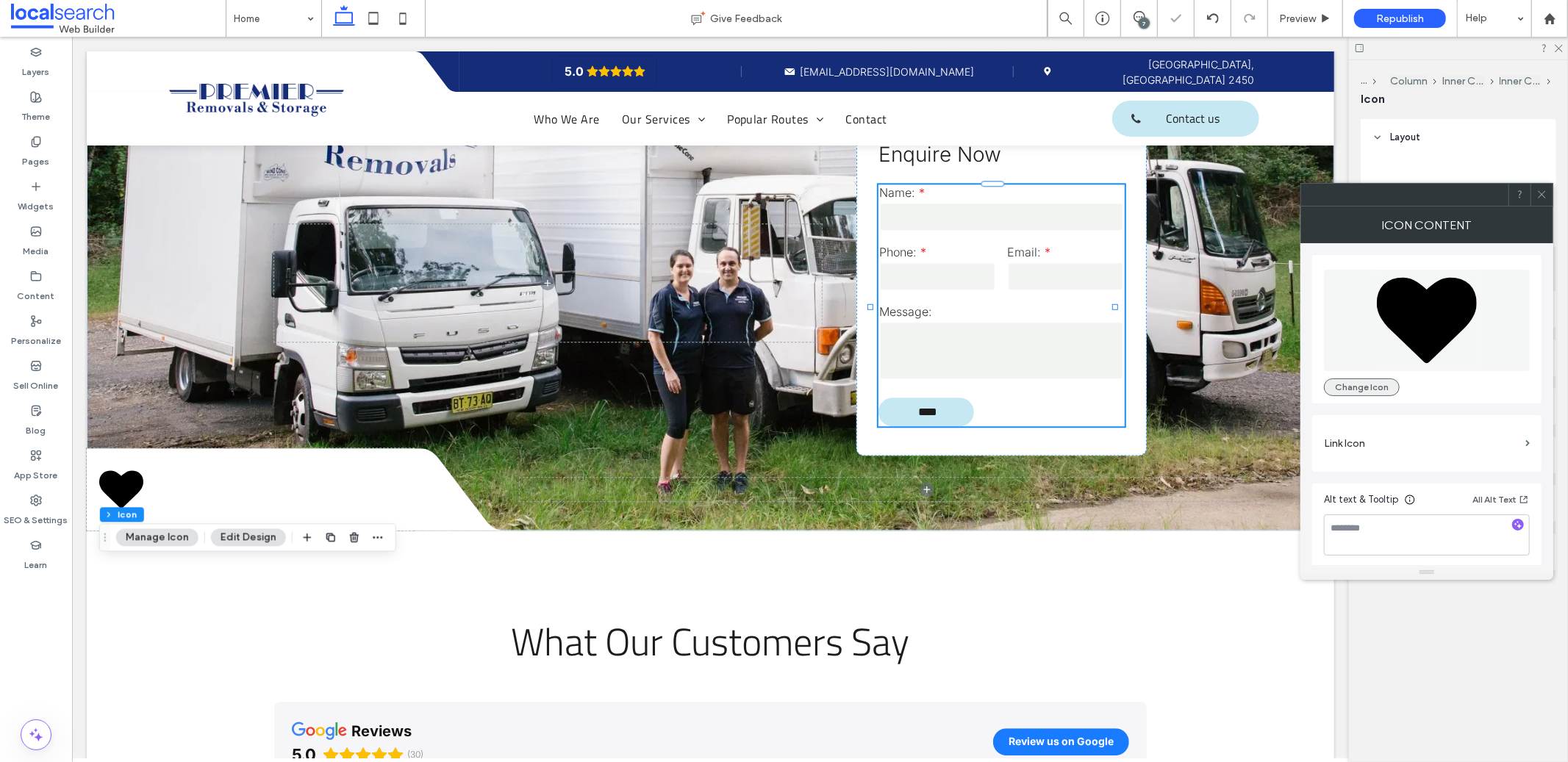
drag, startPoint x: 1369, startPoint y: 390, endPoint x: 1368, endPoint y: 397, distance: 7.1
click at [1369, 391] on button "Change Icon" at bounding box center [1362, 387] width 76 height 17
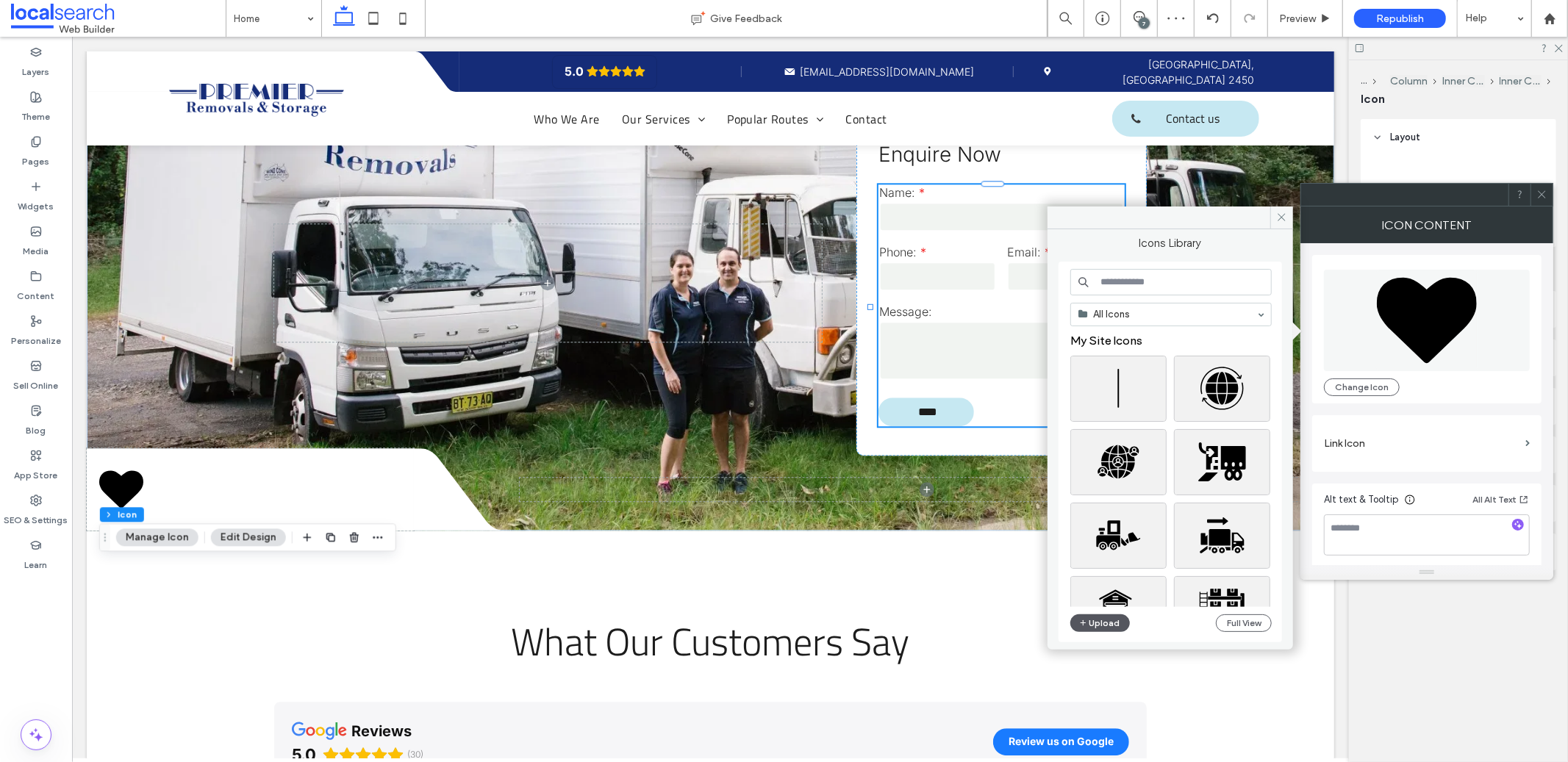
click at [1110, 622] on button "Upload" at bounding box center [1100, 622] width 60 height 17
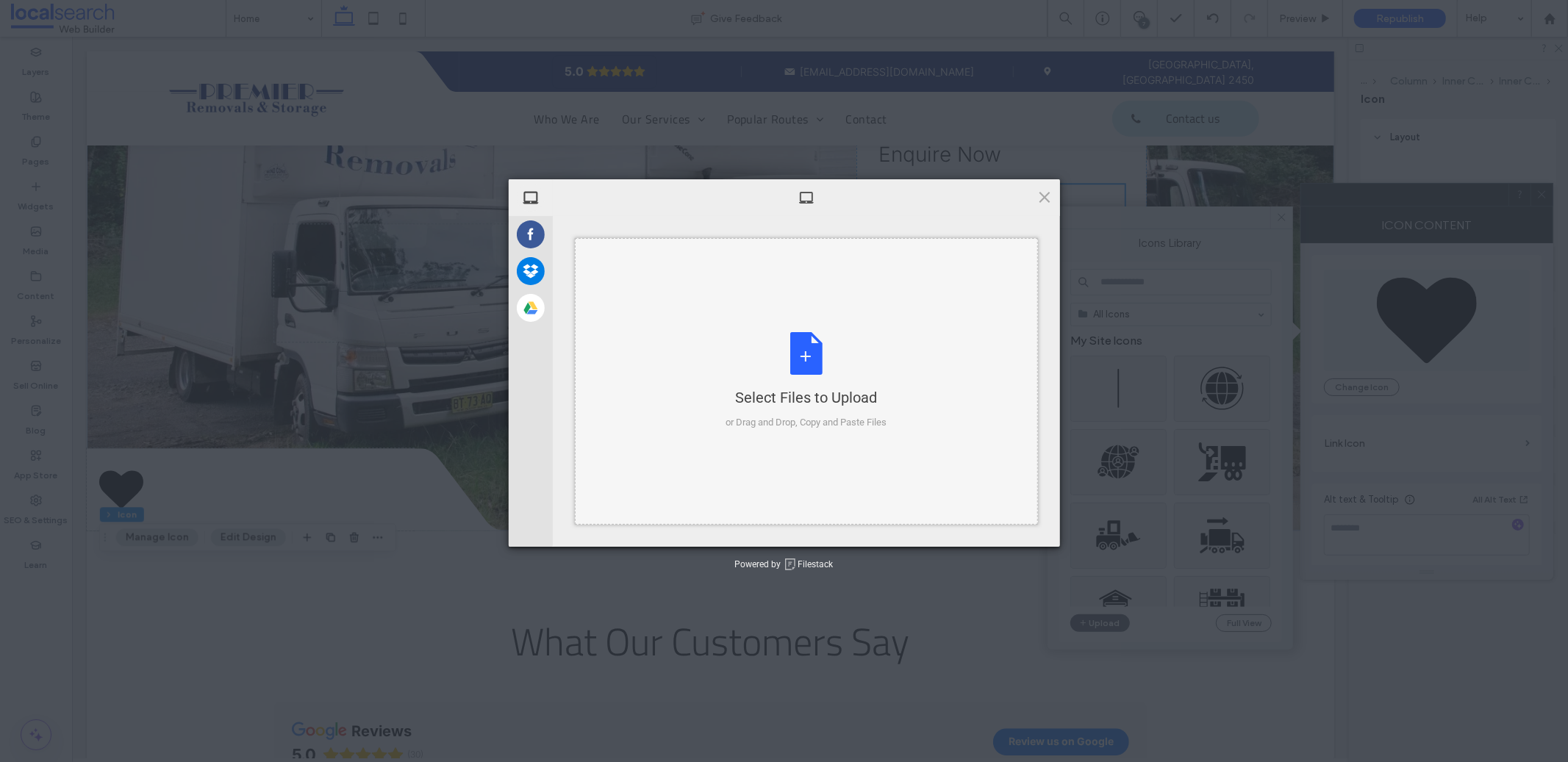
click at [844, 339] on div "Select Files to Upload or Drag and Drop, Copy and Paste Files" at bounding box center [806, 381] width 161 height 98
type input "**********"
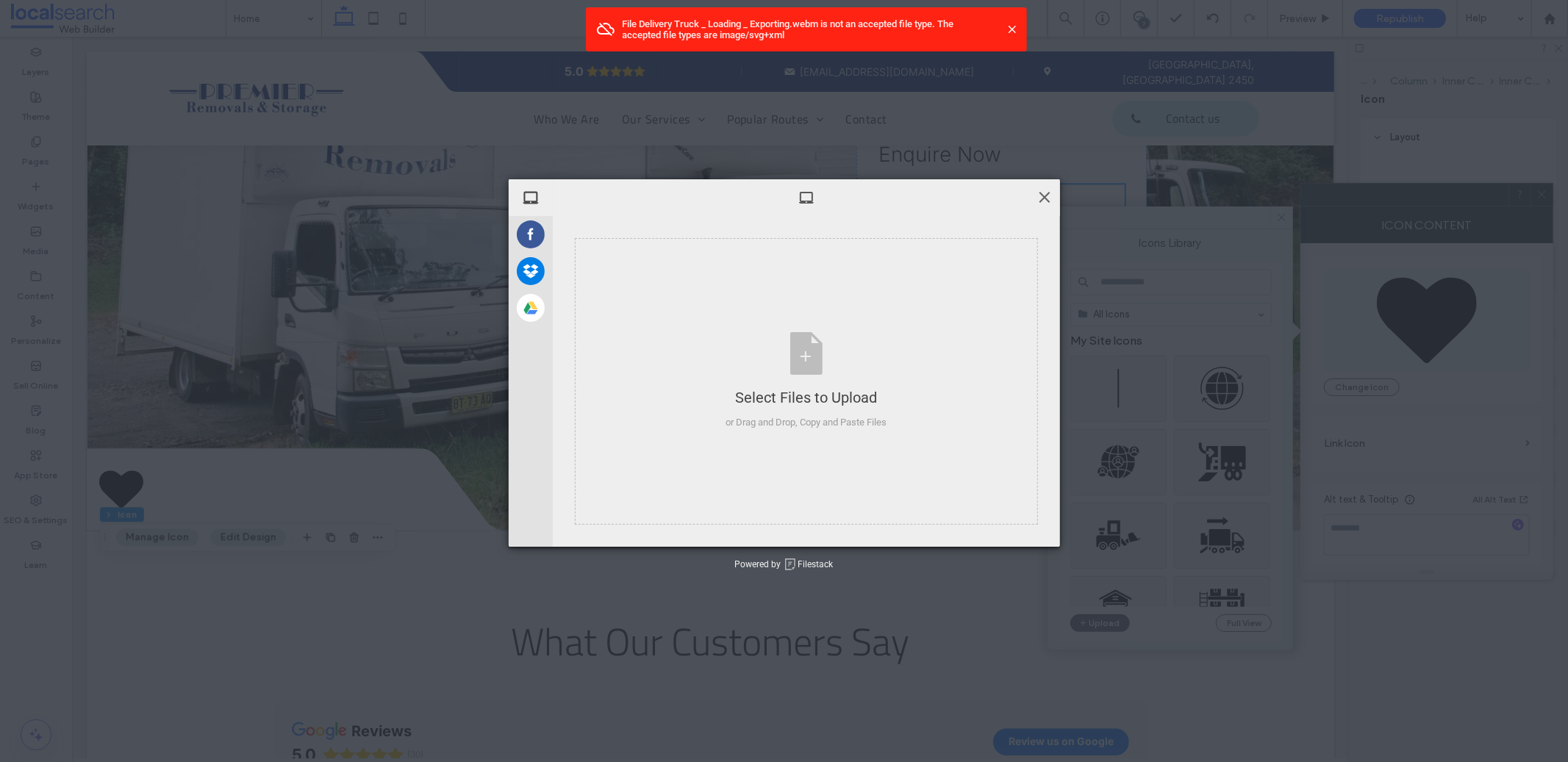
click at [1045, 189] on span at bounding box center [1045, 197] width 16 height 16
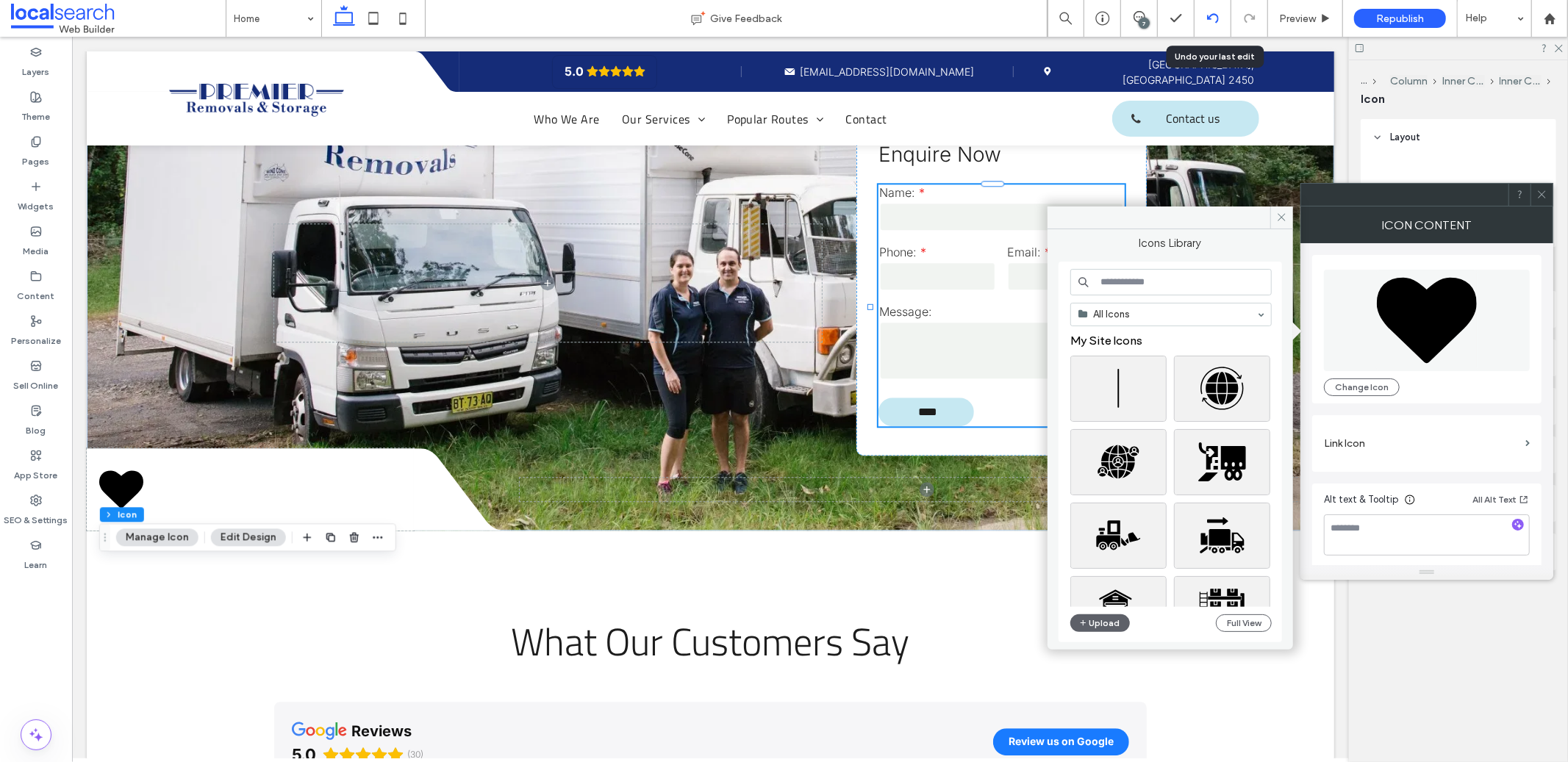
click at [1208, 16] on use at bounding box center [1212, 18] width 11 height 10
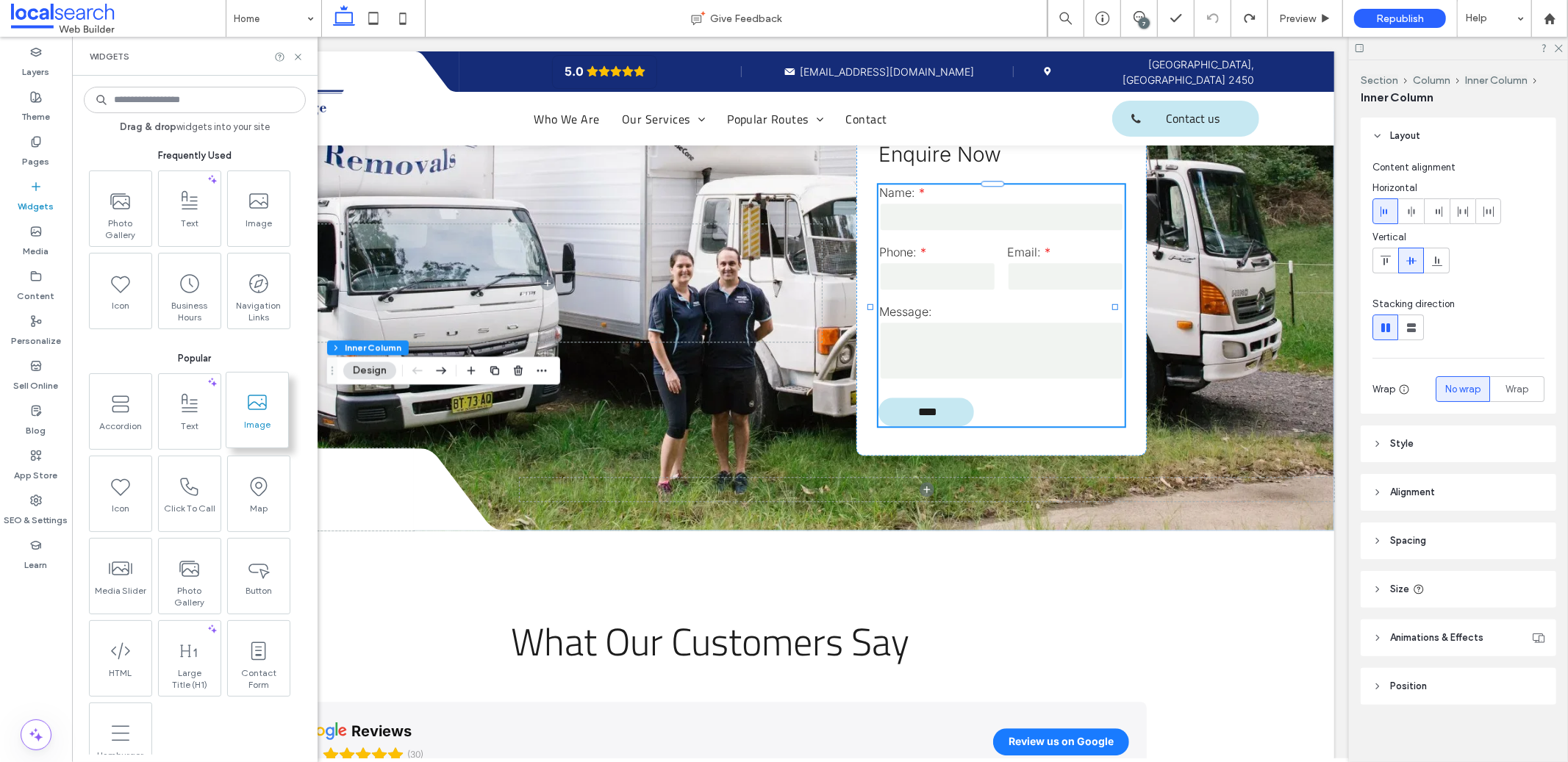
click at [275, 416] on span at bounding box center [257, 402] width 62 height 33
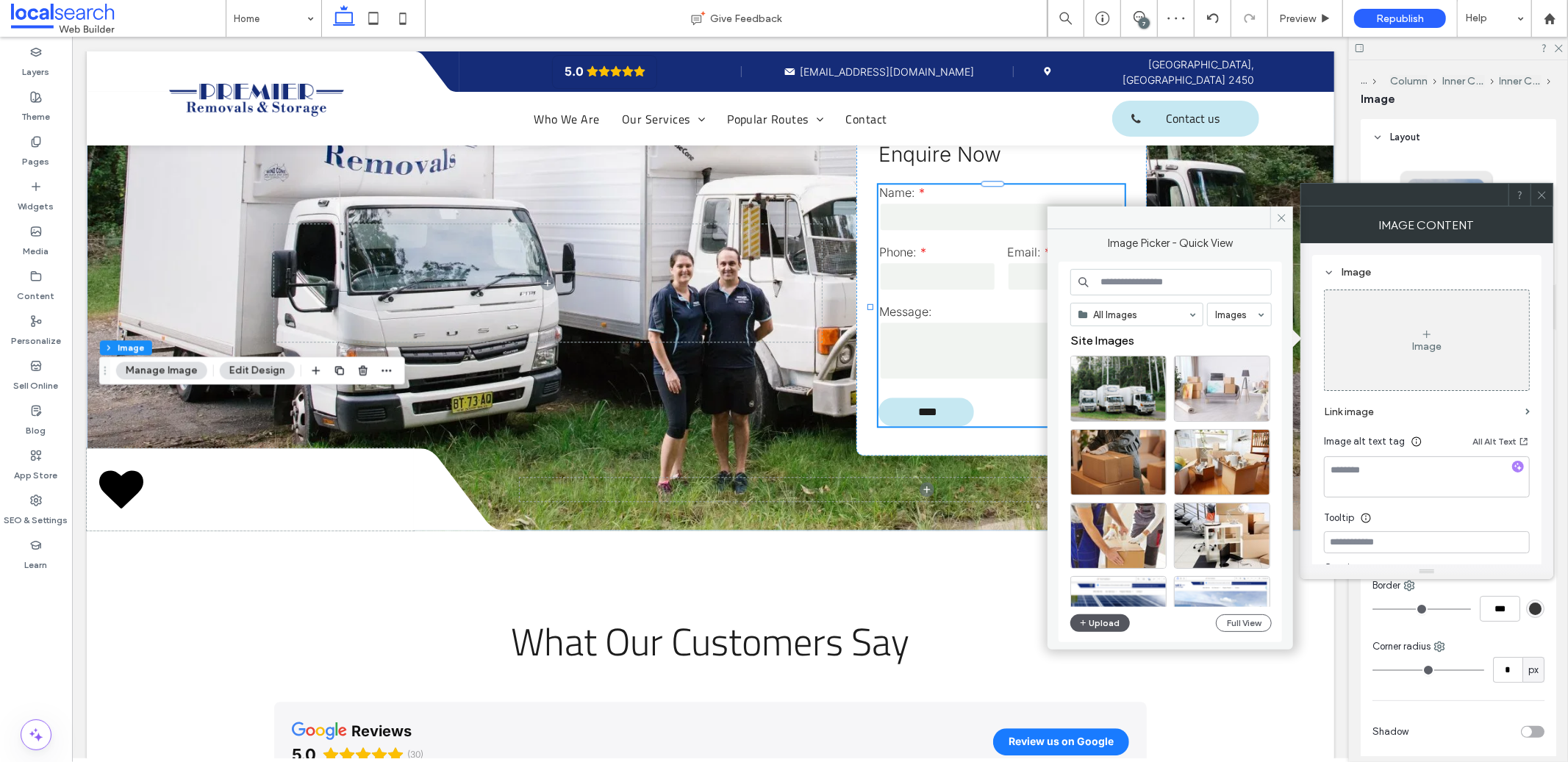
click at [1103, 620] on button "Upload" at bounding box center [1100, 622] width 60 height 17
click at [1208, 20] on icon at bounding box center [1213, 18] width 11 height 11
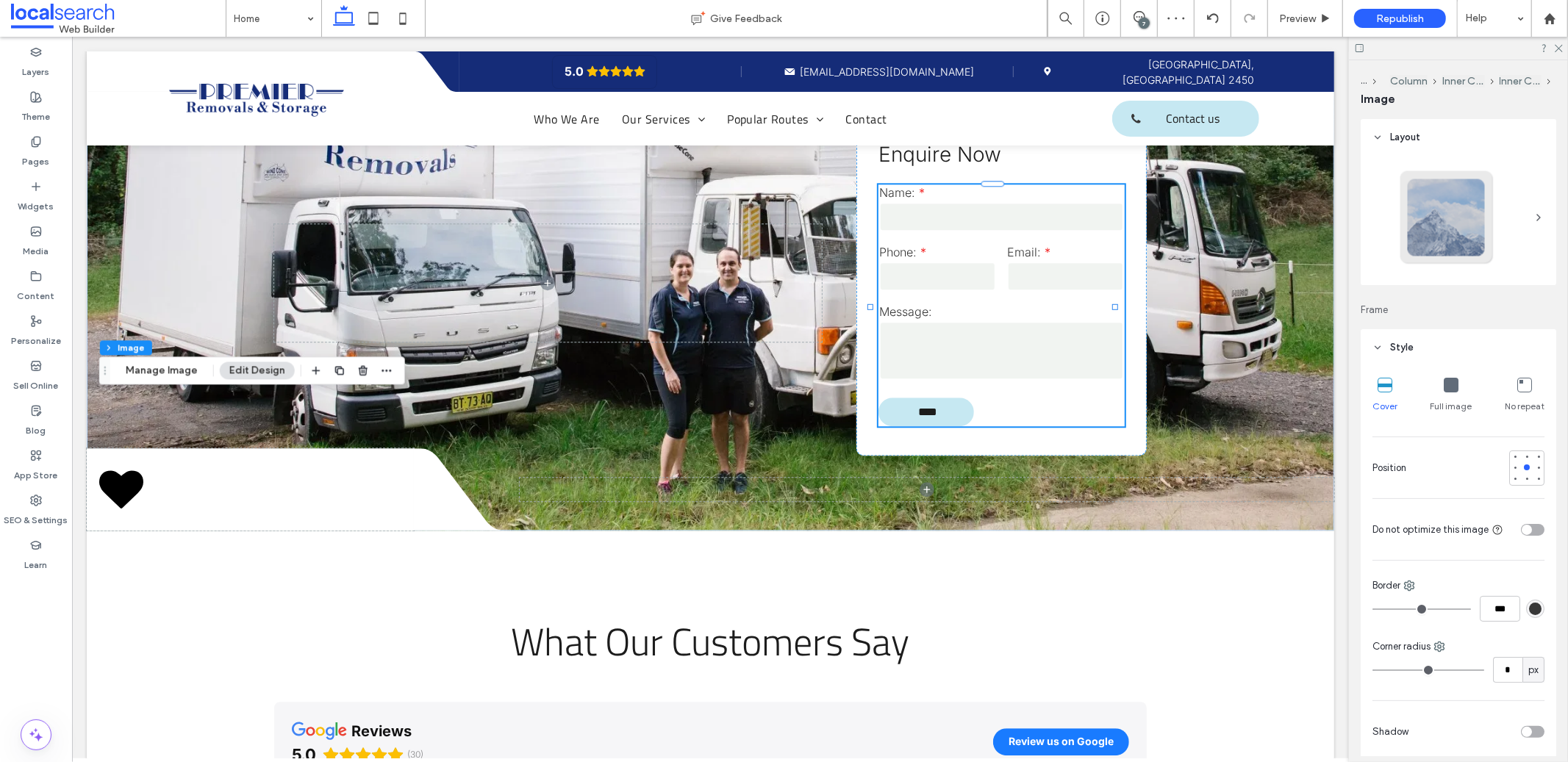
click at [1208, 19] on div at bounding box center [784, 381] width 1568 height 762
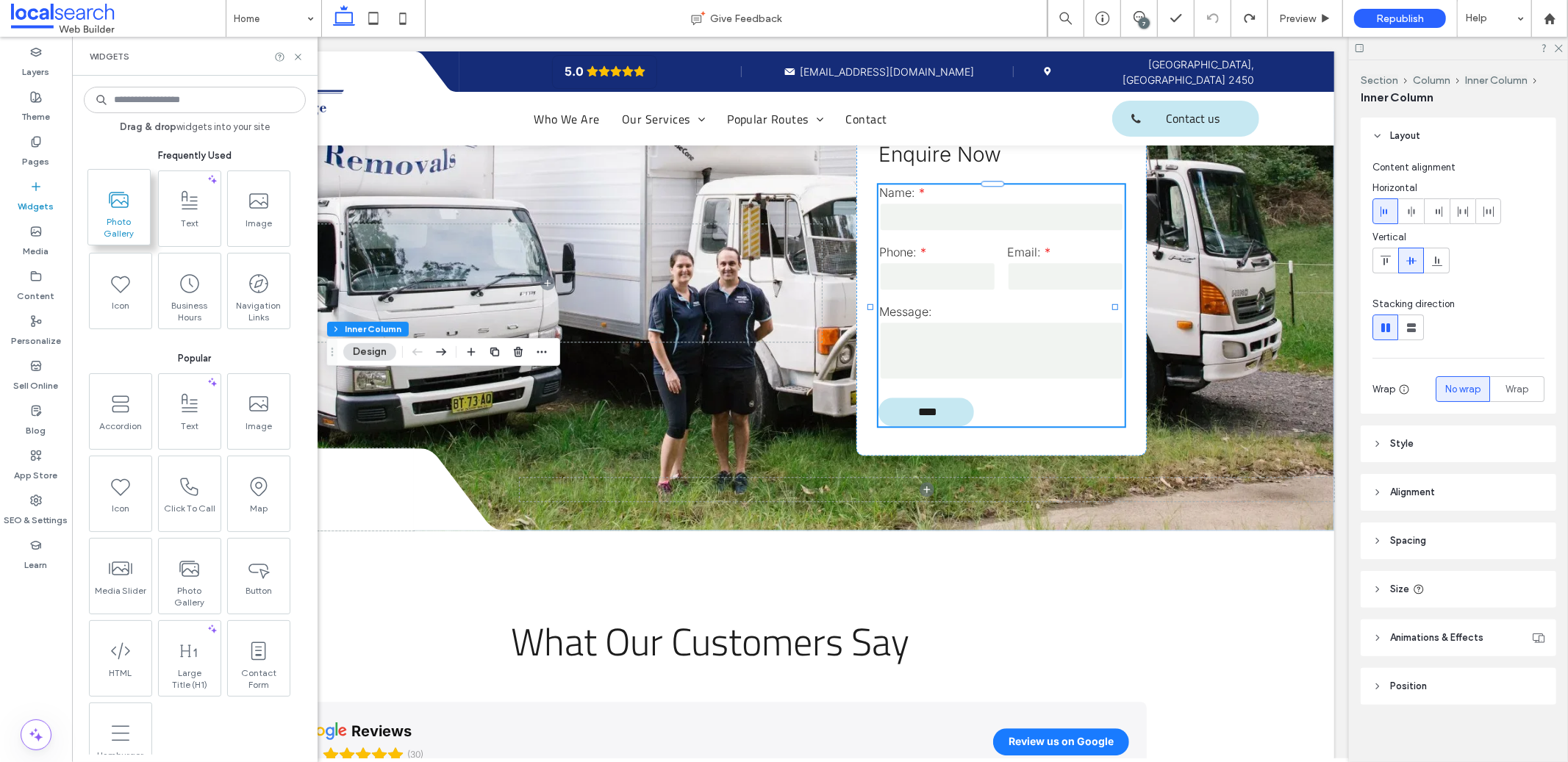
click at [125, 198] on icon at bounding box center [119, 200] width 24 height 24
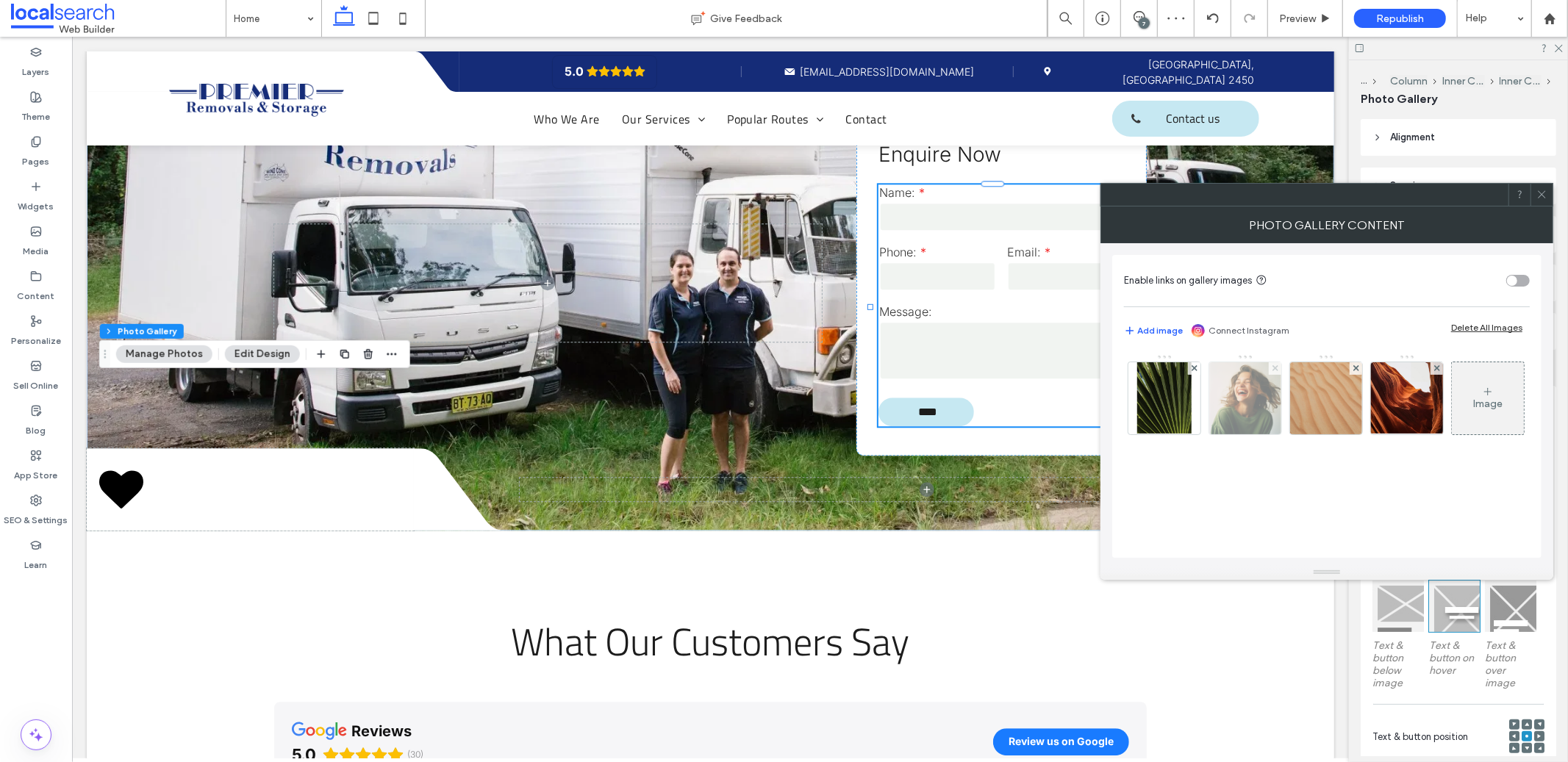
click at [1276, 367] on icon at bounding box center [1275, 368] width 6 height 6
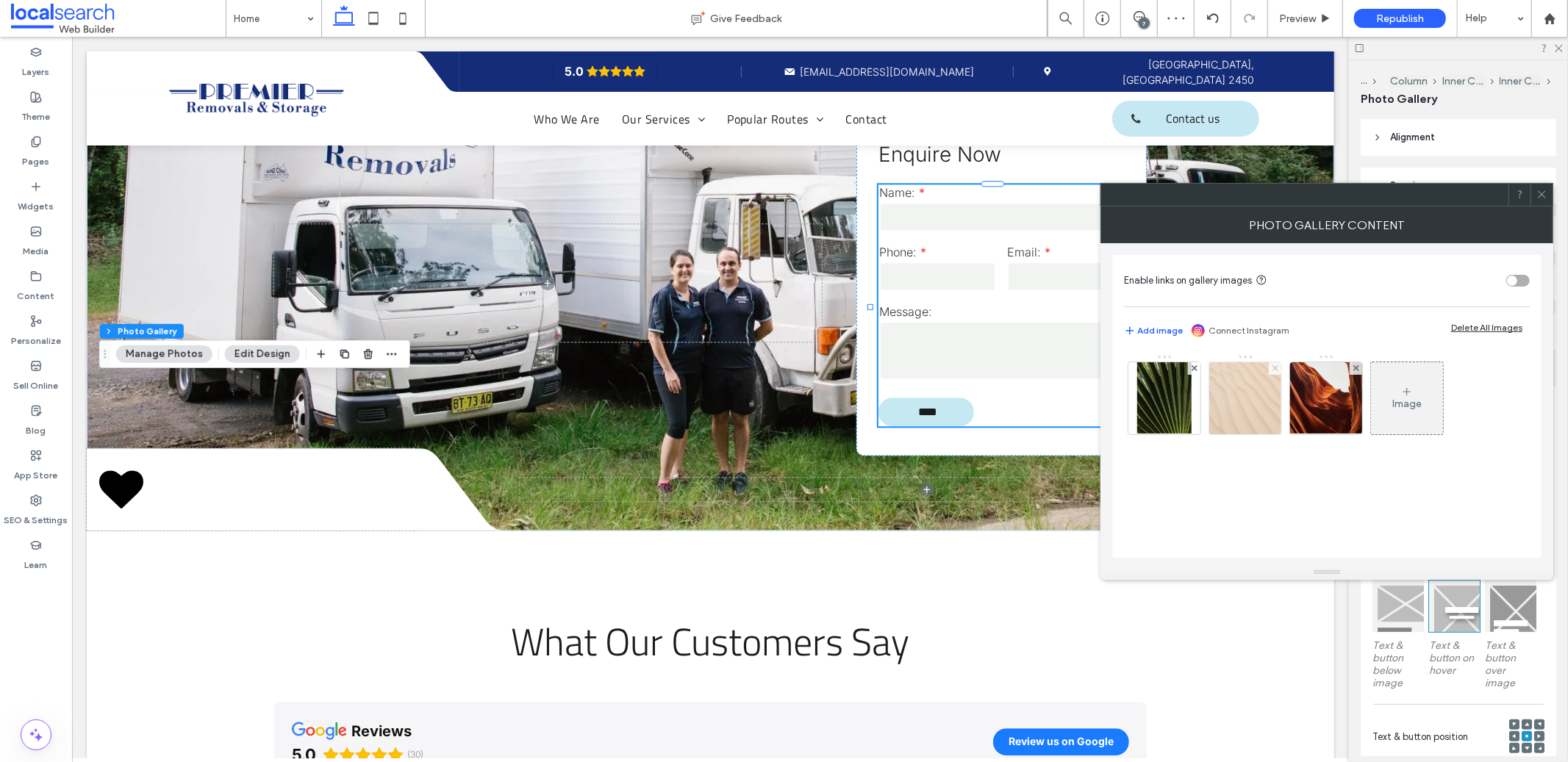
click at [1276, 367] on use at bounding box center [1274, 368] width 6 height 6
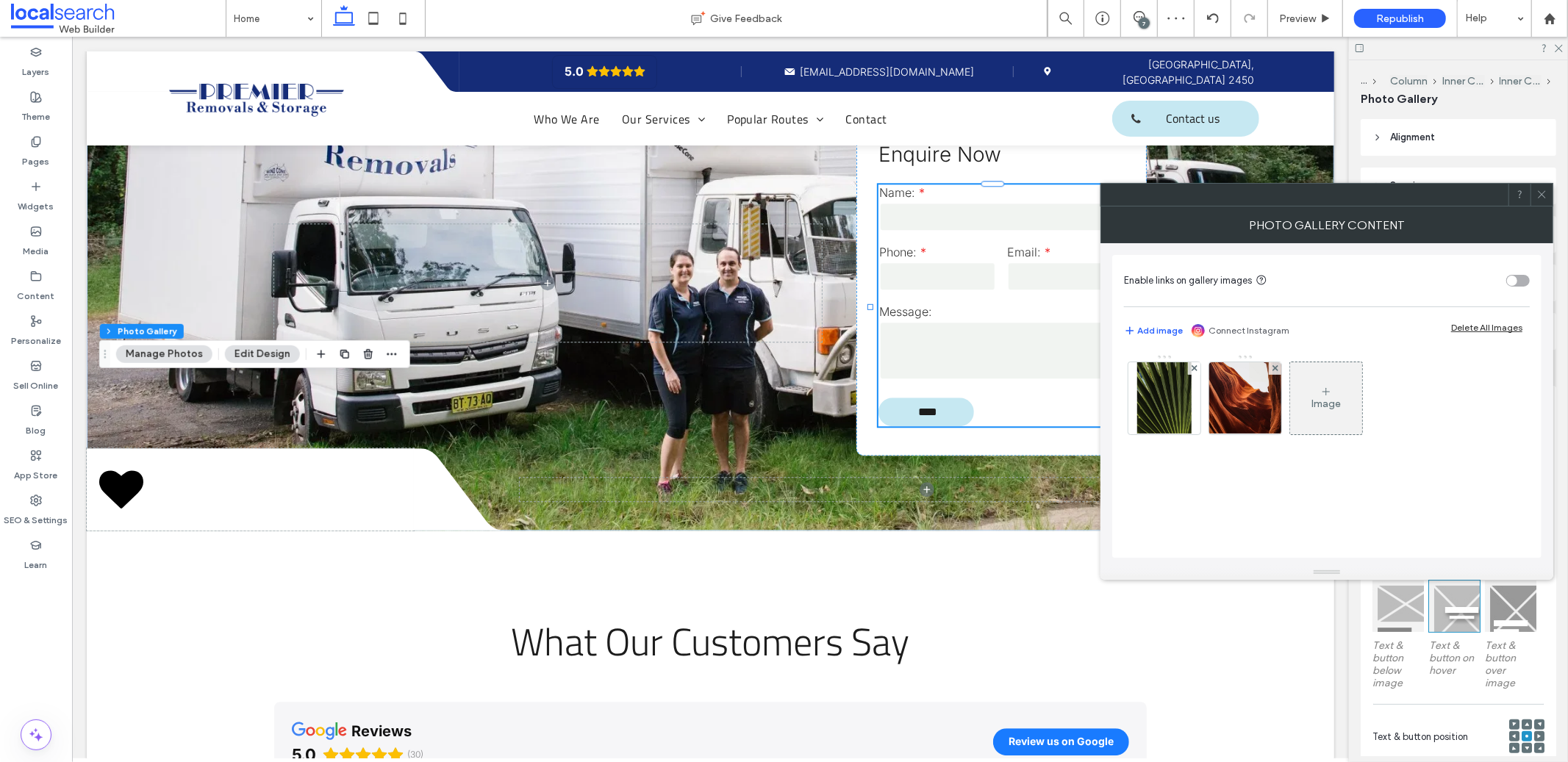
click at [1276, 367] on use at bounding box center [1274, 368] width 6 height 6
click at [1176, 403] on img at bounding box center [1165, 398] width 55 height 72
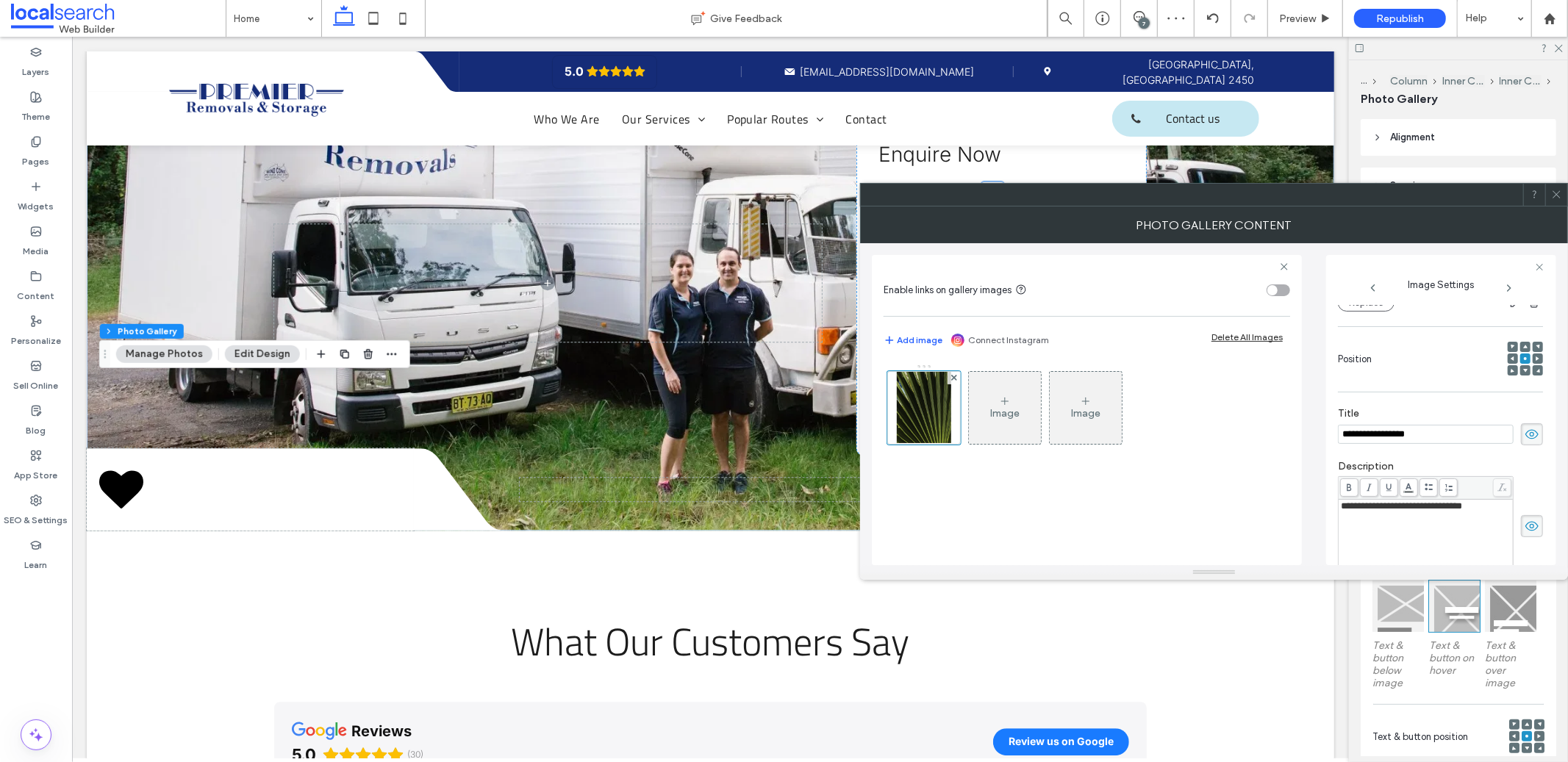
scroll to position [0, 0]
click at [1524, 437] on icon at bounding box center [1532, 434] width 15 height 16
click at [1524, 523] on icon at bounding box center [1532, 526] width 15 height 16
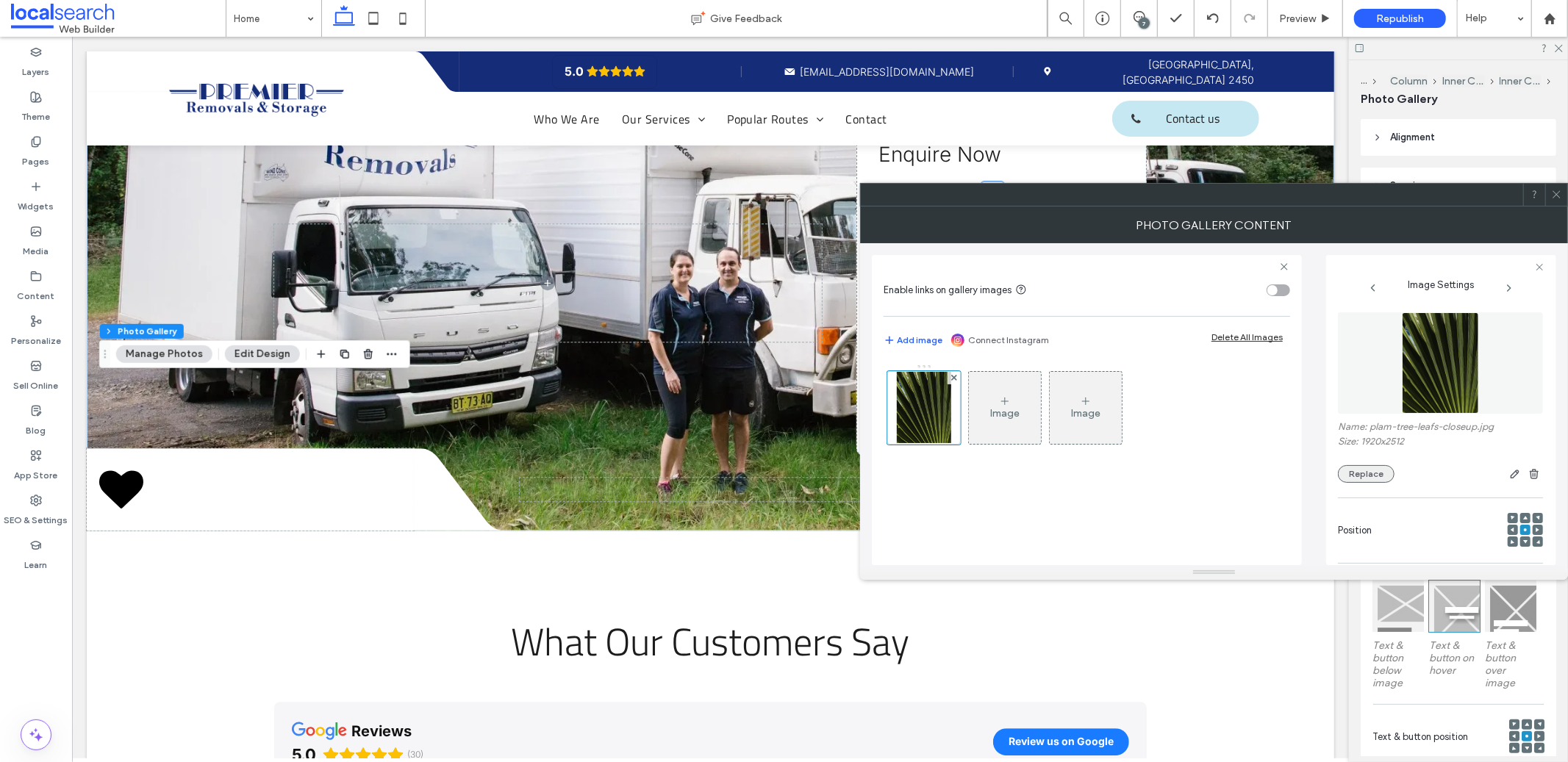
click at [1375, 477] on button "Replace" at bounding box center [1366, 474] width 57 height 17
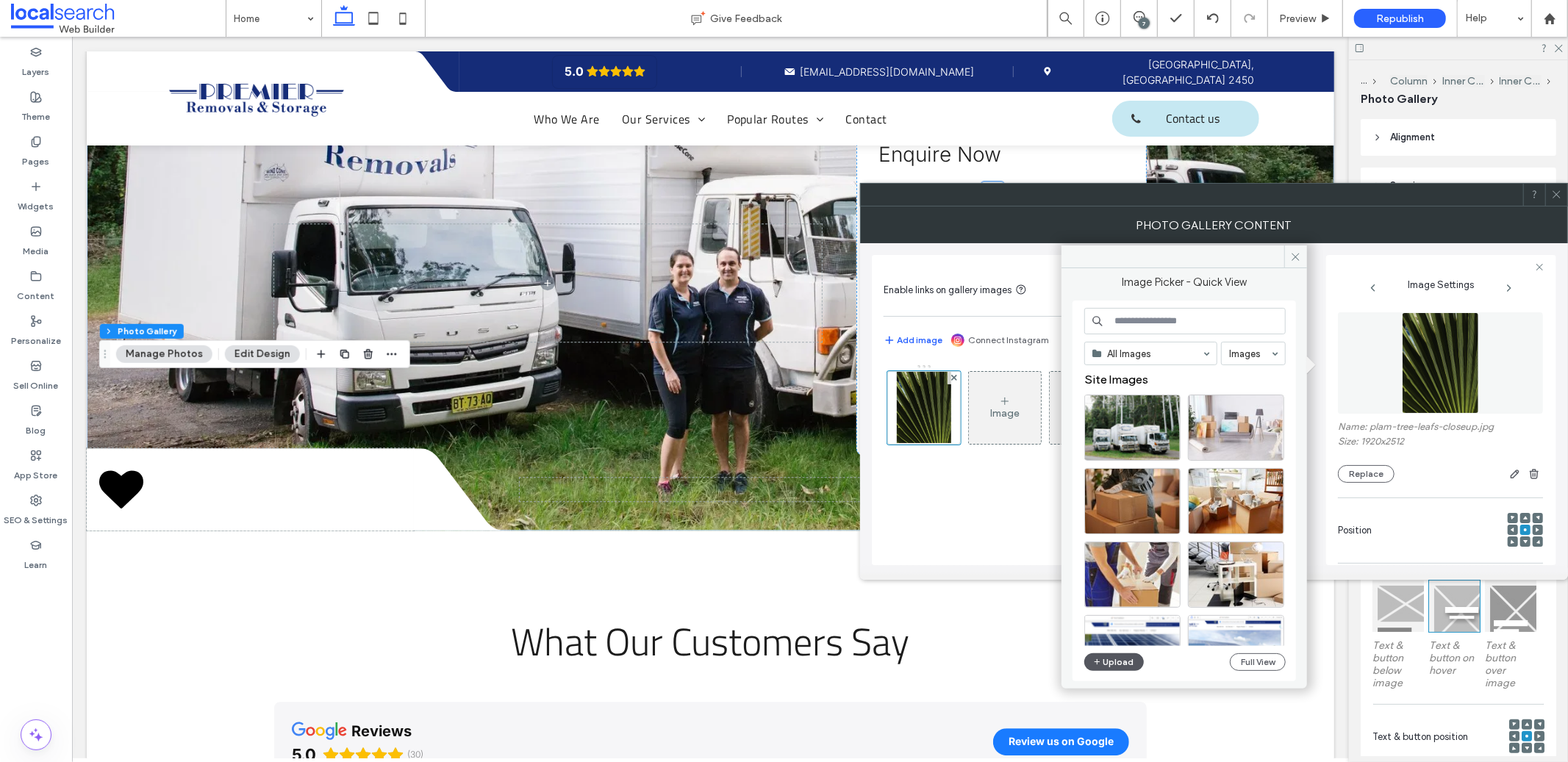
click at [1103, 661] on button "Upload" at bounding box center [1114, 662] width 60 height 17
click at [1095, 668] on icon "button" at bounding box center [1097, 662] width 9 height 11
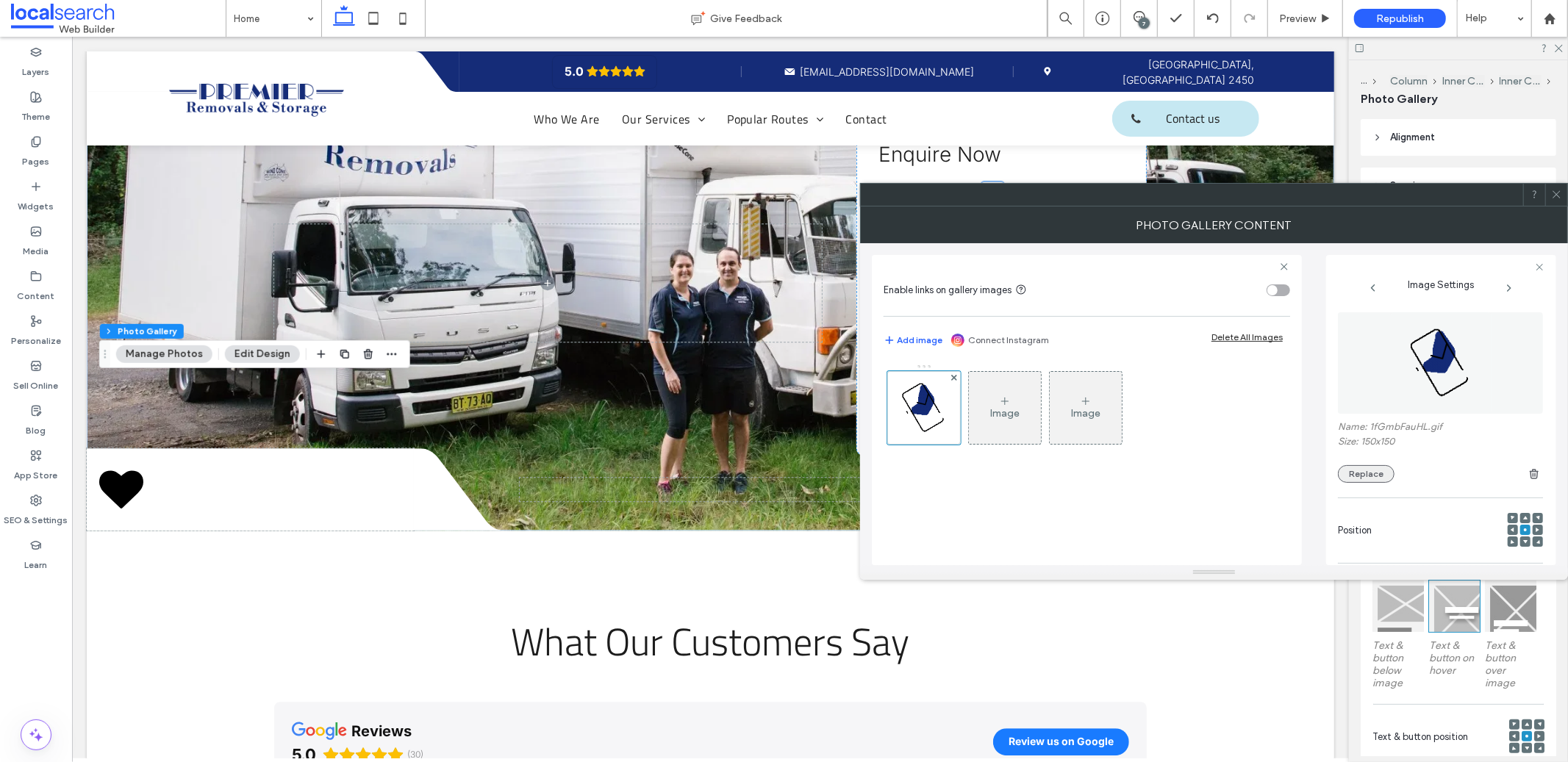
click at [1372, 475] on button "Replace" at bounding box center [1366, 474] width 57 height 17
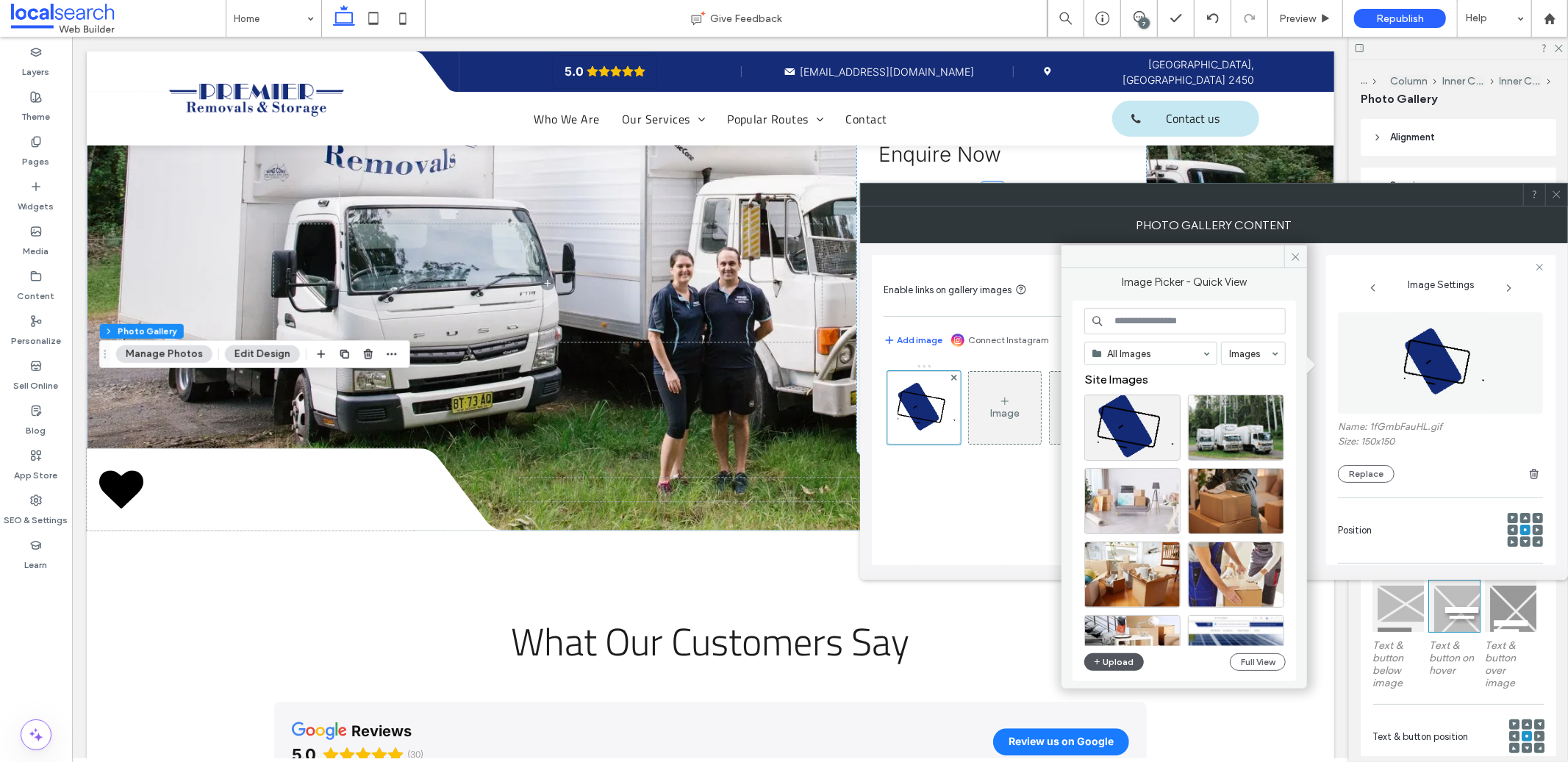
click at [1116, 657] on button "Upload" at bounding box center [1114, 662] width 60 height 17
click at [1116, 668] on button "Upload" at bounding box center [1114, 662] width 60 height 17
click at [1294, 253] on icon at bounding box center [1295, 256] width 11 height 11
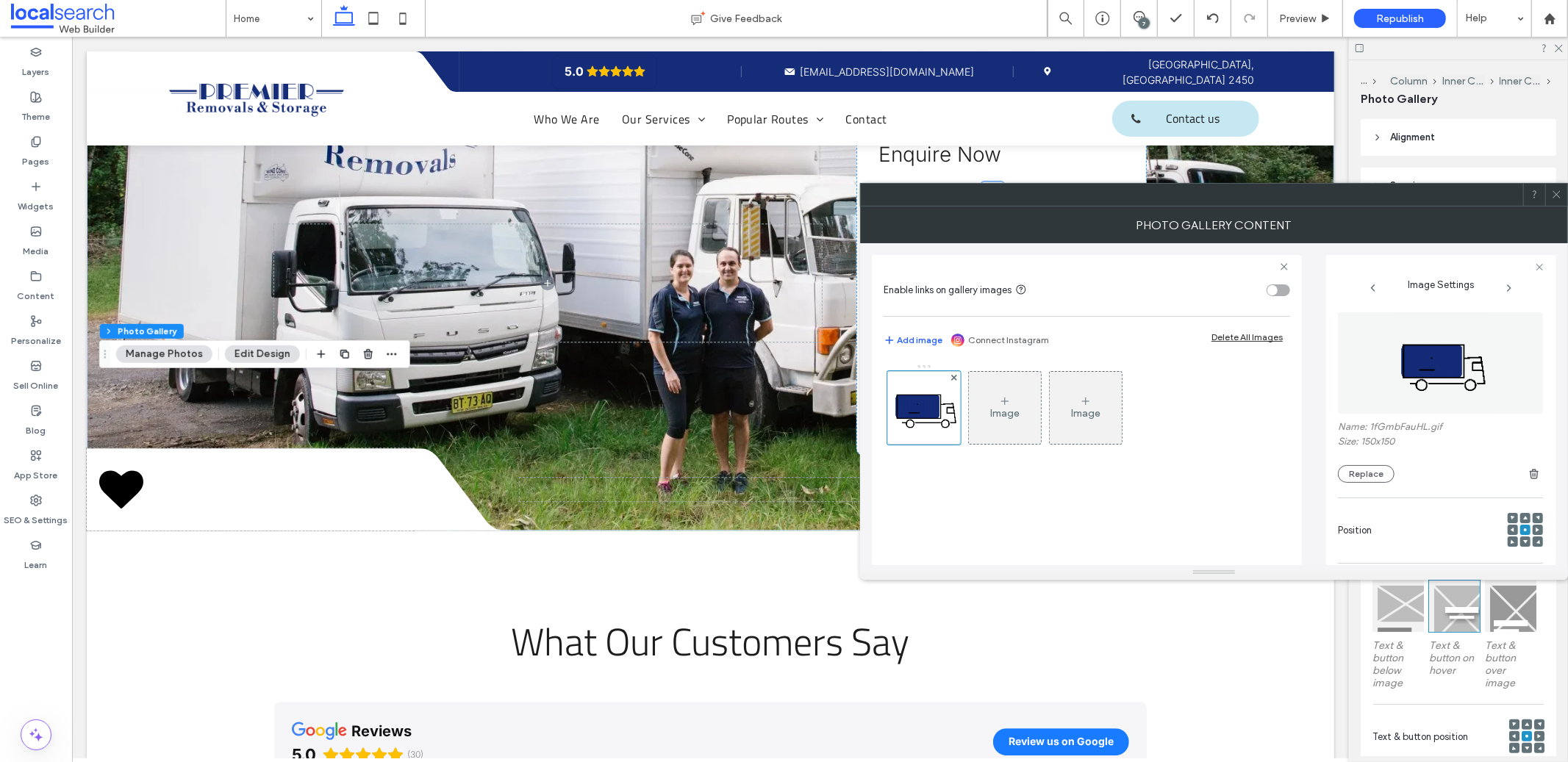
click at [1551, 196] on icon at bounding box center [1556, 194] width 11 height 11
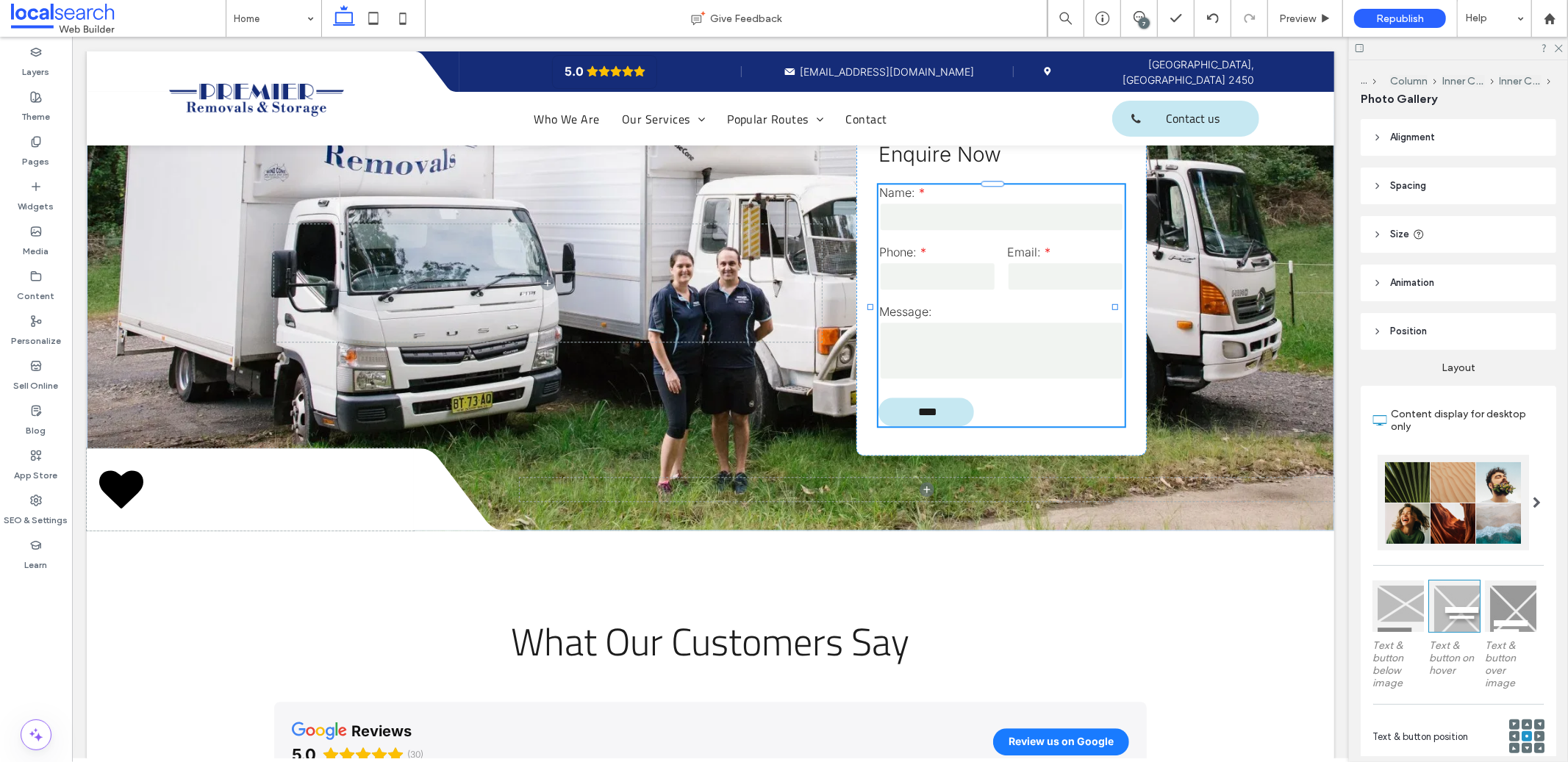
type input "**"
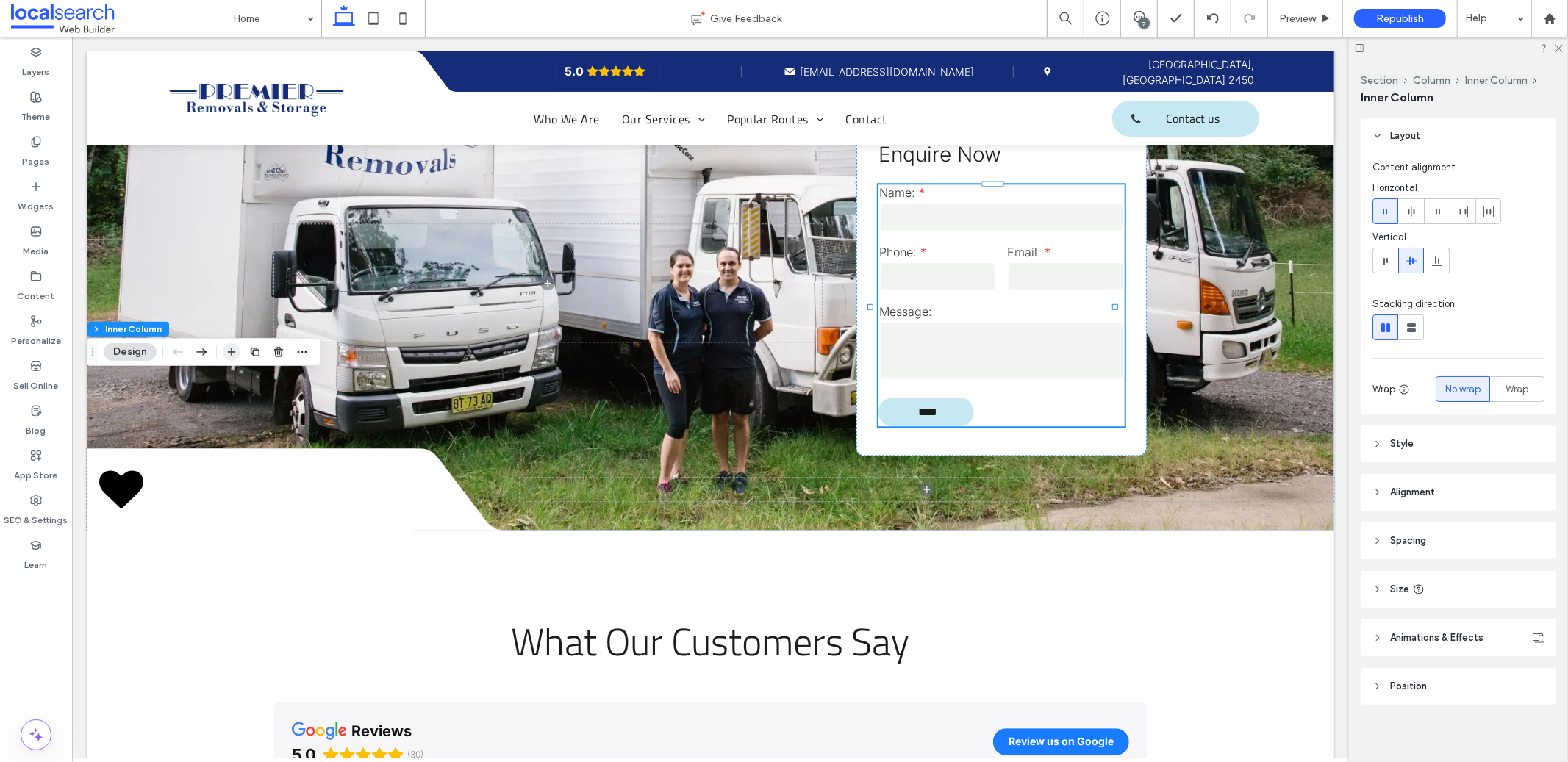
click at [228, 352] on icon "button" at bounding box center [232, 352] width 11 height 11
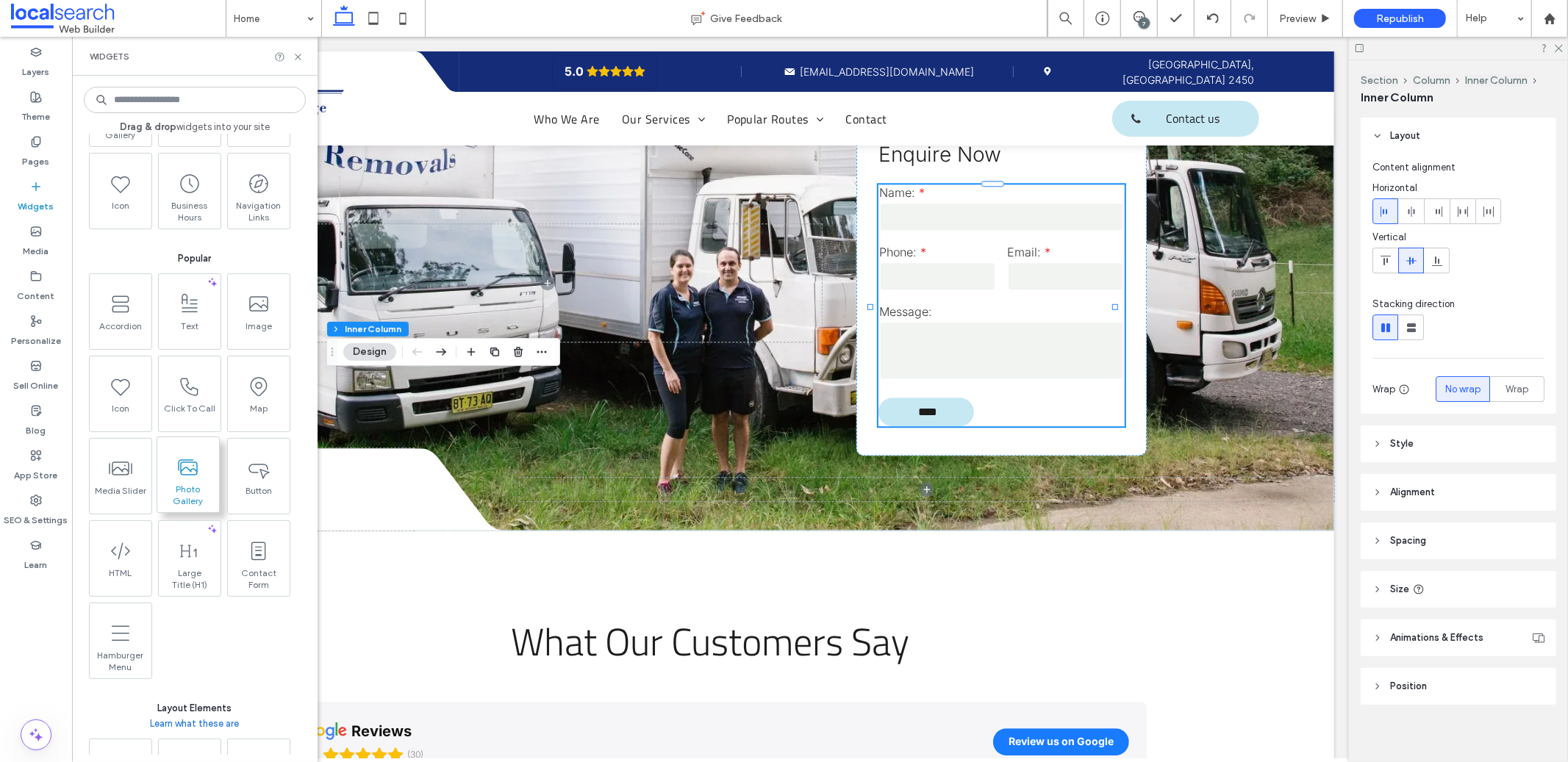
scroll to position [107, 0]
click at [118, 552] on icon at bounding box center [119, 543] width 24 height 24
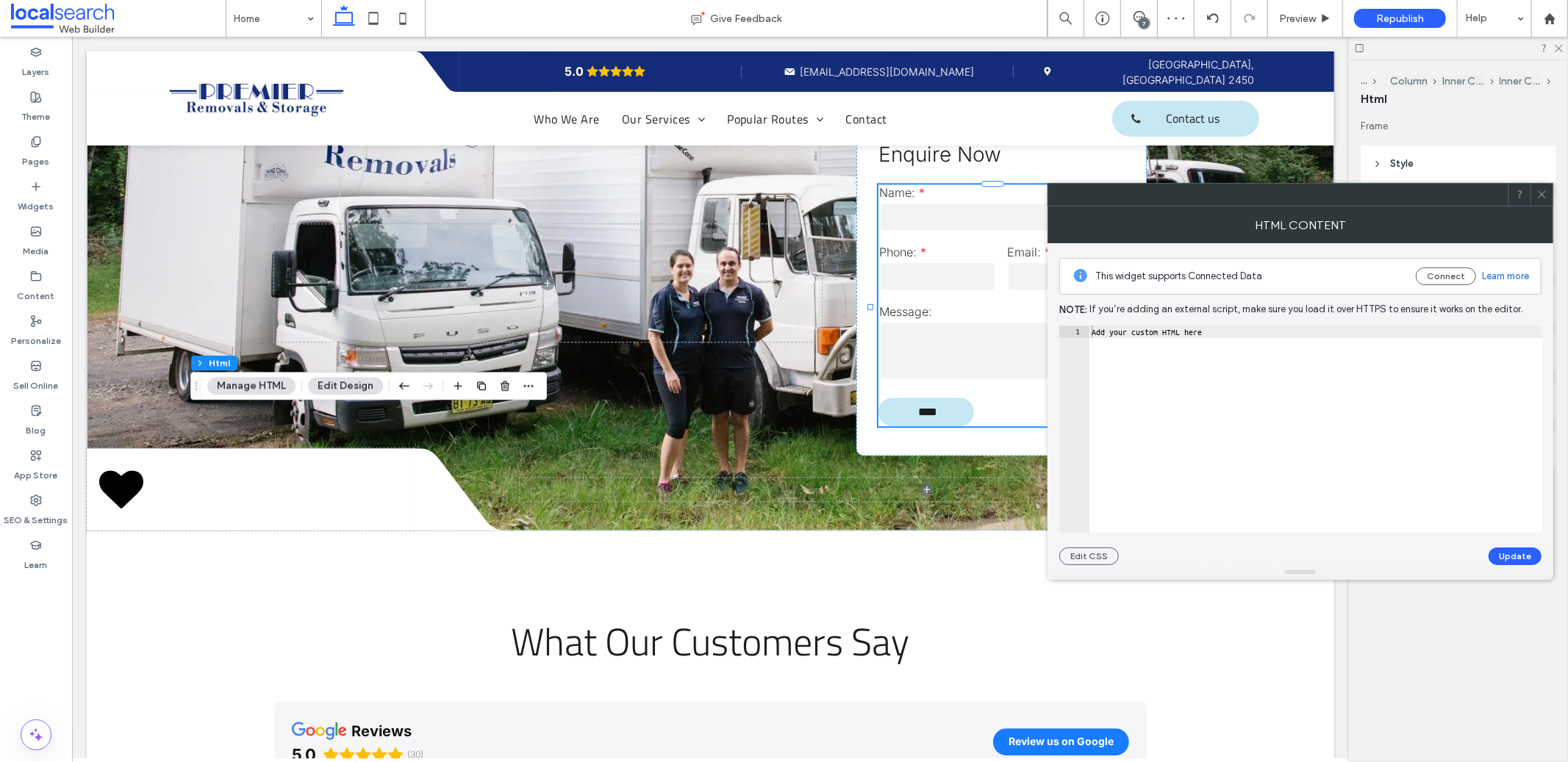
click at [1195, 378] on div "Add your custom HTML here" at bounding box center [1316, 441] width 453 height 232
click at [1381, 365] on div "Add your custom HTML here" at bounding box center [1316, 441] width 453 height 232
click at [1339, 363] on div "Add your custom HTML here" at bounding box center [1316, 441] width 453 height 232
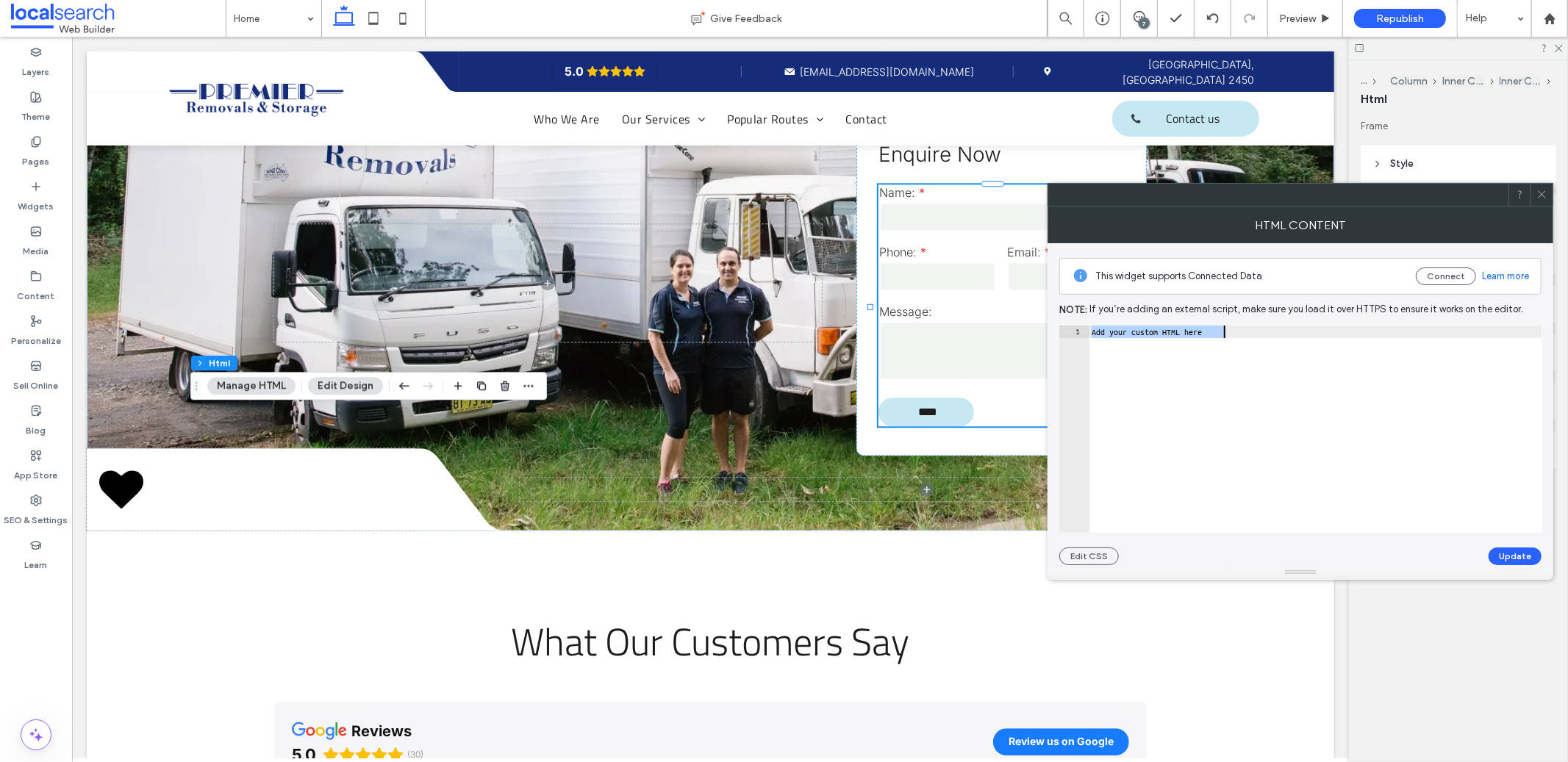
paste textarea "**********"
type textarea "**********"
click at [1144, 332] on div "< img src = "pic_trulli.jpg" alt = "Italian Trulli" >" at bounding box center [1316, 441] width 453 height 232
click at [1524, 557] on button "Update" at bounding box center [1515, 556] width 53 height 17
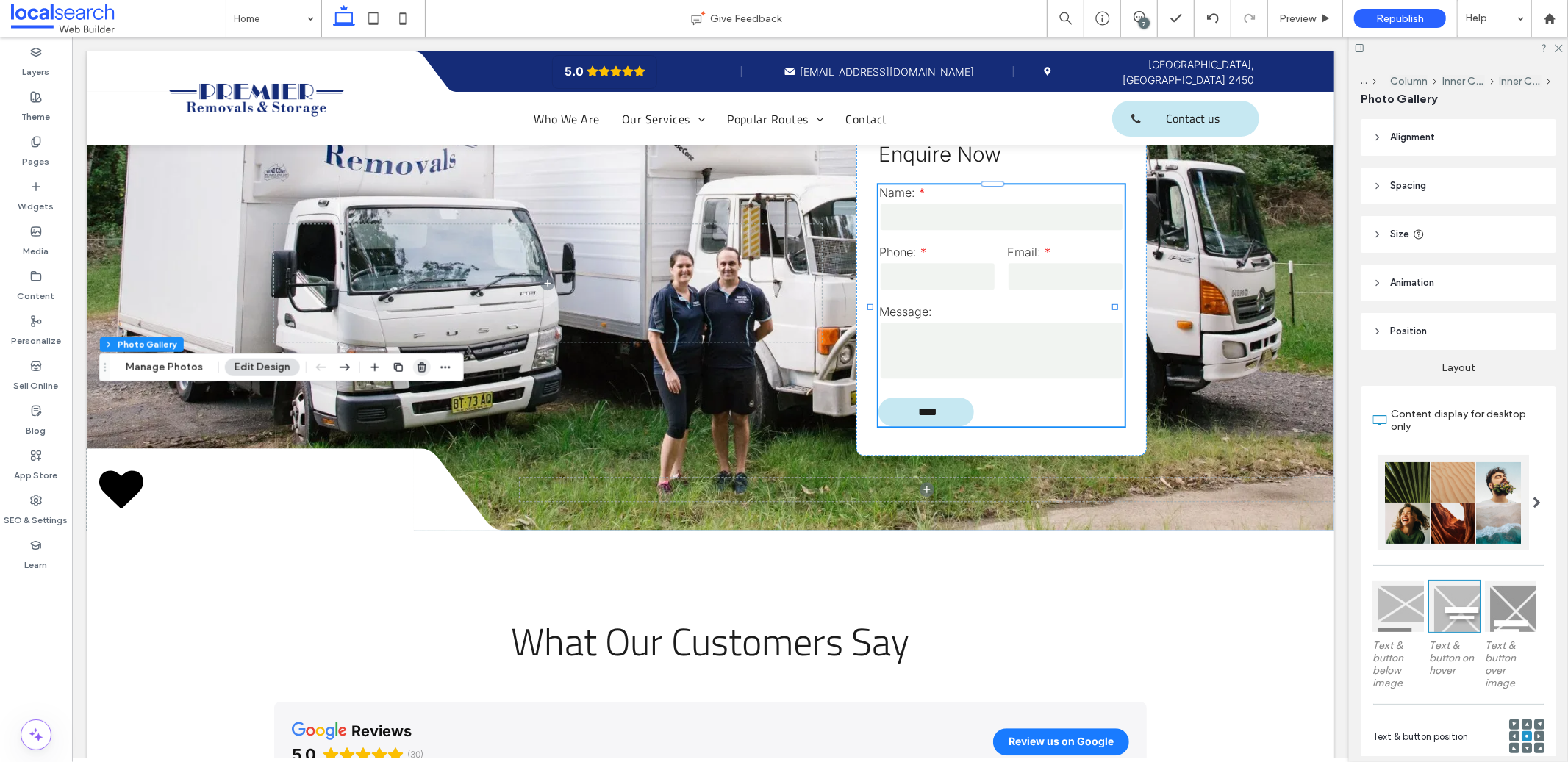
click at [416, 367] on icon "button" at bounding box center [422, 367] width 11 height 11
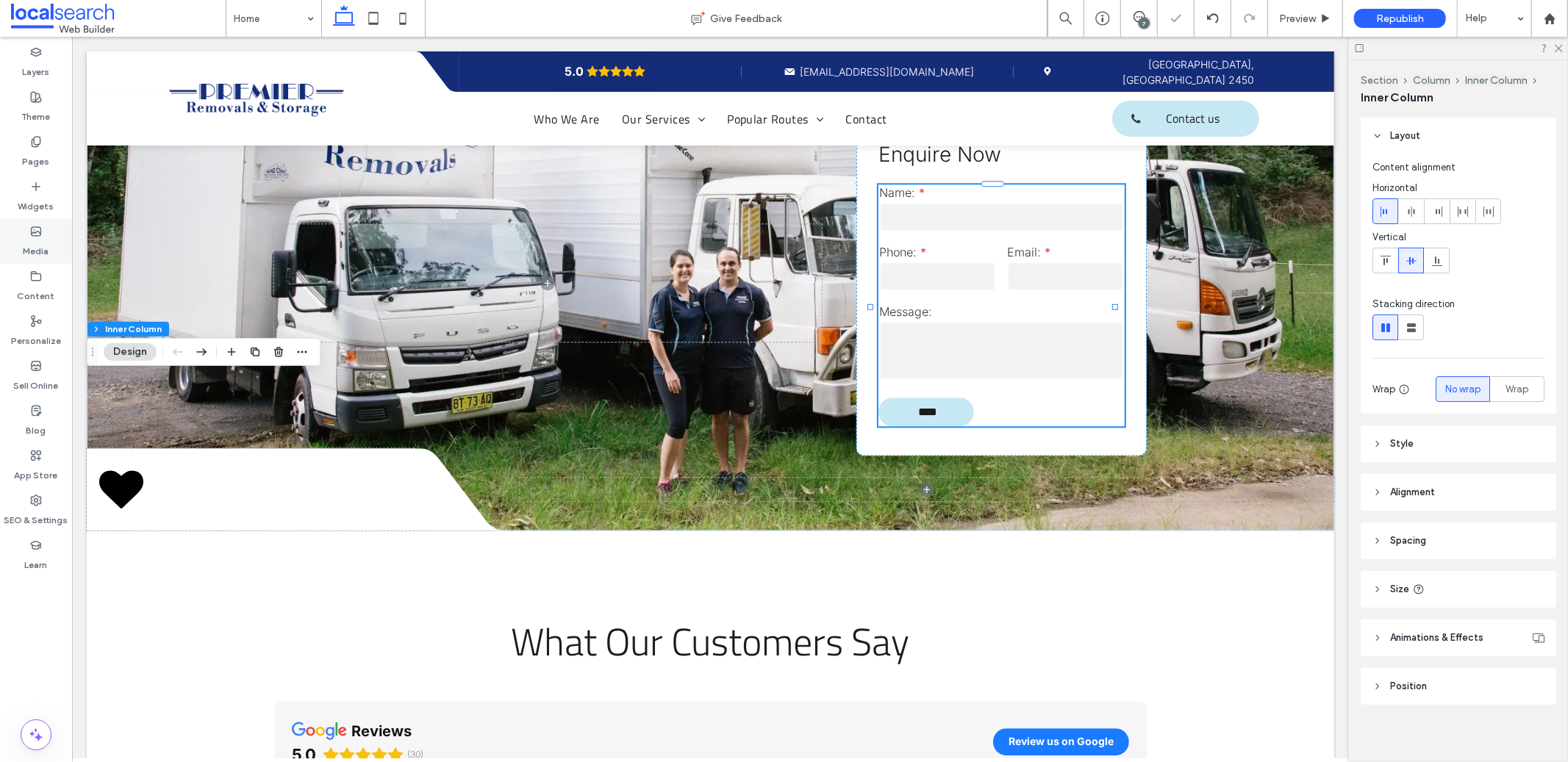
click at [41, 233] on icon at bounding box center [36, 232] width 11 height 11
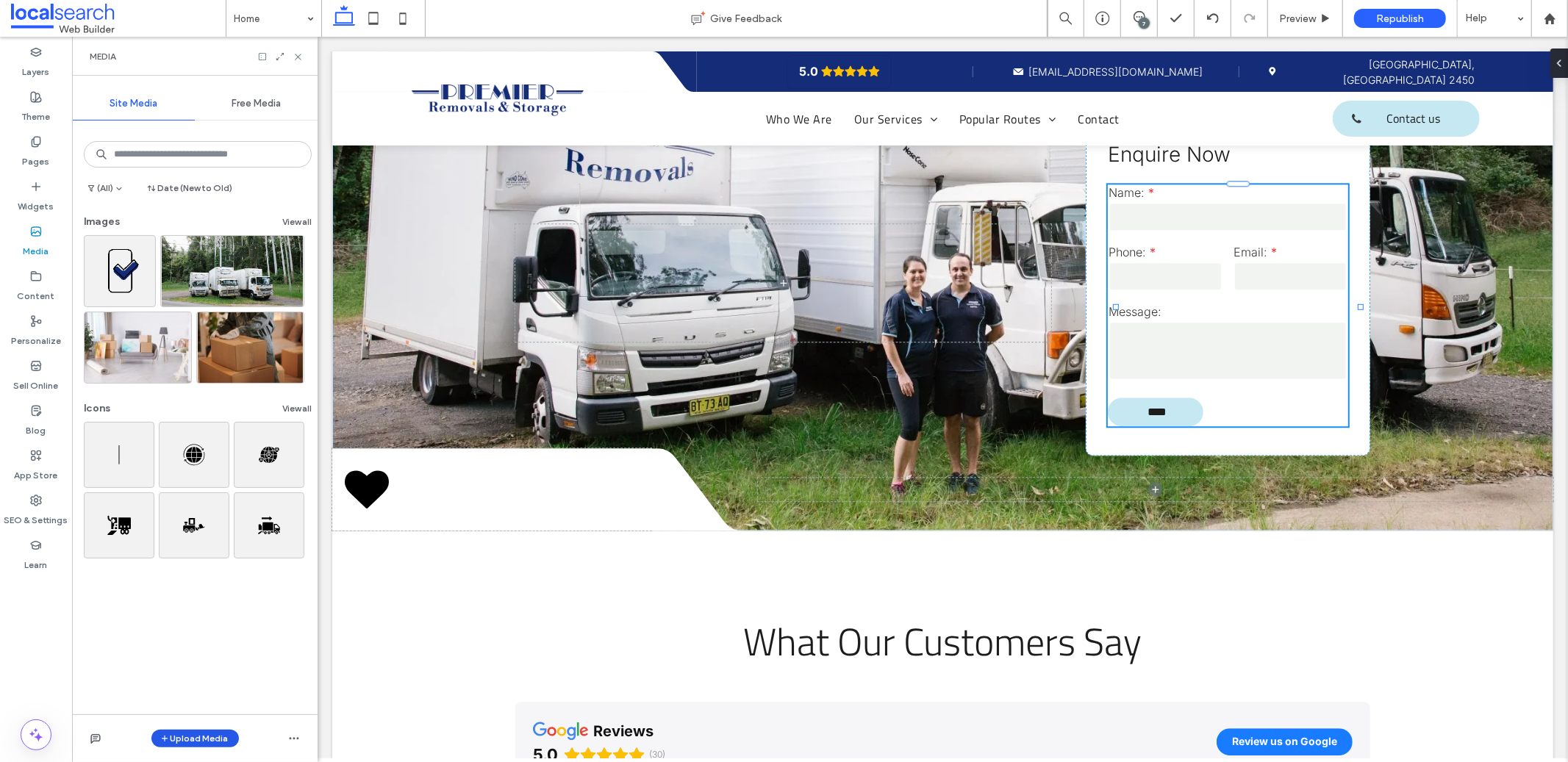
click at [178, 741] on button "Upload Media" at bounding box center [195, 738] width 88 height 17
click at [249, 648] on div "Images" at bounding box center [214, 648] width 100 height 15
click at [203, 682] on span "Videos" at bounding box center [197, 676] width 30 height 15
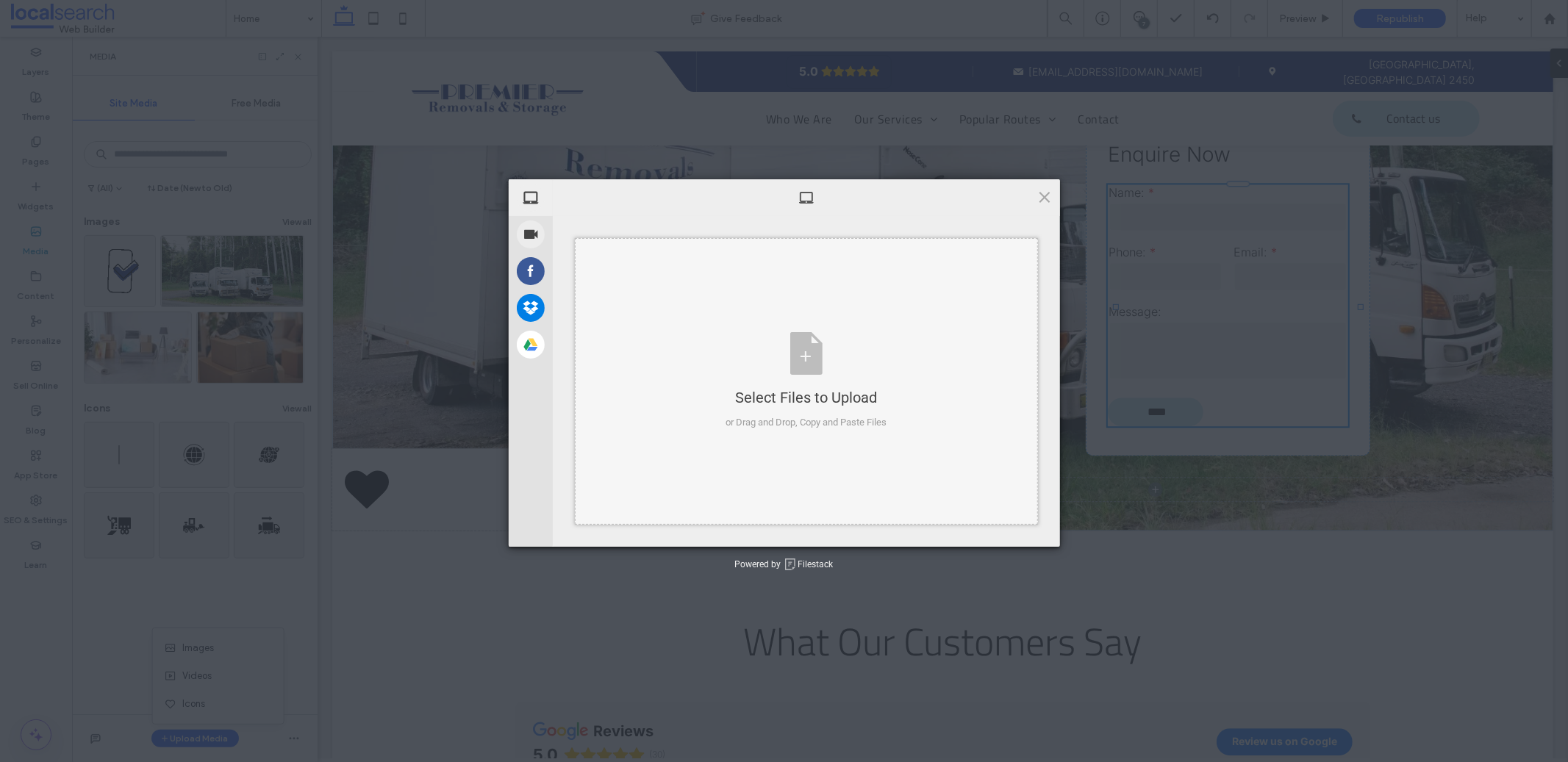
click at [699, 297] on div "Select Files to Upload or Drag and Drop, Copy and Paste Files" at bounding box center [807, 381] width 463 height 287
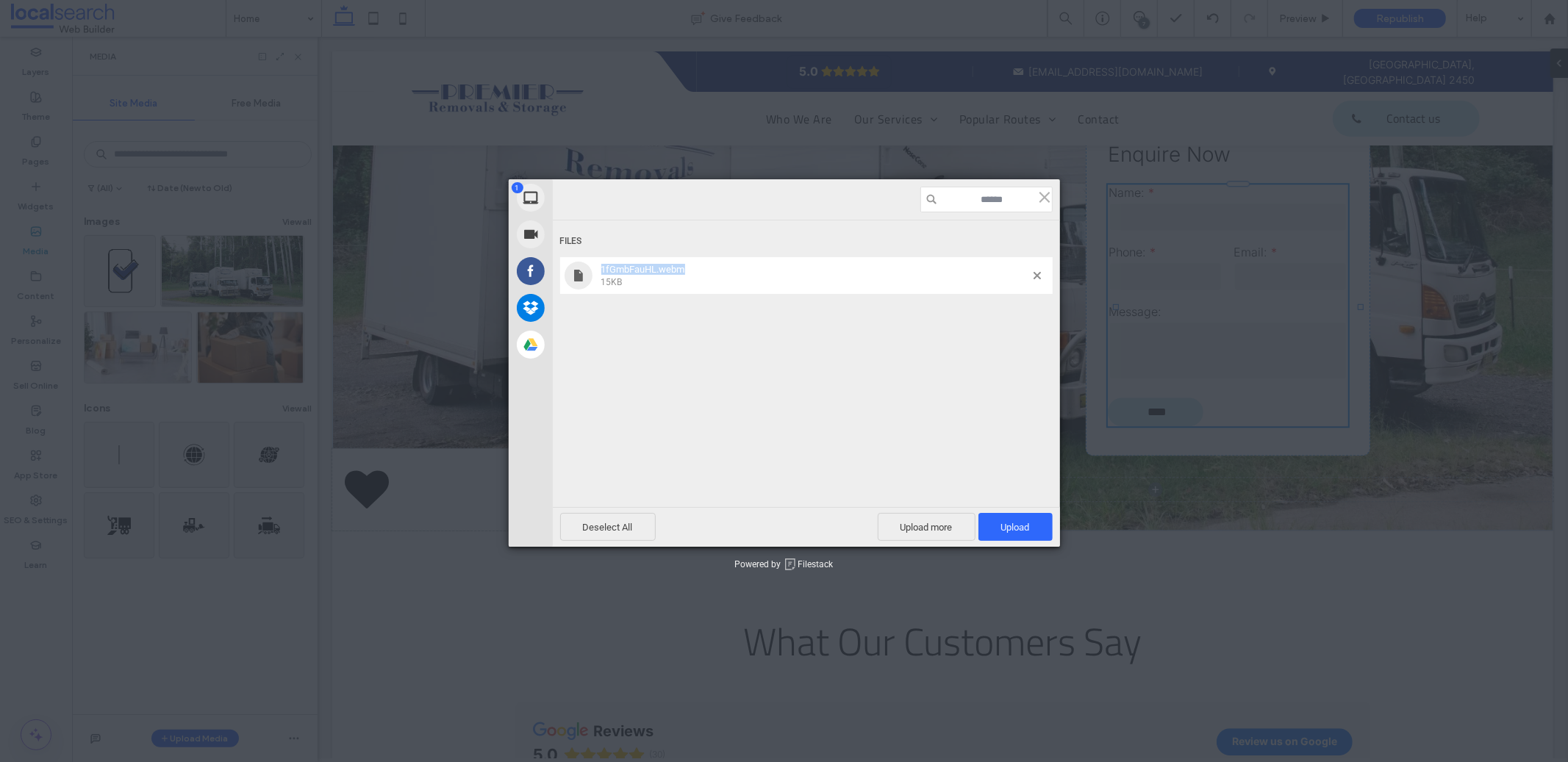
drag, startPoint x: 688, startPoint y: 269, endPoint x: 600, endPoint y: 273, distance: 88.1
click at [600, 273] on span "1fGmbFauHL.webm 15KB" at bounding box center [816, 276] width 437 height 25
copy span "1fGmbFauHL.webm"
click at [1005, 521] on span "Upload 1" at bounding box center [1015, 526] width 29 height 11
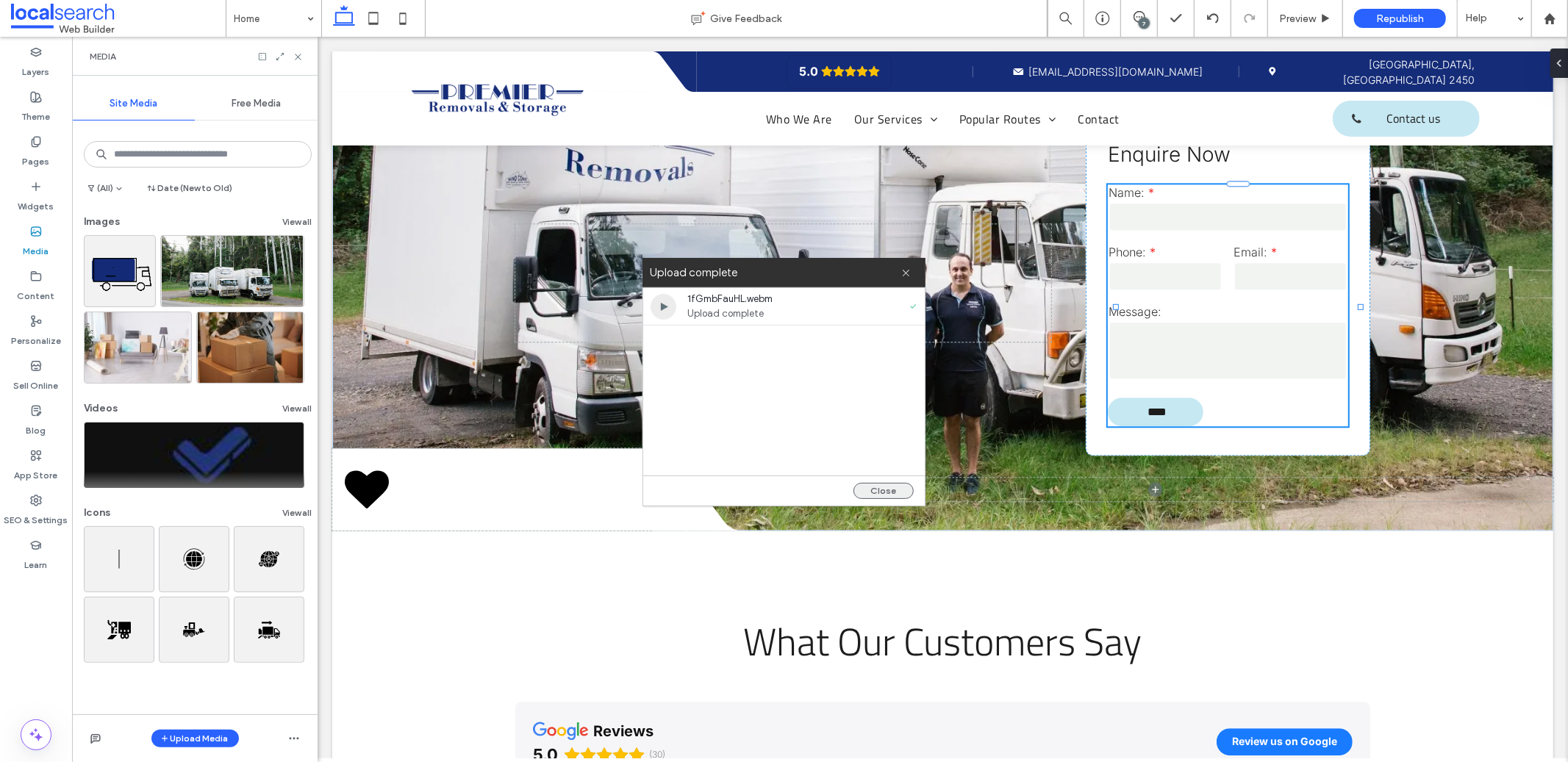
click at [870, 487] on button "Close" at bounding box center [883, 491] width 60 height 16
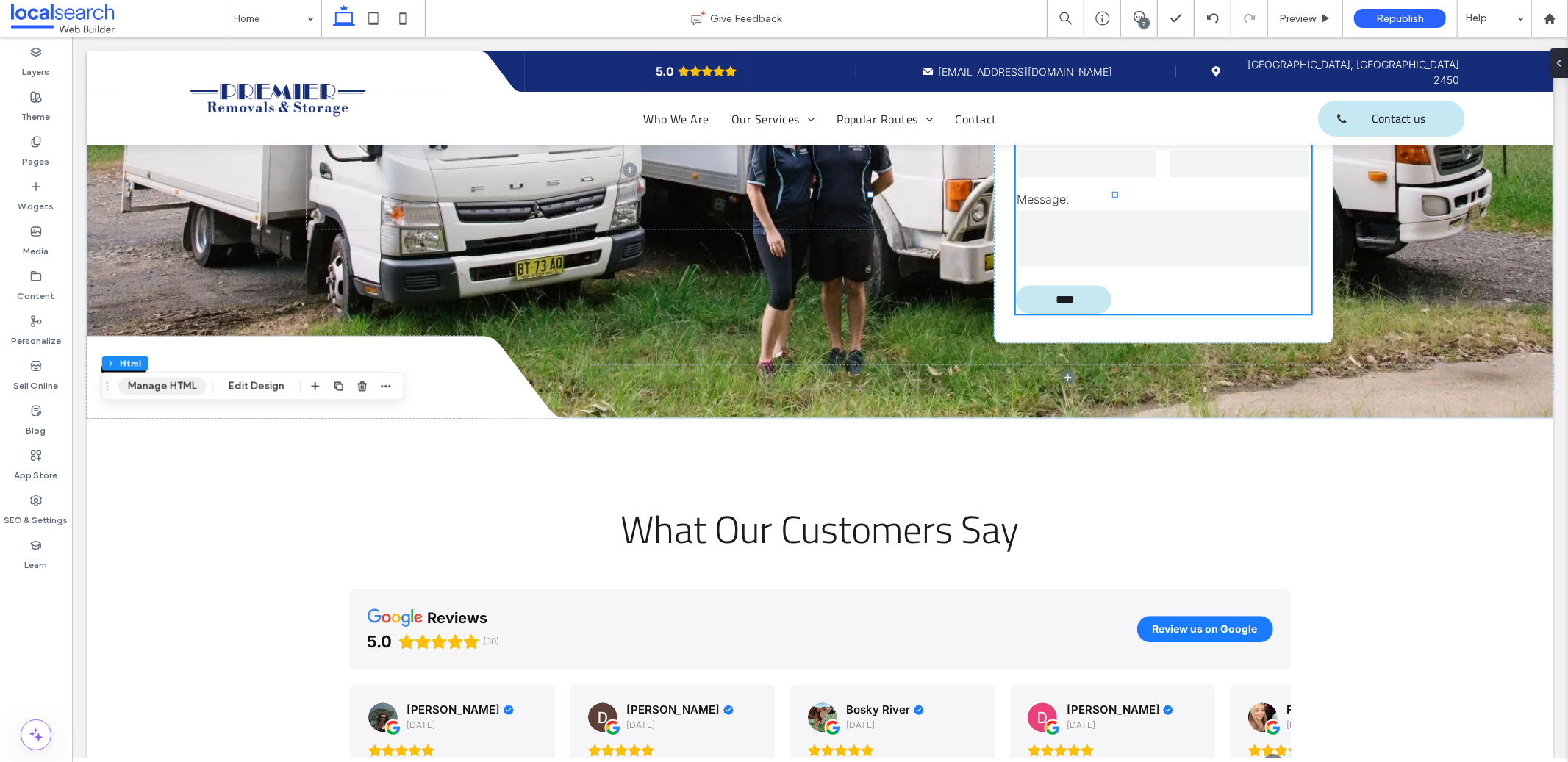
click at [164, 388] on button "Manage HTML" at bounding box center [162, 386] width 88 height 17
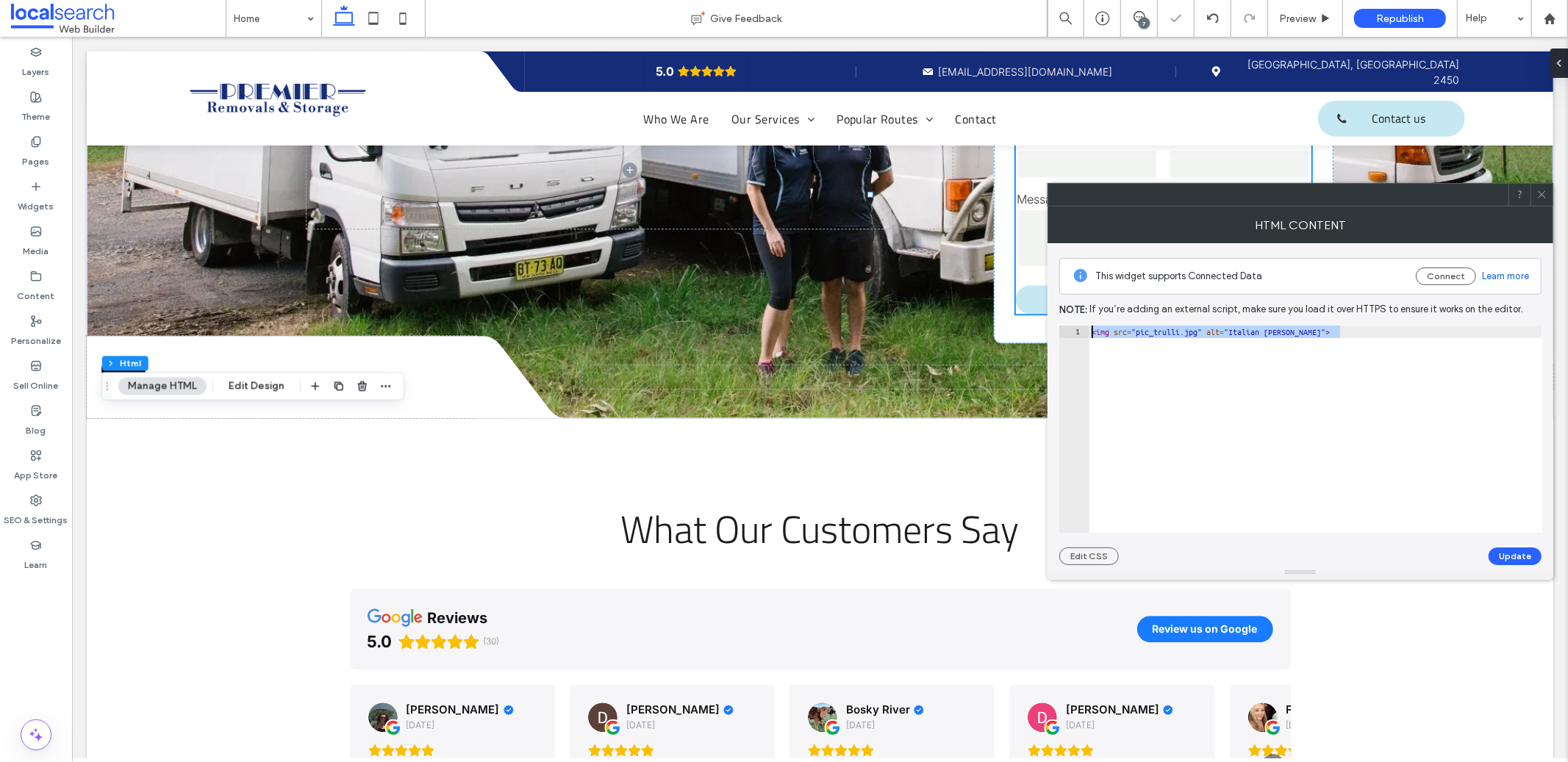
paste textarea "Cursor at row 1"
type textarea "**********"
paste textarea "********"
drag, startPoint x: 1091, startPoint y: 330, endPoint x: 1208, endPoint y: 330, distance: 117.0
click at [1208, 330] on div "1fGmbFauHL.webm < video width = "320" height = "240" autoplay > < source src = …" at bounding box center [1316, 441] width 453 height 232
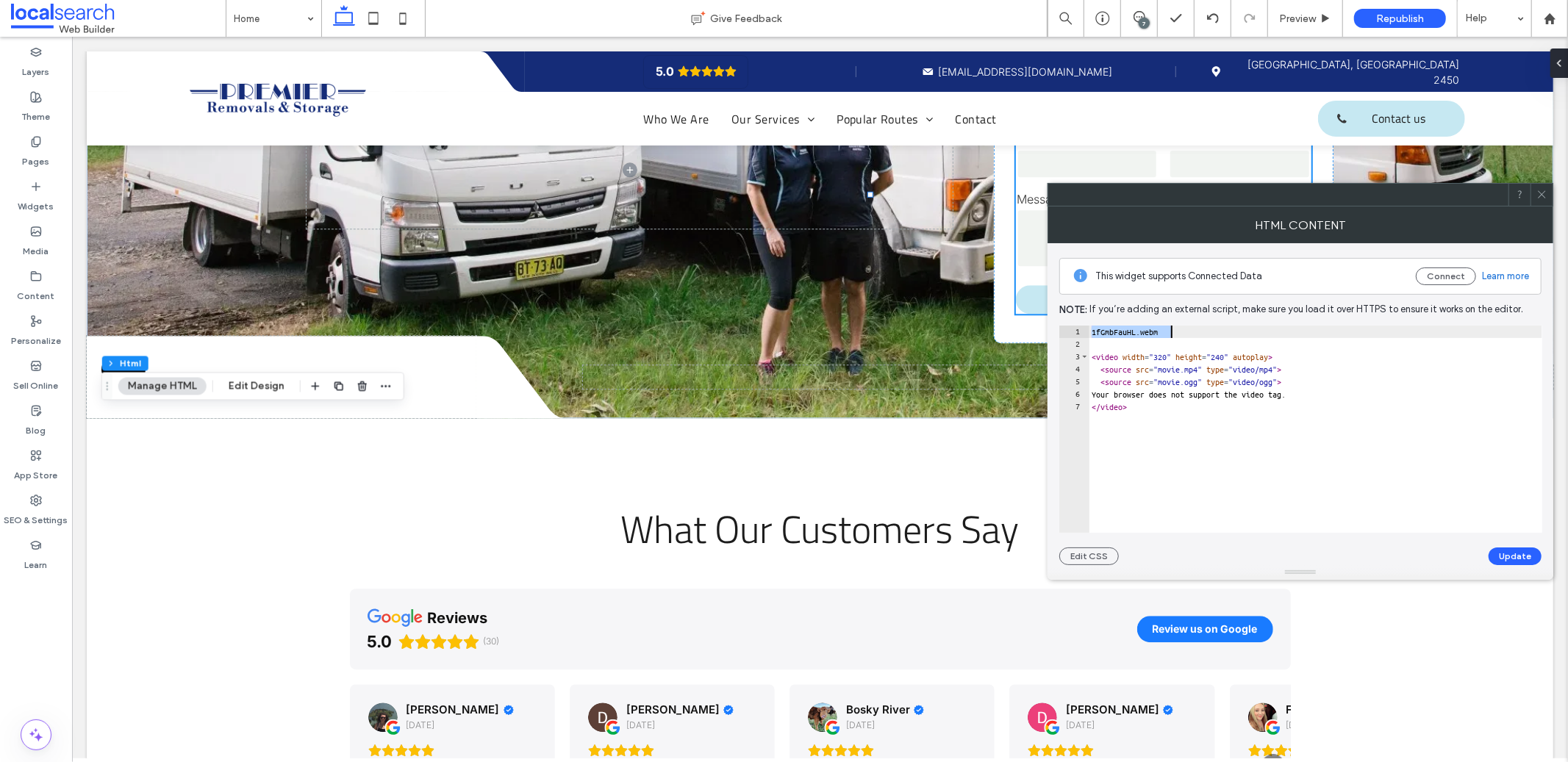
type textarea "**********"
drag, startPoint x: 1172, startPoint y: 372, endPoint x: 1217, endPoint y: 370, distance: 45.0
click at [1217, 370] on div "< video width = "320" height = "240" autoplay > < source src = "movie.mp4" type…" at bounding box center [1316, 441] width 453 height 232
paste textarea "******"
drag, startPoint x: 1326, startPoint y: 372, endPoint x: 1340, endPoint y: 372, distance: 14.0
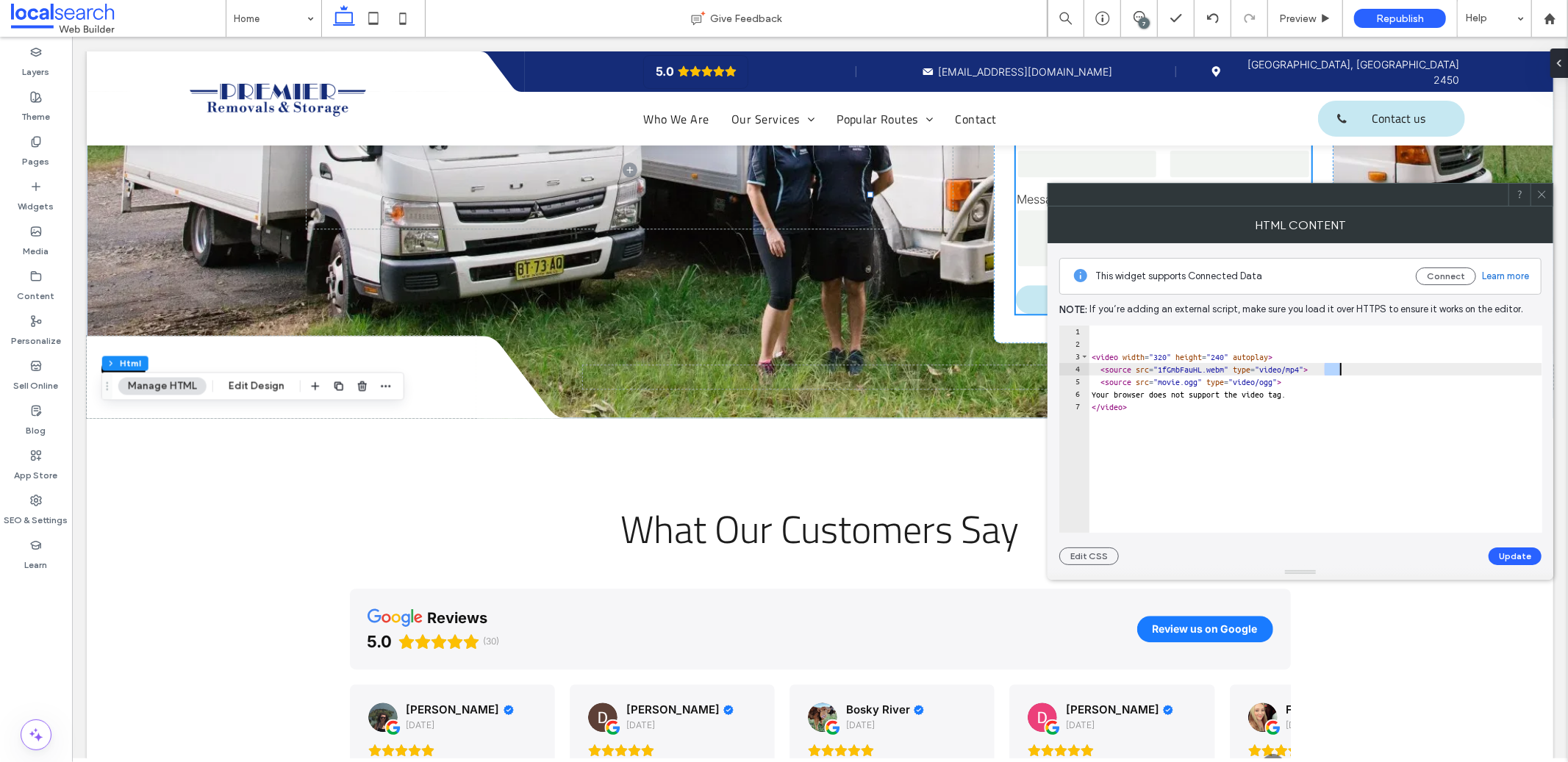
click at [1340, 372] on div "< video width = "320" height = "240" autoplay > < source src = "1fGmbFauHL.webm…" at bounding box center [1316, 441] width 453 height 232
drag, startPoint x: 1379, startPoint y: 370, endPoint x: 1383, endPoint y: 385, distance: 15.5
click at [1383, 385] on div "< video width = "320" height = "240" autoplay > < source src = "1fGmbFauHL.webm…" at bounding box center [1316, 441] width 453 height 232
type textarea "**********"
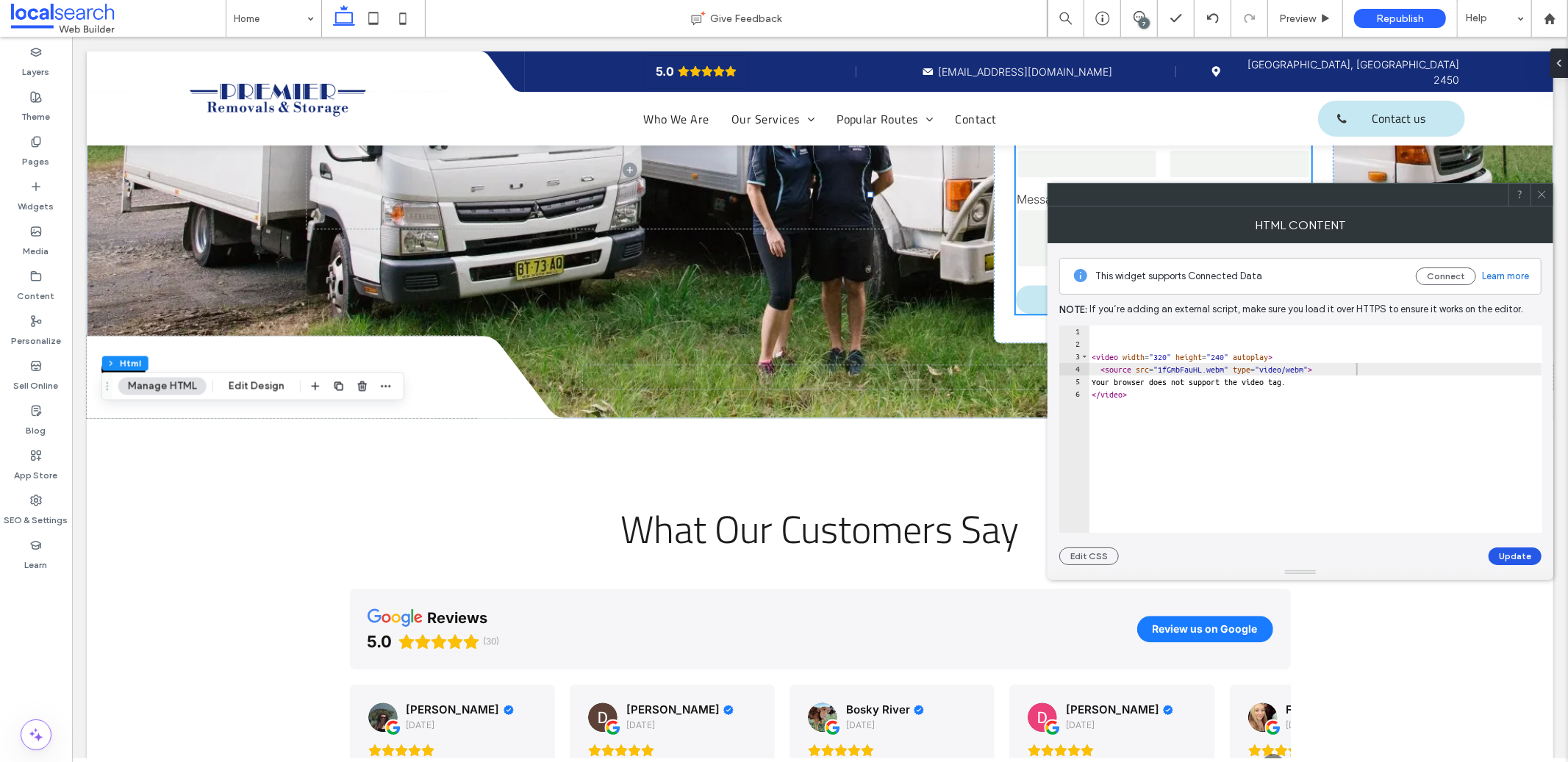
click at [1514, 557] on button "Update" at bounding box center [1515, 556] width 53 height 17
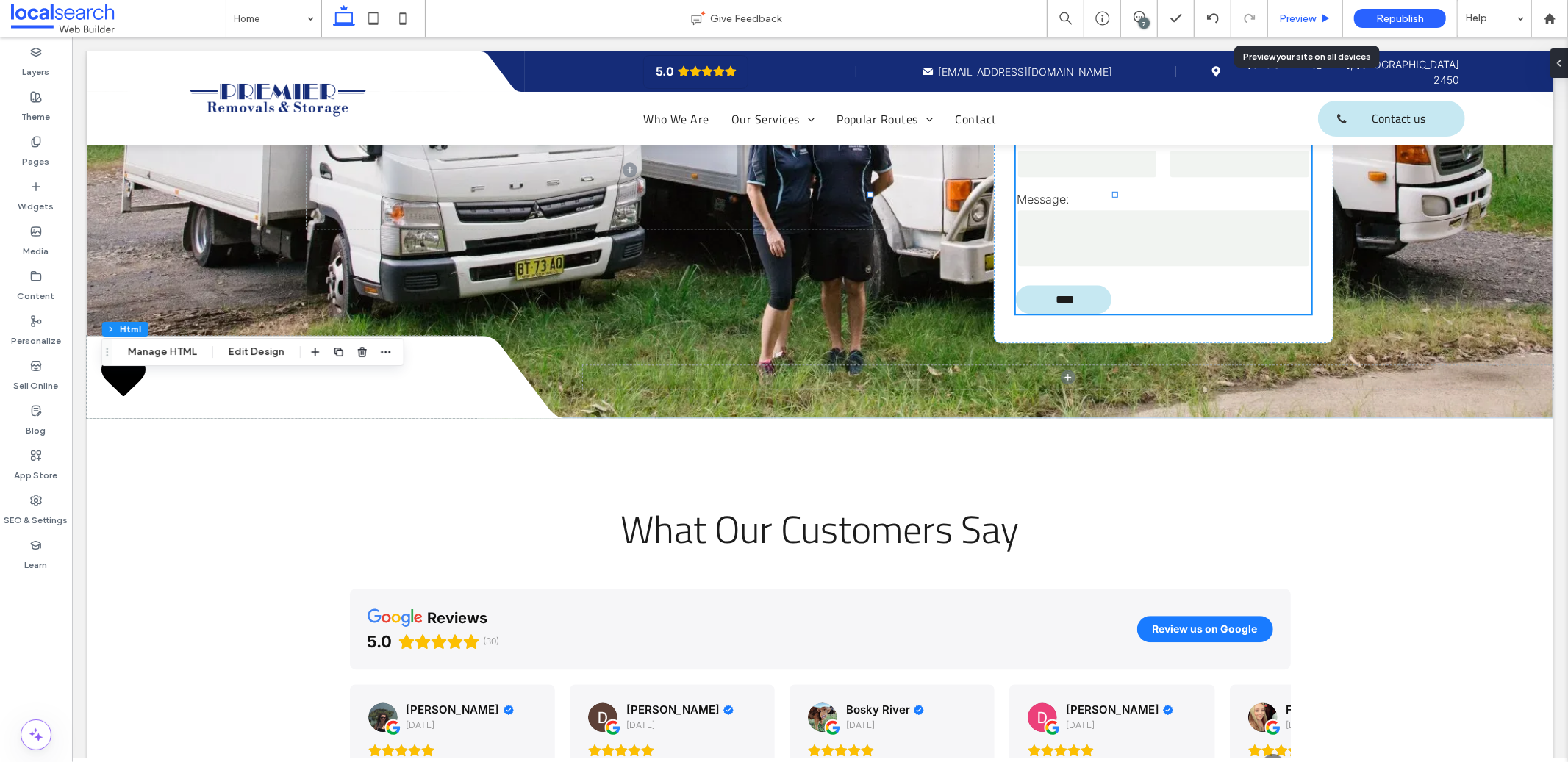
click at [1291, 14] on span "Preview" at bounding box center [1297, 18] width 37 height 12
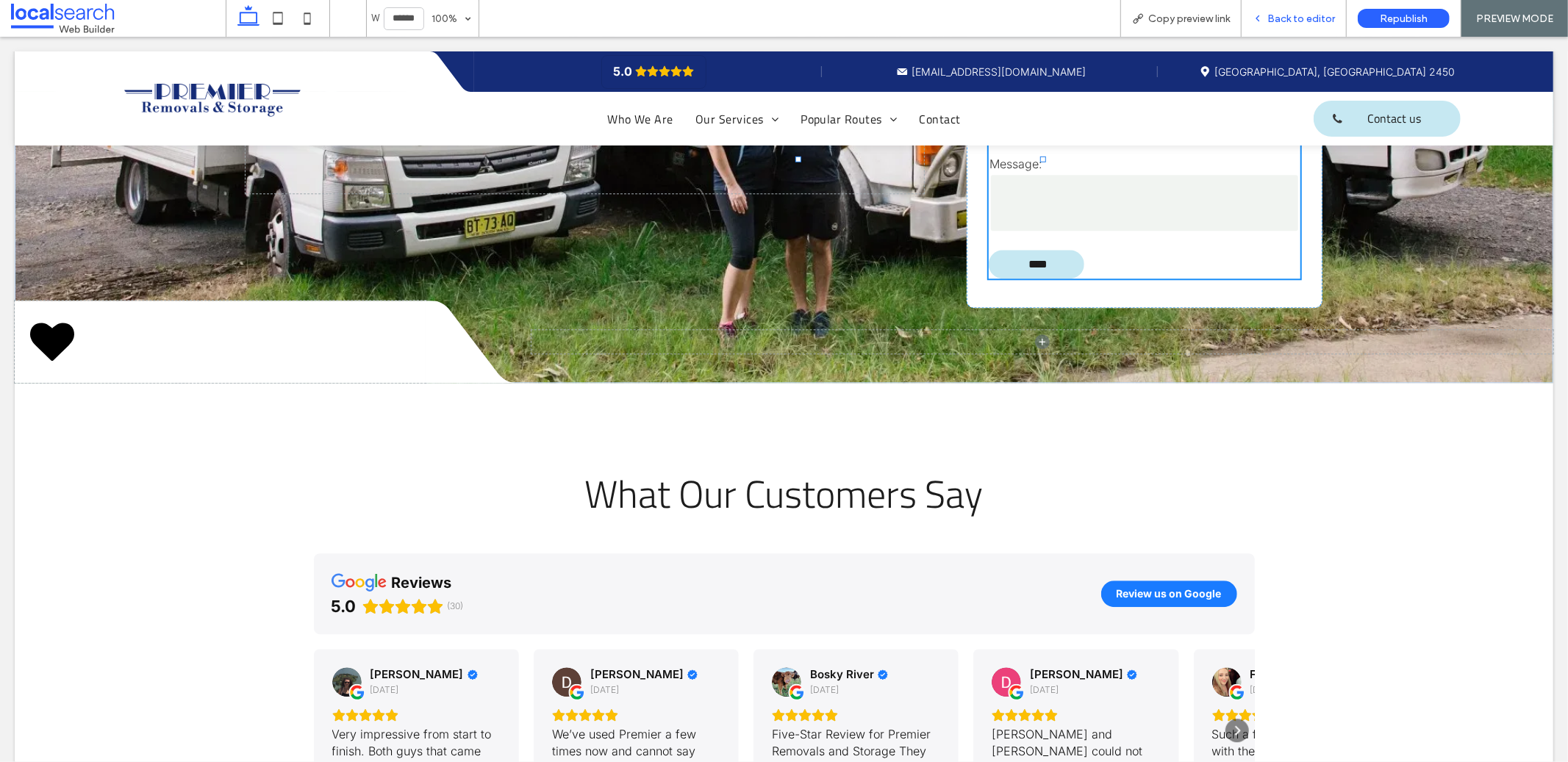
click at [1267, 12] on div "Back to editor" at bounding box center [1294, 18] width 104 height 12
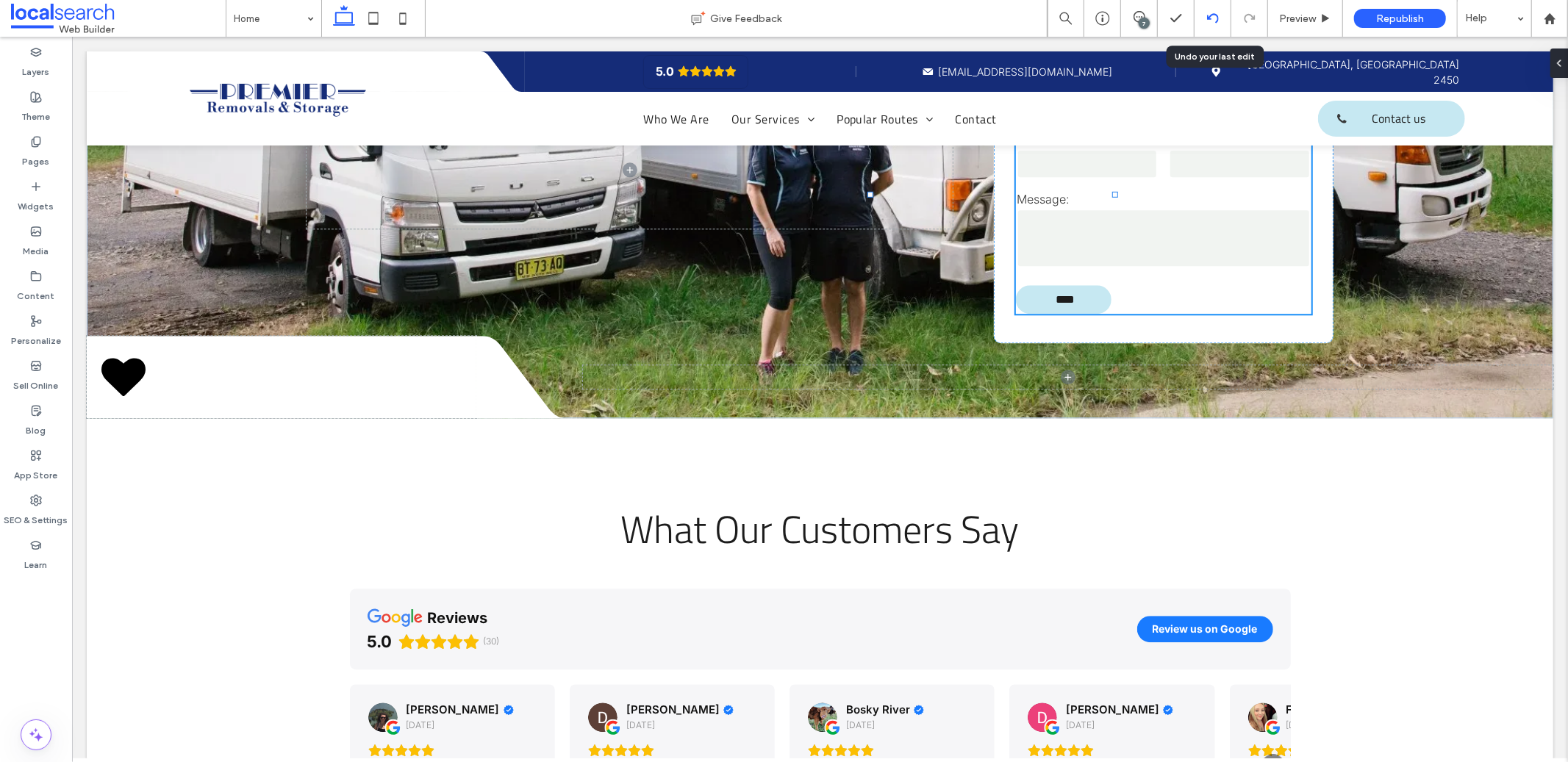
click at [1219, 16] on div at bounding box center [1212, 18] width 36 height 11
click at [1221, 14] on div at bounding box center [1212, 18] width 36 height 11
click at [1214, 17] on icon at bounding box center [1213, 18] width 11 height 11
click at [1212, 23] on icon at bounding box center [1213, 18] width 11 height 11
click at [1214, 16] on icon at bounding box center [1213, 18] width 11 height 11
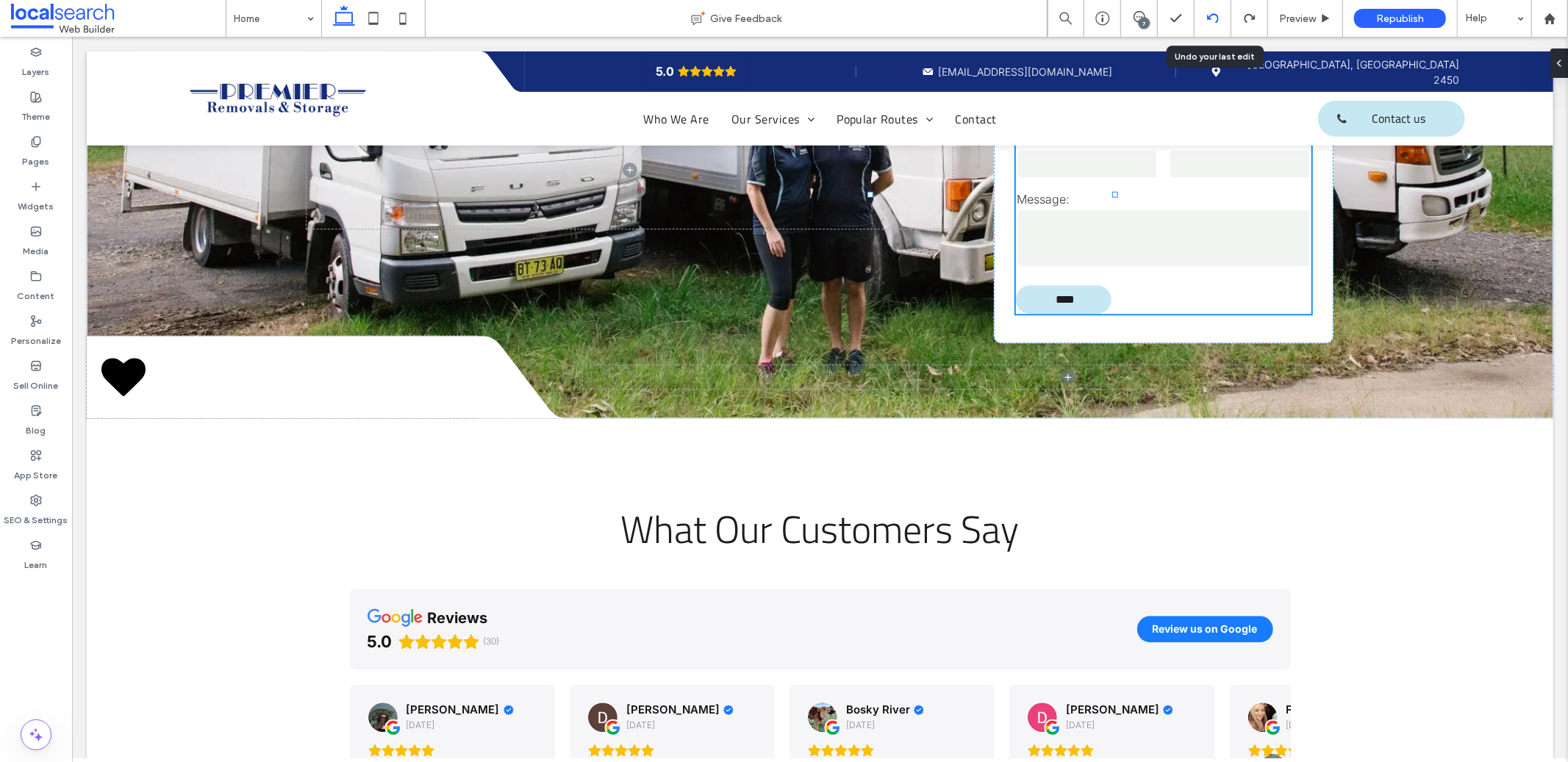
click at [1214, 11] on div at bounding box center [1212, 18] width 37 height 37
click at [1214, 23] on icon at bounding box center [1213, 18] width 11 height 11
click at [1212, 16] on icon at bounding box center [1213, 18] width 11 height 11
click at [1212, 16] on icon at bounding box center [1213, 18] width 11 height 11
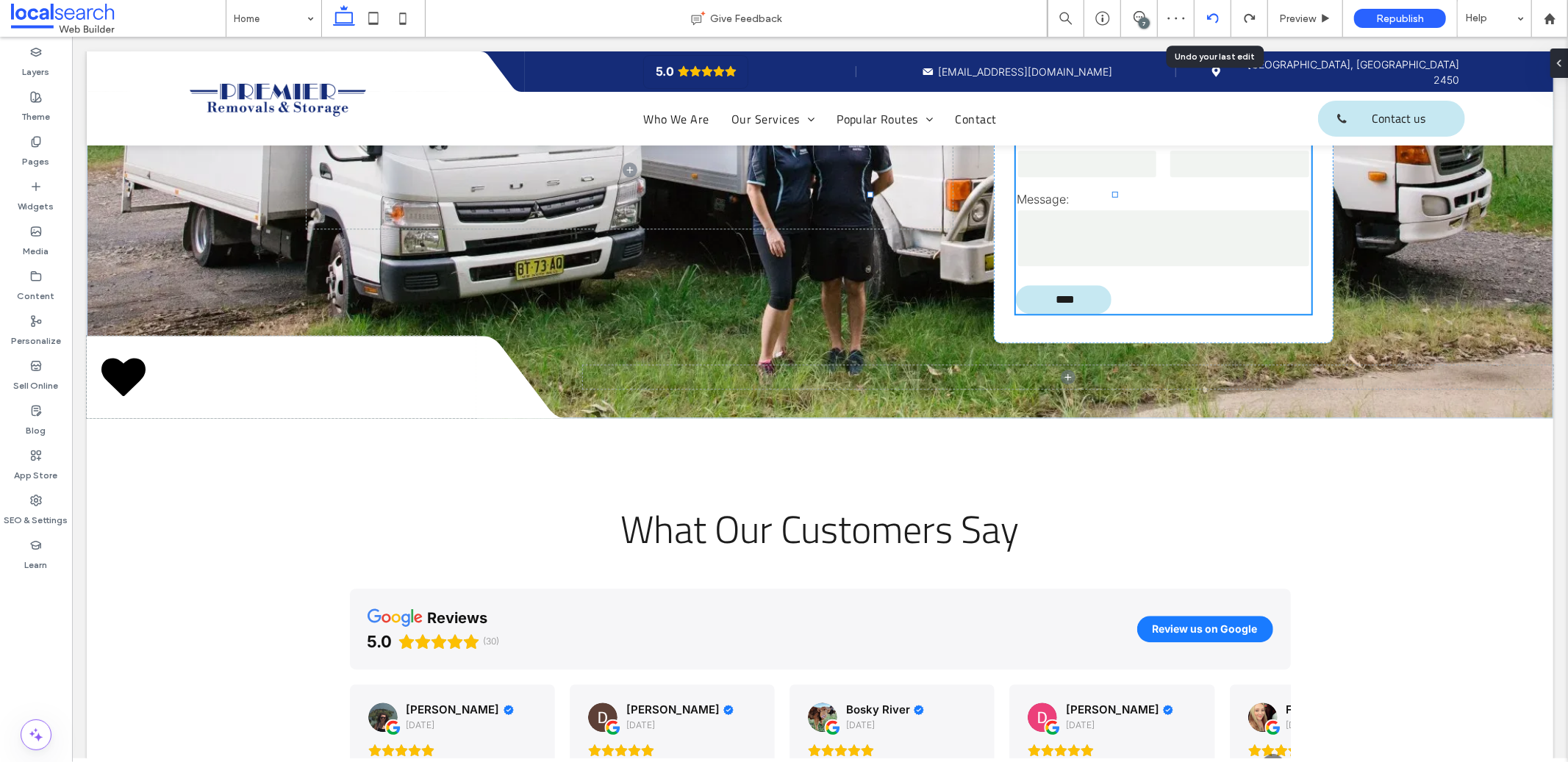
click at [1214, 12] on icon at bounding box center [1213, 18] width 11 height 11
click at [365, 382] on icon "button" at bounding box center [370, 383] width 11 height 11
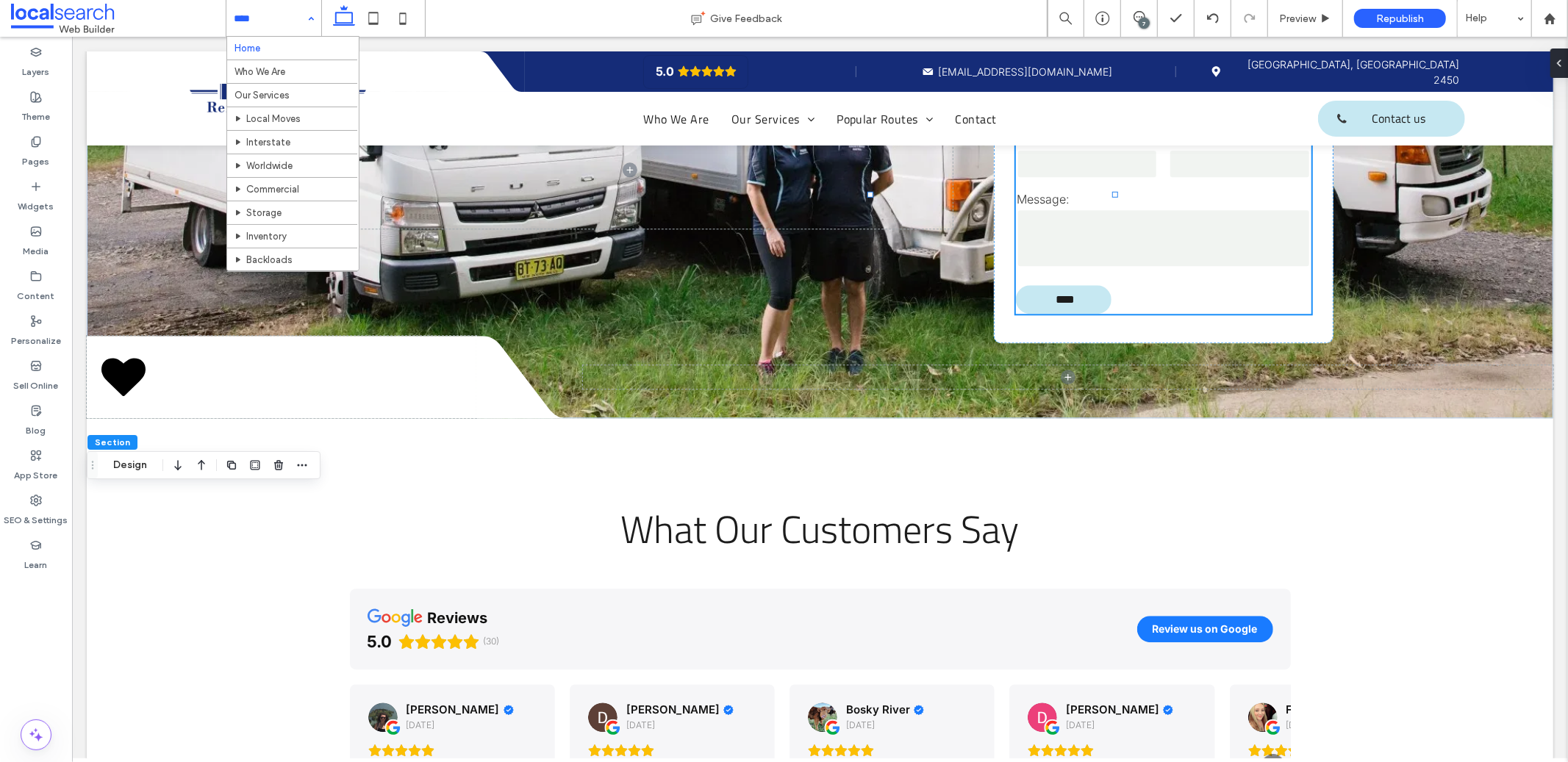
scroll to position [172, 0]
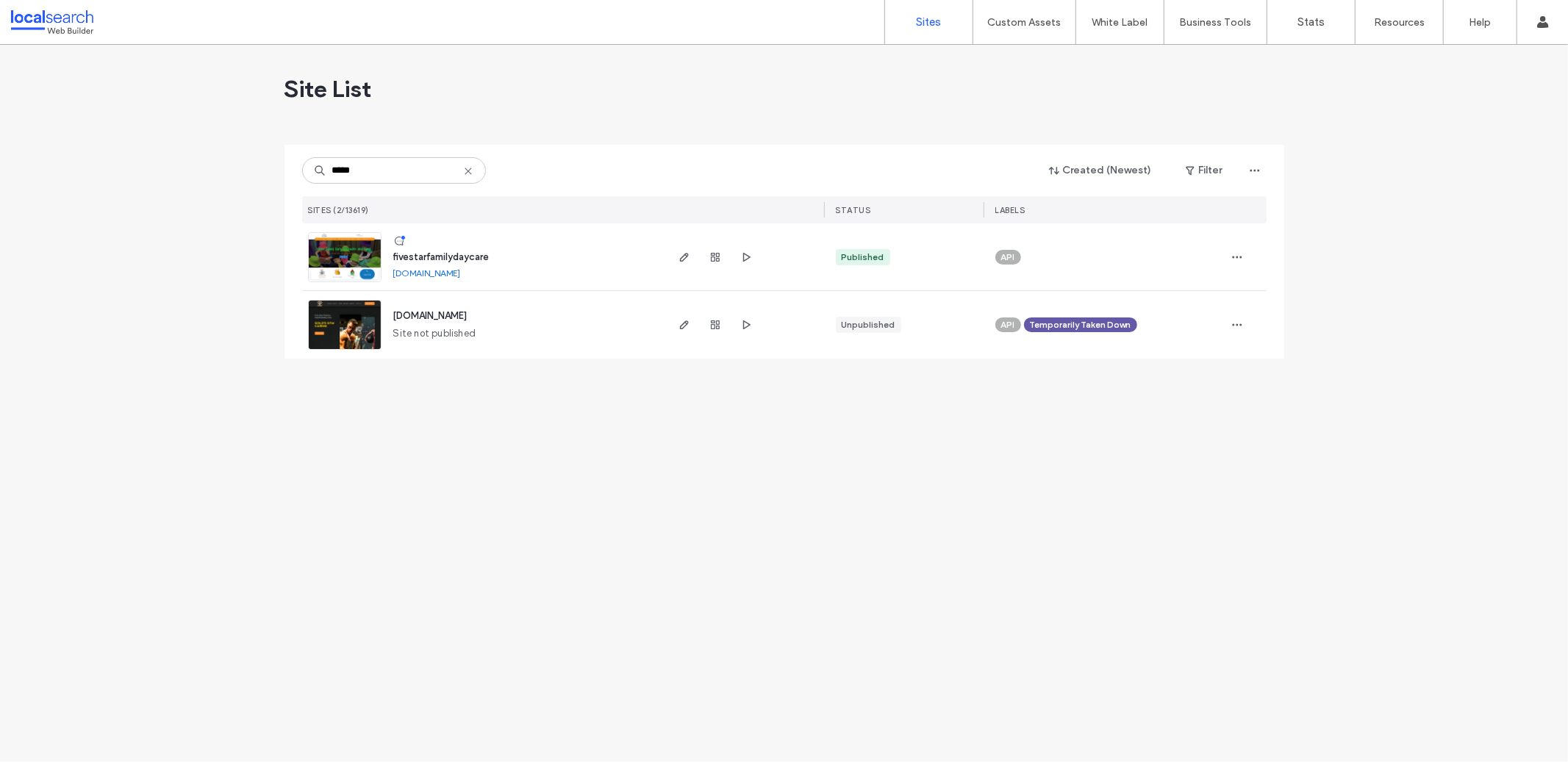
type input "*****"
click at [342, 260] on img at bounding box center [345, 283] width 72 height 100
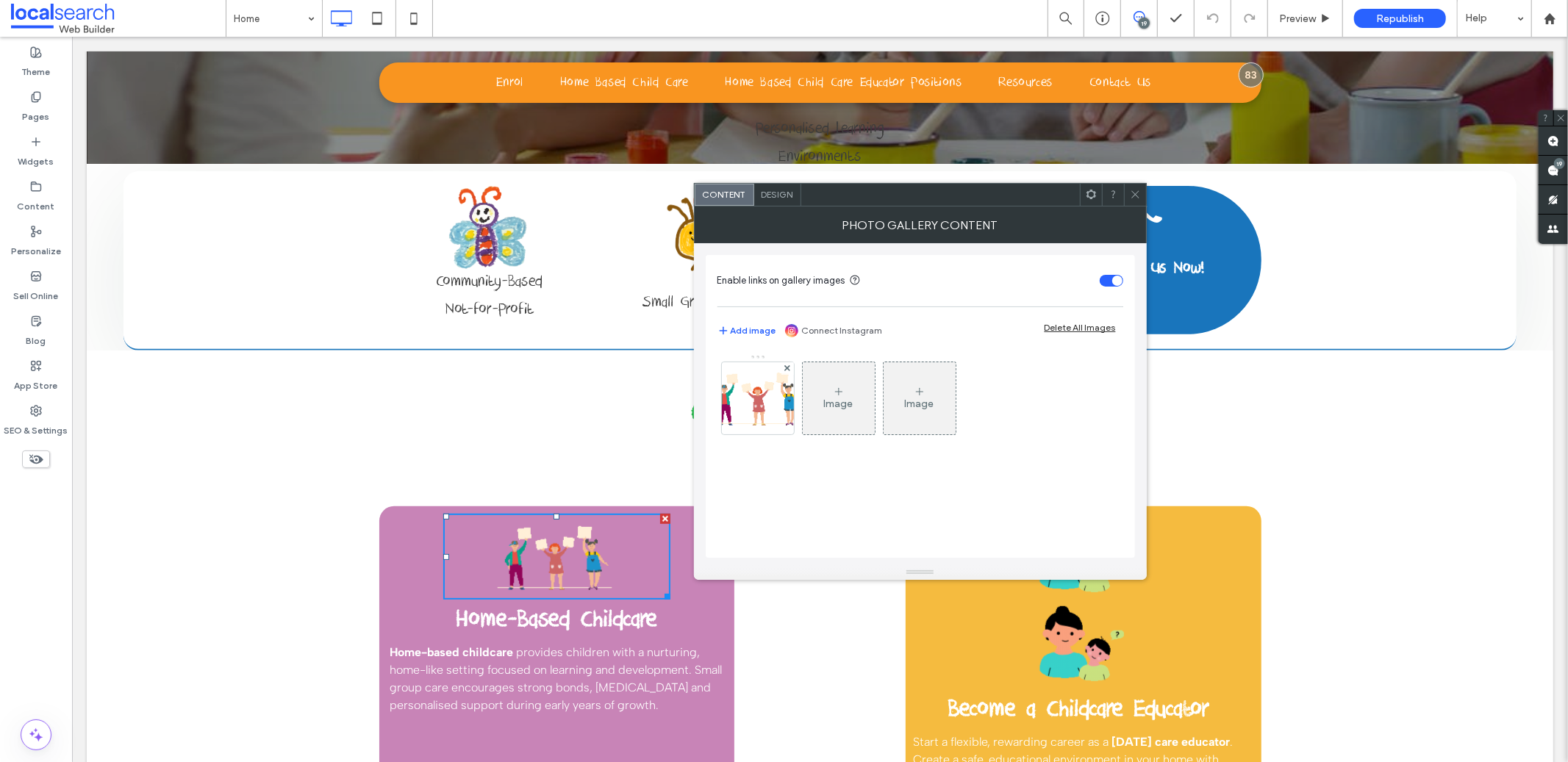
click at [1133, 190] on icon at bounding box center [1135, 194] width 11 height 11
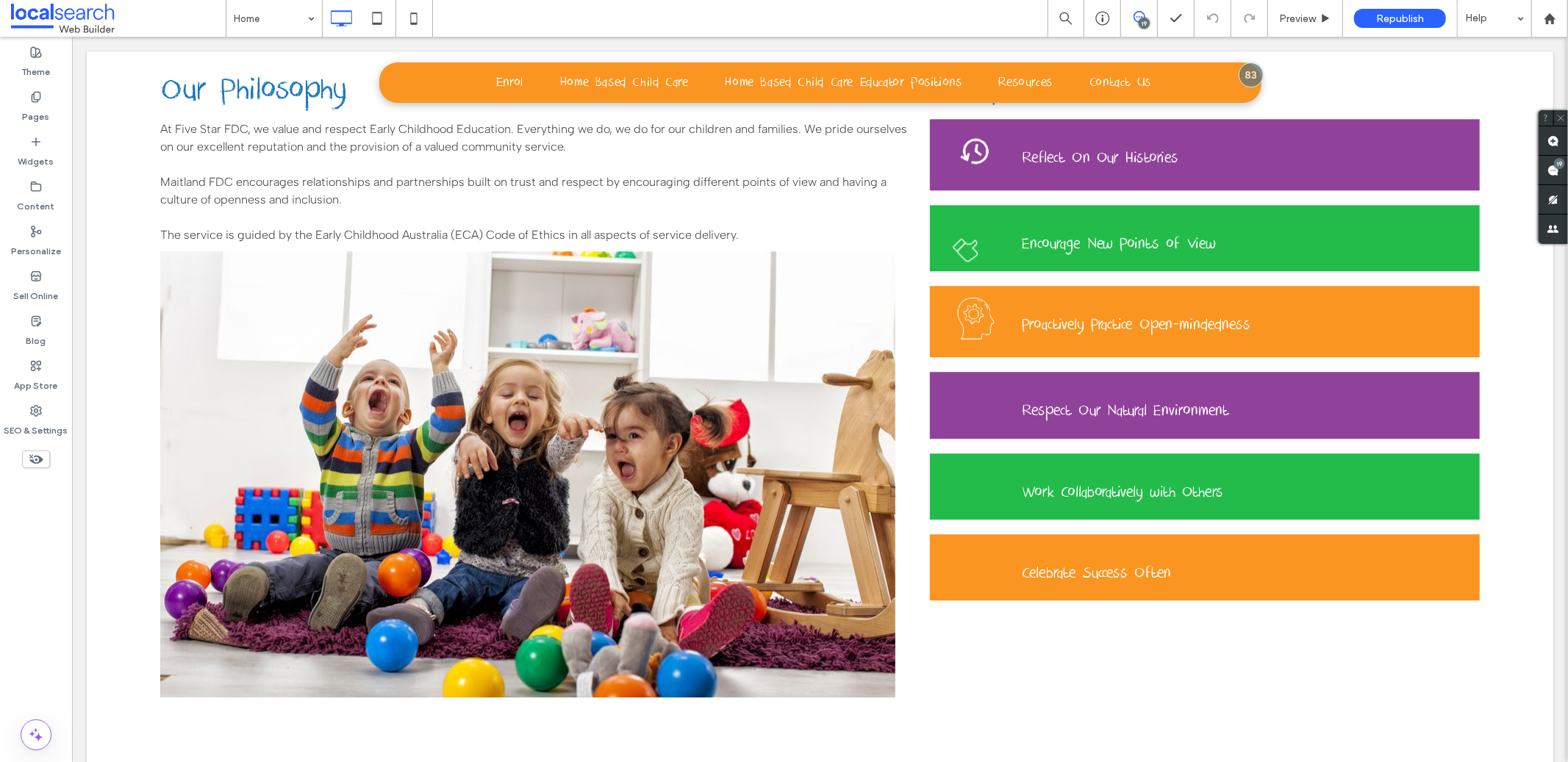
scroll to position [3317, 0]
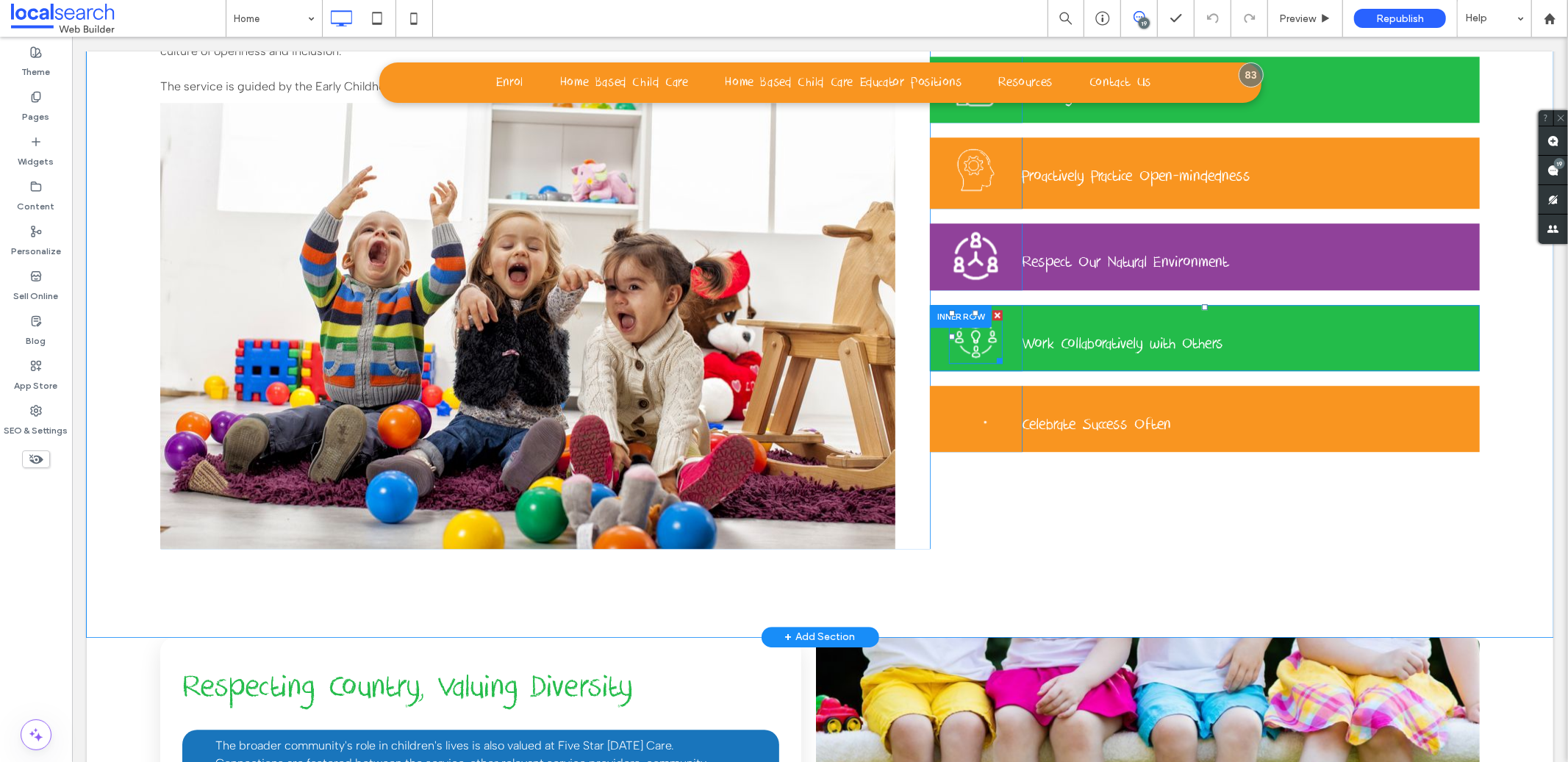
click at [972, 349] on link at bounding box center [975, 336] width 53 height 53
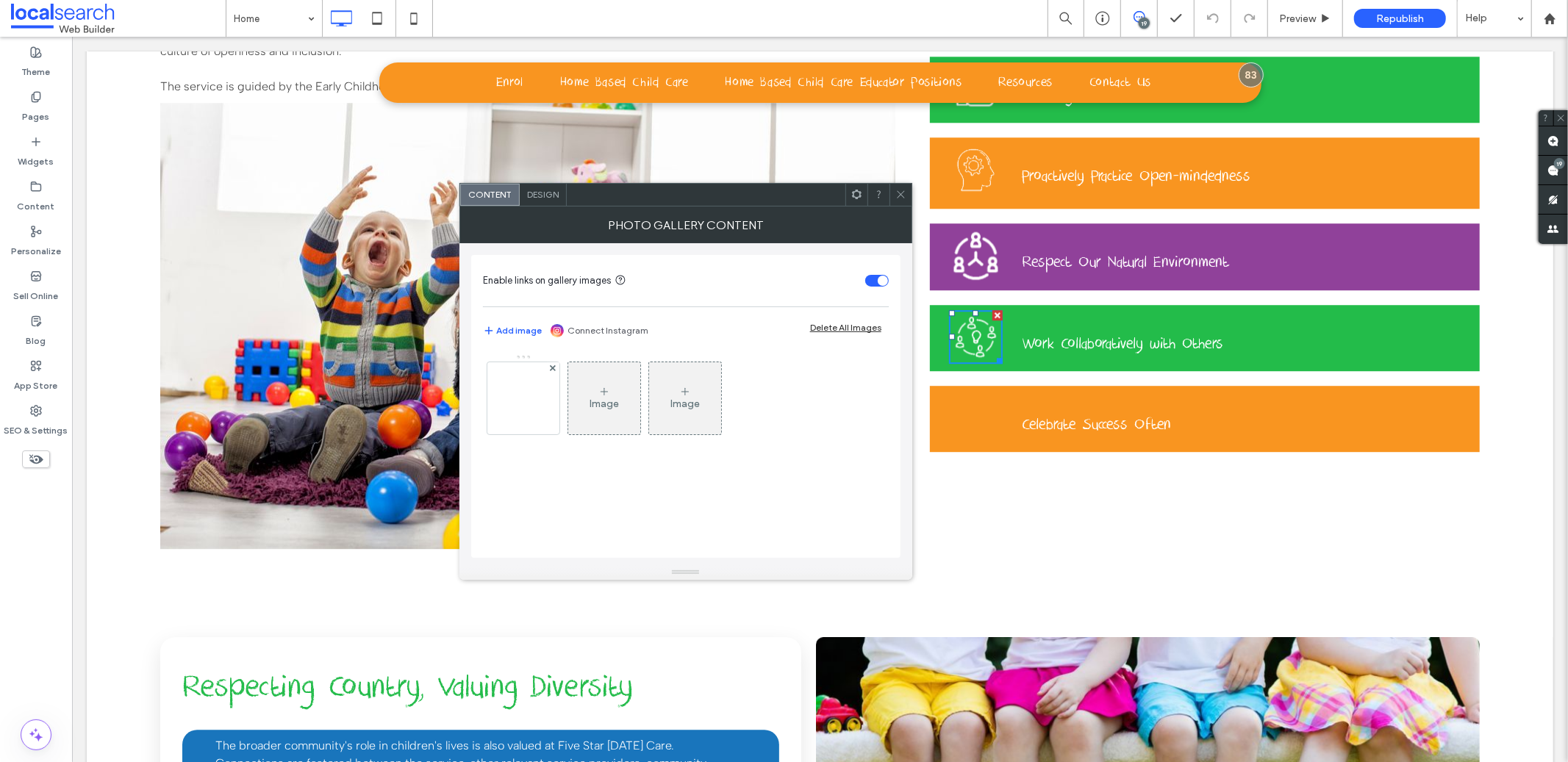
click at [895, 195] on icon at bounding box center [900, 194] width 11 height 11
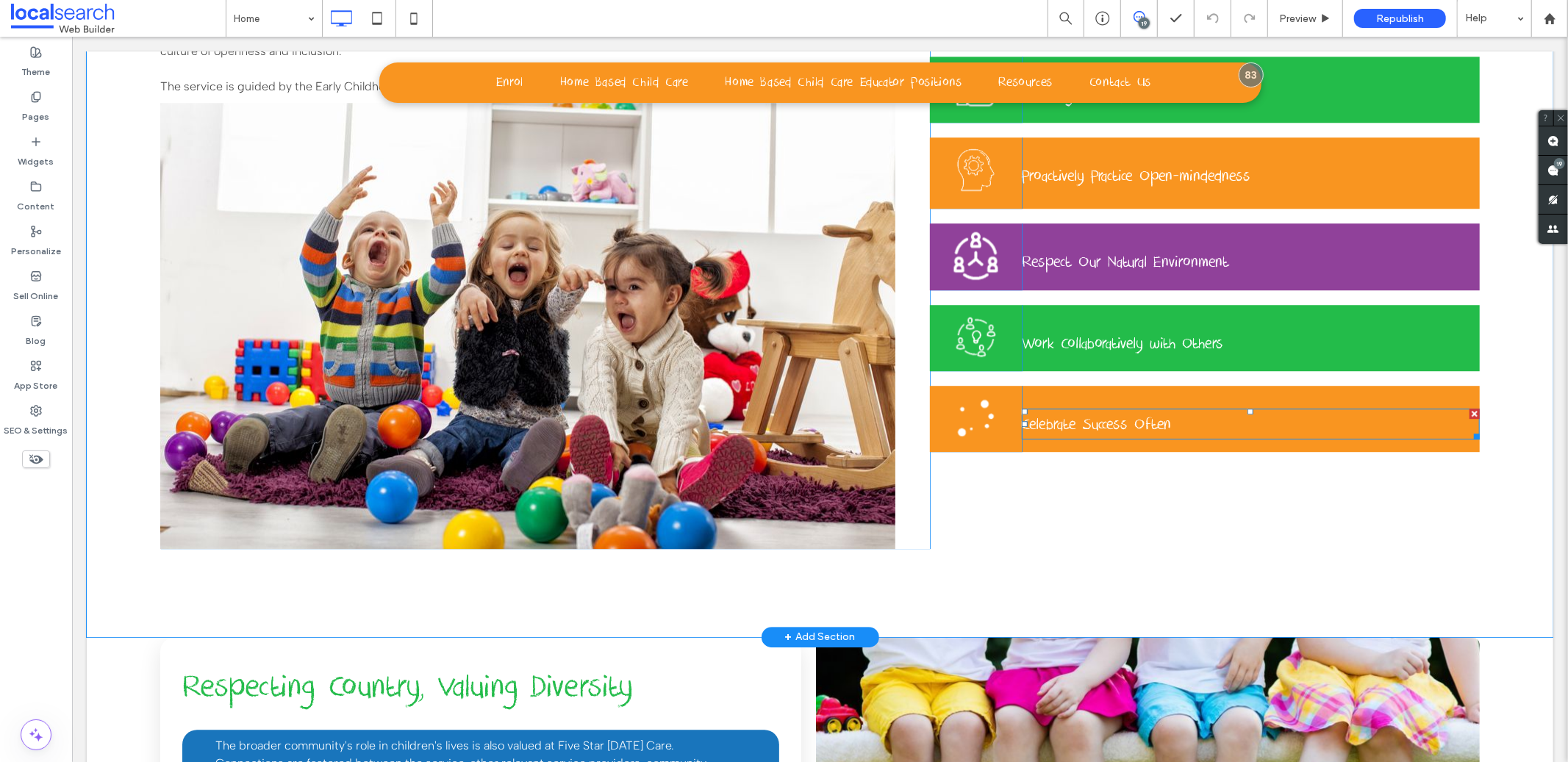
click at [1507, 417] on div "Our Philosophy At Five Star FDC, we value and respect Early Childhood Education…" at bounding box center [820, 245] width 1467 height 783
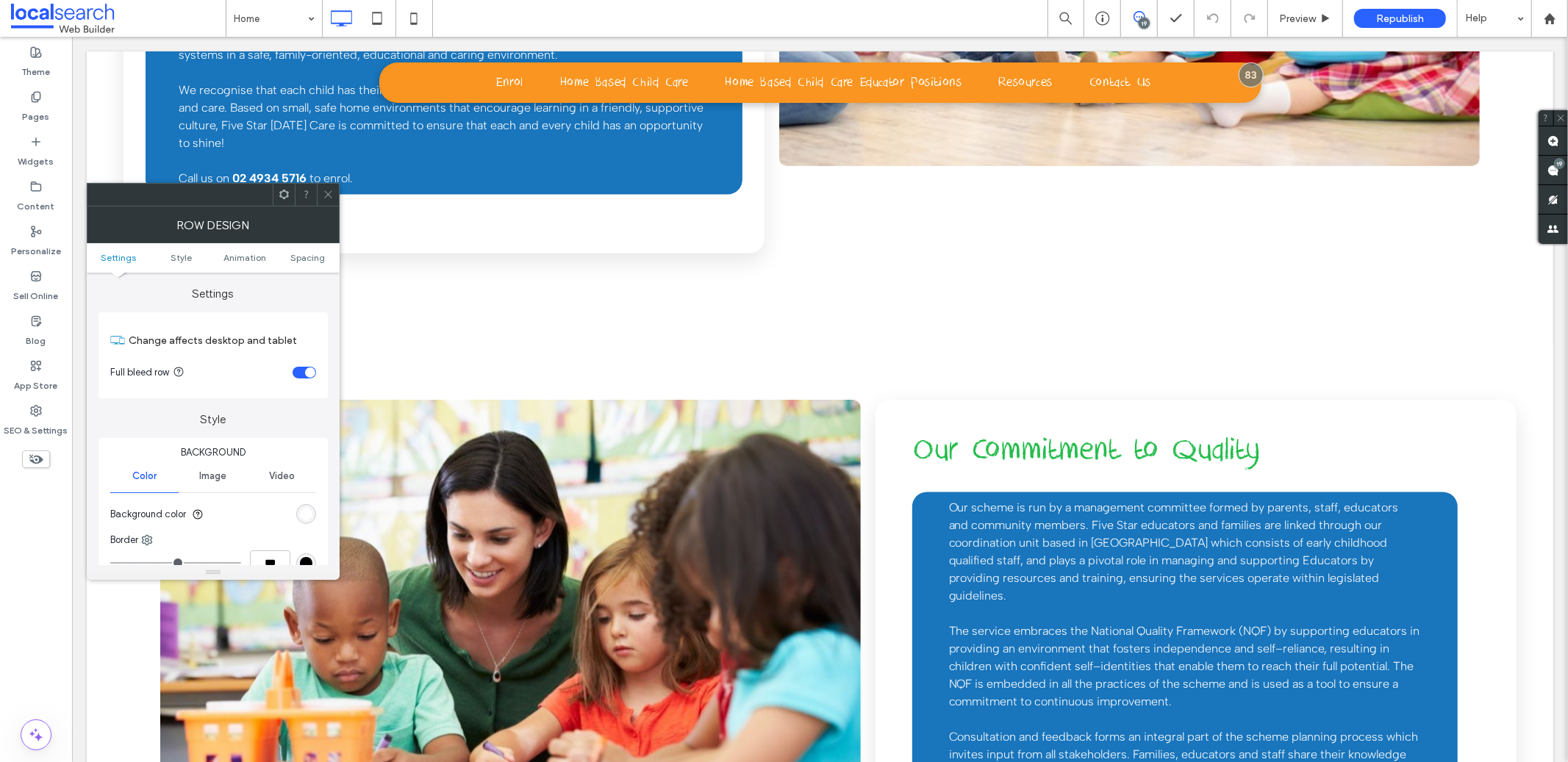
scroll to position [2193, 0]
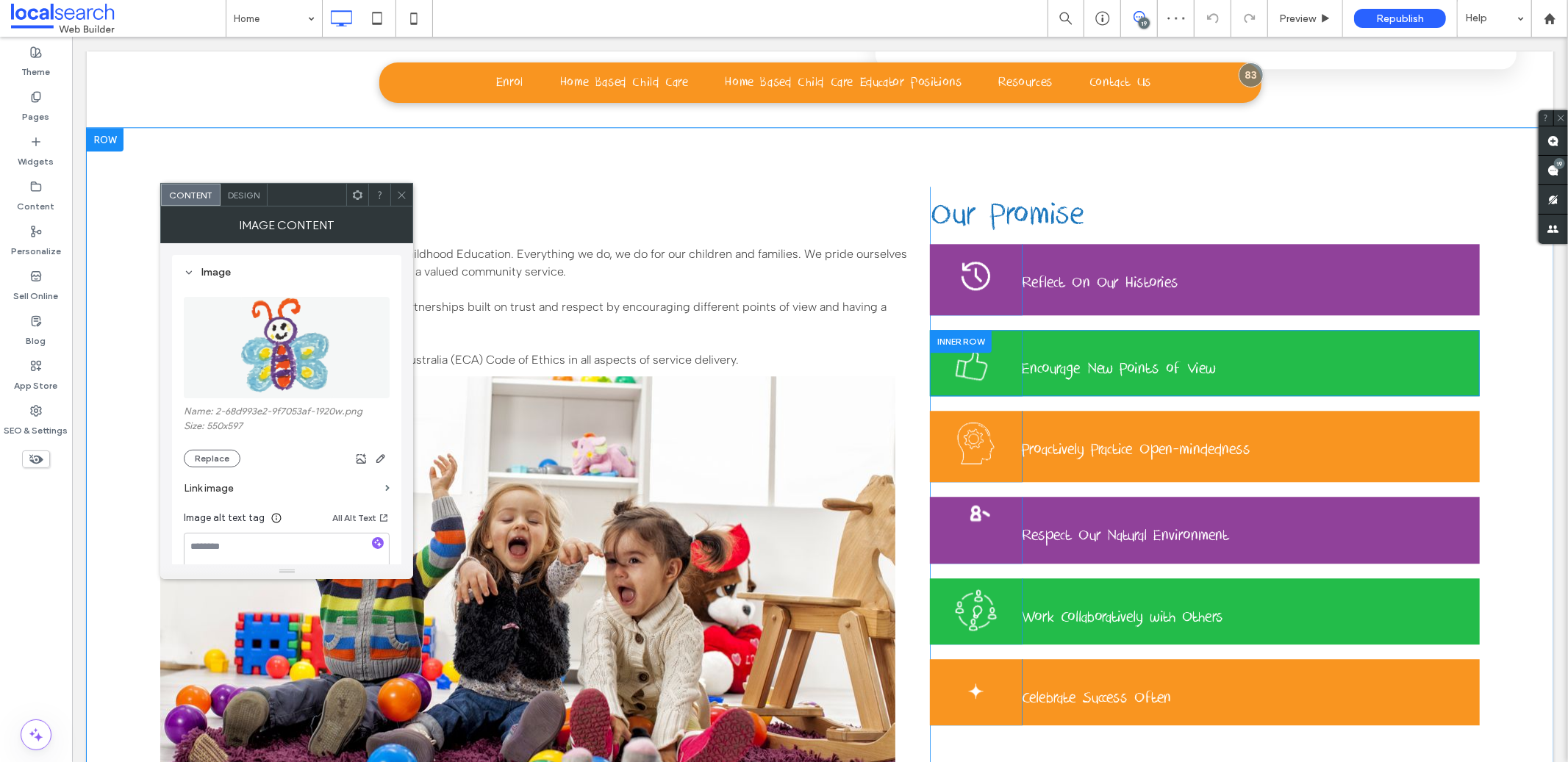
scroll to position [3059, 0]
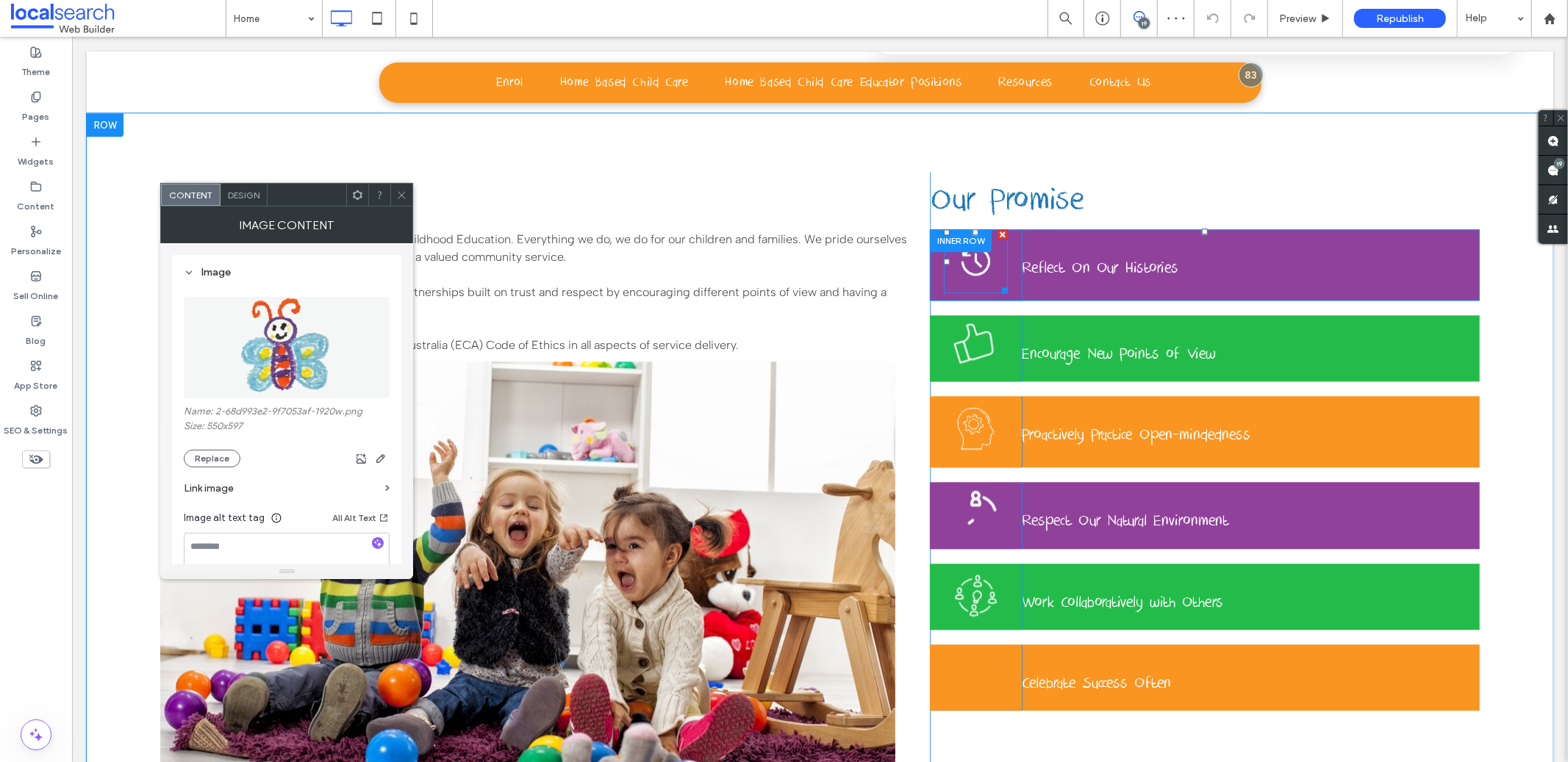
click at [964, 267] on link at bounding box center [975, 260] width 64 height 64
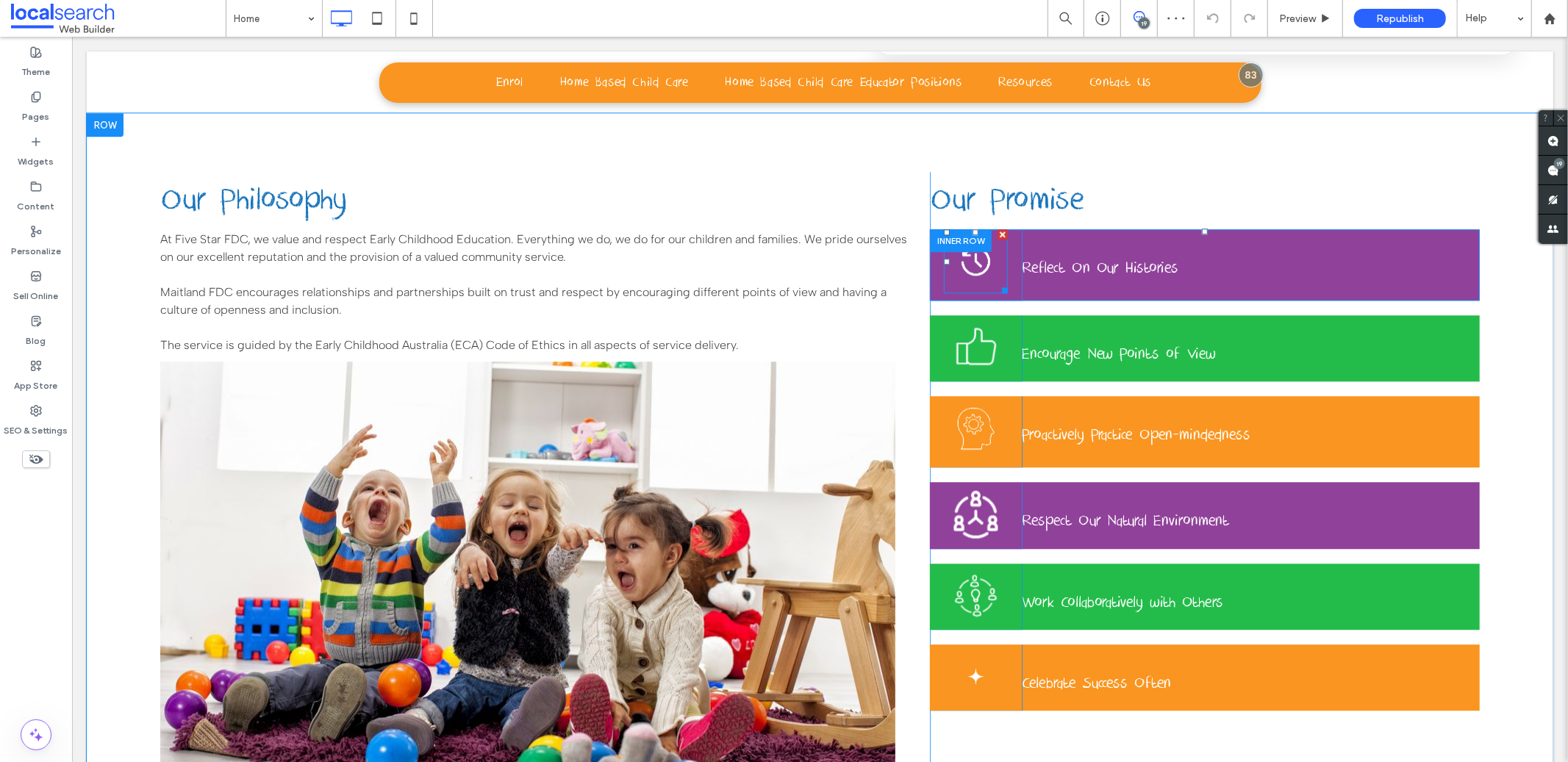
click at [970, 273] on link at bounding box center [975, 260] width 64 height 64
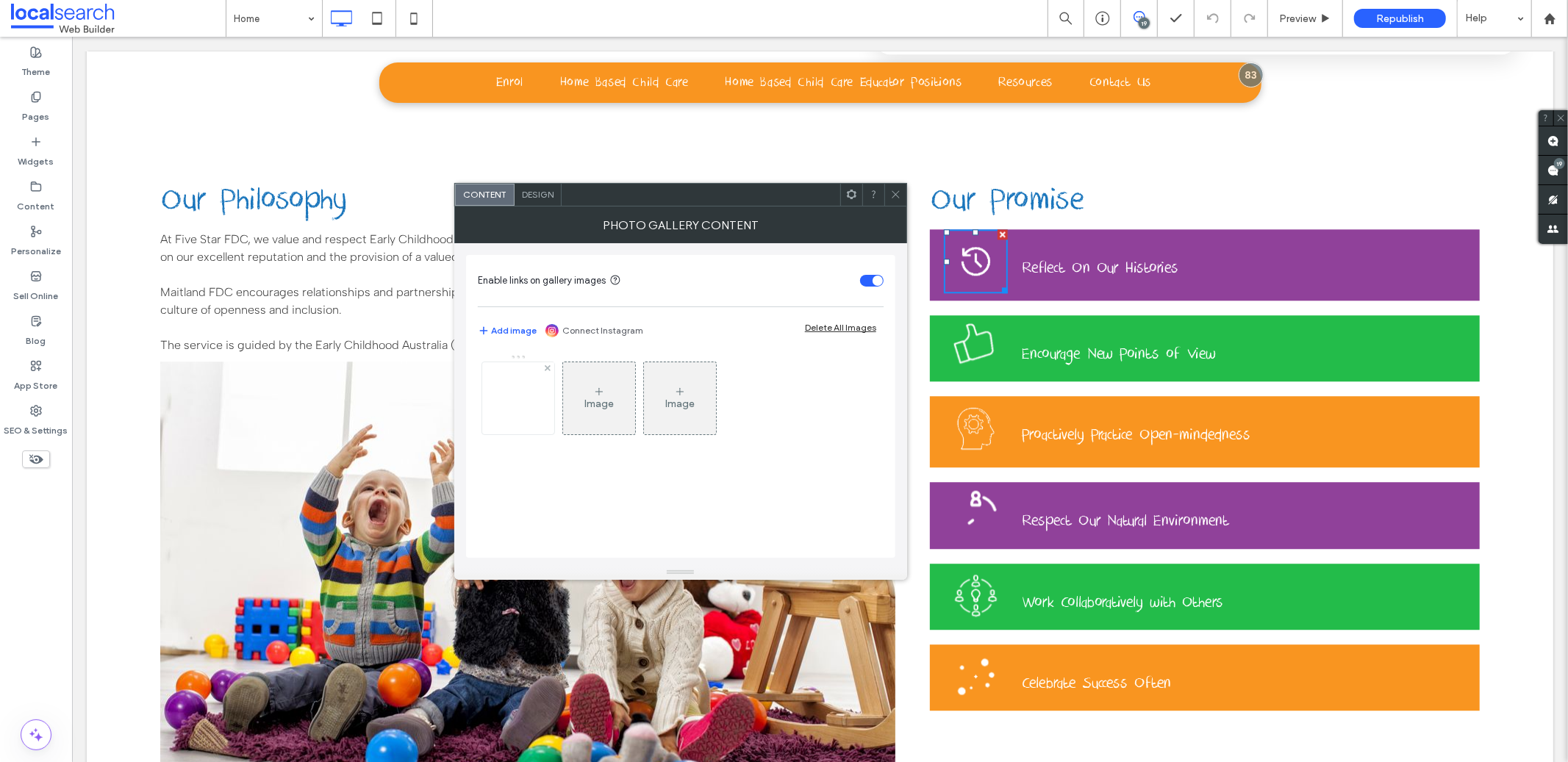
click at [499, 410] on img at bounding box center [518, 398] width 72 height 72
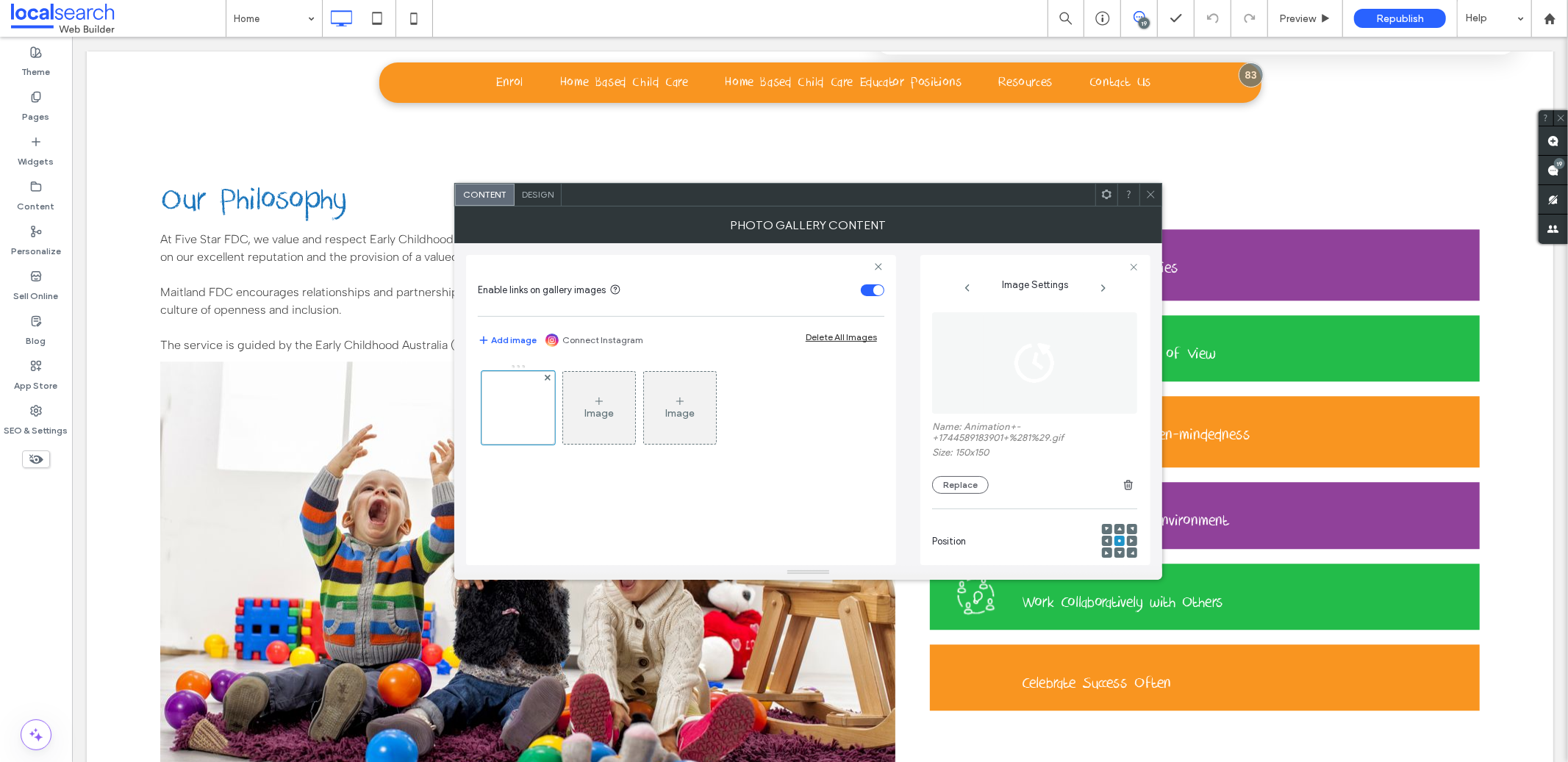
click at [1149, 200] on span at bounding box center [1150, 195] width 11 height 22
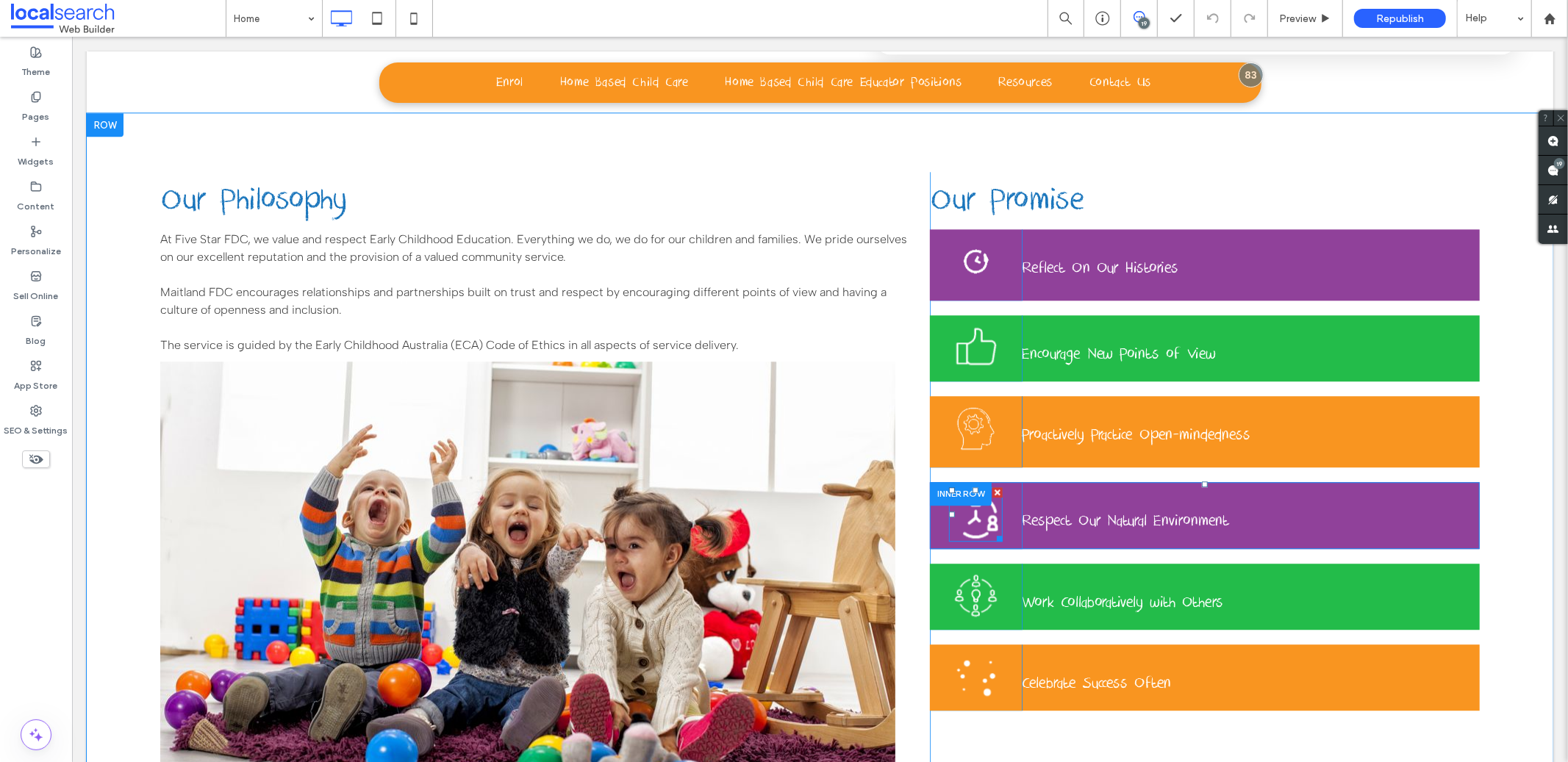
click at [964, 519] on link at bounding box center [975, 513] width 53 height 53
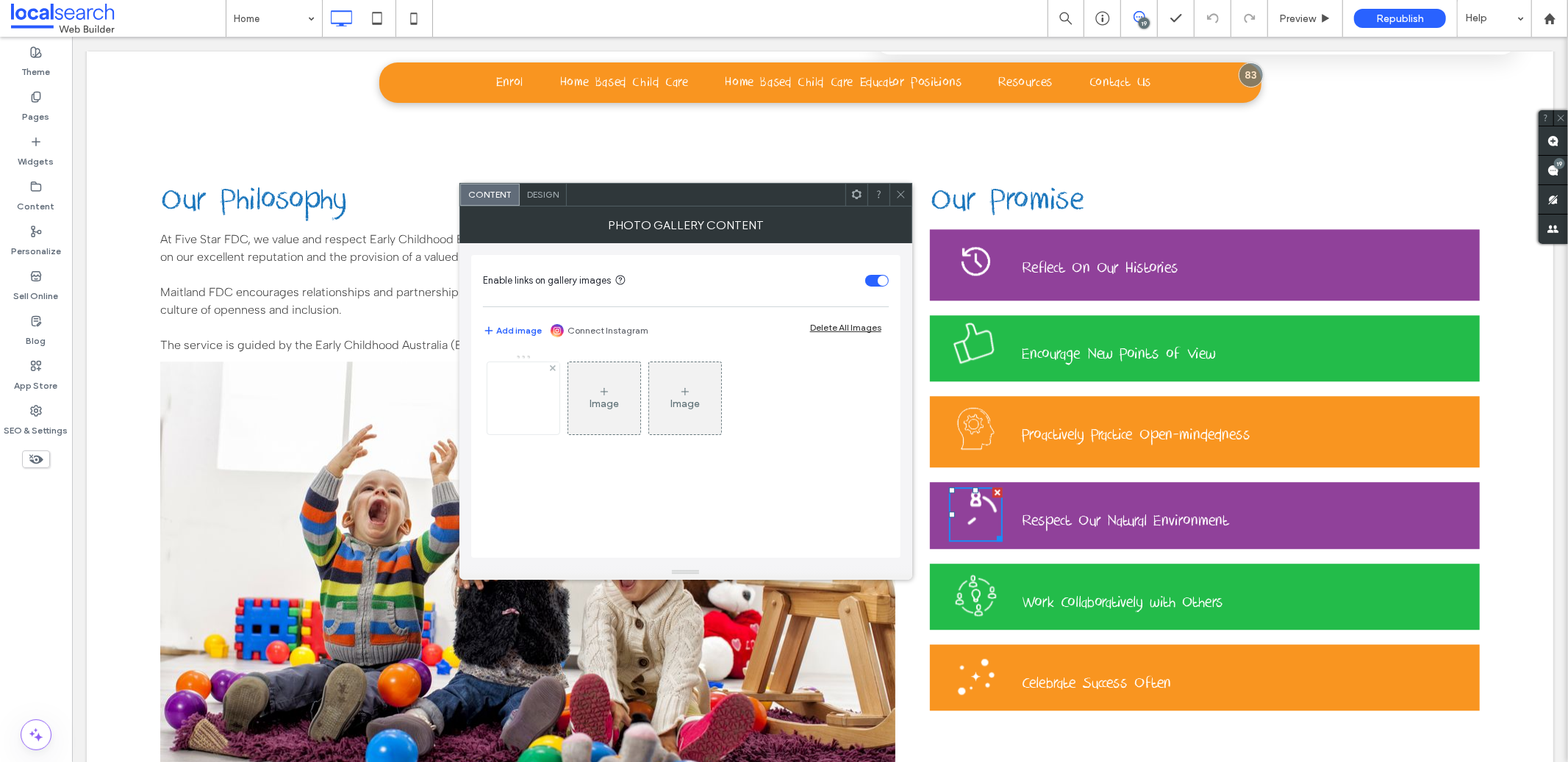
click at [517, 402] on img at bounding box center [523, 398] width 72 height 72
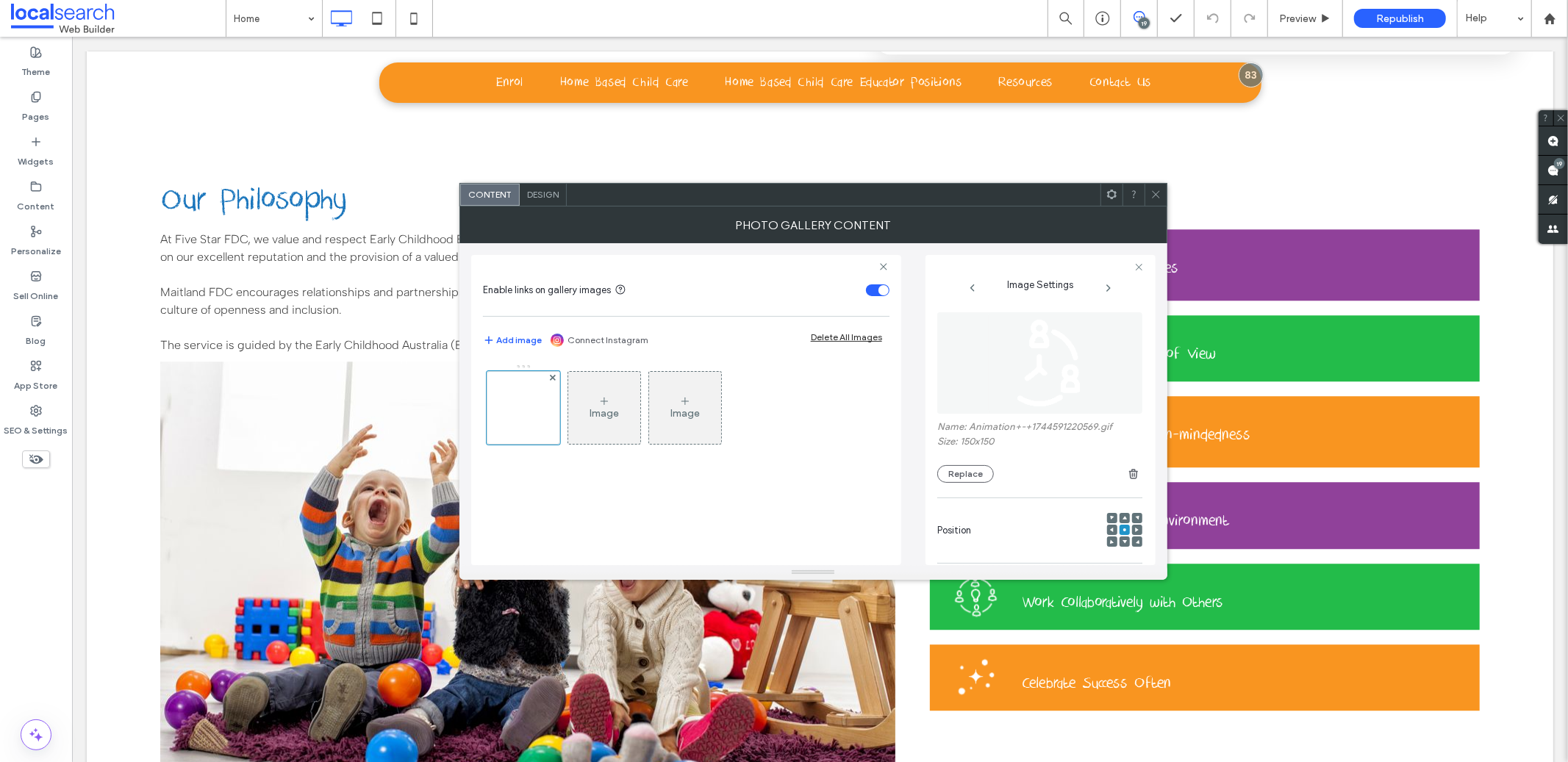
click at [1152, 207] on div "Photo Gallery Content" at bounding box center [813, 224] width 708 height 37
click at [1161, 190] on div at bounding box center [1156, 195] width 22 height 22
